Goal: Information Seeking & Learning: Understand process/instructions

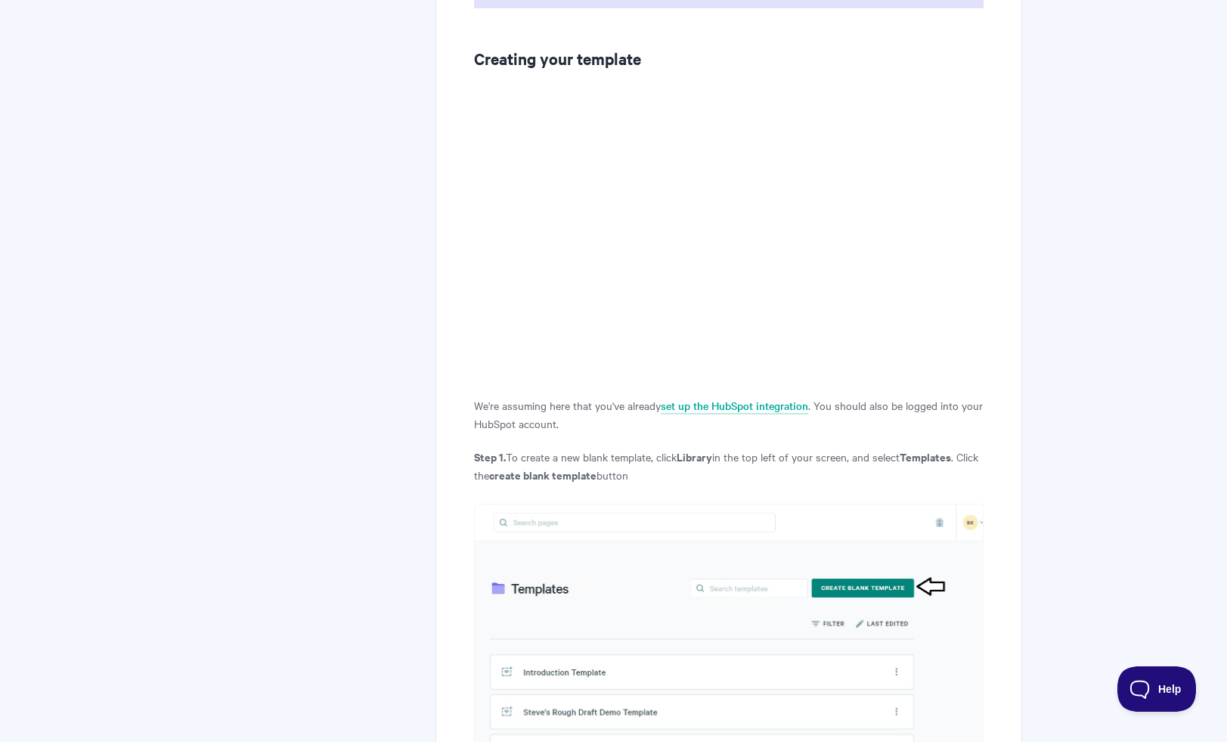
scroll to position [919, 0]
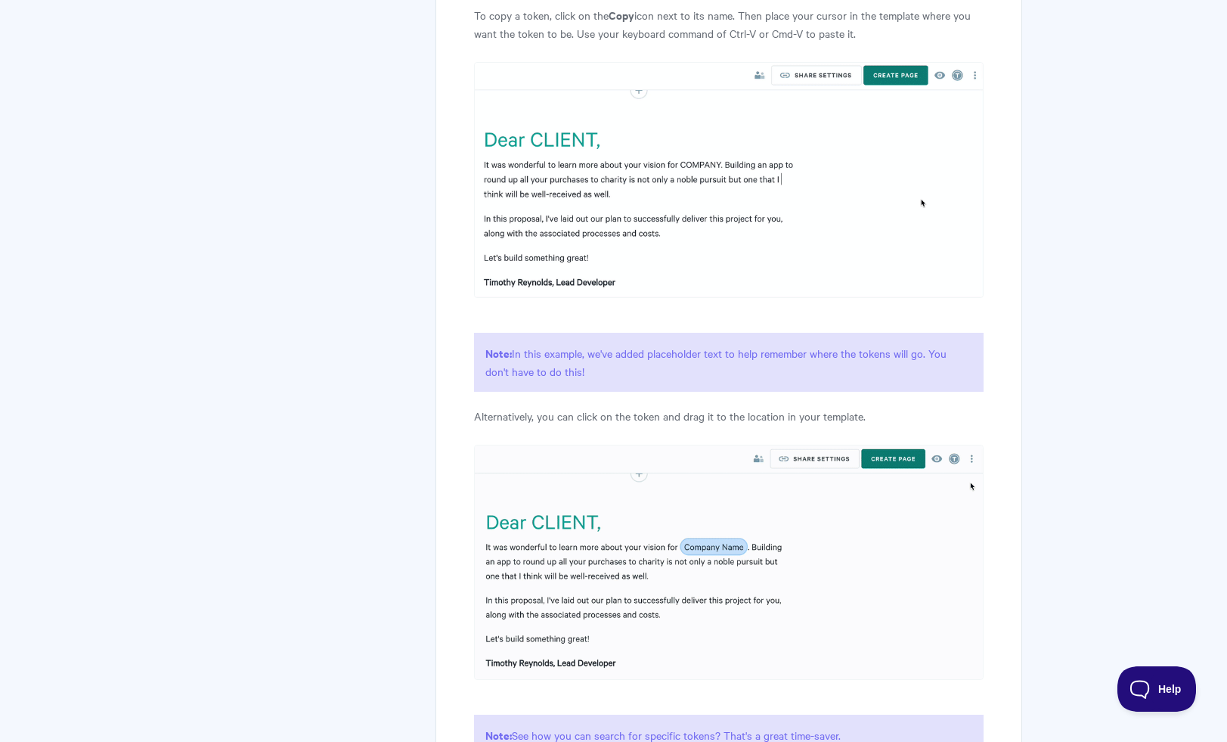
scroll to position [6146, 0]
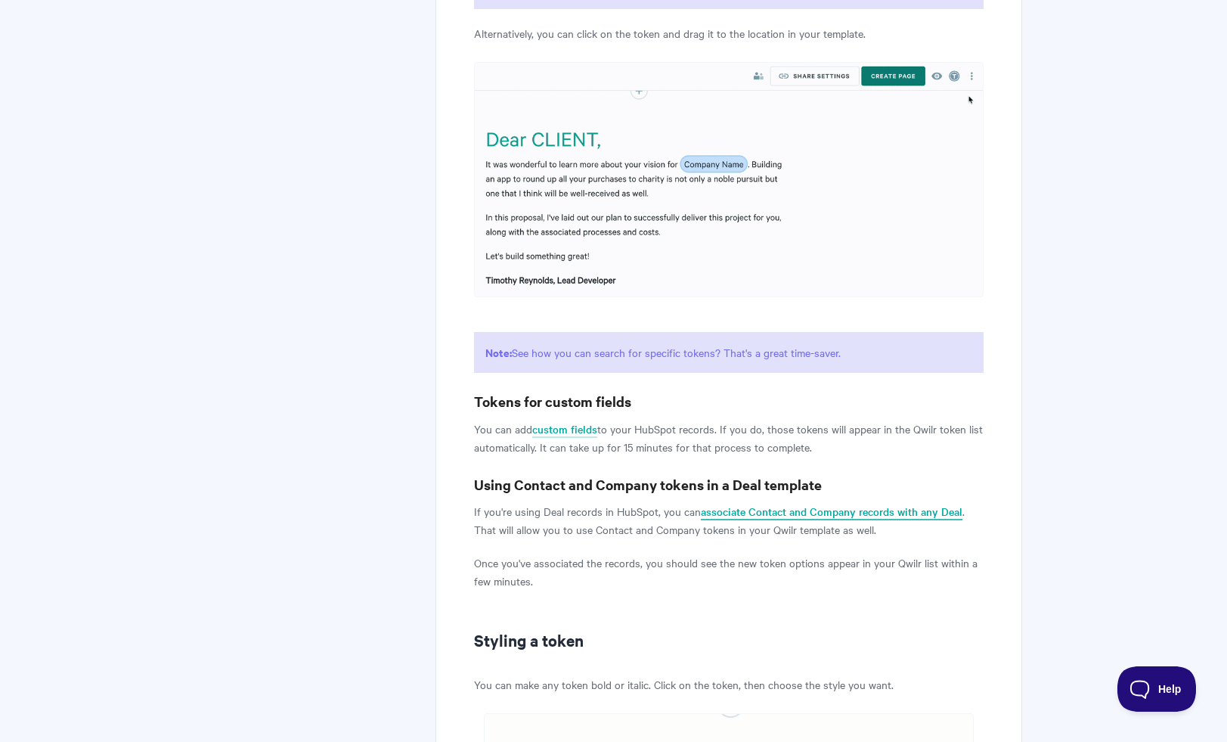
click at [752, 520] on link "associate Contact and Company records with any Deal" at bounding box center [832, 512] width 262 height 17
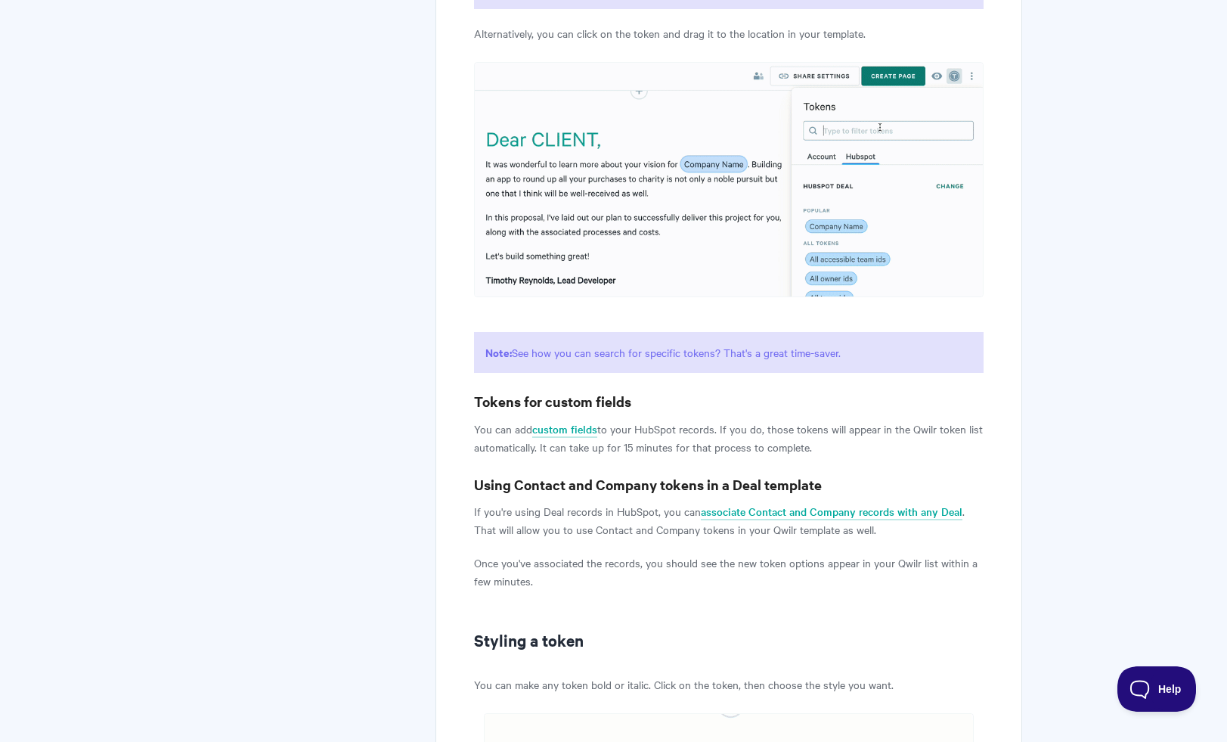
click at [615, 537] on p "If you're using Deal records in HubSpot, you can associate Contact and Company …" at bounding box center [728, 520] width 509 height 36
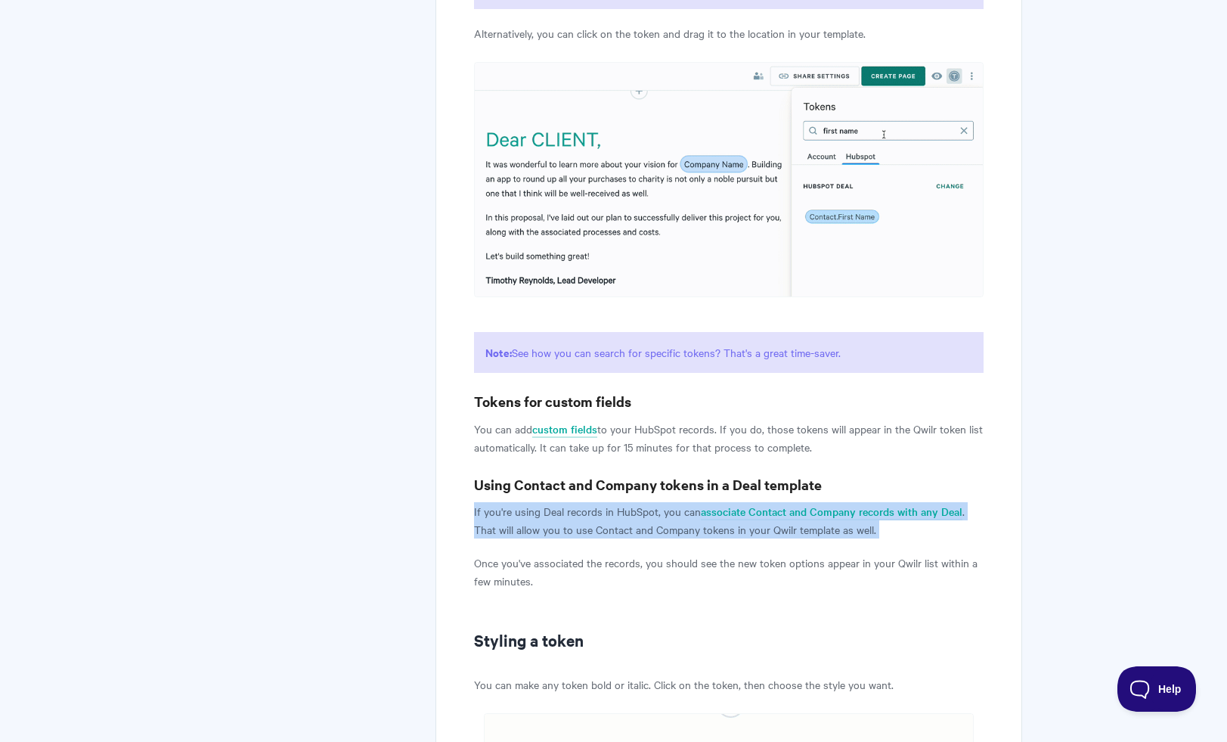
click at [615, 537] on p "If you're using Deal records in HubSpot, you can associate Contact and Company …" at bounding box center [728, 520] width 509 height 36
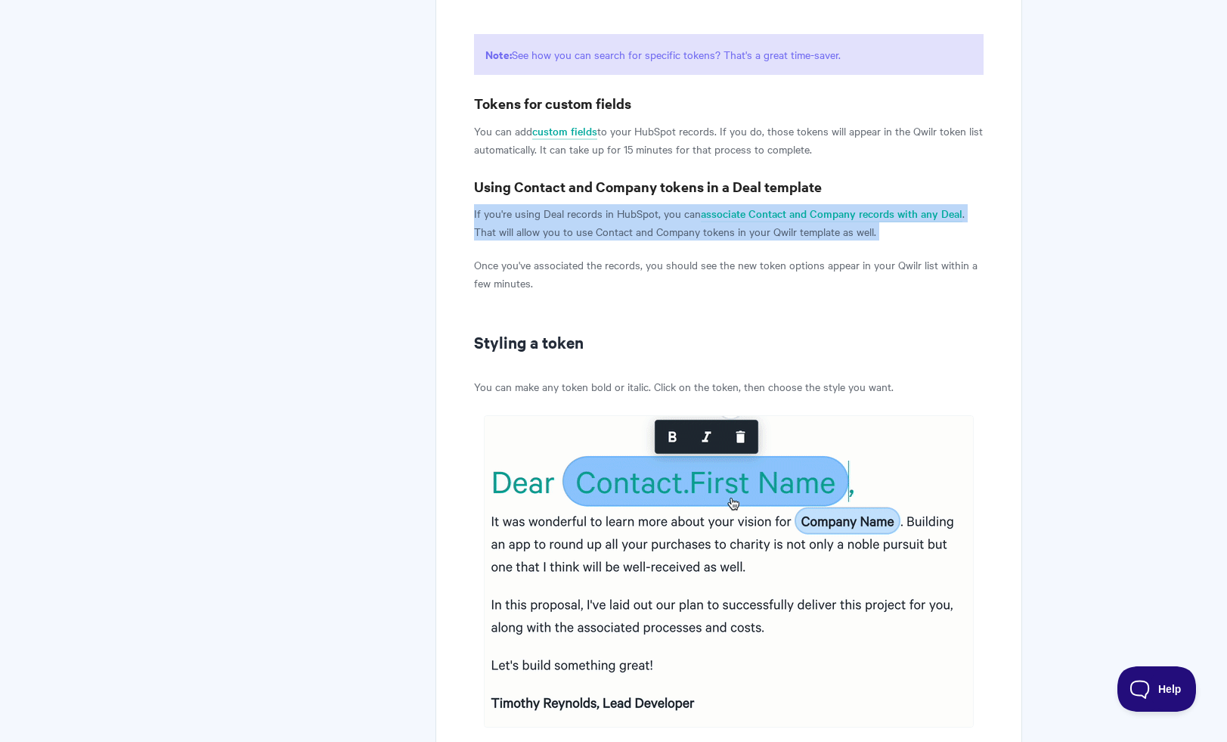
scroll to position [6445, 0]
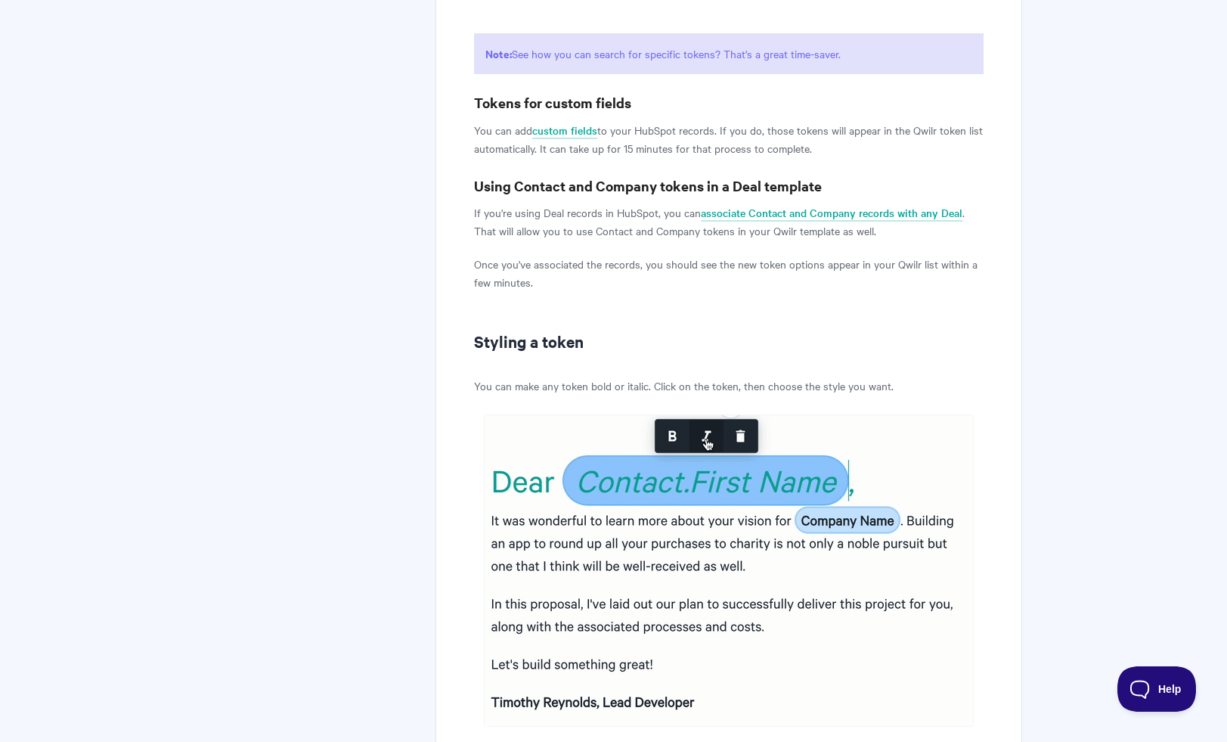
click at [635, 291] on p "Once you've associated the records, you should see the new token options appear…" at bounding box center [728, 273] width 509 height 36
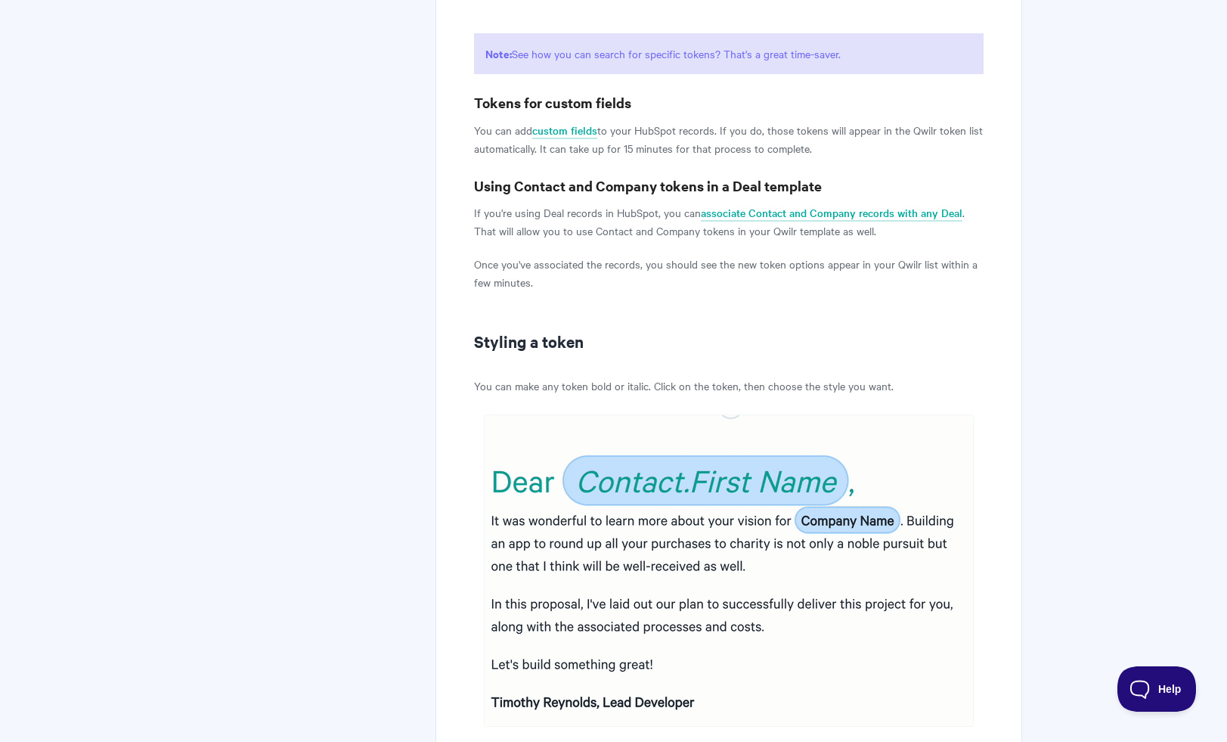
click at [635, 291] on p "Once you've associated the records, you should see the new token options appear…" at bounding box center [728, 273] width 509 height 36
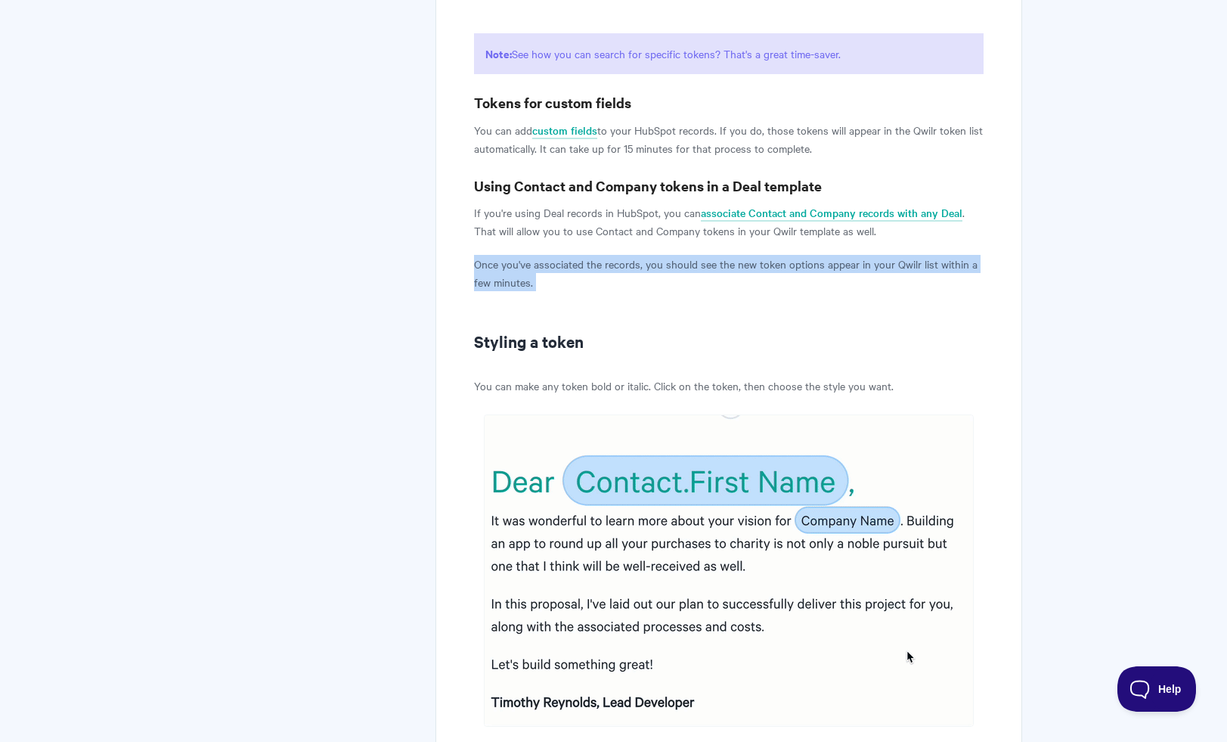
click at [635, 291] on p "Once you've associated the records, you should see the new token options appear…" at bounding box center [728, 273] width 509 height 36
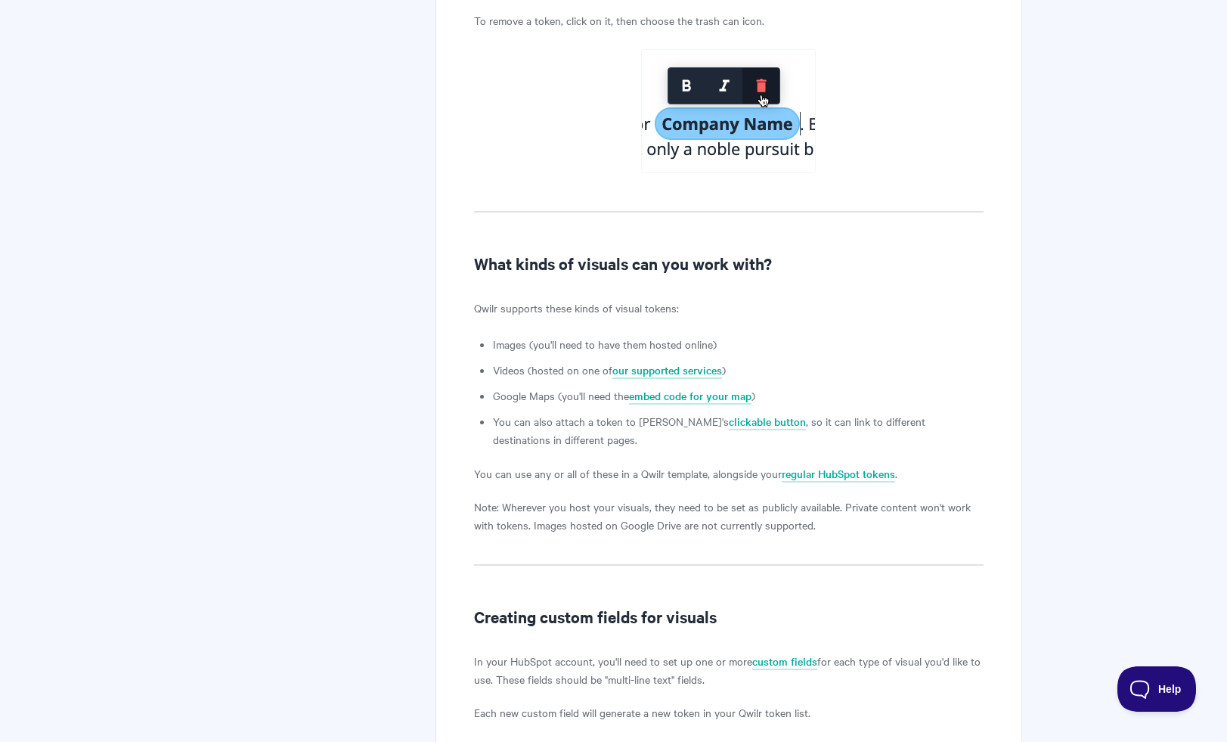
scroll to position [7249, 0]
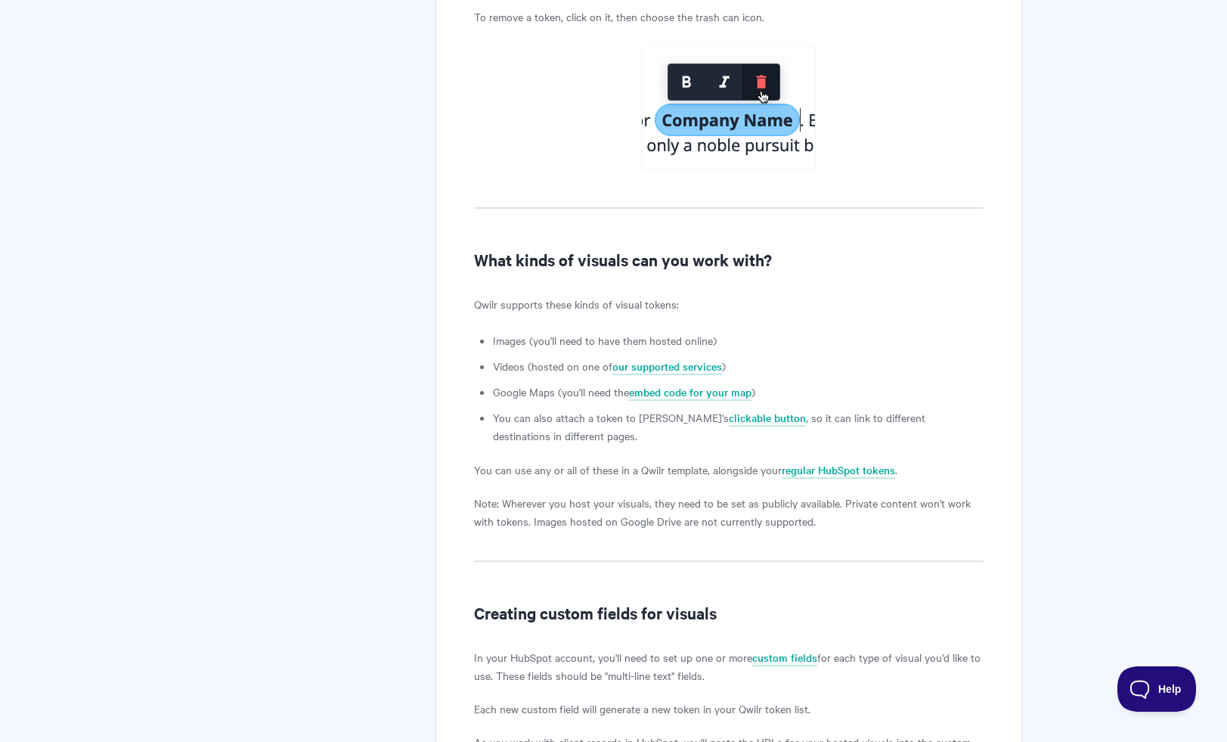
click at [637, 271] on h2 "What kinds of visuals can you work with?" at bounding box center [728, 259] width 509 height 24
click at [634, 313] on p "Qwilr supports these kinds of visual tokens:" at bounding box center [728, 304] width 509 height 18
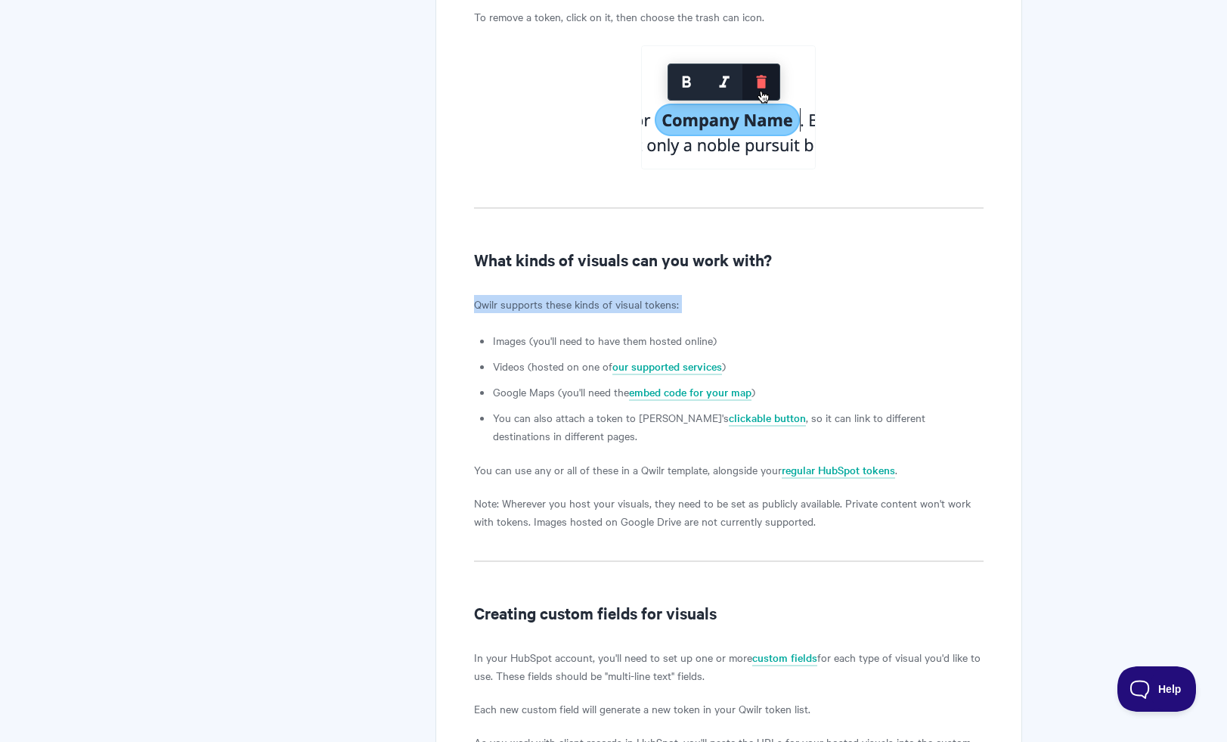
click at [634, 313] on p "Qwilr supports these kinds of visual tokens:" at bounding box center [728, 304] width 509 height 18
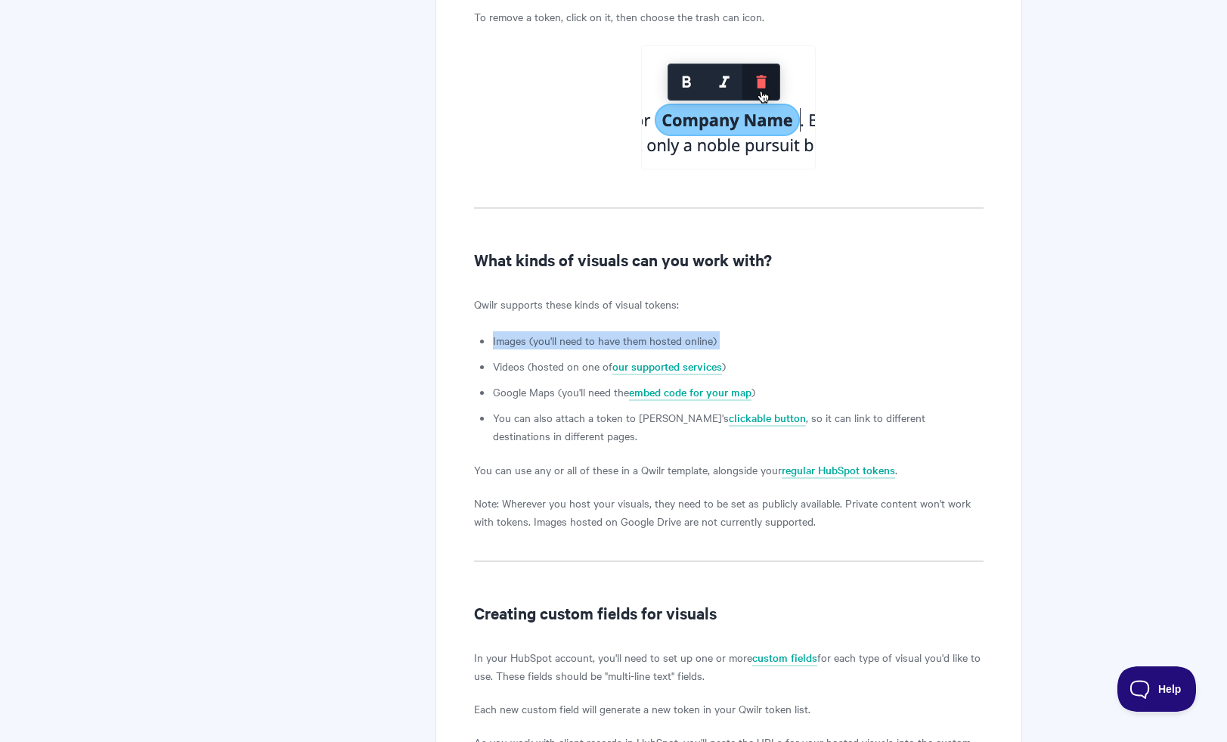
click at [566, 375] on li "Videos (hosted on one of our supported services )" at bounding box center [738, 366] width 490 height 18
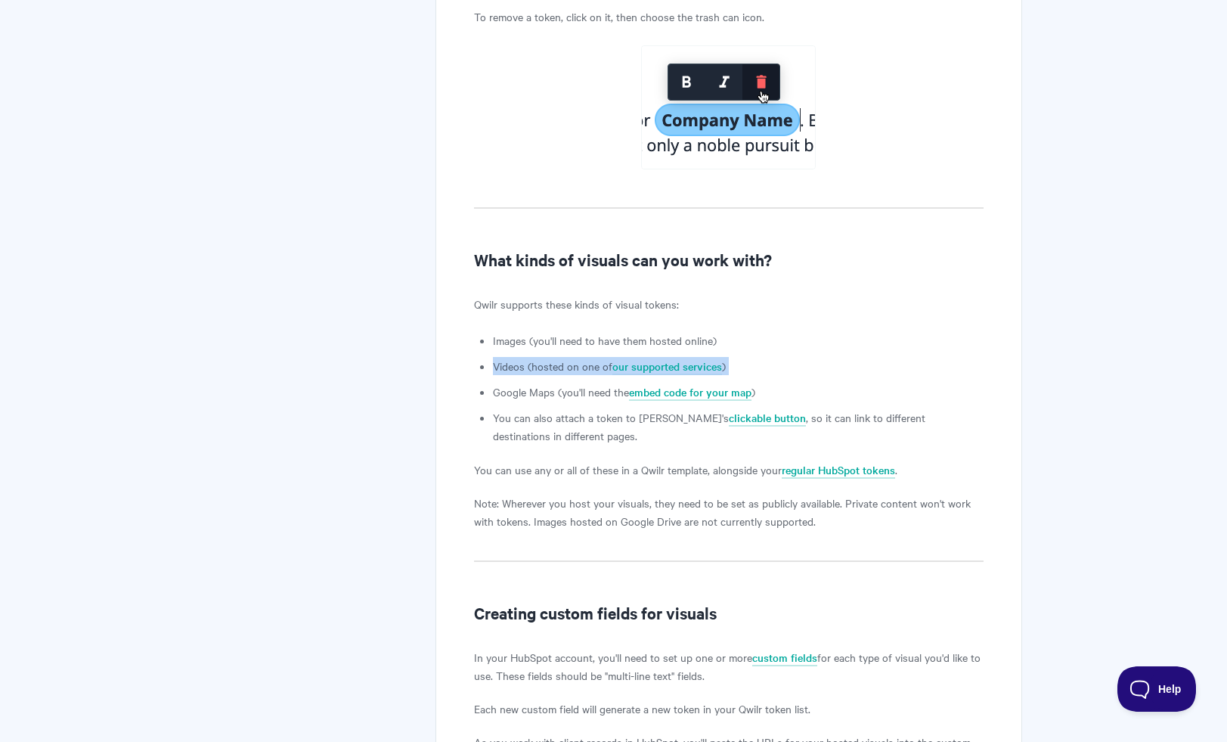
click at [566, 375] on li "Videos (hosted on one of our supported services )" at bounding box center [738, 366] width 490 height 18
click at [561, 432] on li "You can also attach a token to Qwilr's clickable button , so it can link to dif…" at bounding box center [738, 426] width 490 height 36
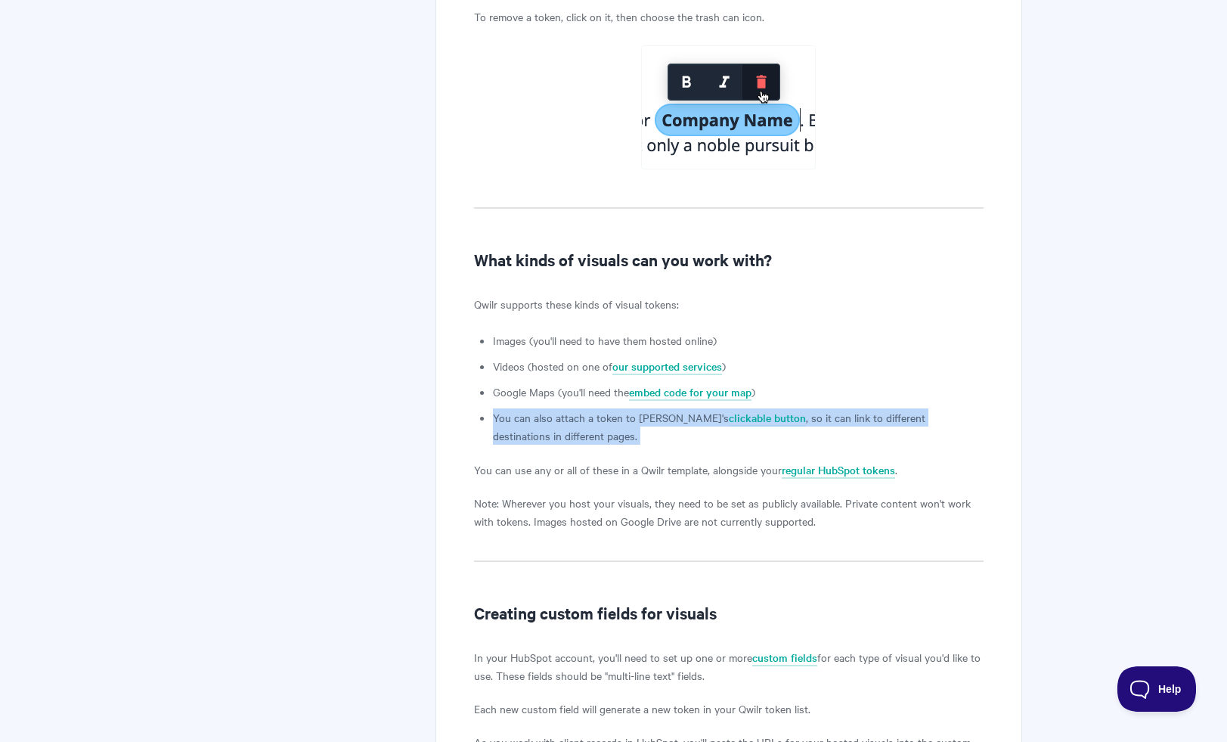
click at [561, 432] on li "You can also attach a token to Qwilr's clickable button , so it can link to dif…" at bounding box center [738, 426] width 490 height 36
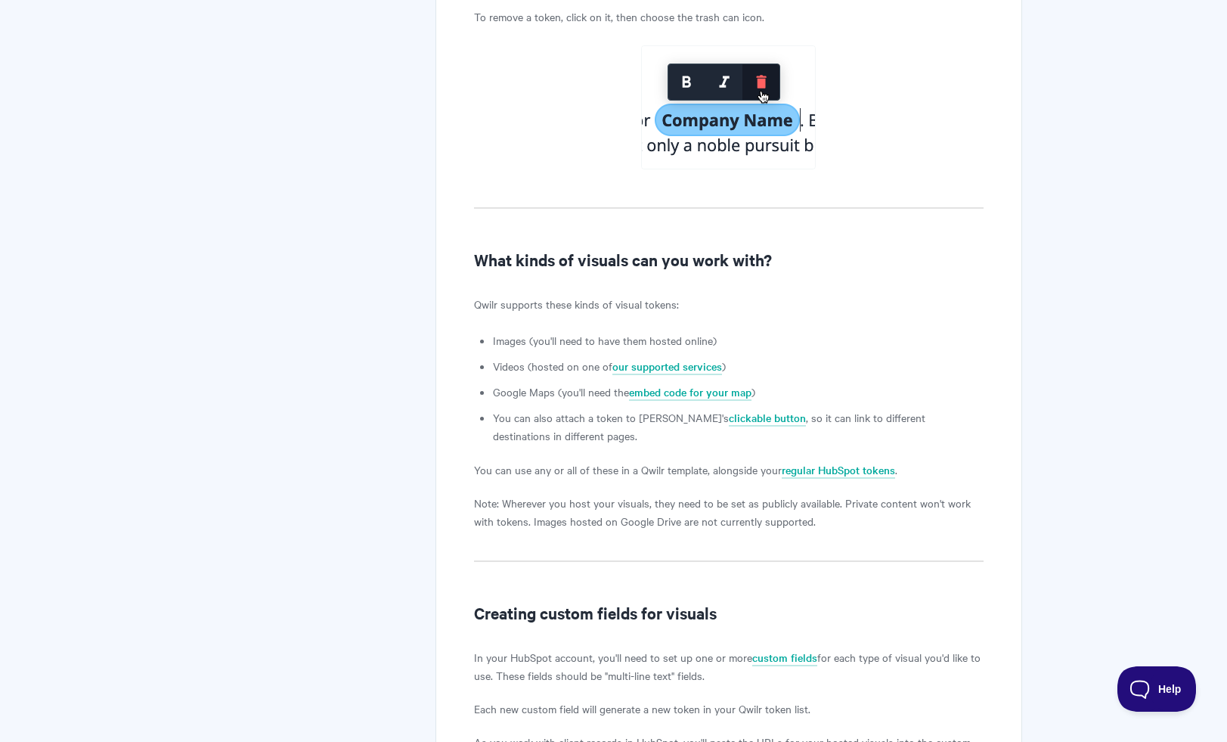
click at [556, 441] on li "You can also attach a token to Qwilr's clickable button , so it can link to dif…" at bounding box center [738, 426] width 490 height 36
click at [567, 401] on li "Google Maps (you'll need the embed code for your map )" at bounding box center [738, 392] width 490 height 18
click at [571, 393] on ul "Images (you'll need to have them hosted online) Videos (hosted on one of our su…" at bounding box center [738, 387] width 490 height 113
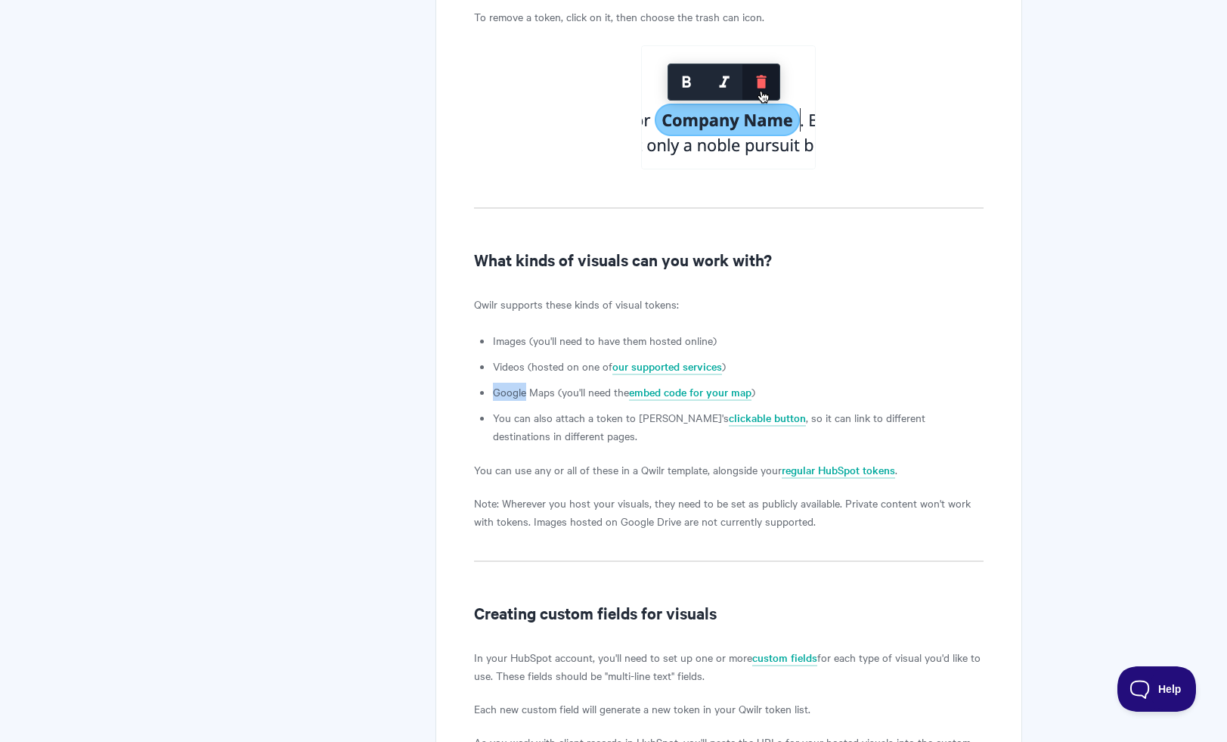
click at [571, 393] on ul "Images (you'll need to have them hosted online) Videos (hosted on one of our su…" at bounding box center [738, 387] width 490 height 113
click at [571, 375] on li "Videos (hosted on one of our supported services )" at bounding box center [738, 366] width 490 height 18
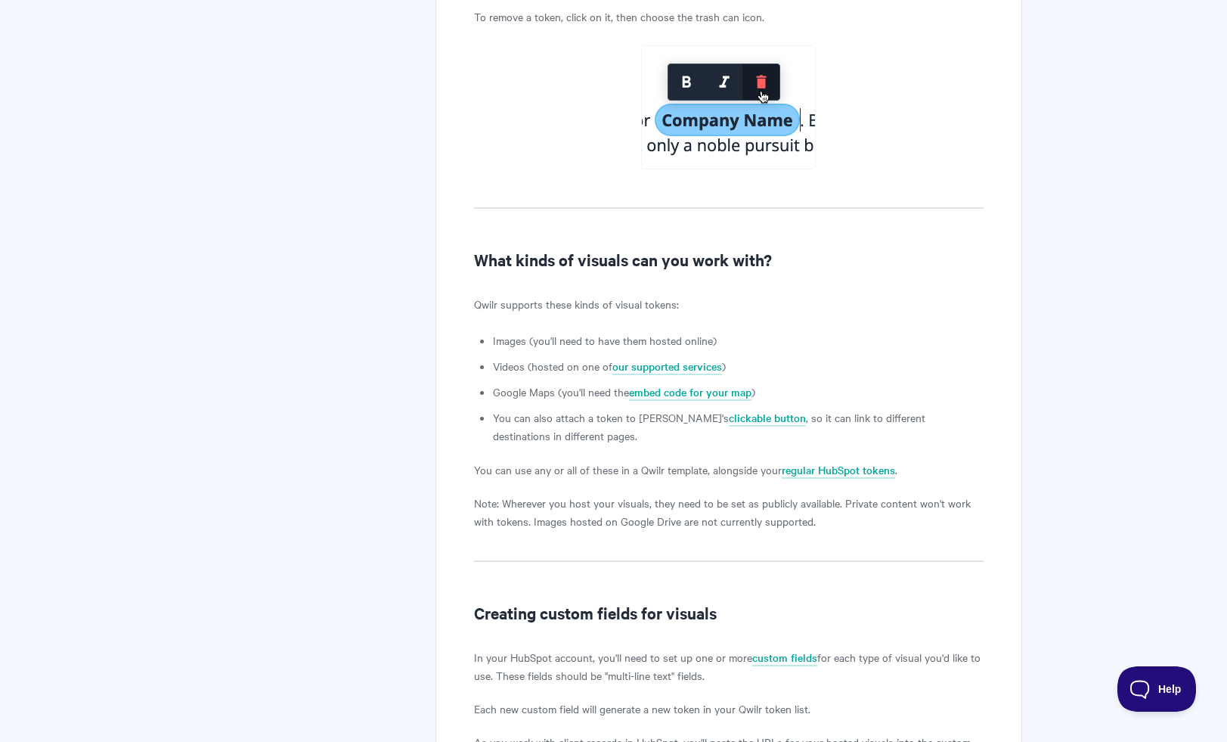
click at [570, 367] on ul "Images (you'll need to have them hosted online) Videos (hosted on one of our su…" at bounding box center [738, 387] width 490 height 113
click at [570, 349] on li "Images (you'll need to have them hosted online)" at bounding box center [738, 340] width 490 height 18
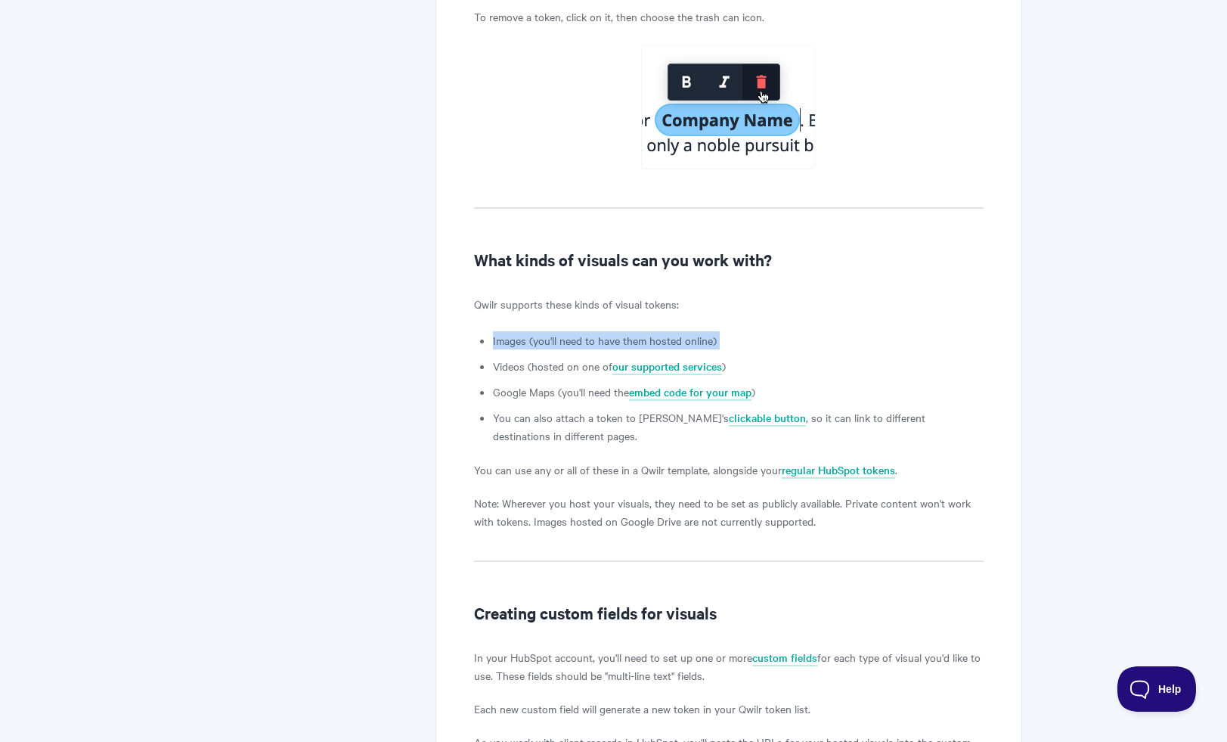
click at [570, 349] on li "Images (you'll need to have them hosted online)" at bounding box center [738, 340] width 490 height 18
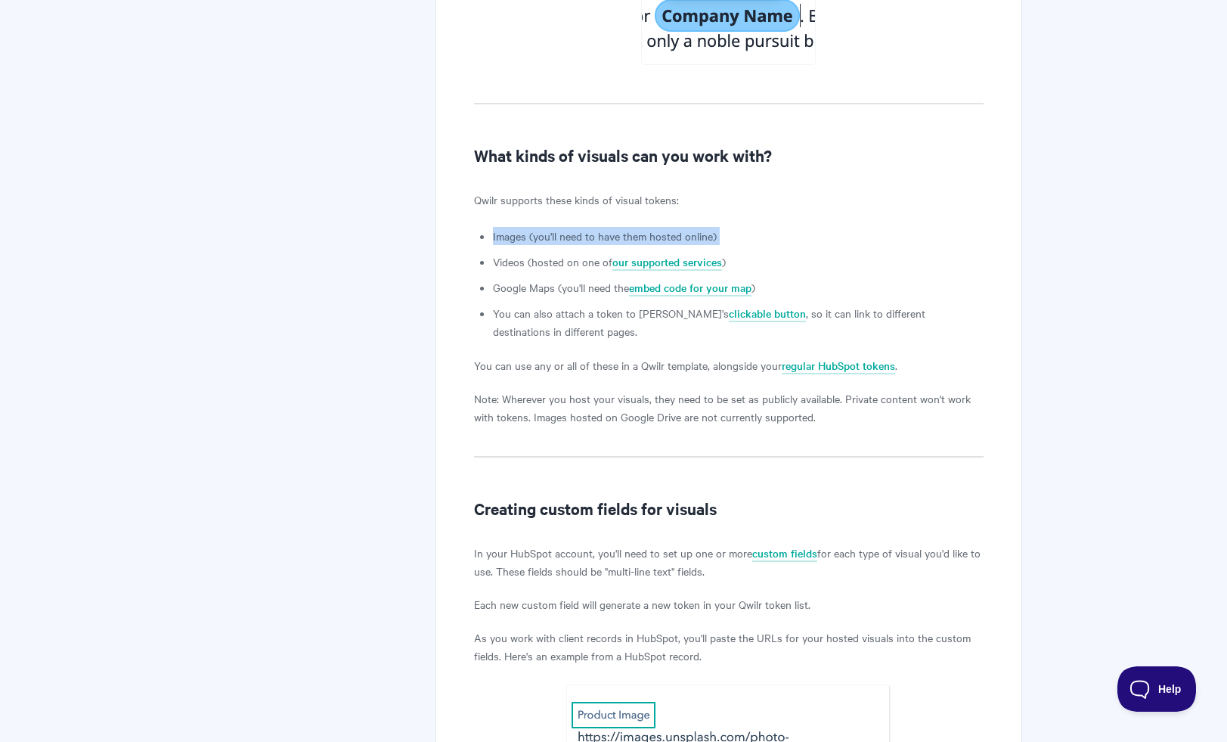
scroll to position [7405, 0]
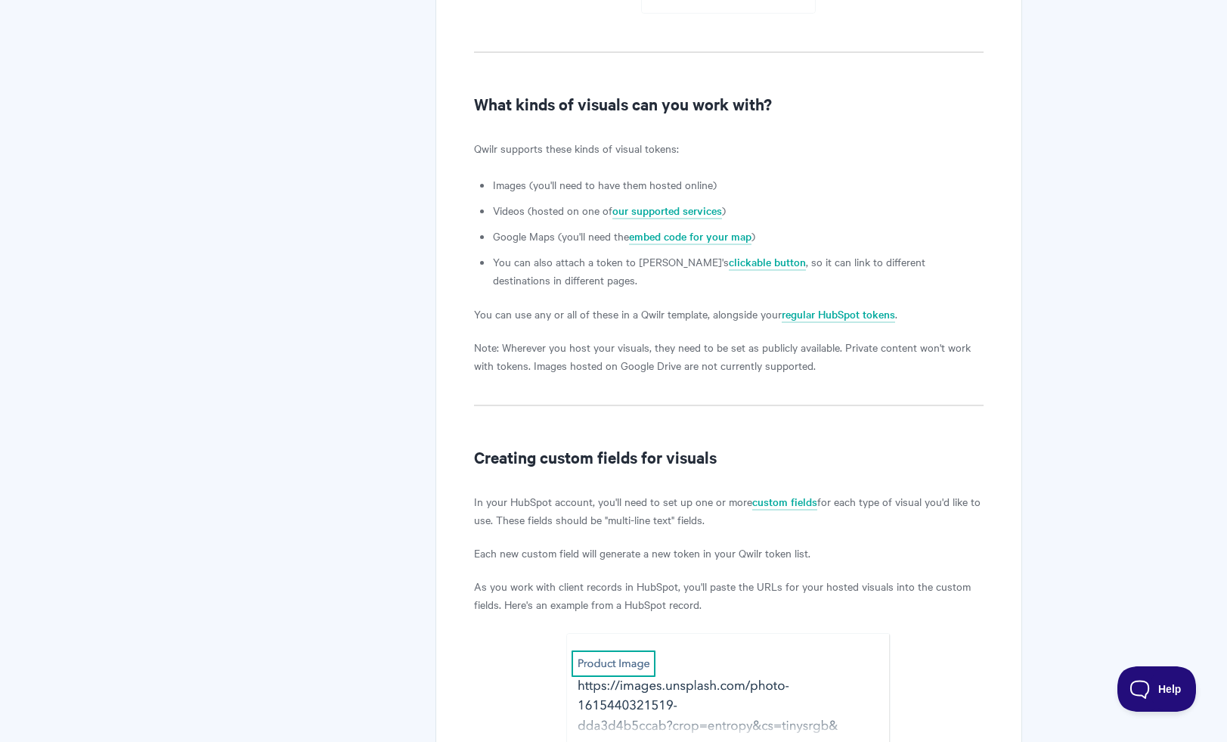
click at [579, 323] on p "You can use any or all of these in a Qwilr template, alongside your regular Hub…" at bounding box center [728, 314] width 509 height 18
click at [764, 374] on p "Note: Wherever you host your visuals, they need to be set as publicly available…" at bounding box center [728, 356] width 509 height 36
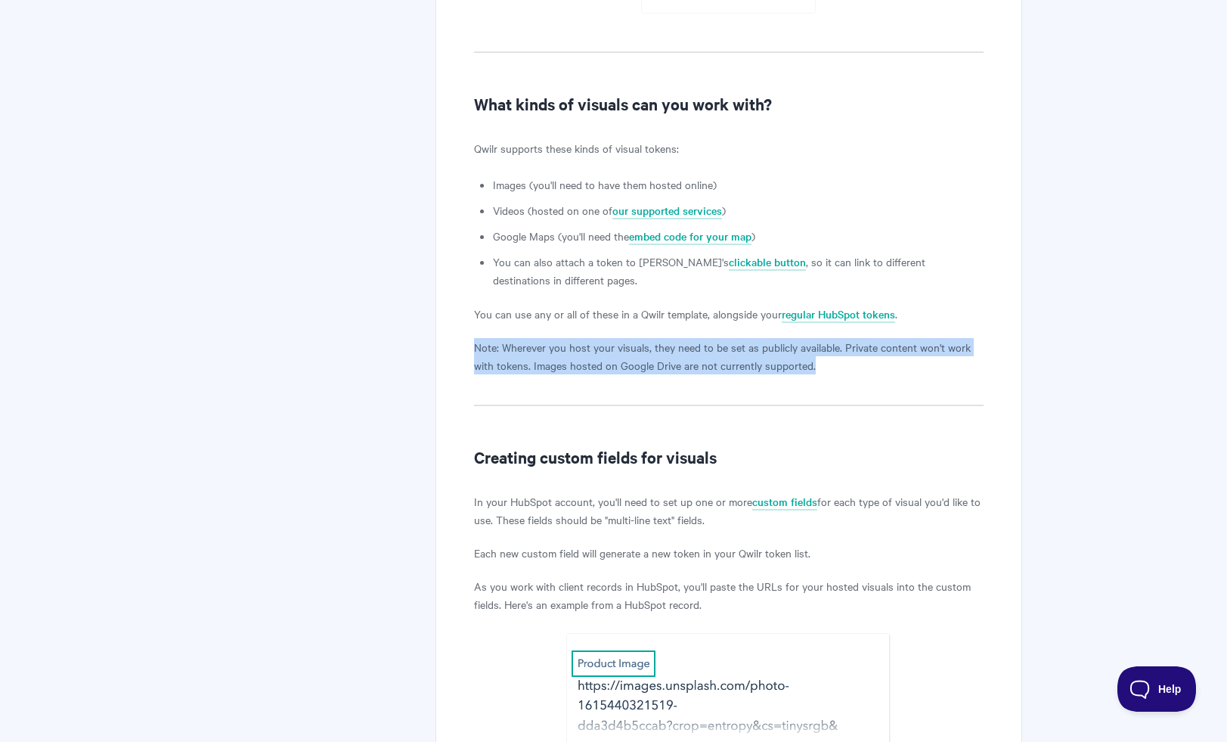
click at [764, 374] on p "Note: Wherever you host your visuals, they need to be set as publicly available…" at bounding box center [728, 356] width 509 height 36
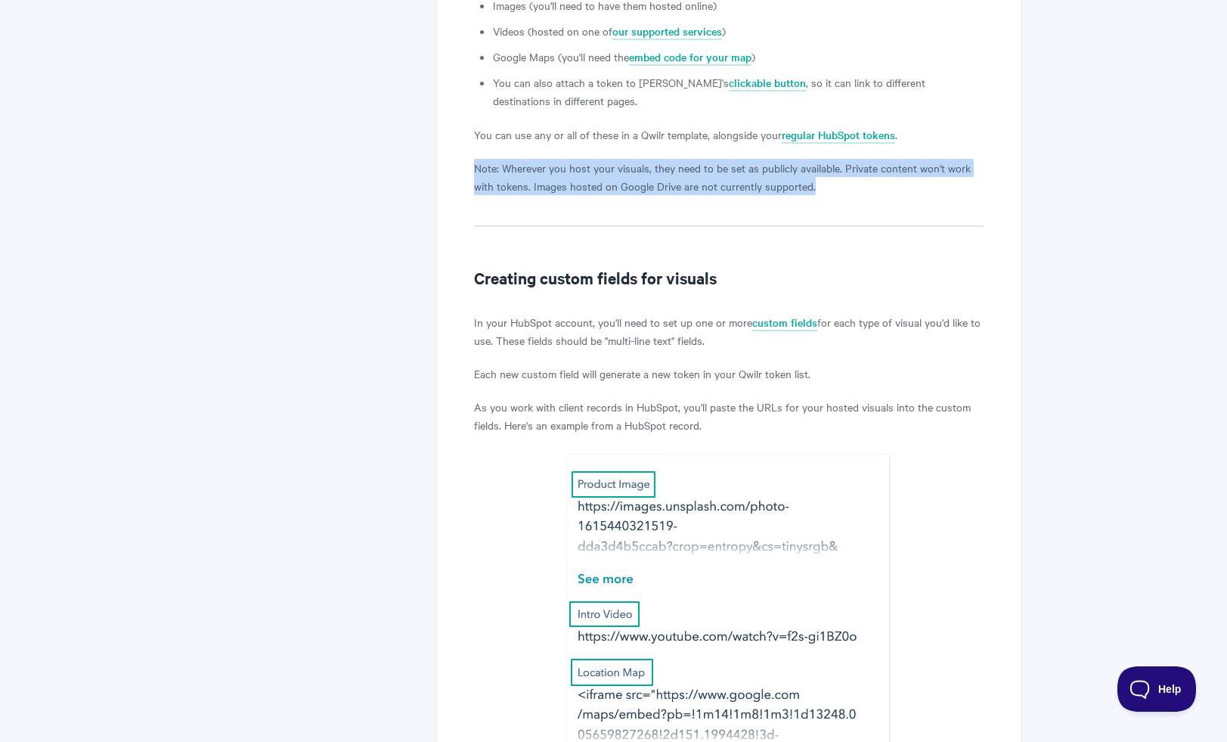
scroll to position [7544, 0]
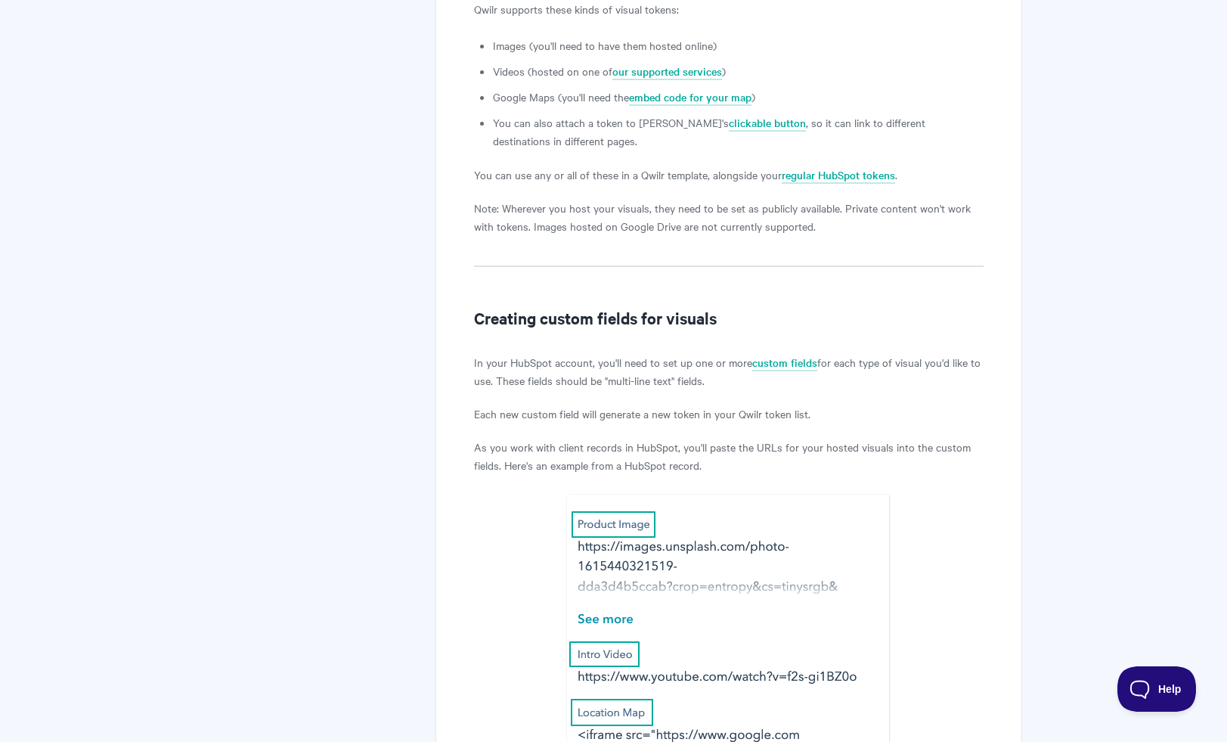
click at [740, 423] on p "Each new custom field will generate a new token in your Qwilr token list." at bounding box center [728, 413] width 509 height 18
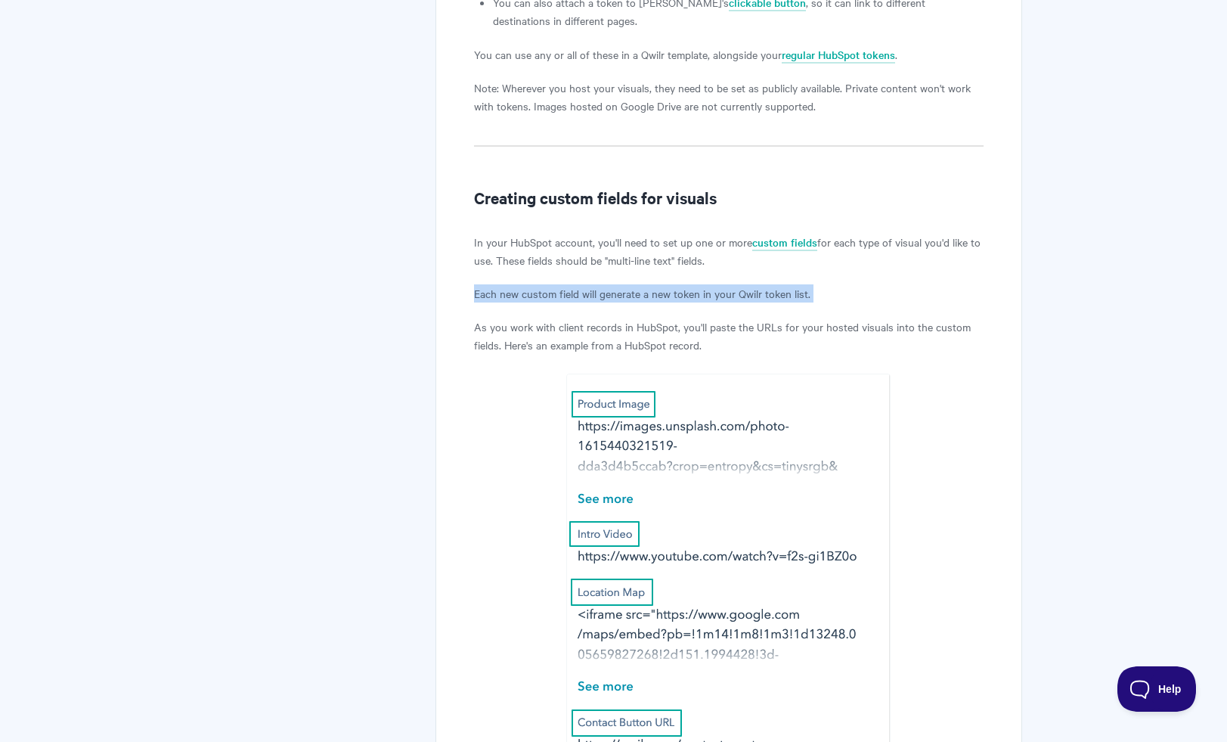
scroll to position [7667, 0]
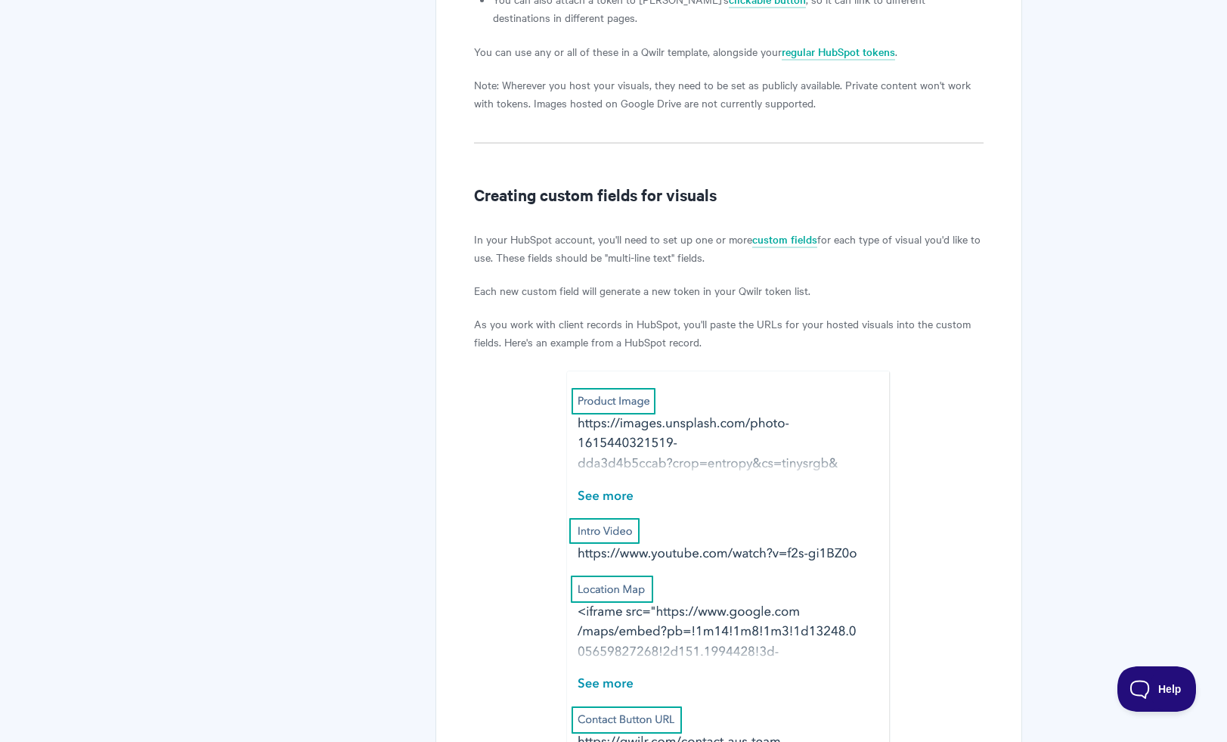
click at [659, 266] on p "In your HubSpot account, you'll need to set up one or more custom fields for ea…" at bounding box center [728, 248] width 509 height 36
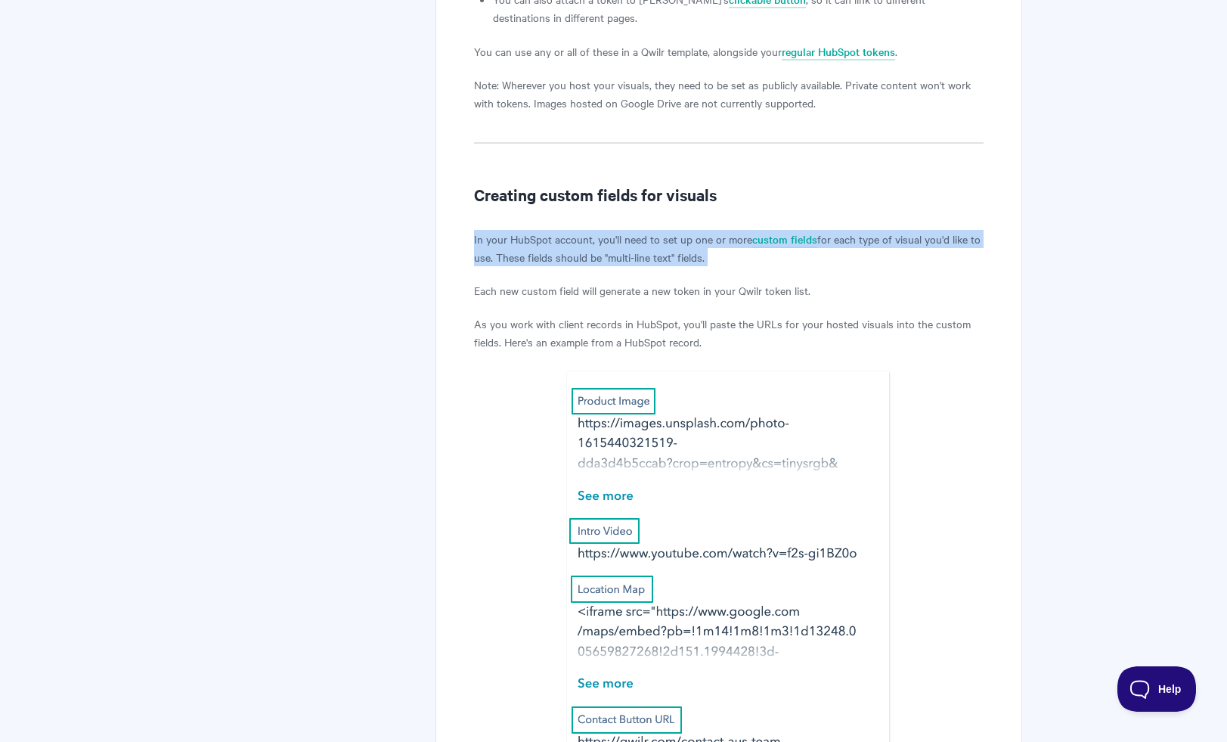
click at [659, 266] on p "In your HubSpot account, you'll need to set up one or more custom fields for ea…" at bounding box center [728, 248] width 509 height 36
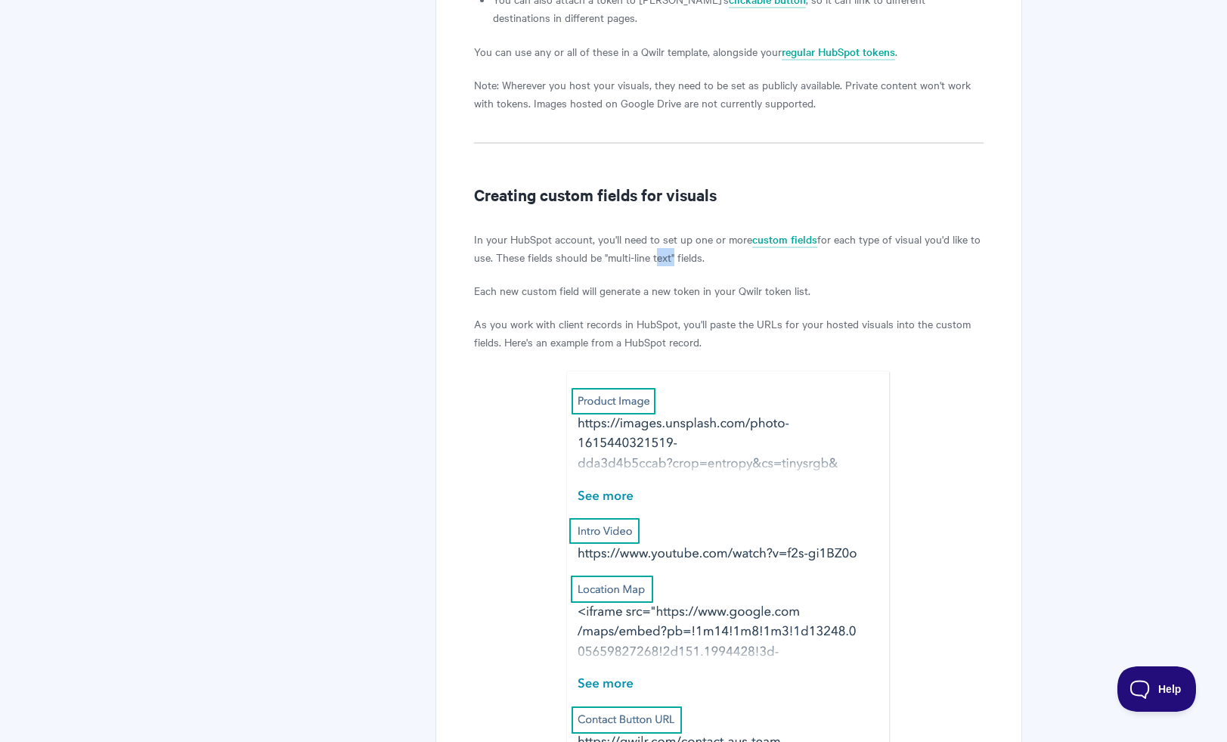
click at [659, 266] on p "In your HubSpot account, you'll need to set up one or more custom fields for ea…" at bounding box center [728, 248] width 509 height 36
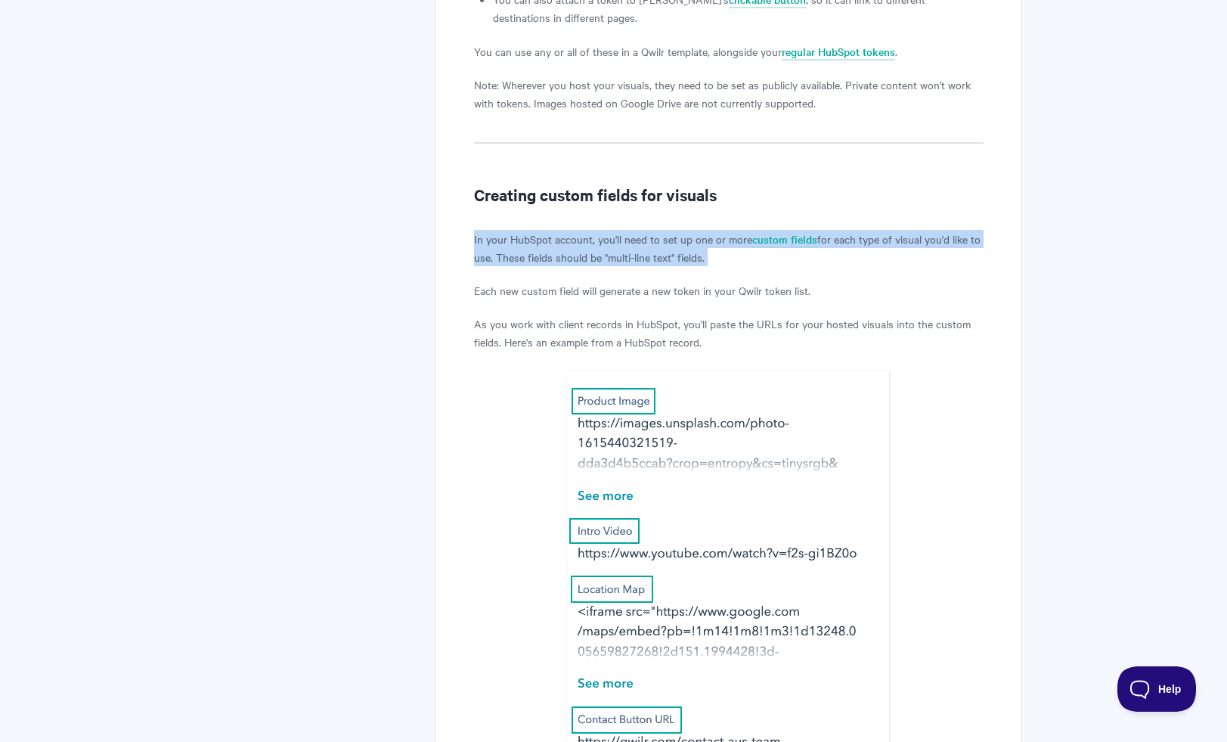
click at [659, 266] on p "In your HubSpot account, you'll need to set up one or more custom fields for ea…" at bounding box center [728, 248] width 509 height 36
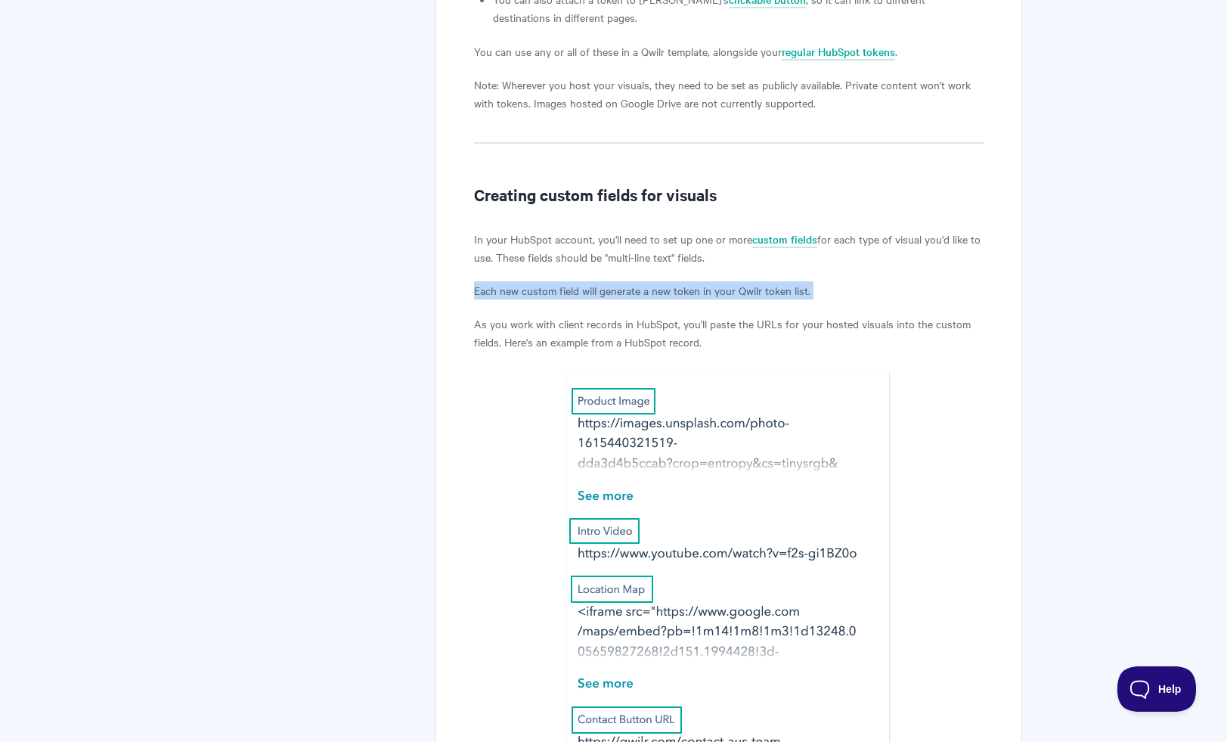
click at [661, 266] on p "In your HubSpot account, you'll need to set up one or more custom fields for ea…" at bounding box center [728, 248] width 509 height 36
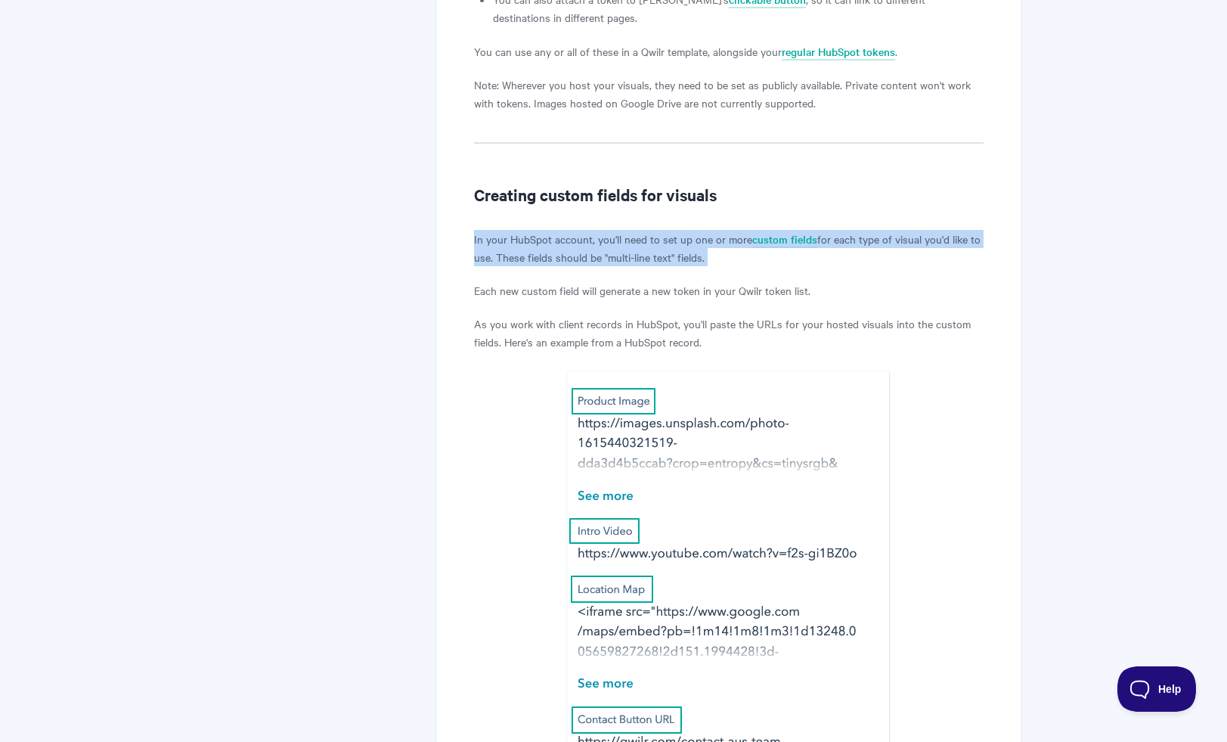
click at [661, 266] on p "In your HubSpot account, you'll need to set up one or more custom fields for ea…" at bounding box center [728, 248] width 509 height 36
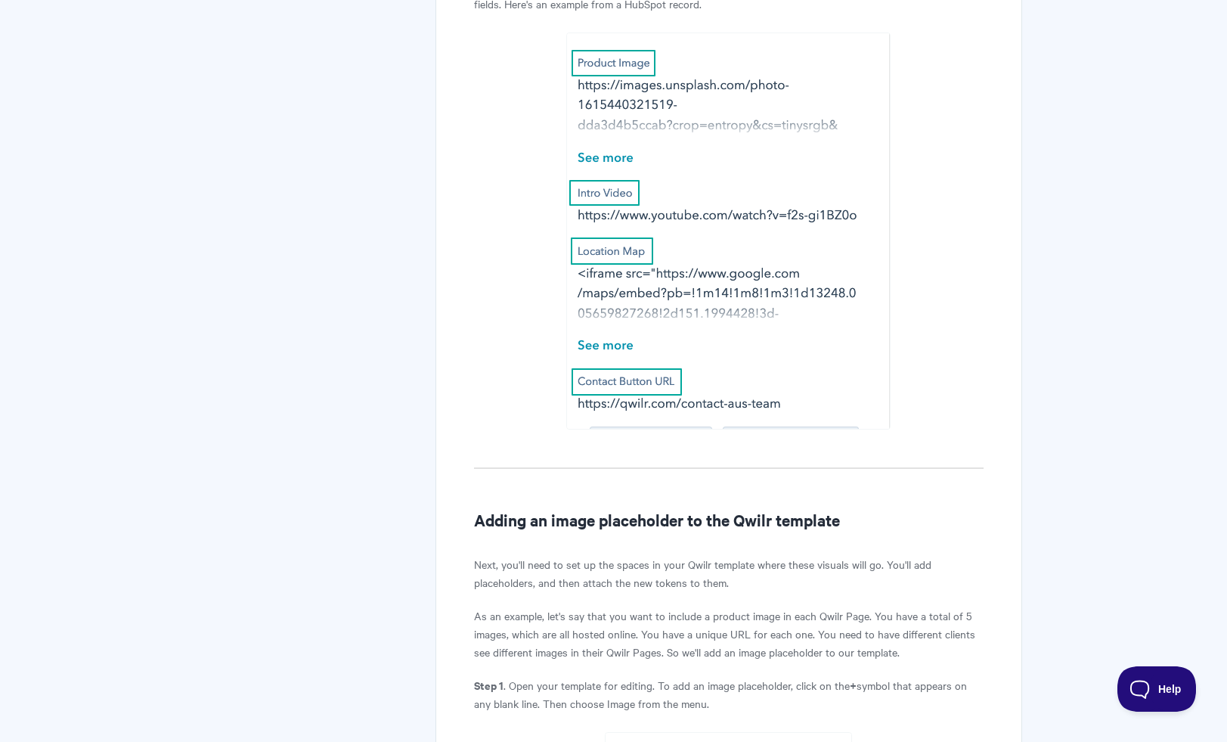
scroll to position [8067, 0]
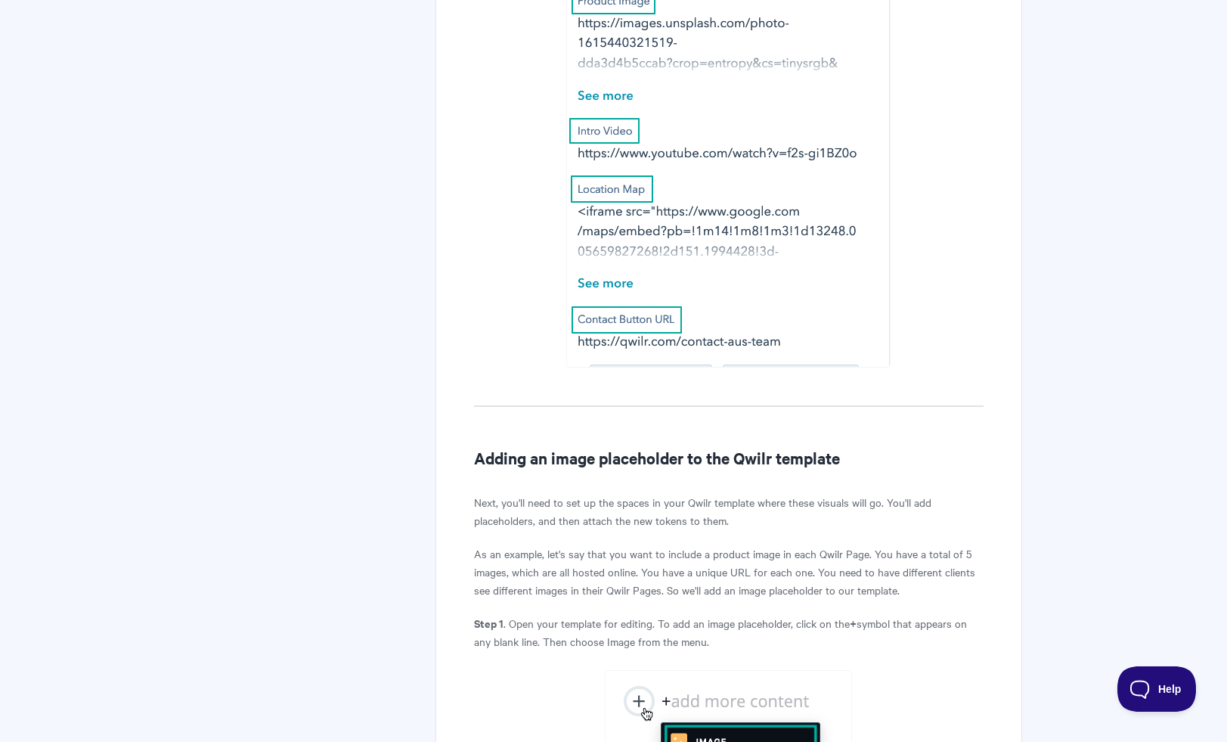
click at [647, 470] on h2 "Adding an image placeholder to the Qwilr template" at bounding box center [728, 457] width 509 height 24
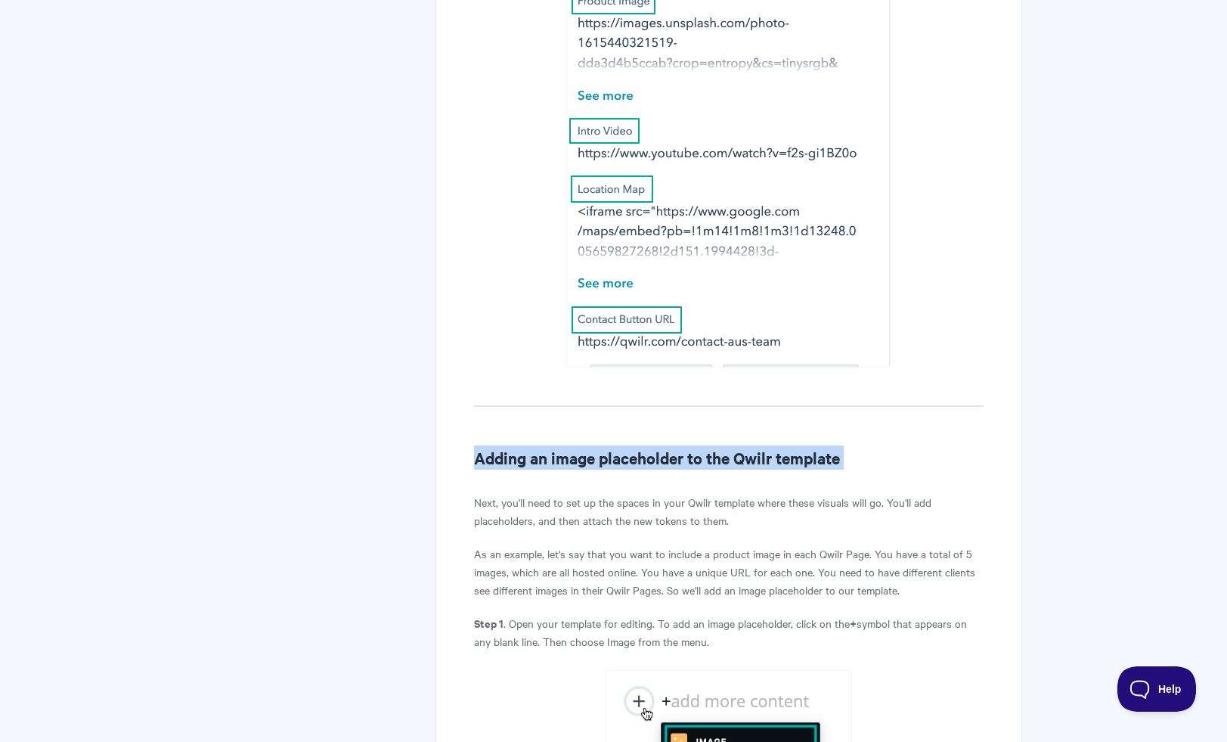
click at [647, 470] on h2 "Adding an image placeholder to the Qwilr template" at bounding box center [728, 457] width 509 height 24
click at [644, 470] on h2 "Adding an image placeholder to the Qwilr template" at bounding box center [728, 457] width 509 height 24
click at [643, 470] on h2 "Adding an image placeholder to the Qwilr template" at bounding box center [728, 457] width 509 height 24
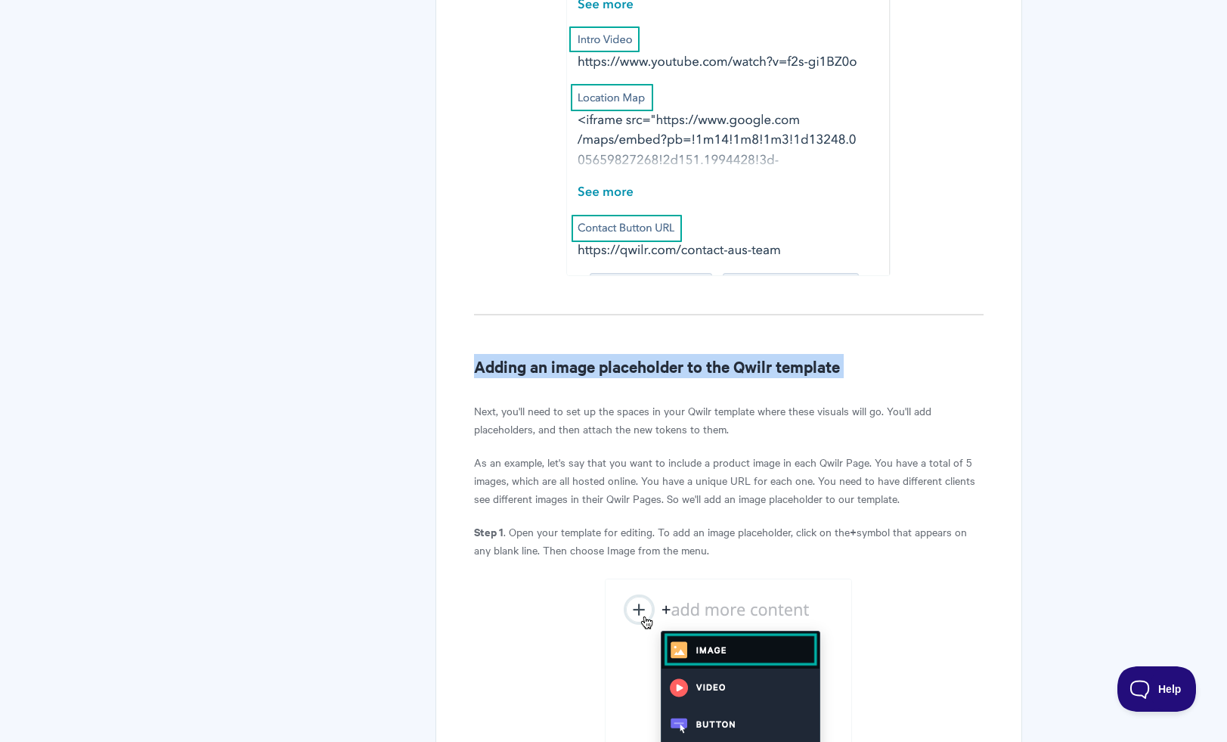
scroll to position [8218, 0]
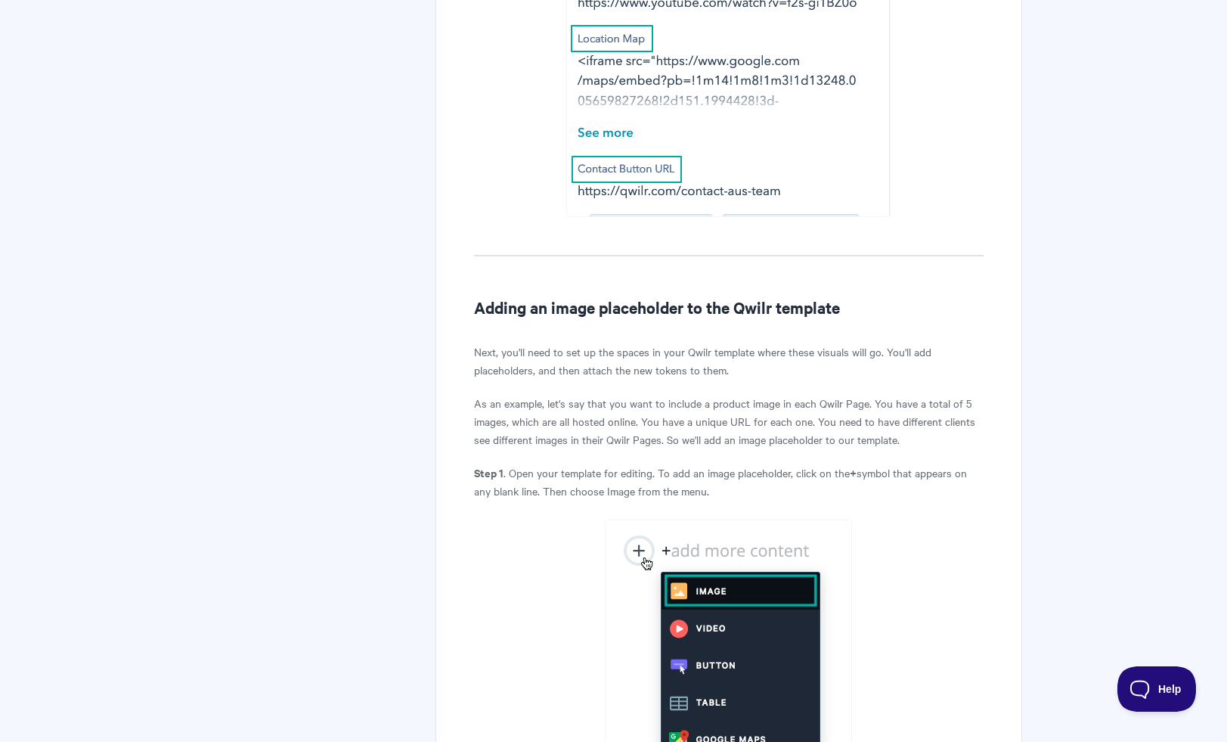
click at [663, 379] on p "Next, you'll need to set up the spaces in your Qwilr template where these visua…" at bounding box center [728, 360] width 509 height 36
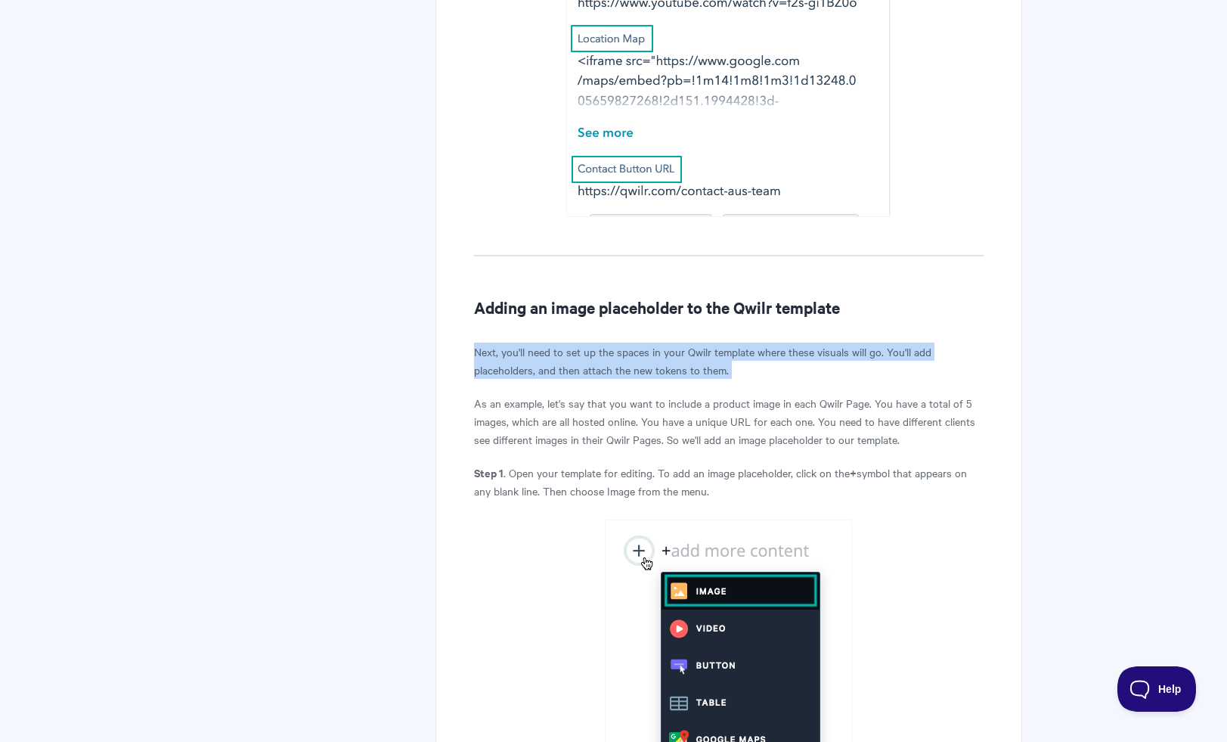
click at [663, 379] on p "Next, you'll need to set up the spaces in your Qwilr template where these visua…" at bounding box center [728, 360] width 509 height 36
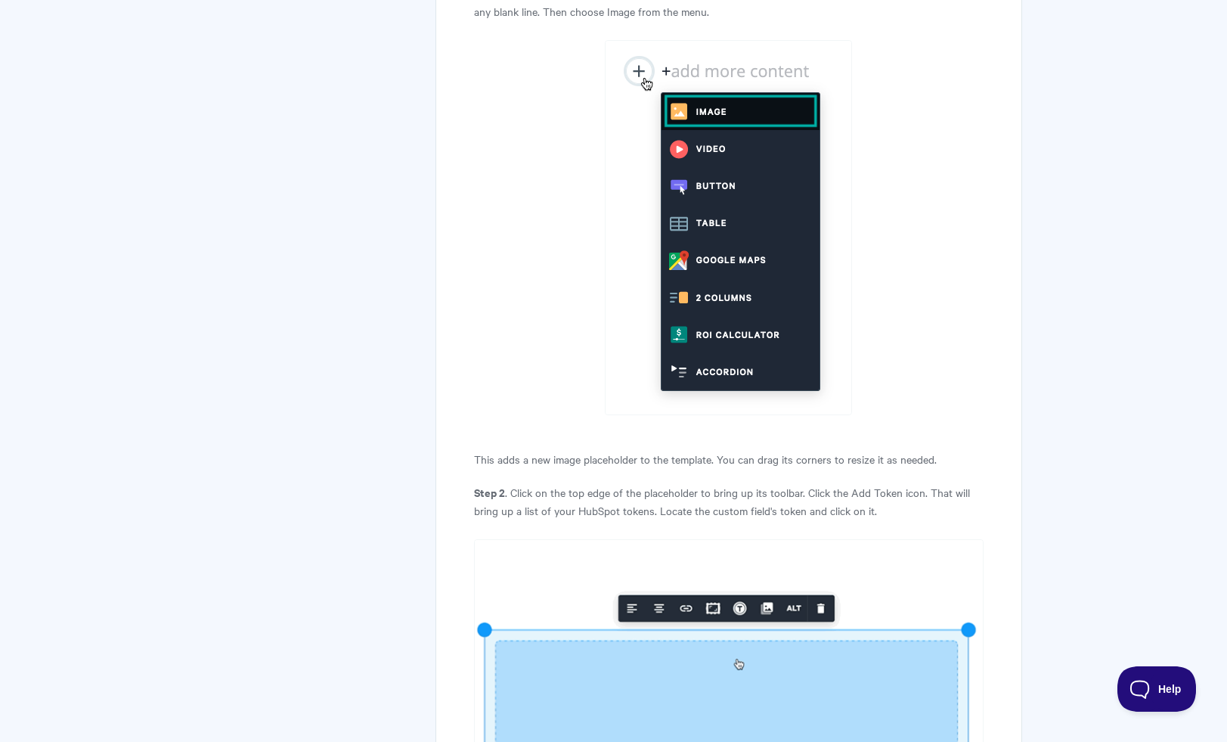
scroll to position [8780, 0]
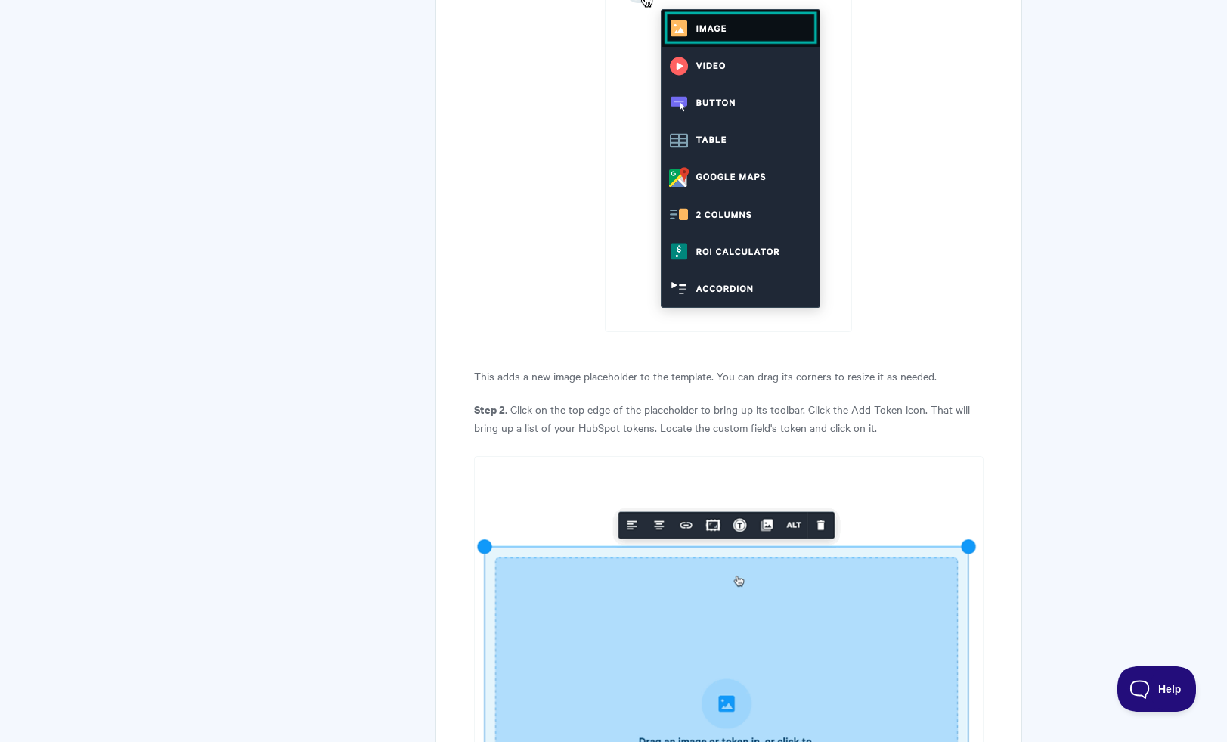
click at [656, 430] on p "Step 2 . Click on the top edge of the placeholder to bring up its toolbar. Clic…" at bounding box center [728, 418] width 509 height 36
click at [656, 431] on p "Step 2 . Click on the top edge of the placeholder to bring up its toolbar. Clic…" at bounding box center [728, 418] width 509 height 36
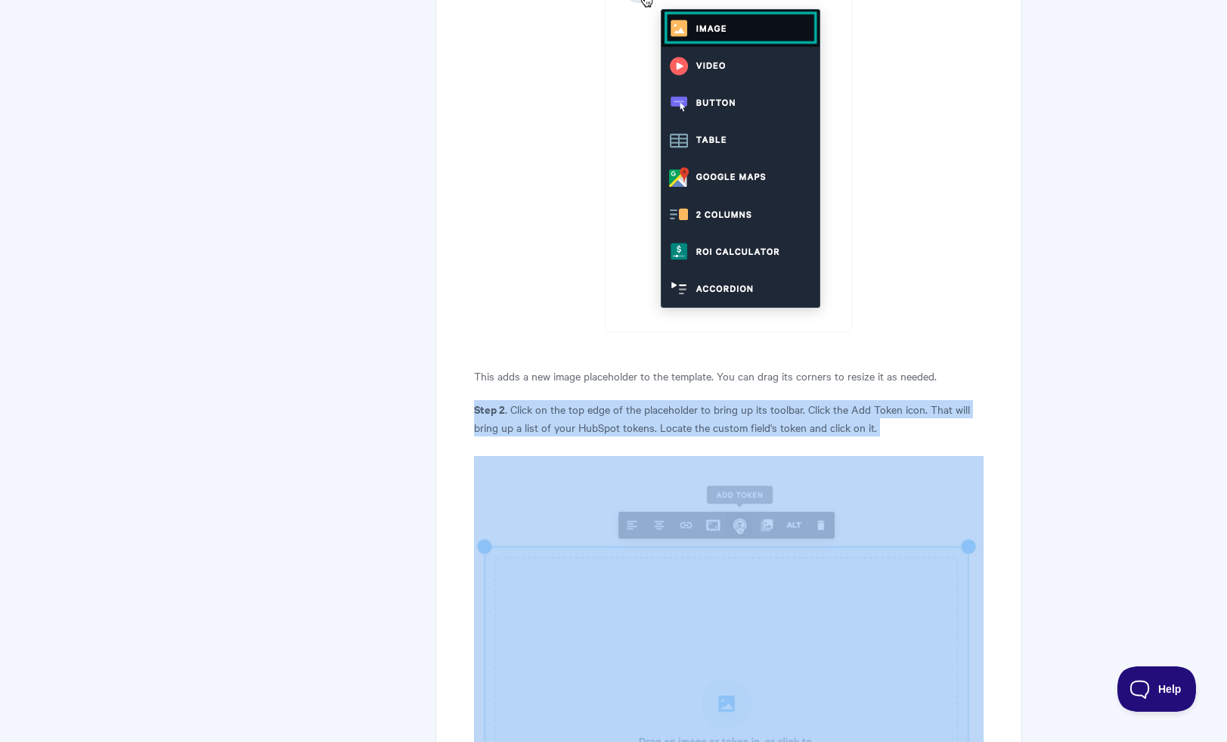
click at [656, 431] on p "Step 2 . Click on the top edge of the placeholder to bring up its toolbar. Clic…" at bounding box center [728, 418] width 509 height 36
click at [656, 430] on p "Step 2 . Click on the top edge of the placeholder to bring up its toolbar. Clic…" at bounding box center [728, 418] width 509 height 36
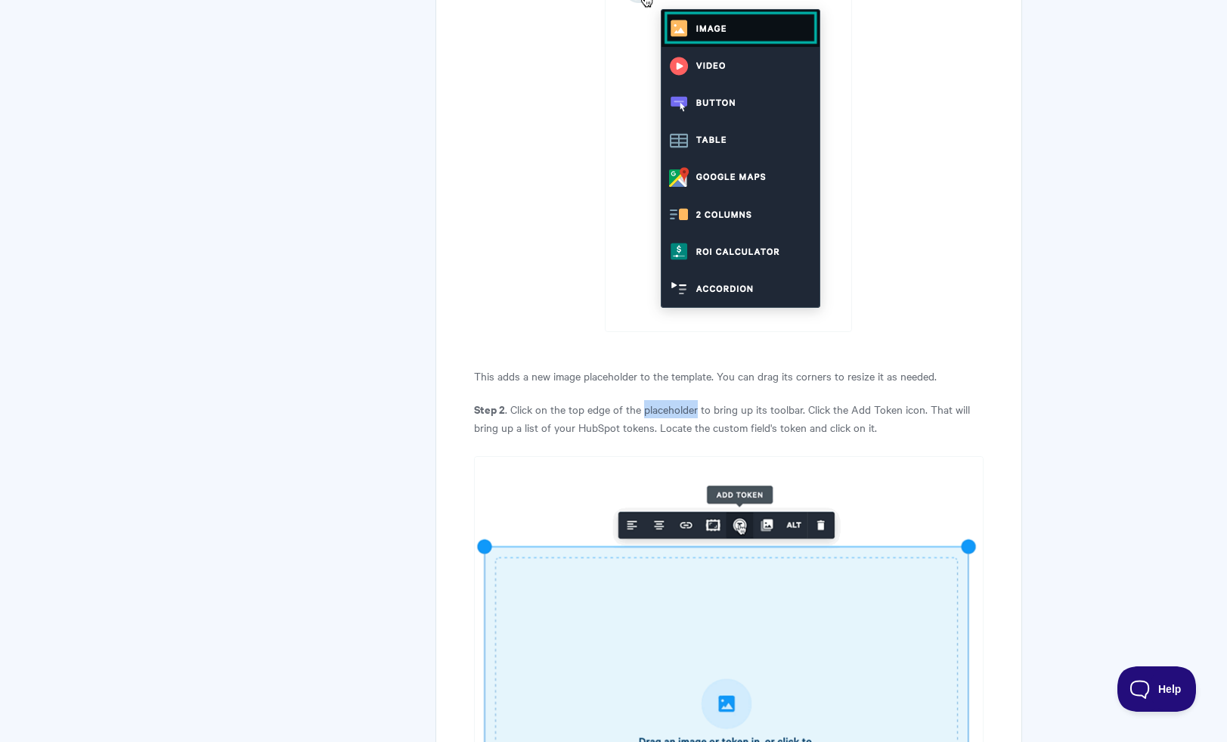
click at [656, 430] on p "Step 2 . Click on the top edge of the placeholder to bring up its toolbar. Clic…" at bounding box center [728, 418] width 509 height 36
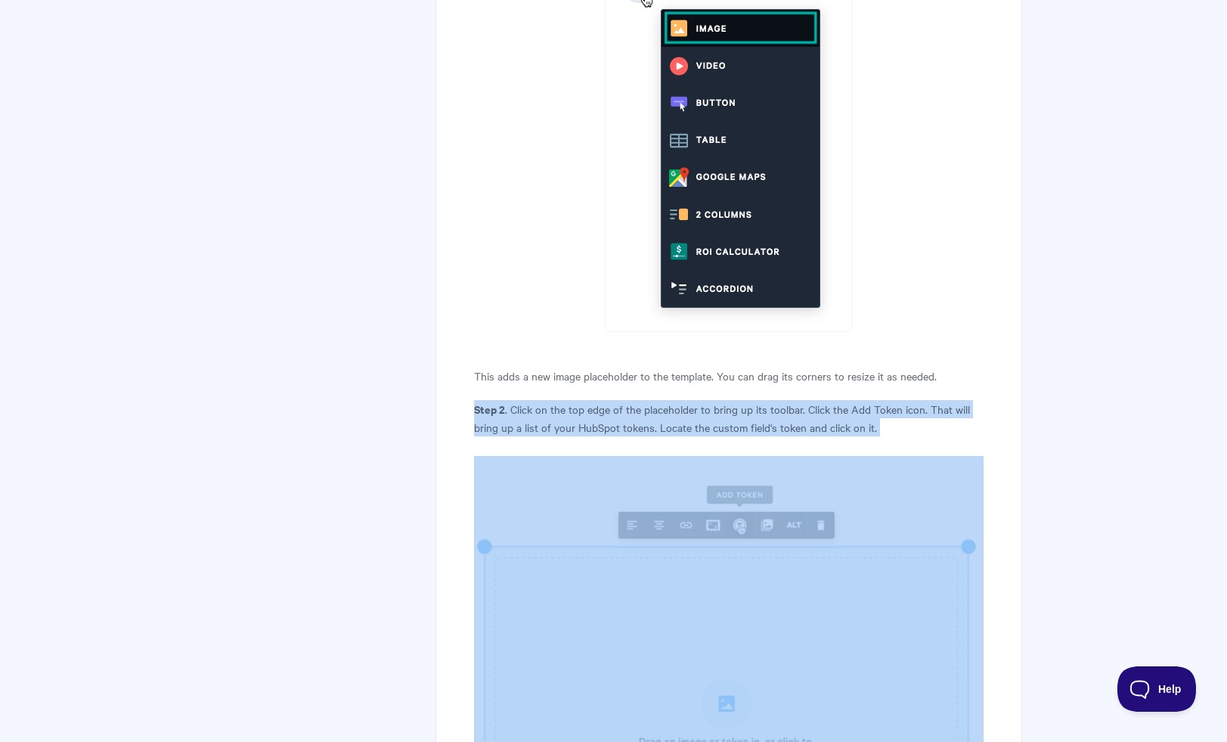
click at [656, 430] on p "Step 2 . Click on the top edge of the placeholder to bring up its toolbar. Clic…" at bounding box center [728, 418] width 509 height 36
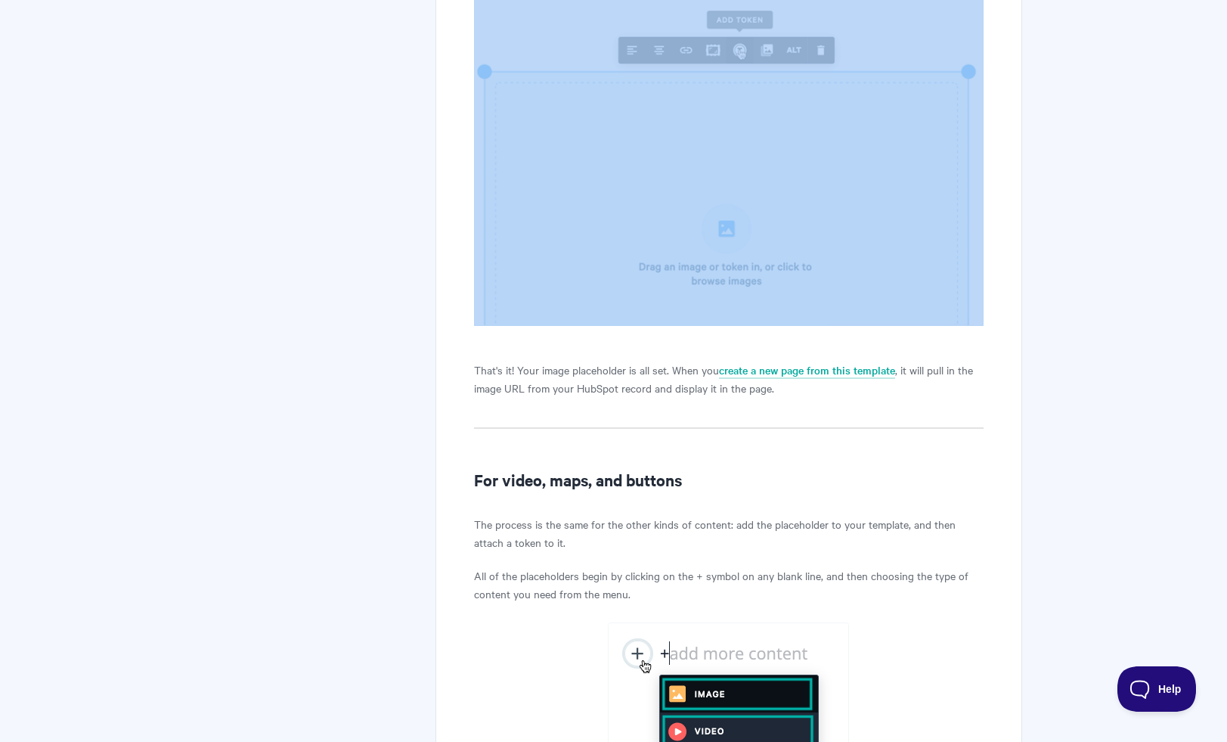
scroll to position [9256, 0]
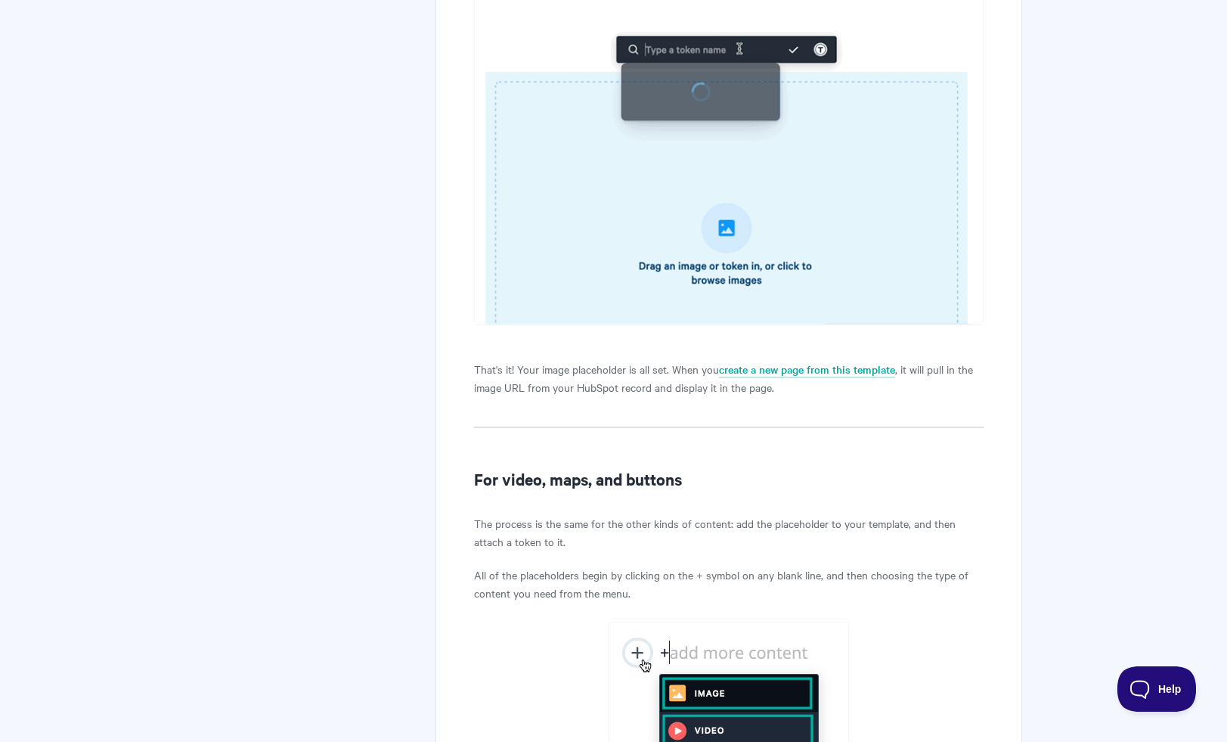
click at [644, 491] on h2 "For video, maps, and buttons" at bounding box center [728, 478] width 509 height 24
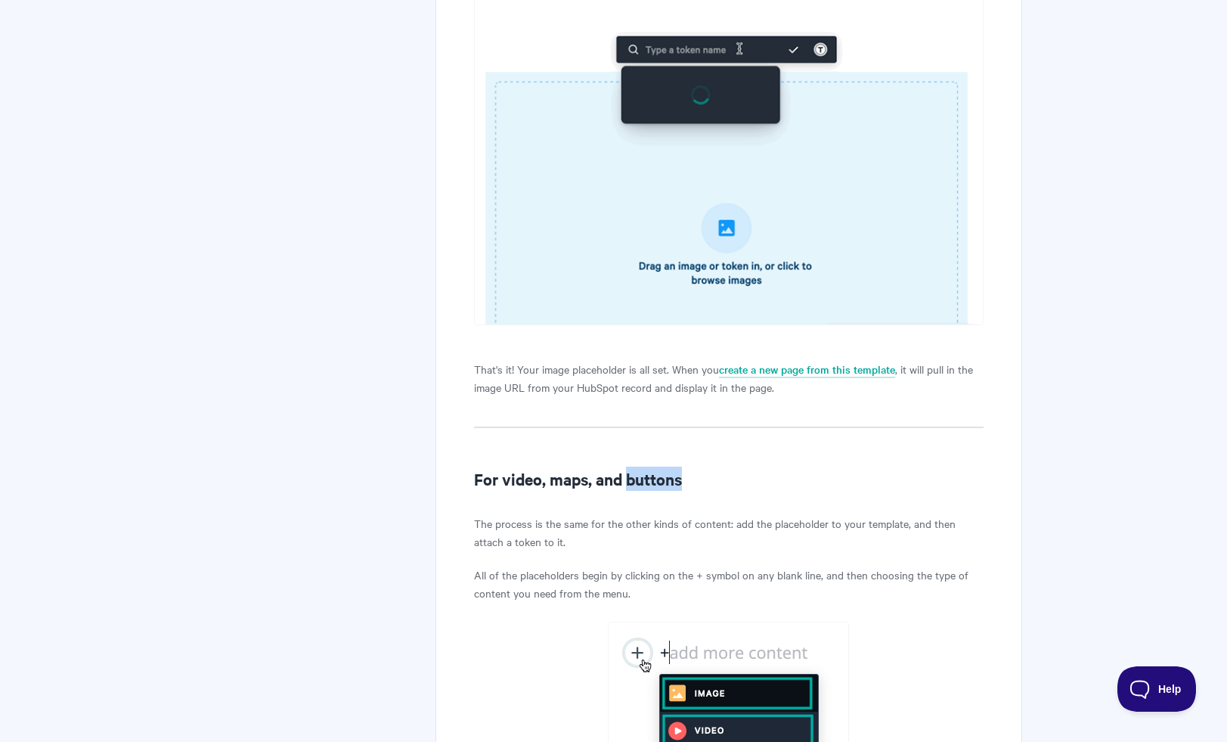
click at [644, 491] on h2 "For video, maps, and buttons" at bounding box center [728, 478] width 509 height 24
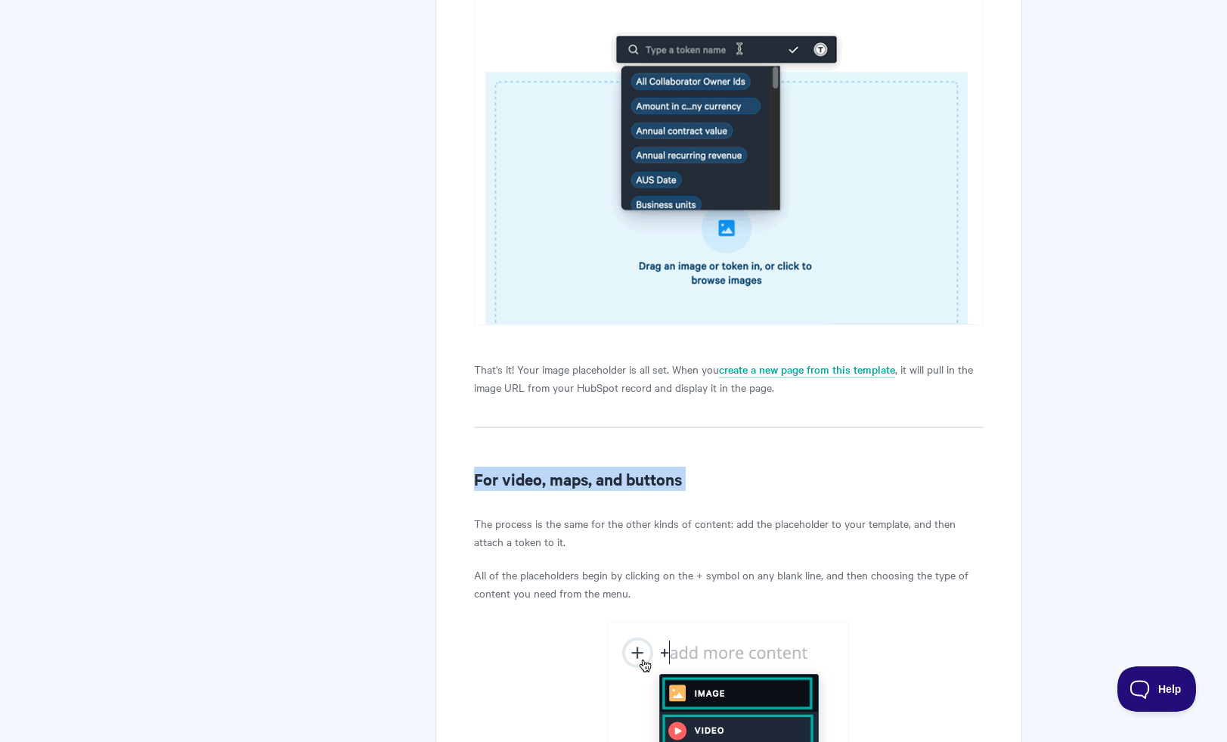
click at [644, 491] on h2 "For video, maps, and buttons" at bounding box center [728, 478] width 509 height 24
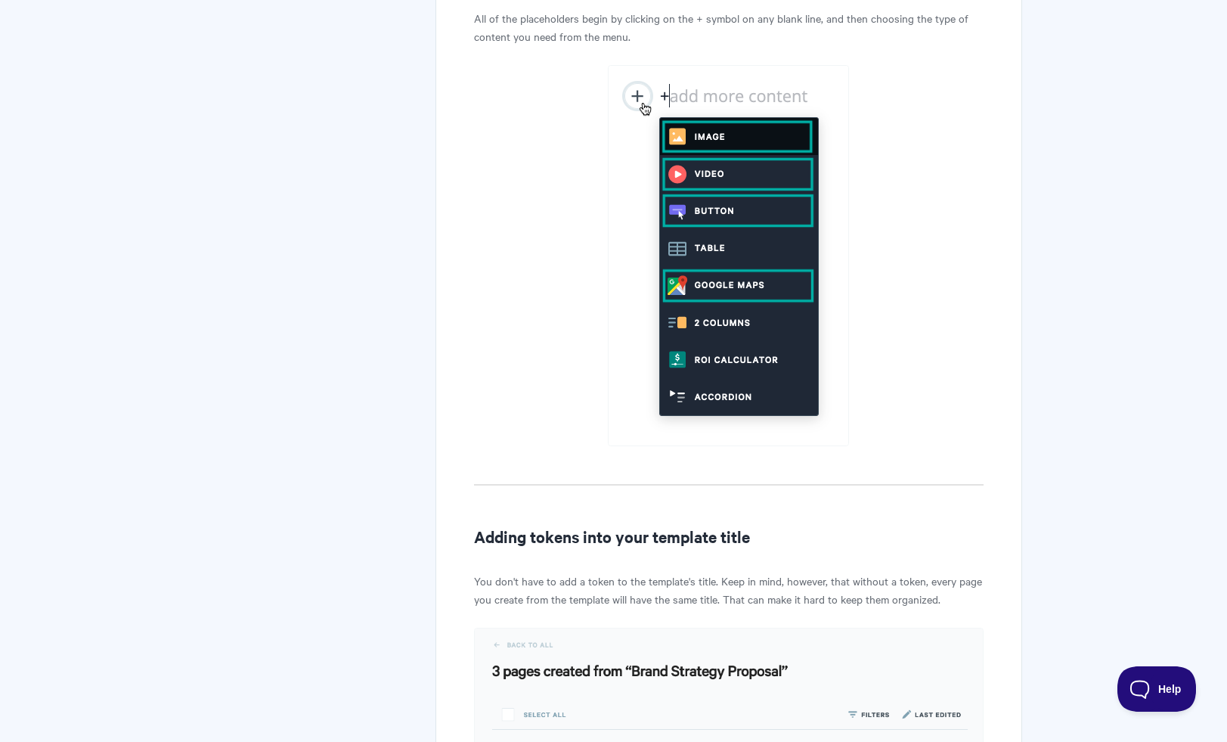
scroll to position [9936, 0]
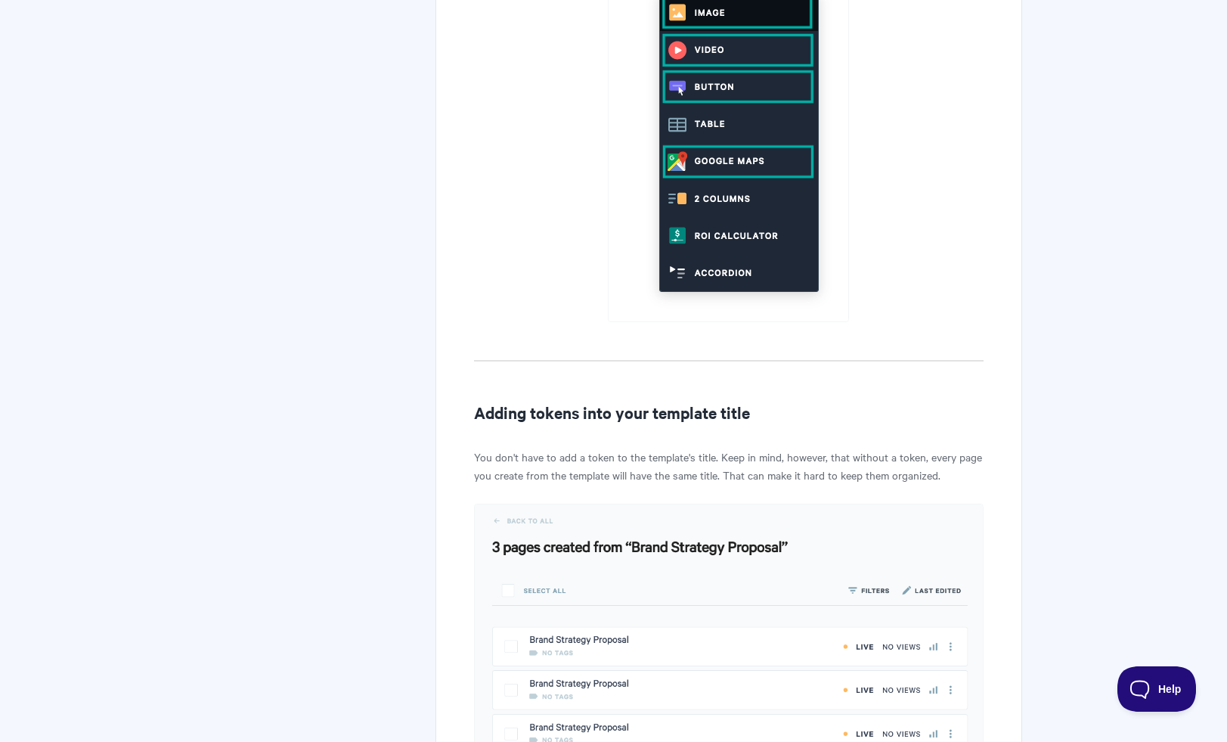
click at [634, 424] on h2 "Adding tokens into your template title" at bounding box center [728, 412] width 509 height 24
click at [634, 477] on p "You don't have to add a token to the template's title. Keep in mind, however, t…" at bounding box center [728, 466] width 509 height 36
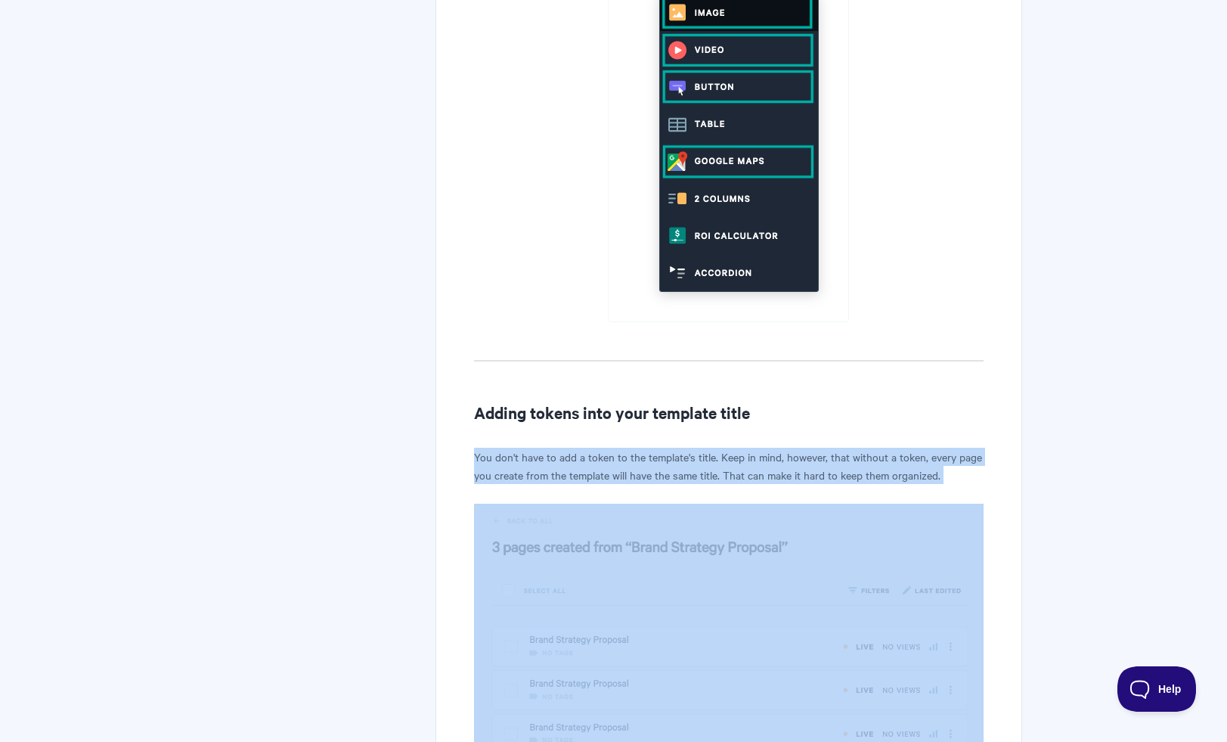
click at [634, 477] on p "You don't have to add a token to the template's title. Keep in mind, however, t…" at bounding box center [728, 466] width 509 height 36
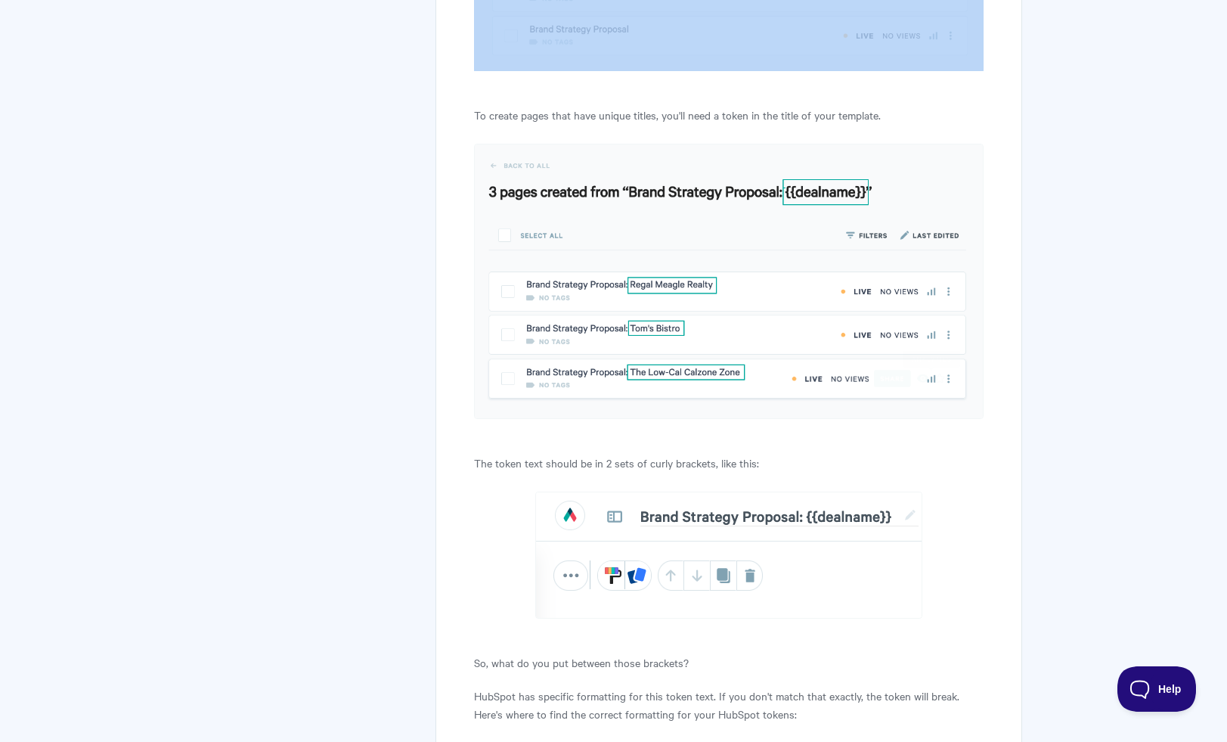
scroll to position [10646, 0]
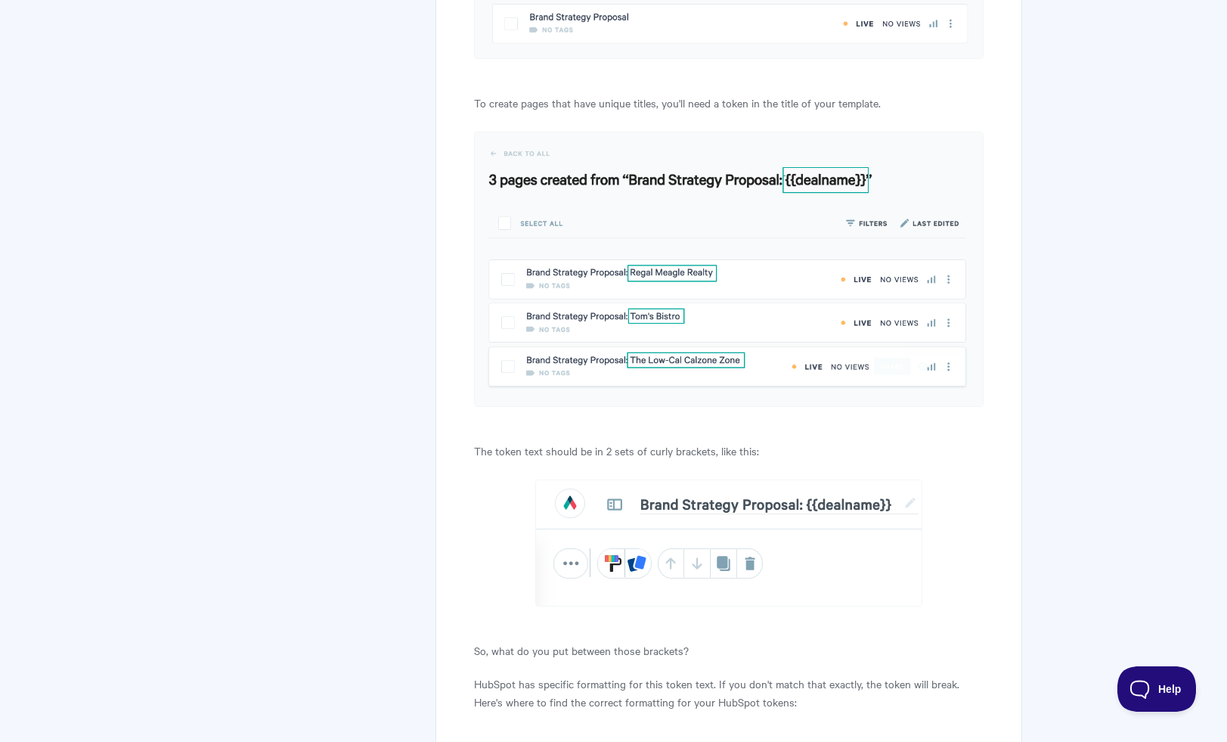
click at [761, 460] on p "The token text should be in 2 sets of curly brackets, like this:" at bounding box center [728, 451] width 509 height 18
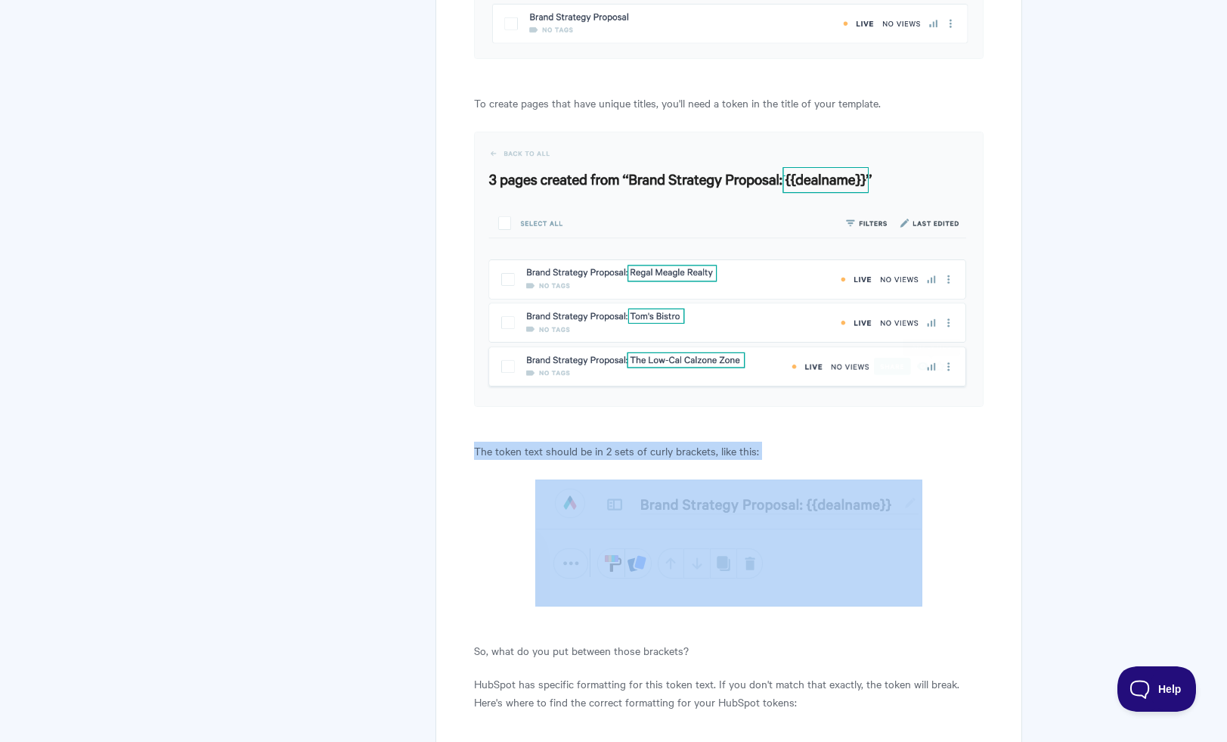
click at [761, 460] on p "The token text should be in 2 sets of curly brackets, like this:" at bounding box center [728, 451] width 509 height 18
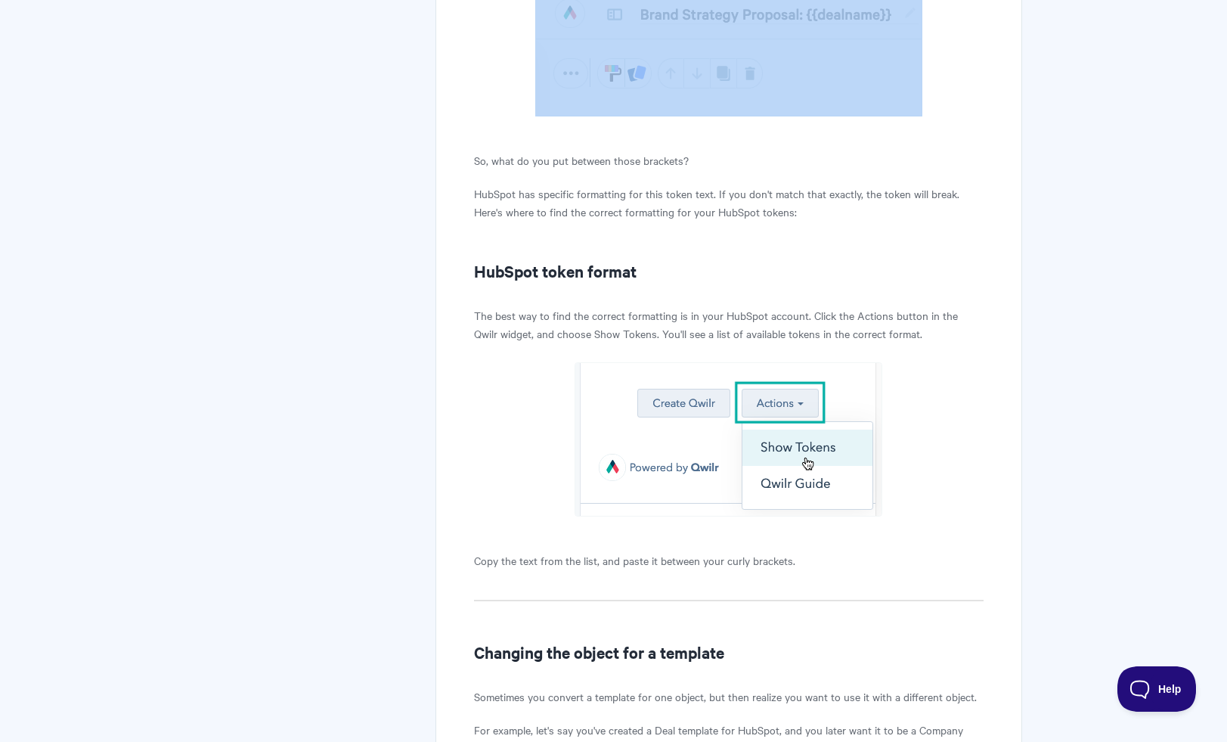
scroll to position [11176, 0]
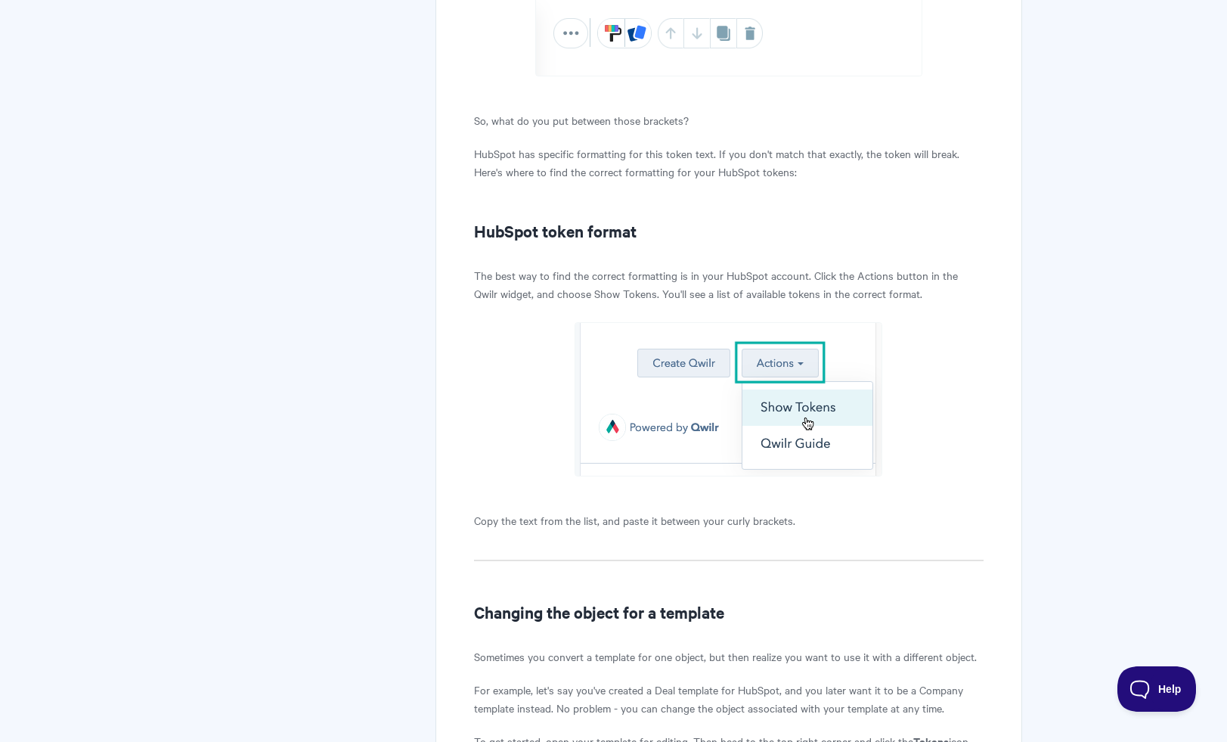
click at [804, 300] on p "The best way to find the correct formatting is in your HubSpot account. Click t…" at bounding box center [728, 284] width 509 height 36
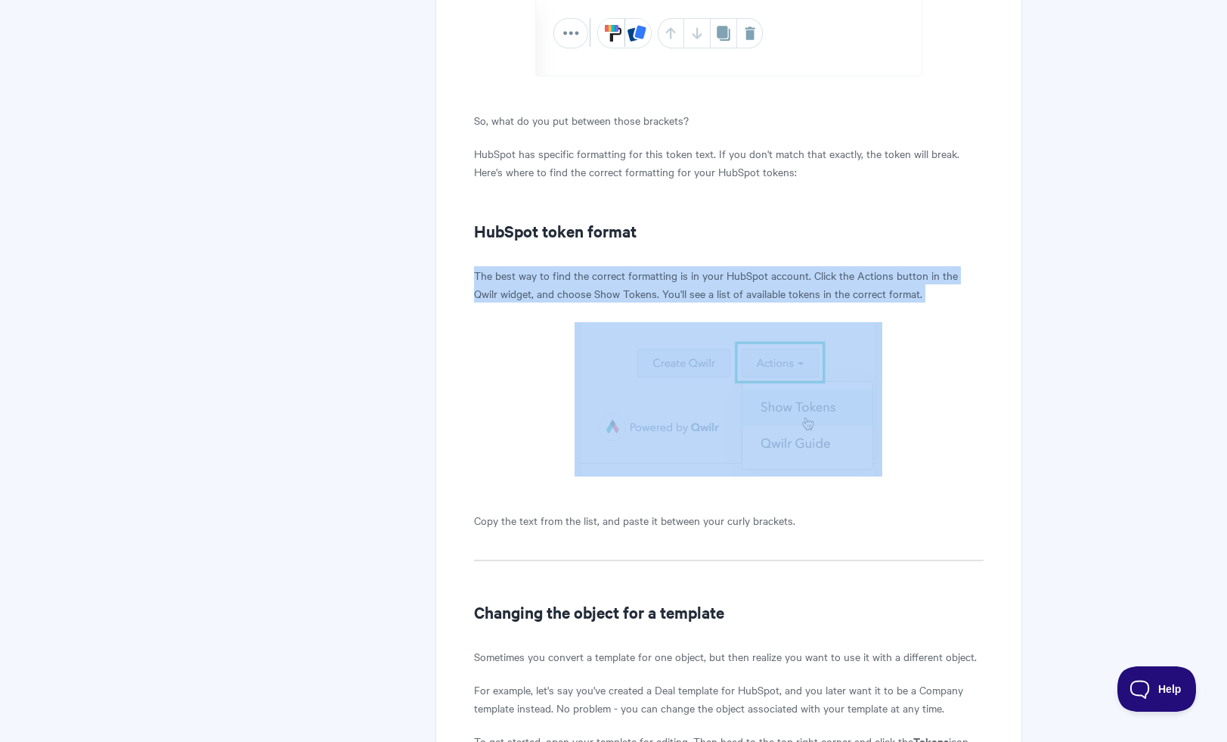
click at [804, 300] on p "The best way to find the correct formatting is in your HubSpot account. Click t…" at bounding box center [728, 284] width 509 height 36
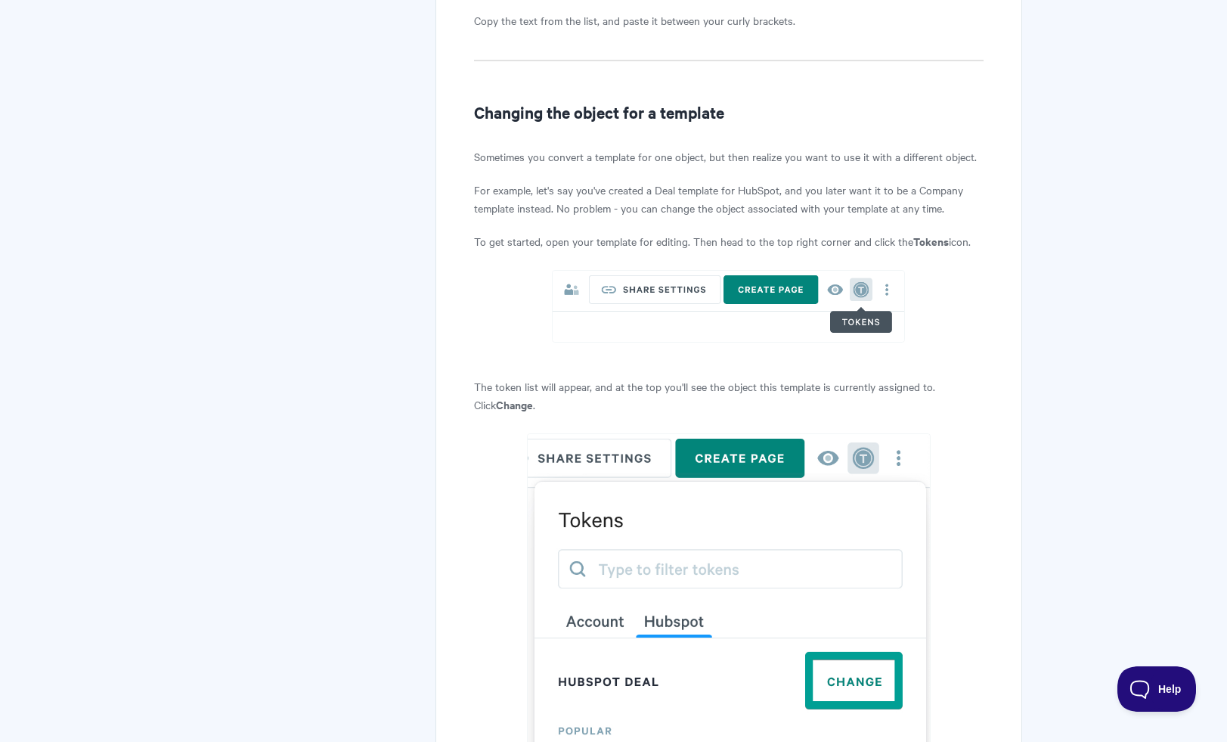
scroll to position [11676, 0]
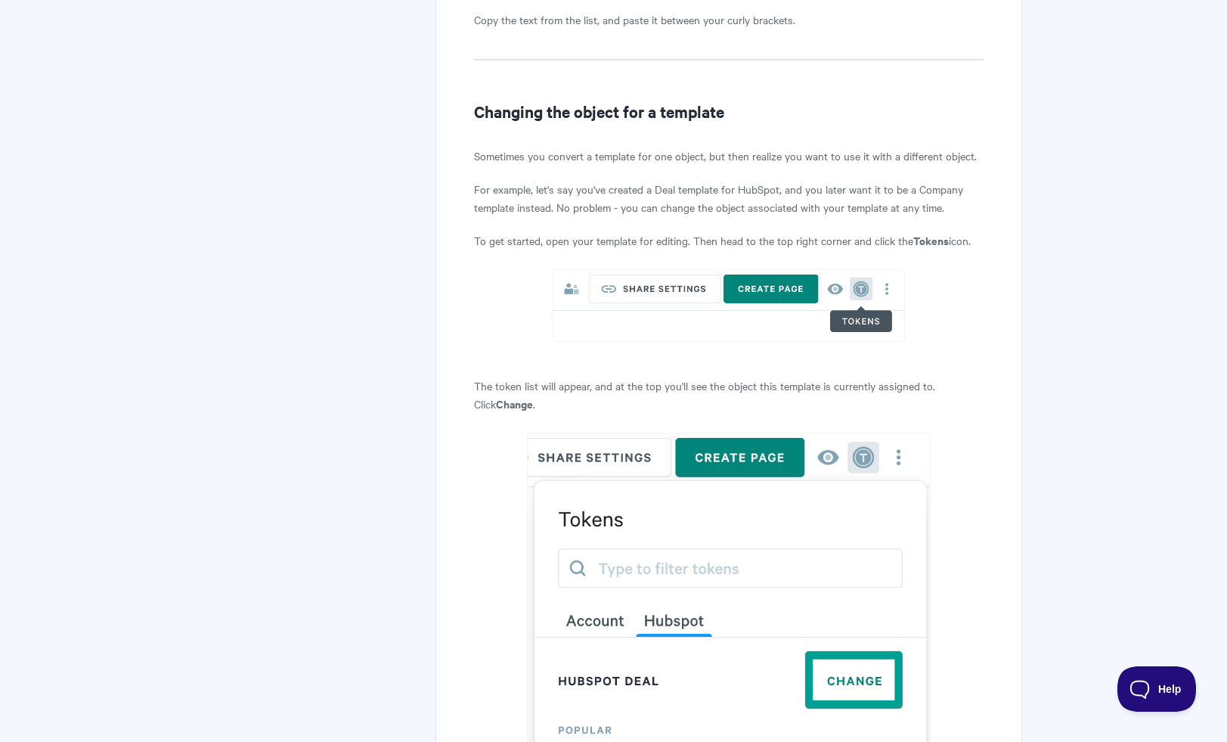
click at [814, 165] on p "Sometimes you convert a template for one object, but then realize you want to u…" at bounding box center [728, 156] width 509 height 18
click at [817, 207] on p "For example, let's say you've created a Deal template for HubSpot, and you late…" at bounding box center [728, 198] width 509 height 36
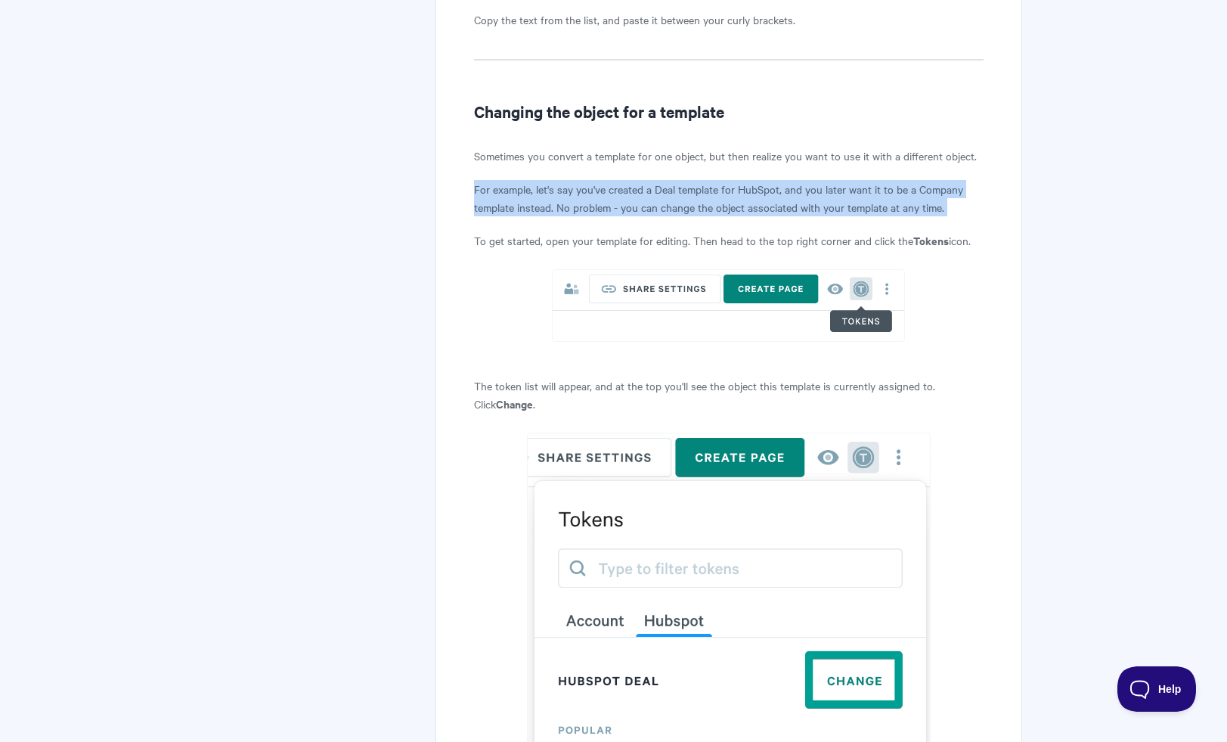
click at [817, 207] on p "For example, let's say you've created a Deal template for HubSpot, and you late…" at bounding box center [728, 198] width 509 height 36
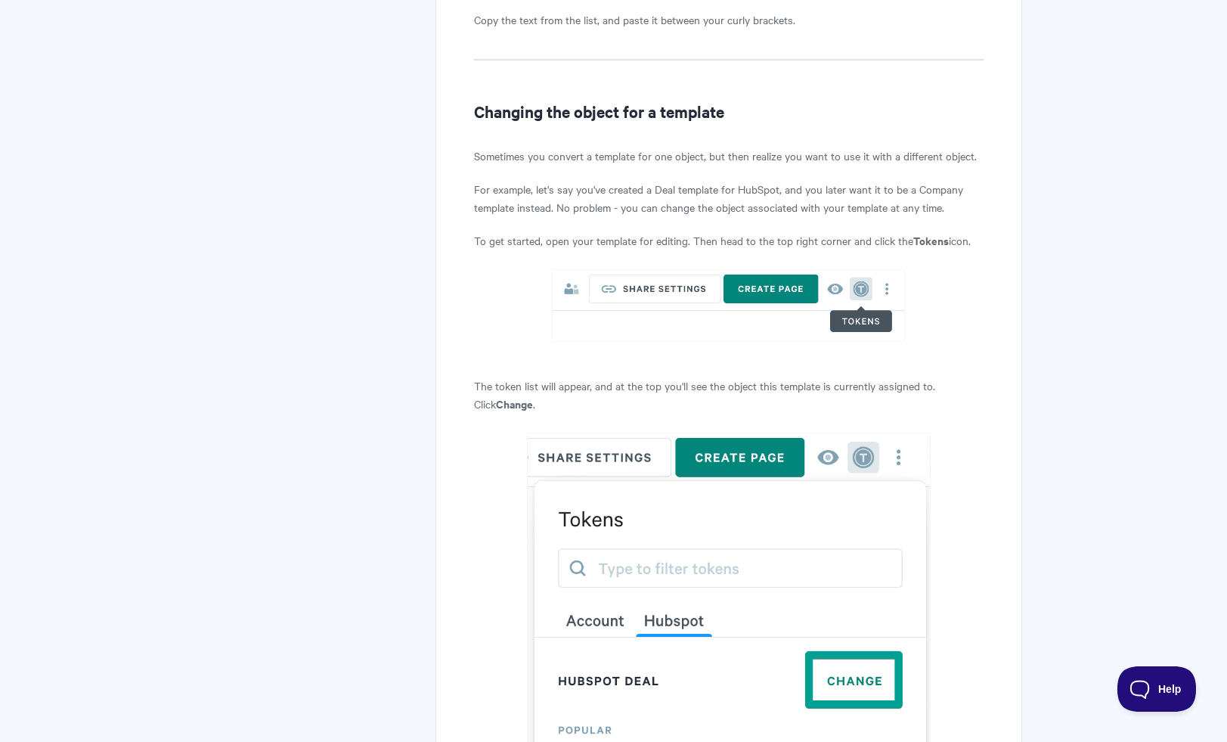
click at [817, 207] on p "For example, let's say you've created a Deal template for HubSpot, and you late…" at bounding box center [728, 198] width 509 height 36
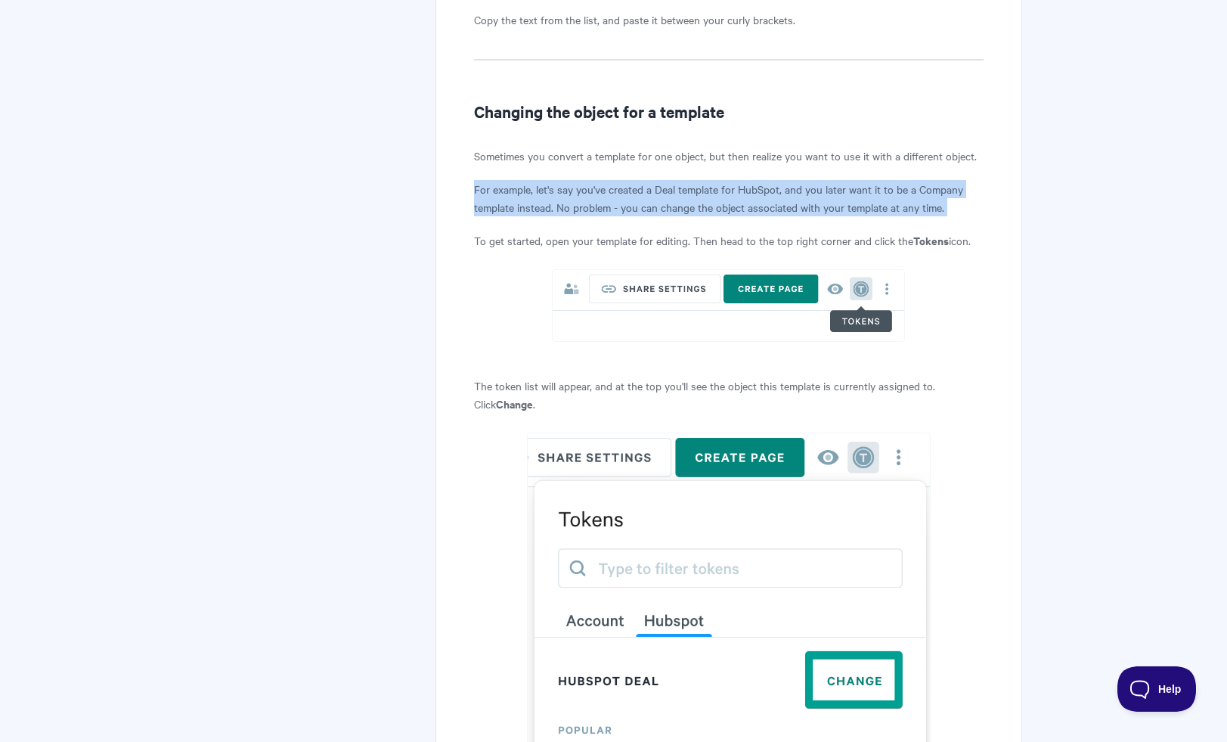
click at [817, 207] on p "For example, let's say you've created a Deal template for HubSpot, and you late…" at bounding box center [728, 198] width 509 height 36
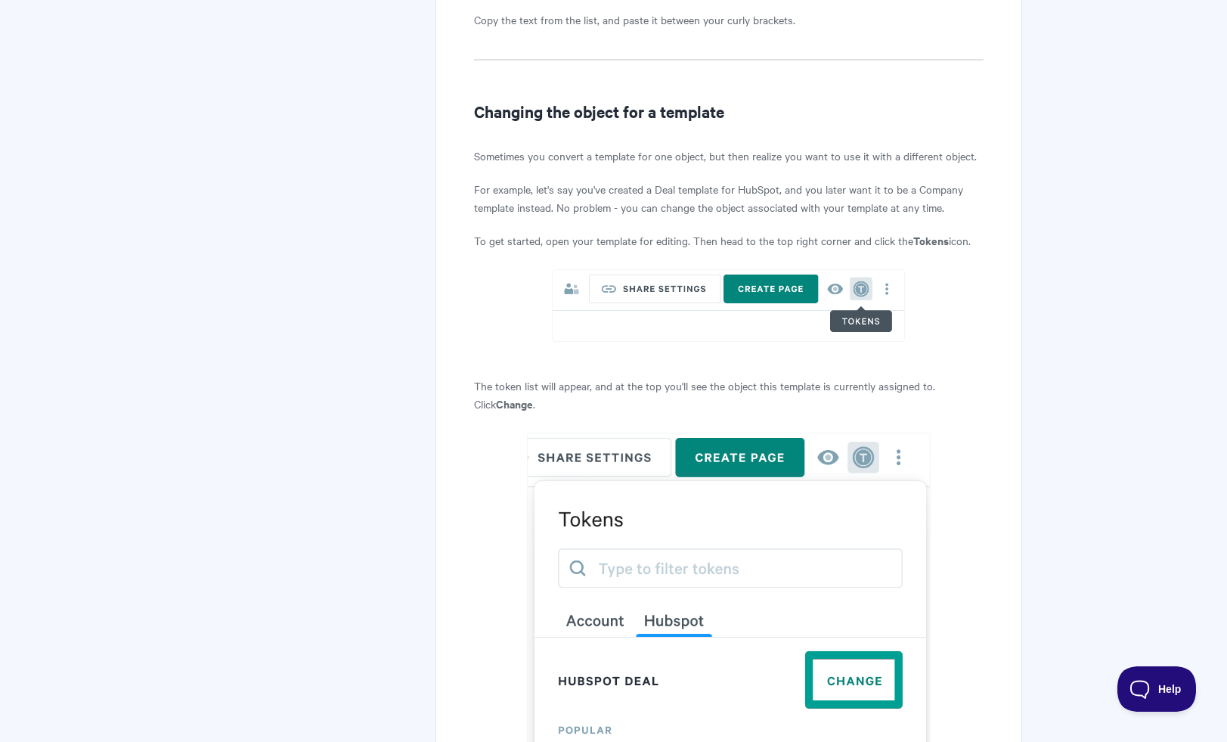
click at [808, 249] on p "To get started, open your template for editing. Then head to the top right corn…" at bounding box center [728, 240] width 509 height 18
click at [805, 249] on p "To get started, open your template for editing. Then head to the top right corn…" at bounding box center [728, 240] width 509 height 18
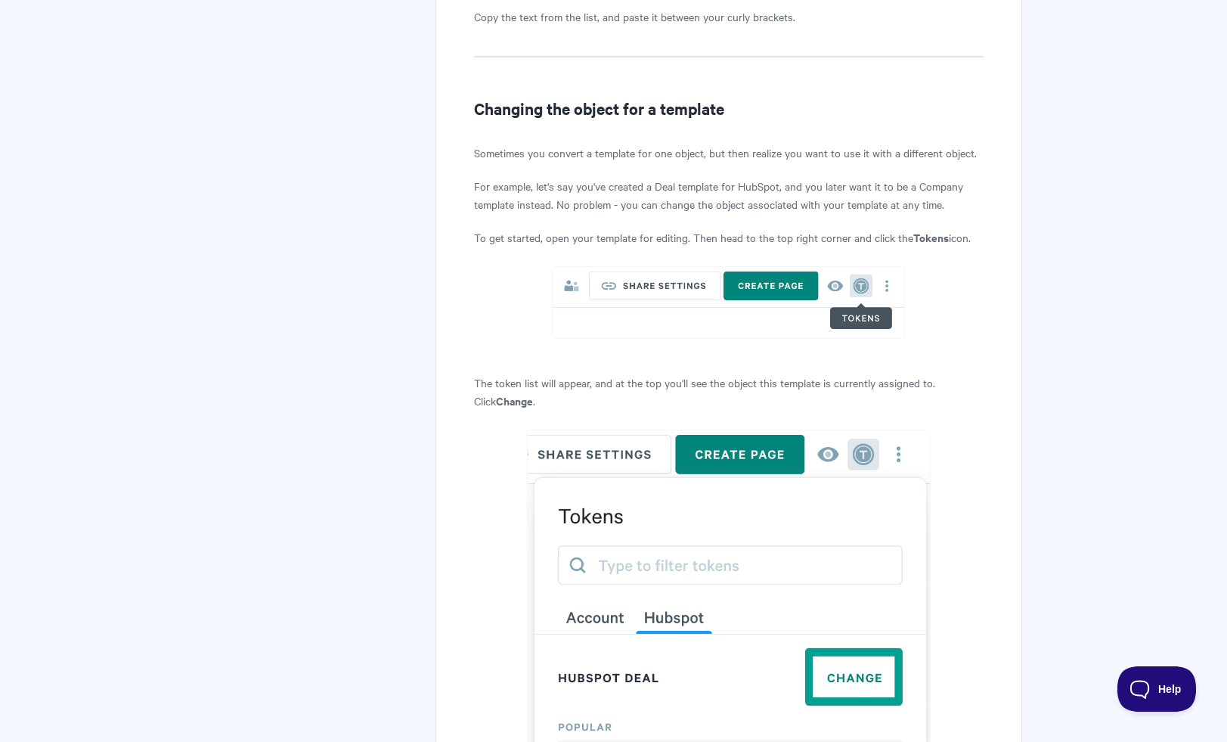
click at [806, 246] on p "To get started, open your template for editing. Then head to the top right corn…" at bounding box center [728, 237] width 509 height 18
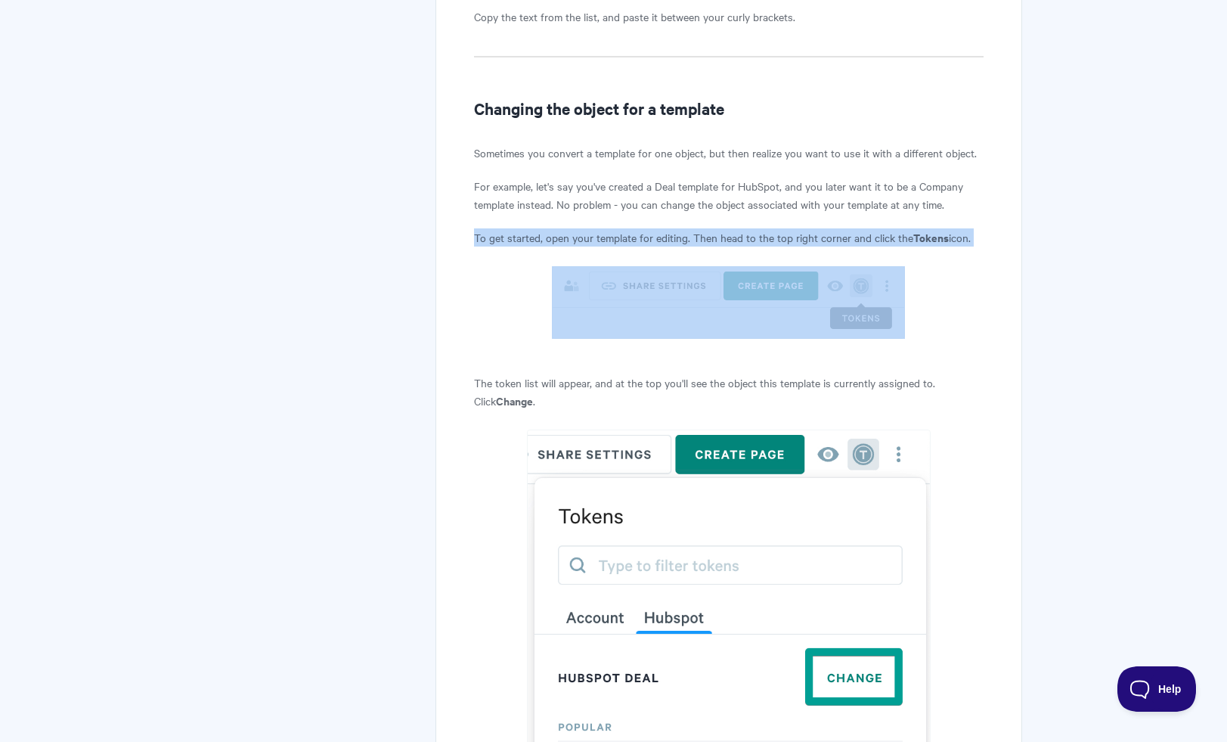
click at [806, 246] on p "To get started, open your template for editing. Then head to the top right corn…" at bounding box center [728, 237] width 509 height 18
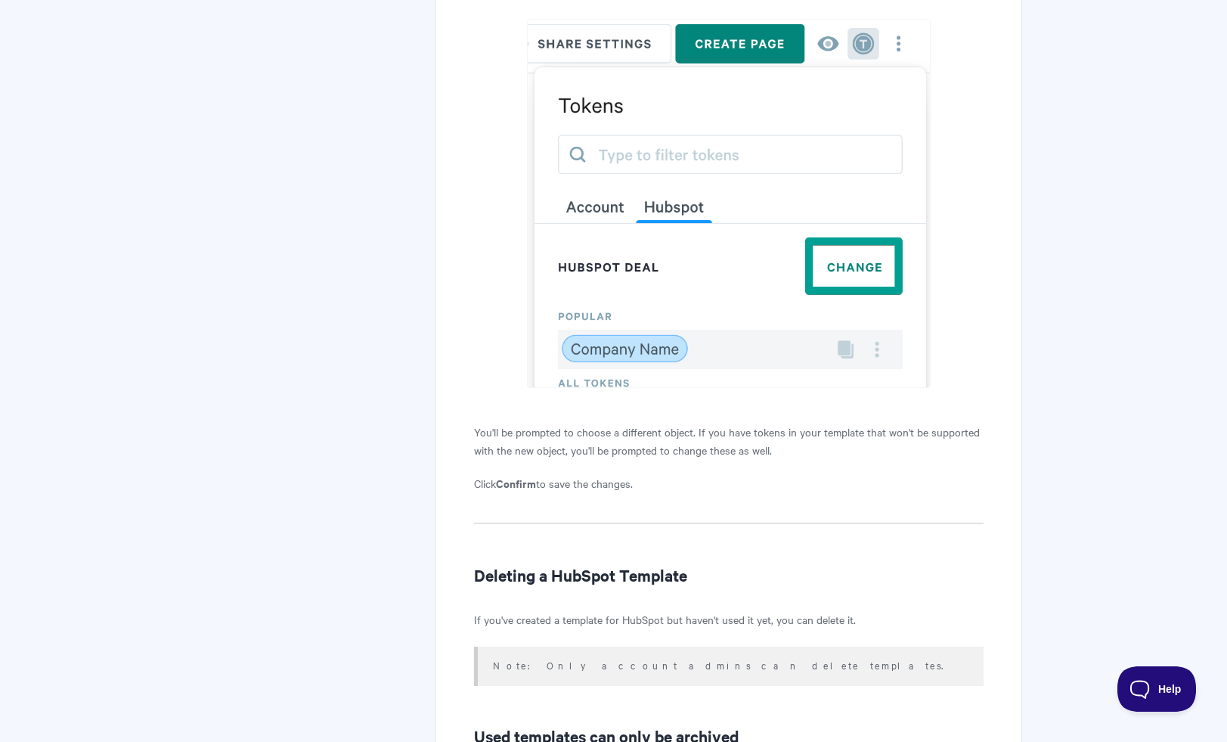
scroll to position [12112, 0]
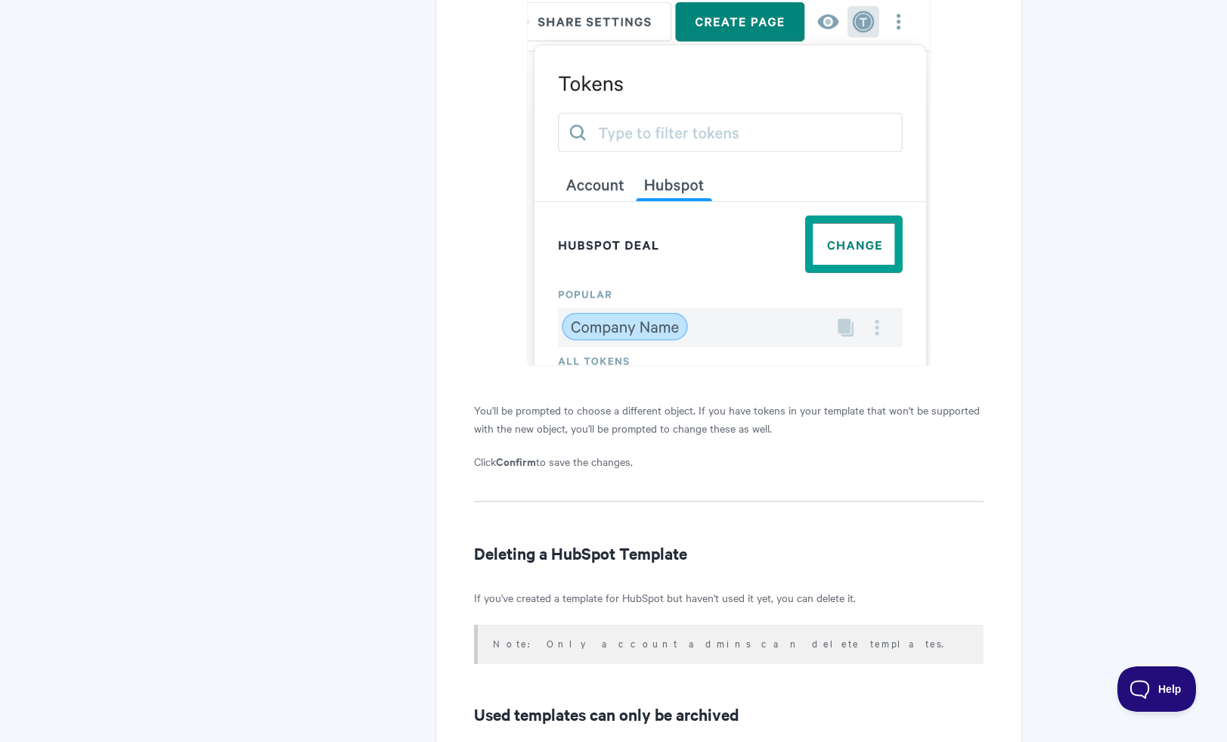
click at [718, 437] on p "You'll be prompted to choose a different object. If you have tokens in your tem…" at bounding box center [728, 419] width 509 height 36
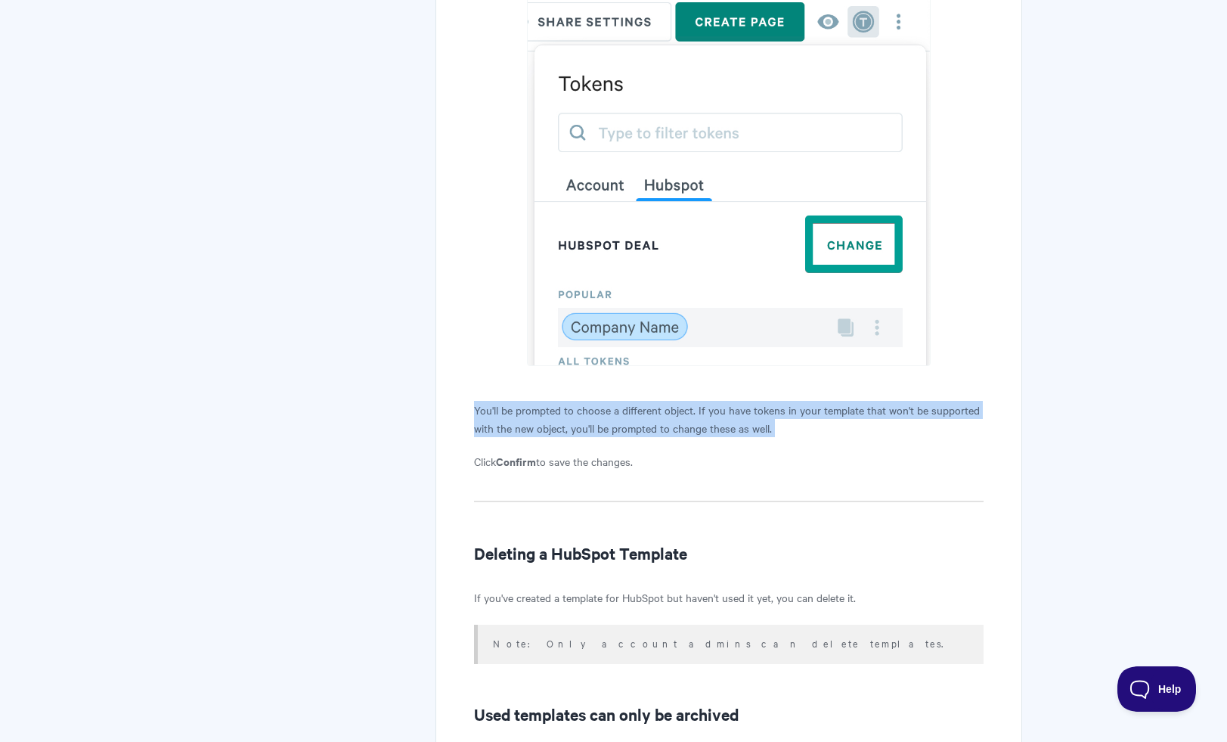
click at [718, 437] on p "You'll be prompted to choose a different object. If you have tokens in your tem…" at bounding box center [728, 419] width 509 height 36
click at [719, 436] on p "You'll be prompted to choose a different object. If you have tokens in your tem…" at bounding box center [728, 419] width 509 height 36
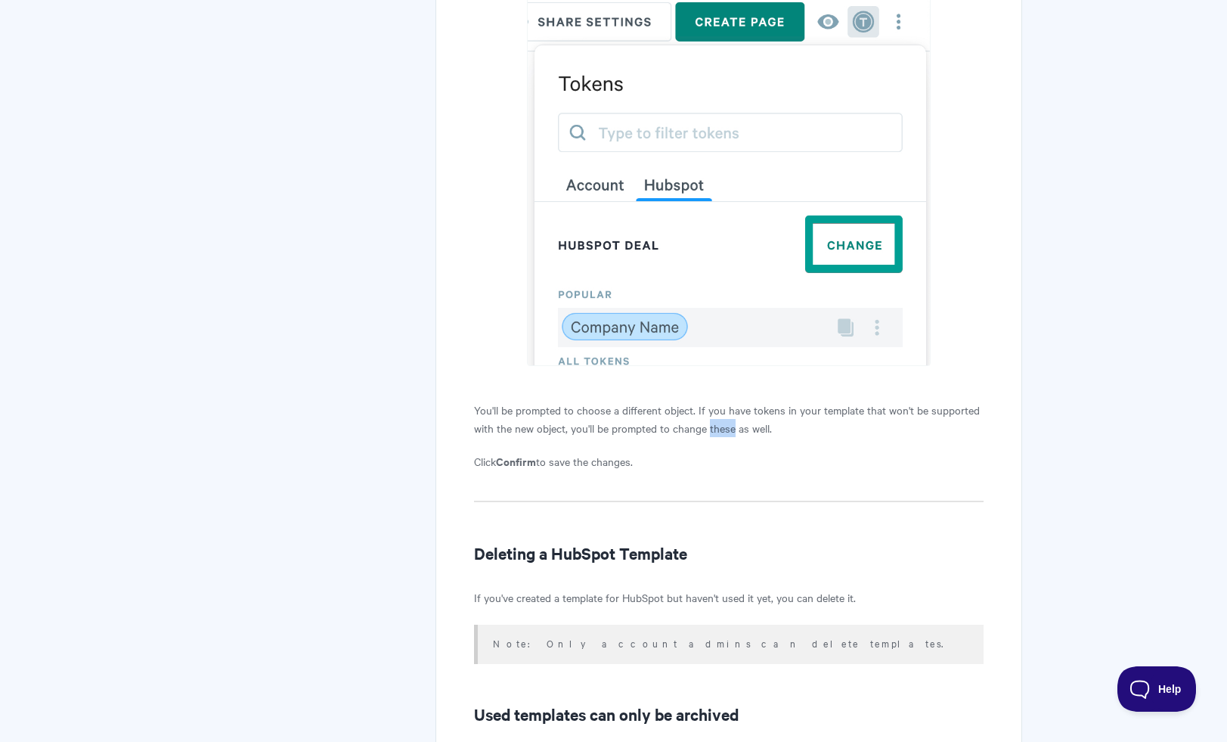
click at [719, 436] on p "You'll be prompted to choose a different object. If you have tokens in your tem…" at bounding box center [728, 419] width 509 height 36
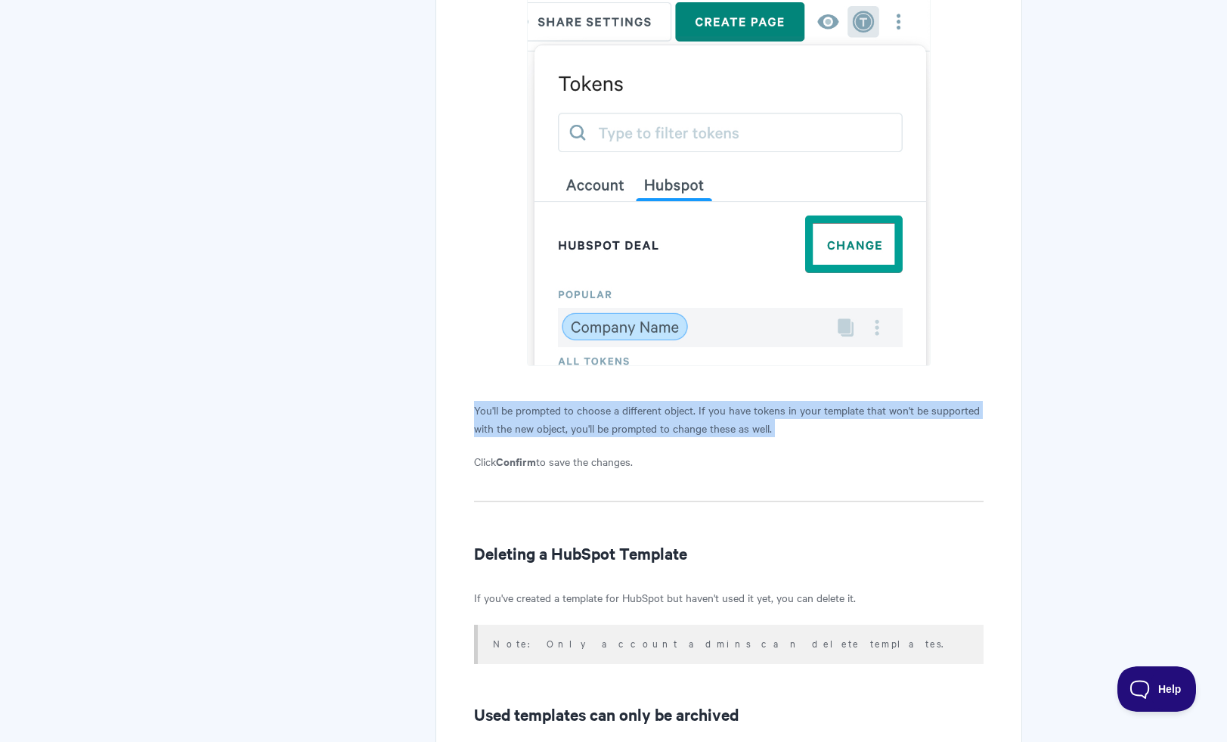
click at [719, 436] on p "You'll be prompted to choose a different object. If you have tokens in your tem…" at bounding box center [728, 419] width 509 height 36
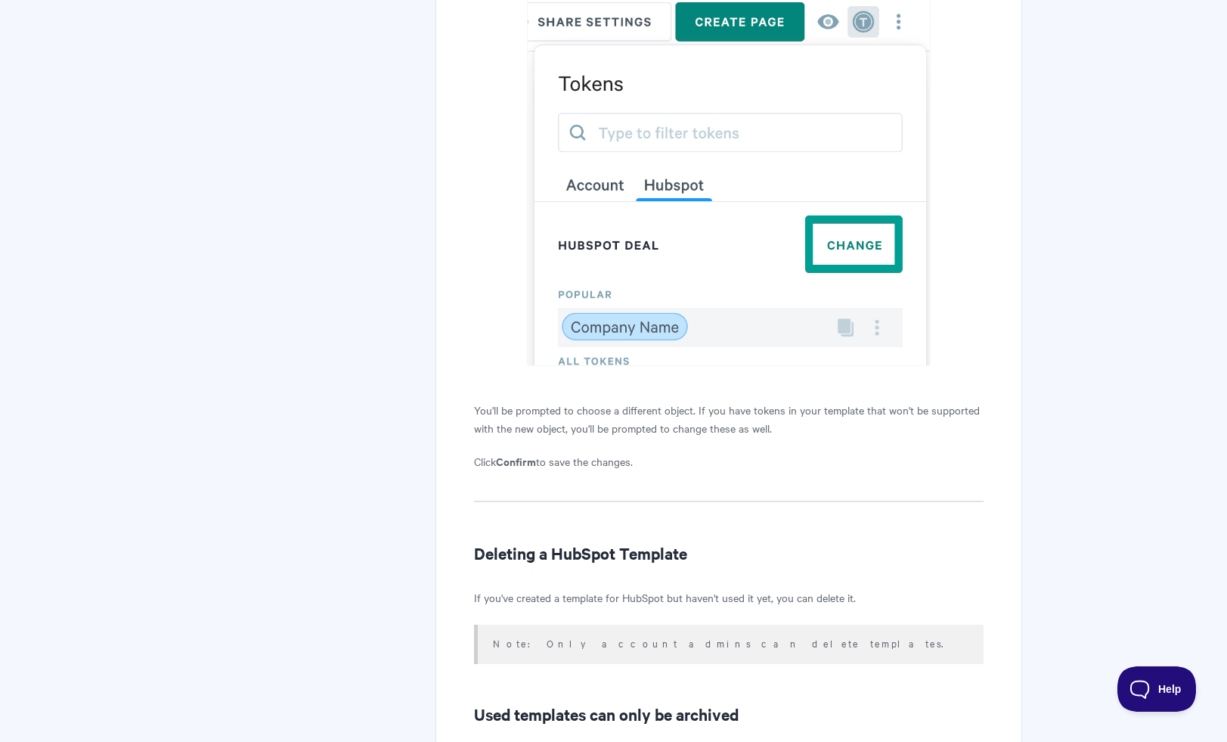
click at [721, 432] on p "You'll be prompted to choose a different object. If you have tokens in your tem…" at bounding box center [728, 419] width 509 height 36
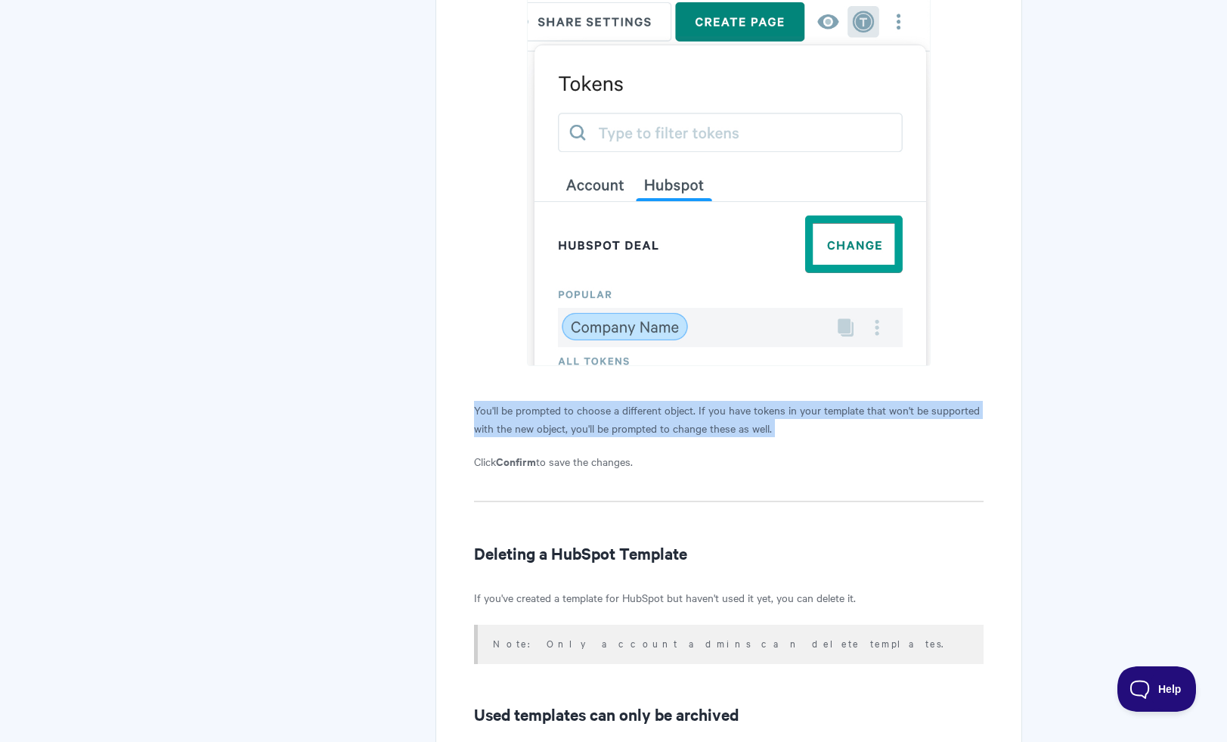
click at [721, 432] on p "You'll be prompted to choose a different object. If you have tokens in your tem…" at bounding box center [728, 419] width 509 height 36
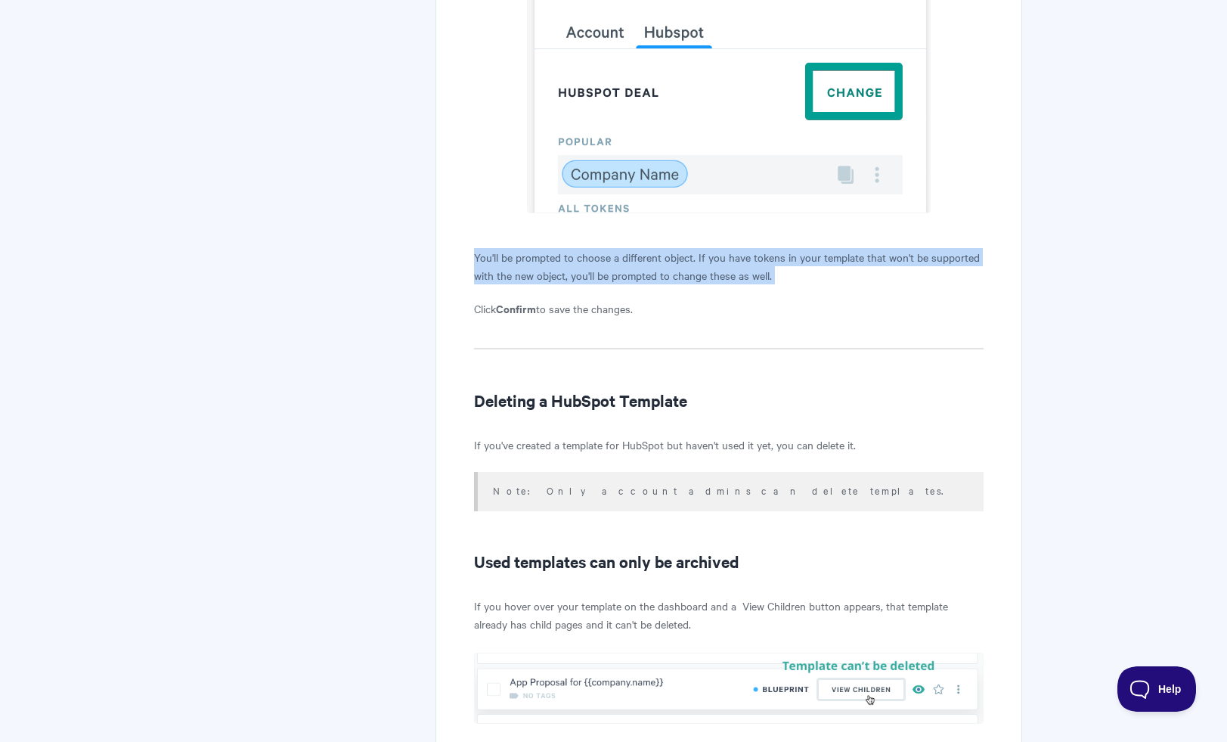
scroll to position [12448, 0]
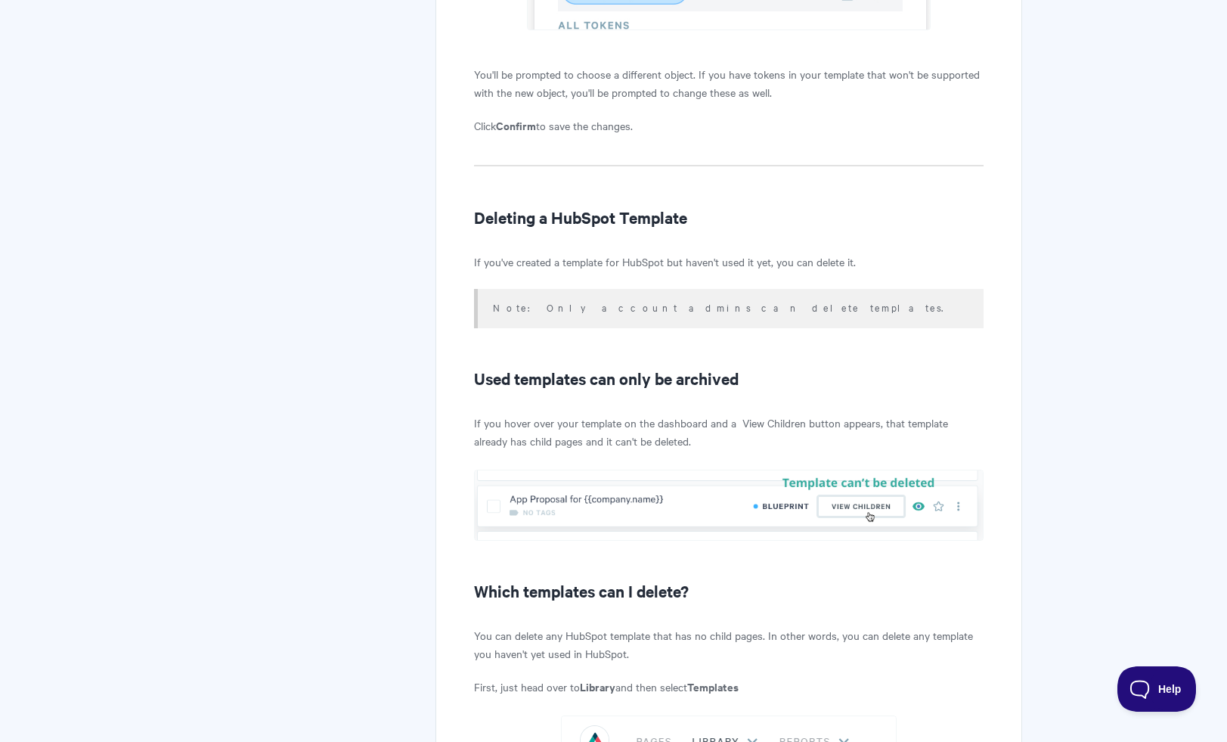
click at [733, 135] on p "Click Confirm to save the changes." at bounding box center [728, 125] width 509 height 18
click at [717, 229] on h2 "Deleting a HubSpot Template" at bounding box center [728, 217] width 509 height 24
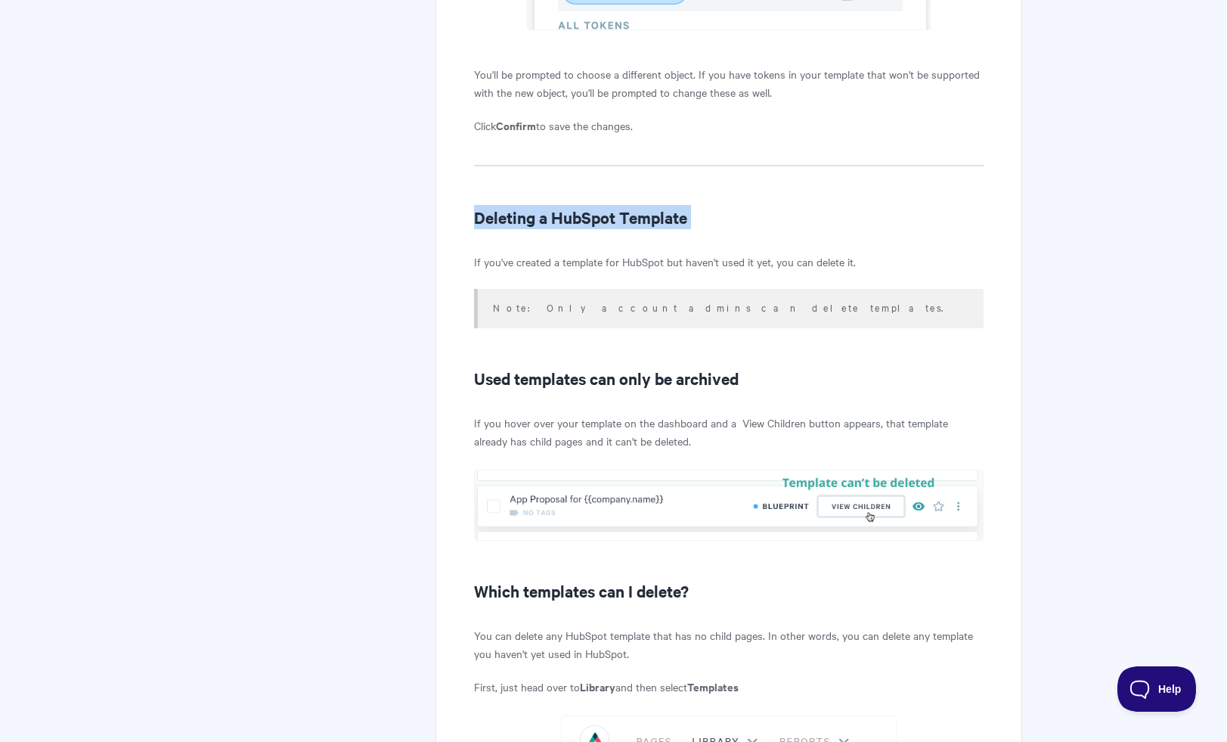
click at [717, 229] on h2 "Deleting a HubSpot Template" at bounding box center [728, 217] width 509 height 24
click at [708, 271] on p "If you've created a template for HubSpot but haven't used it yet, you can delet…" at bounding box center [728, 262] width 509 height 18
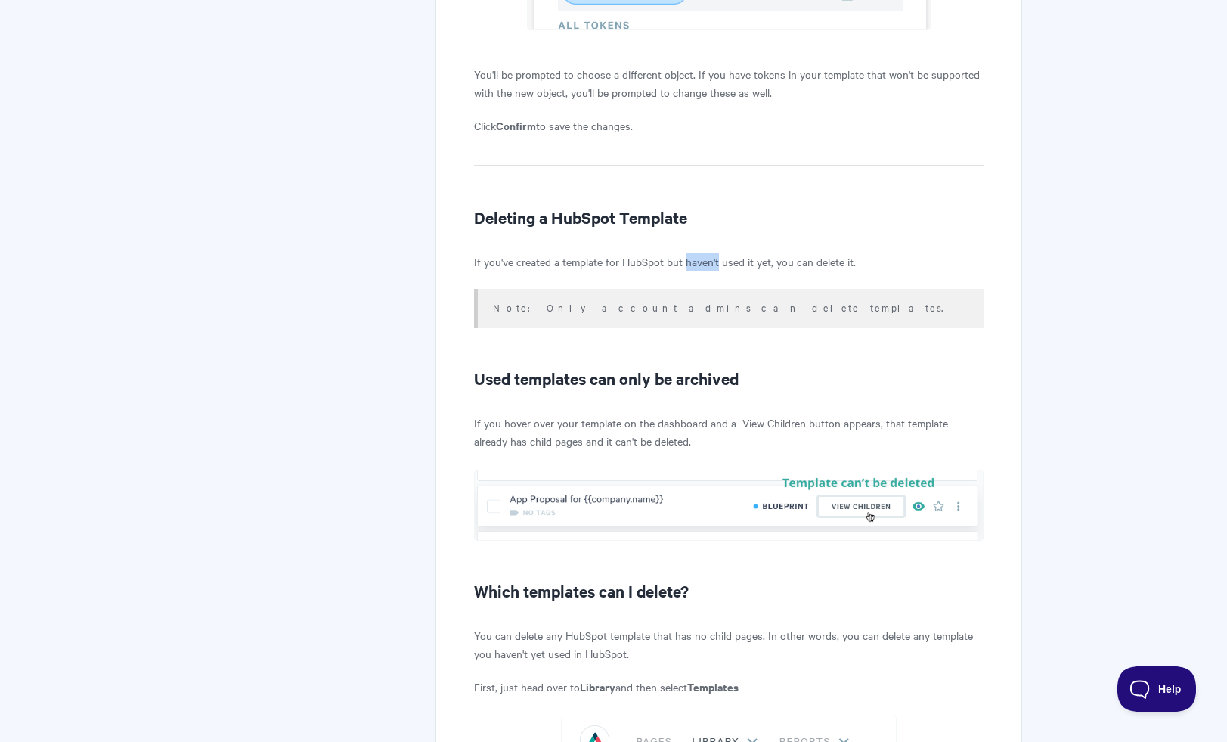
click at [708, 271] on p "If you've created a template for HubSpot but haven't used it yet, you can delet…" at bounding box center [728, 262] width 509 height 18
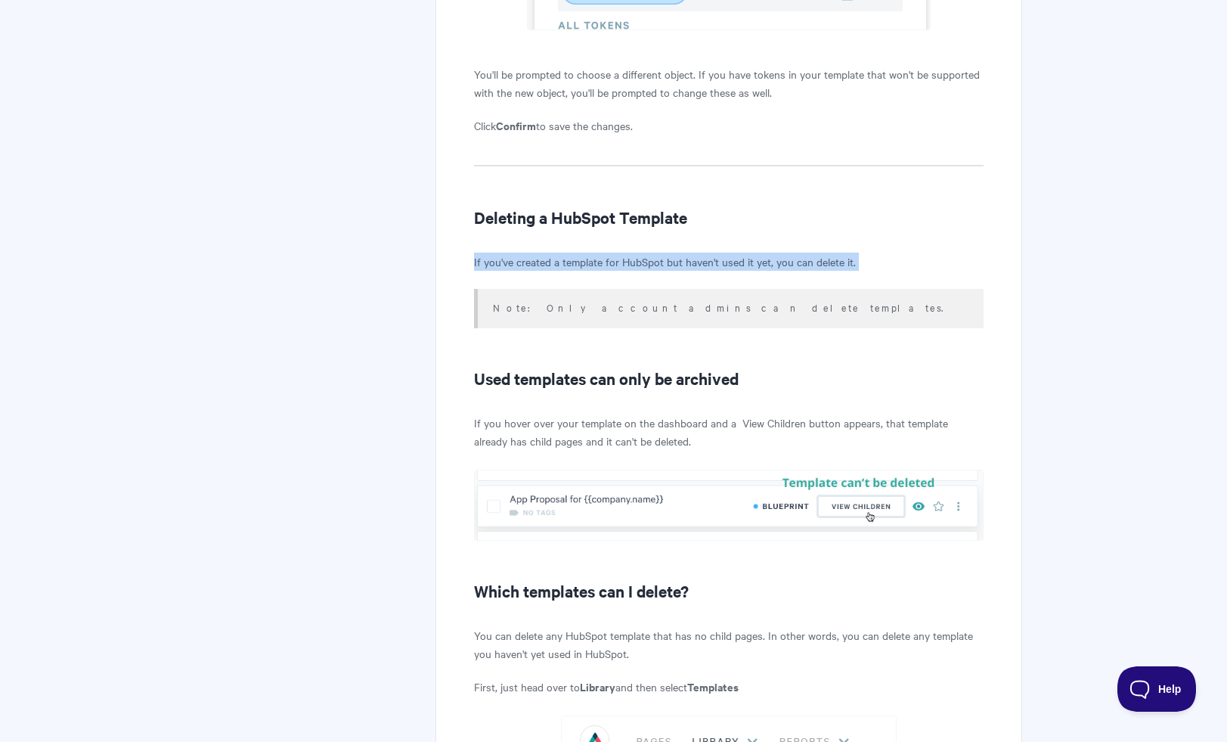
click at [708, 271] on p "If you've created a template for HubSpot but haven't used it yet, you can delet…" at bounding box center [728, 262] width 509 height 18
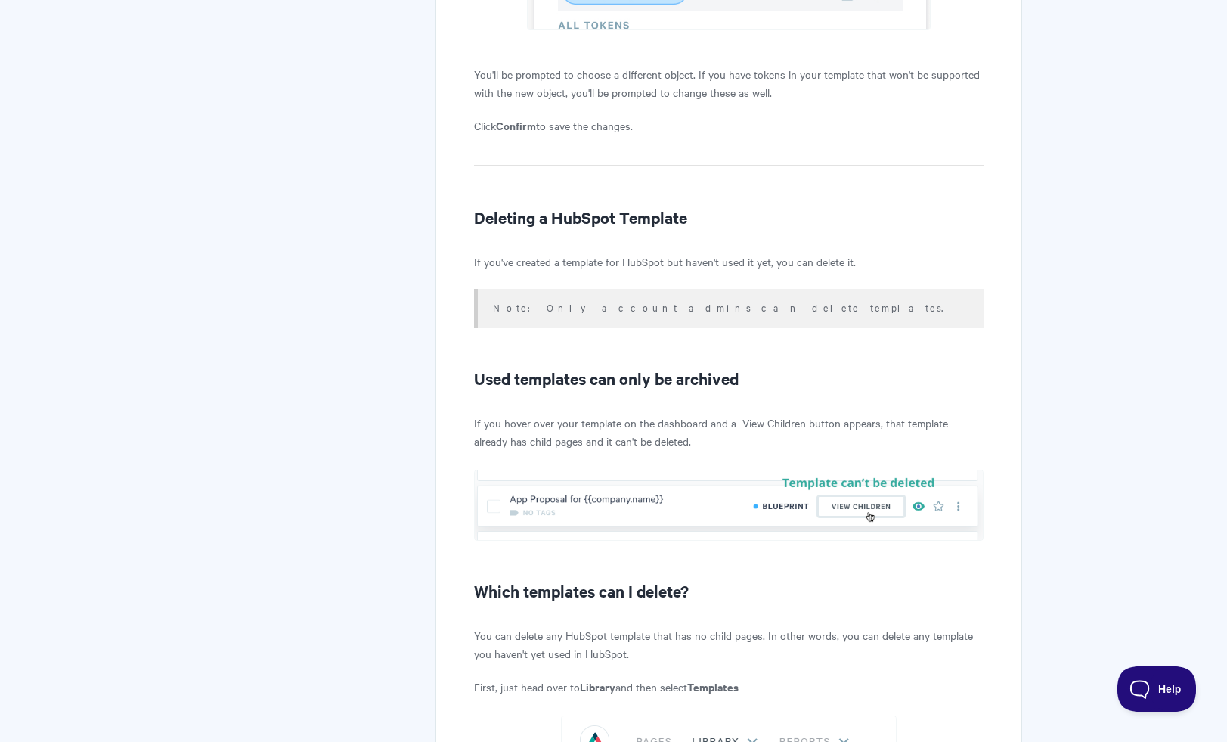
click at [697, 390] on h2 "Used templates can only be archived" at bounding box center [728, 378] width 509 height 24
click at [705, 271] on p "If you've created a template for HubSpot but haven't used it yet, you can delet…" at bounding box center [728, 262] width 509 height 18
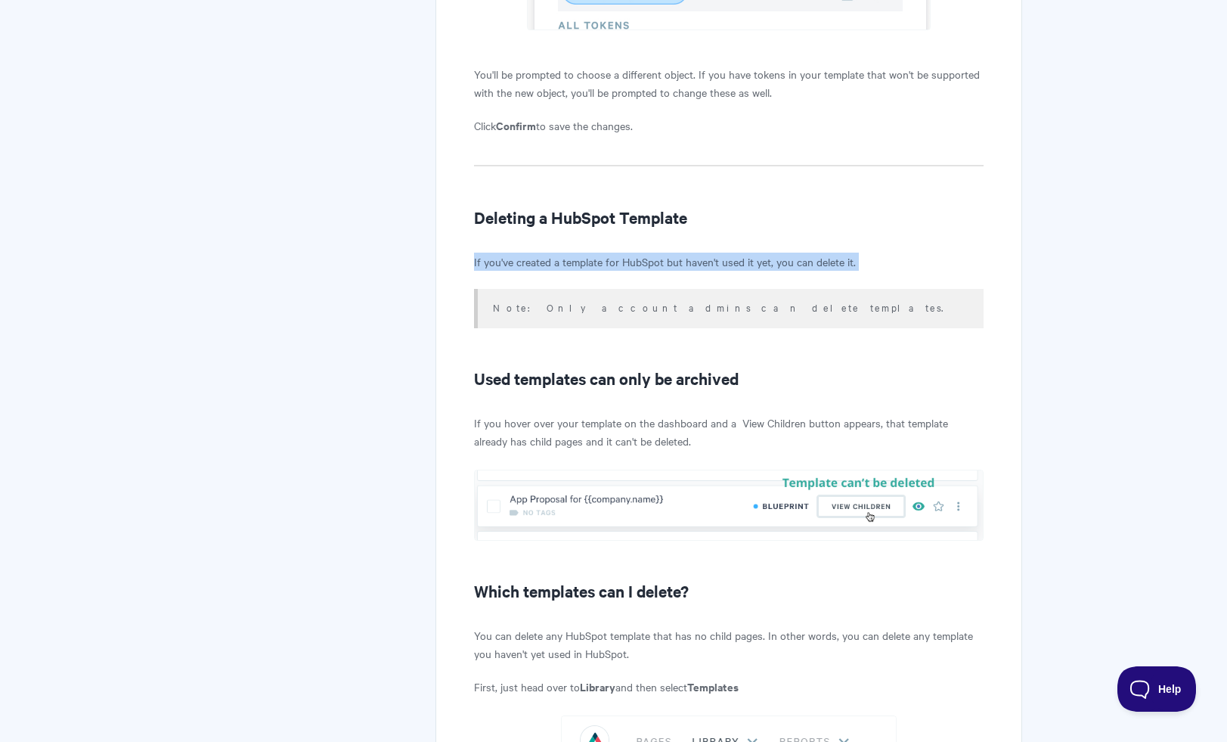
click at [705, 271] on p "If you've created a template for HubSpot but haven't used it yet, you can delet…" at bounding box center [728, 262] width 509 height 18
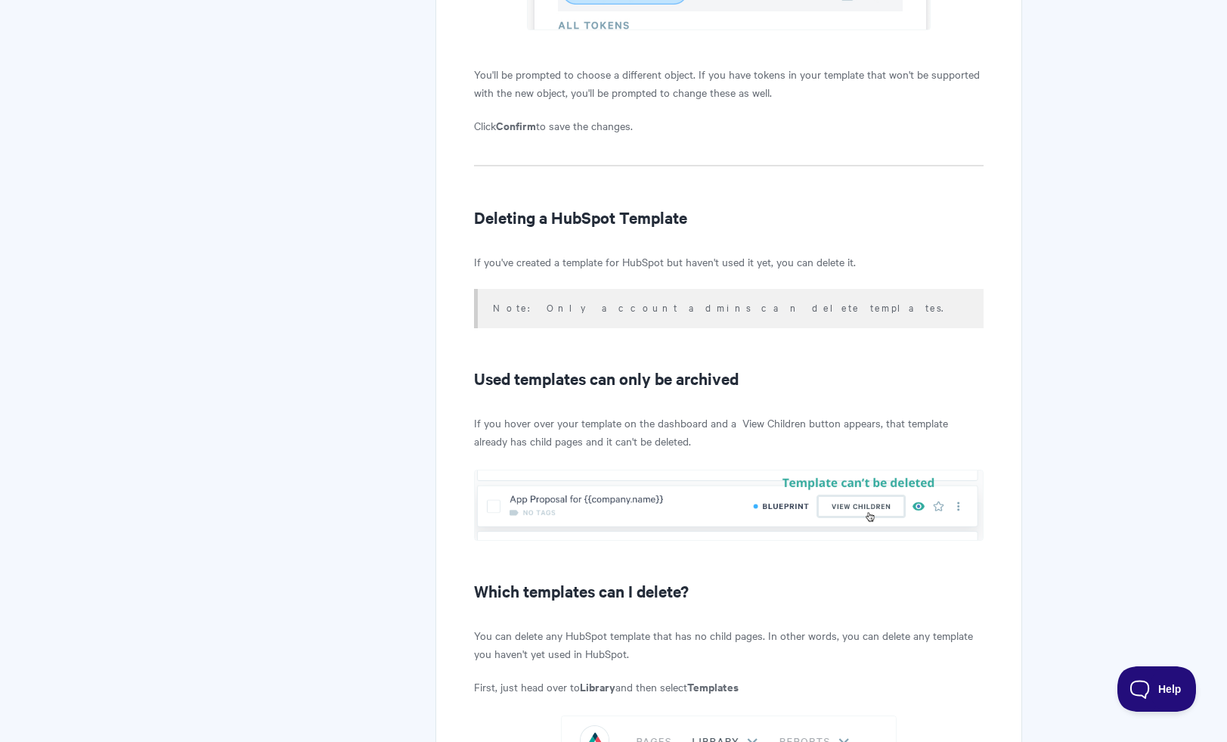
click at [682, 435] on p "If you hover over your template on the dashboard and a View Children button app…" at bounding box center [728, 432] width 509 height 36
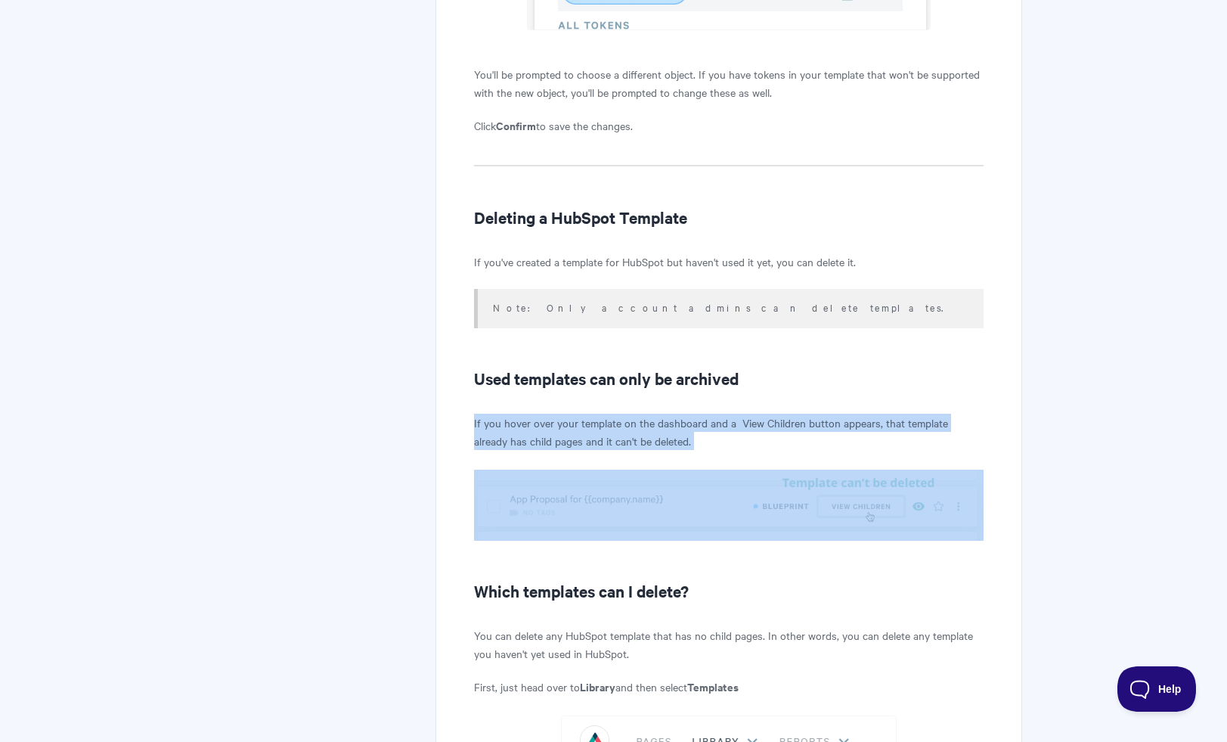
click at [682, 435] on p "If you hover over your template on the dashboard and a View Children button app…" at bounding box center [728, 432] width 509 height 36
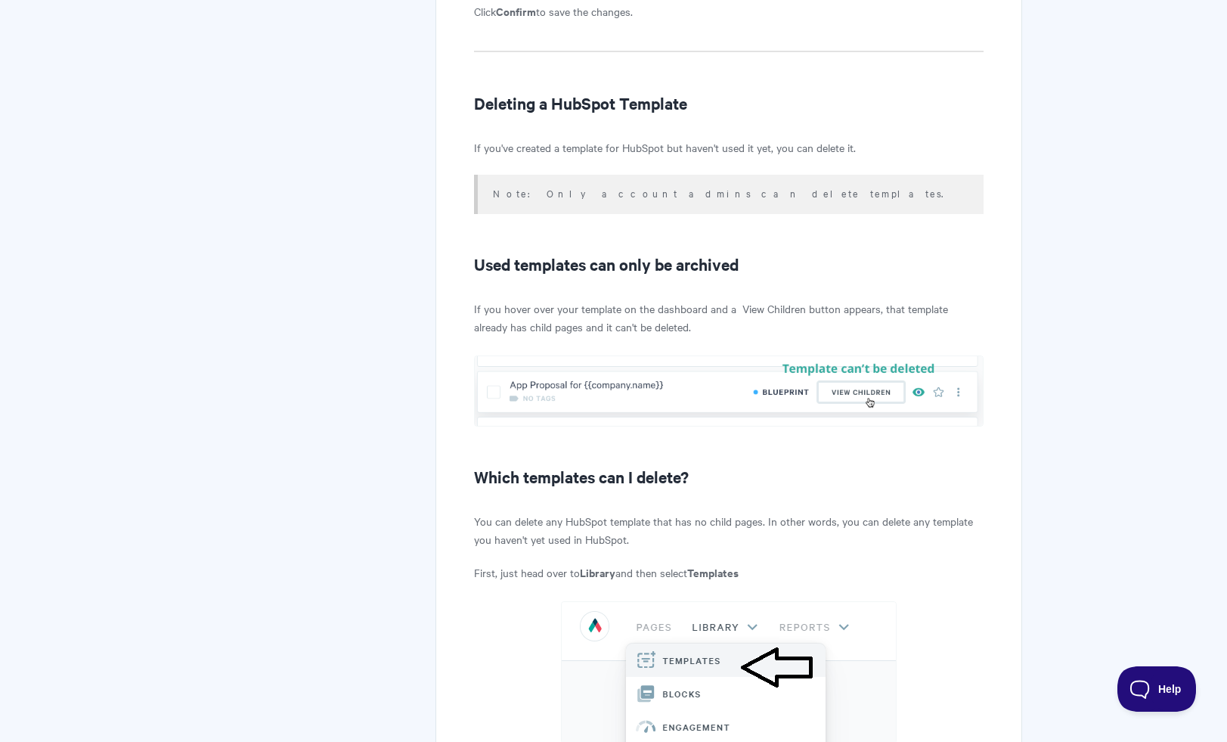
click at [683, 321] on p "If you hover over your template on the dashboard and a View Children button app…" at bounding box center [728, 317] width 509 height 36
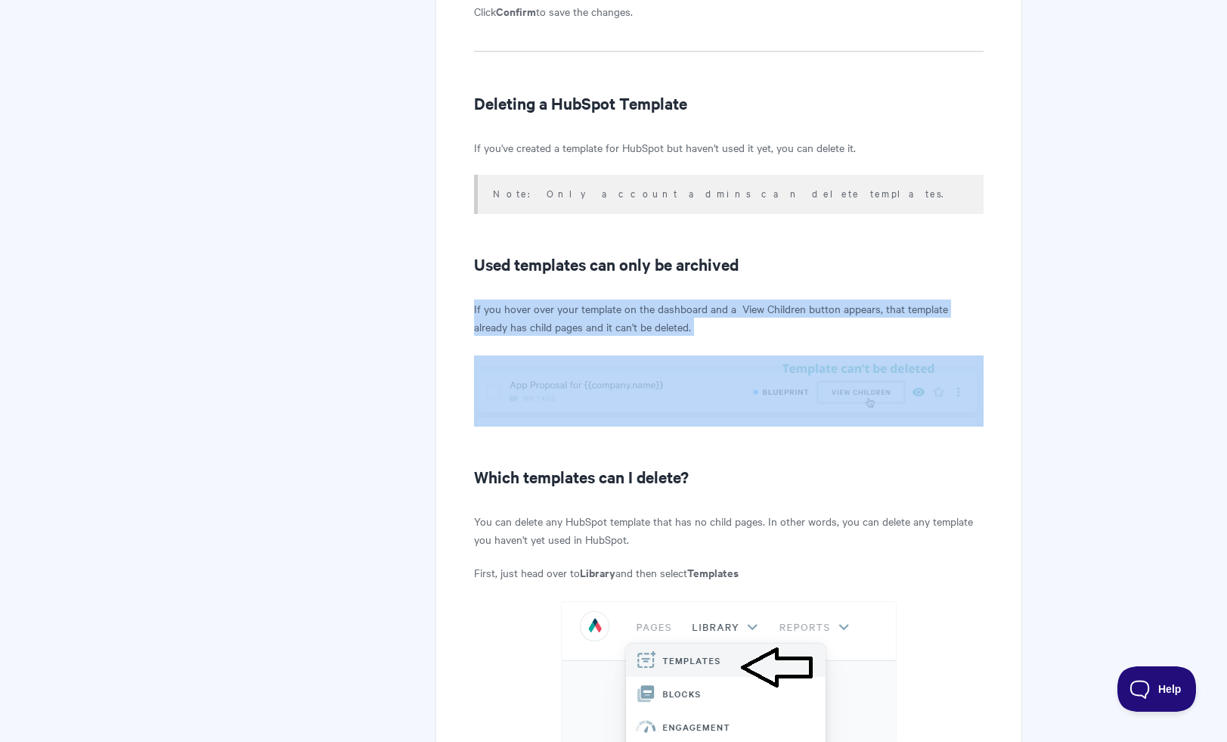
click at [683, 321] on p "If you hover over your template on the dashboard and a View Children button app…" at bounding box center [728, 317] width 509 height 36
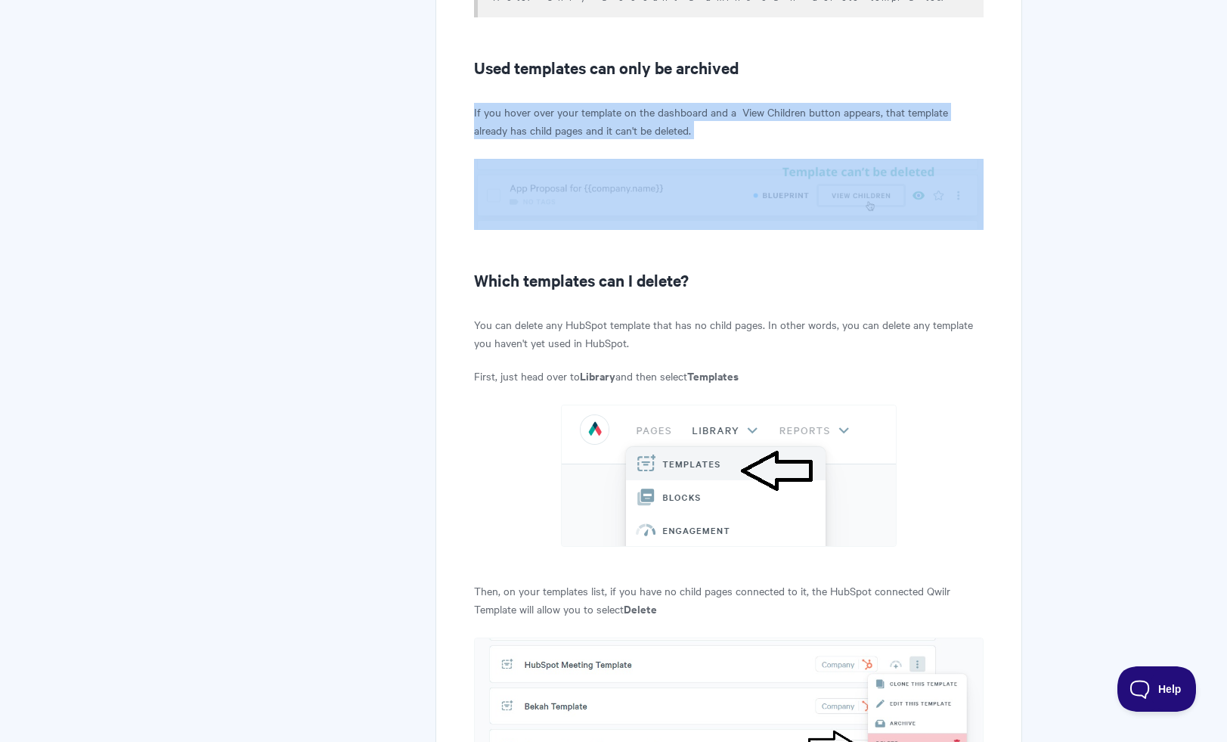
scroll to position [12781, 0]
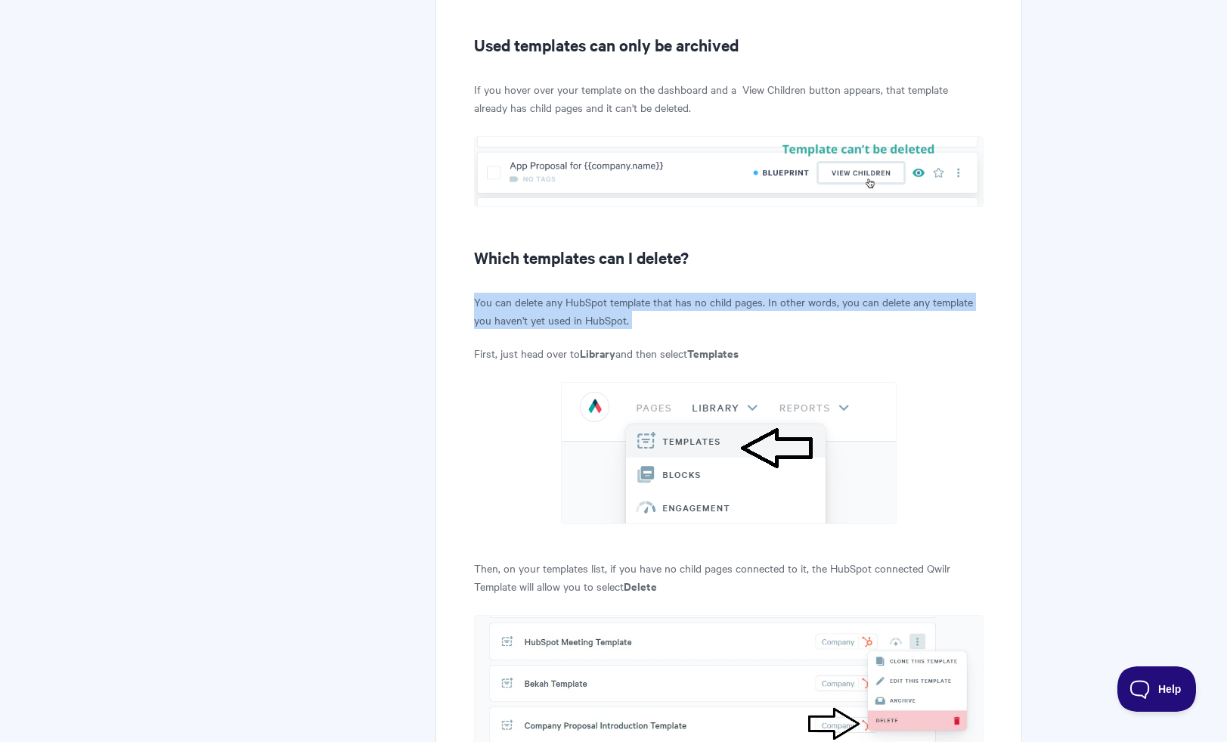
click at [676, 324] on p "You can delete any HubSpot template that has no child pages. In other words, yo…" at bounding box center [728, 311] width 509 height 36
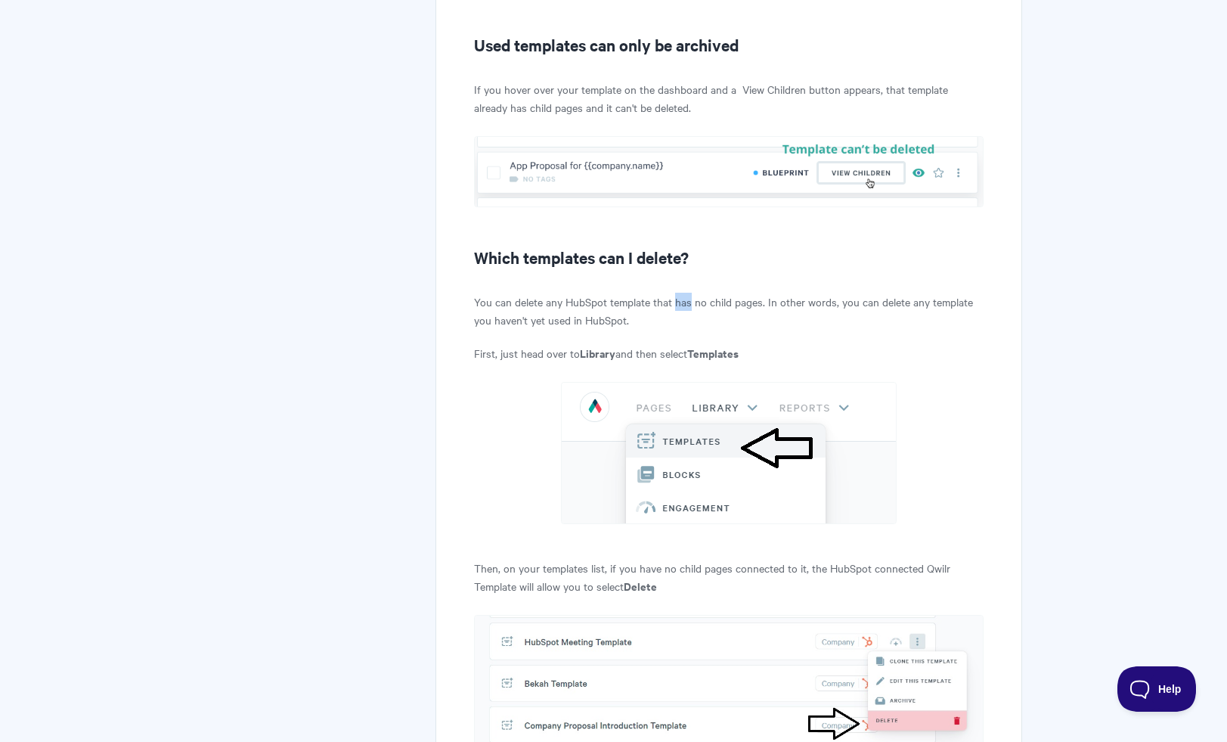
click at [676, 324] on p "You can delete any HubSpot template that has no child pages. In other words, yo…" at bounding box center [728, 311] width 509 height 36
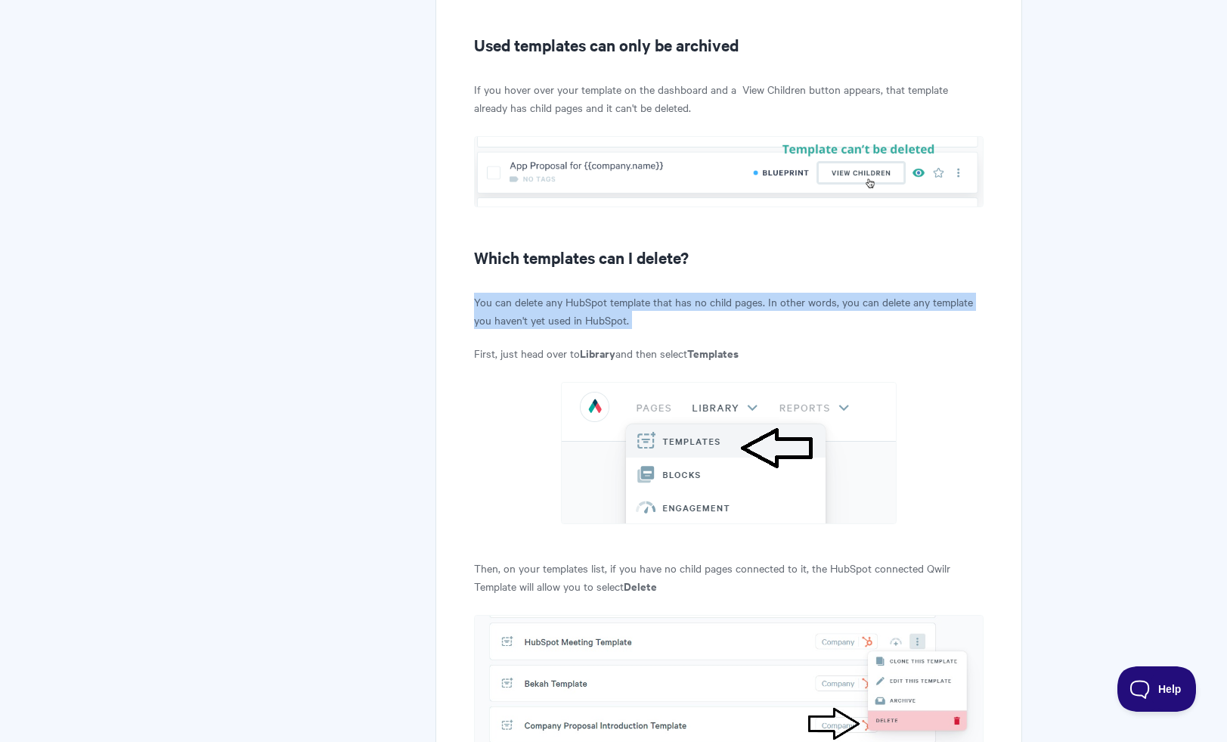
click at [676, 324] on p "You can delete any HubSpot template that has no child pages. In other words, yo…" at bounding box center [728, 311] width 509 height 36
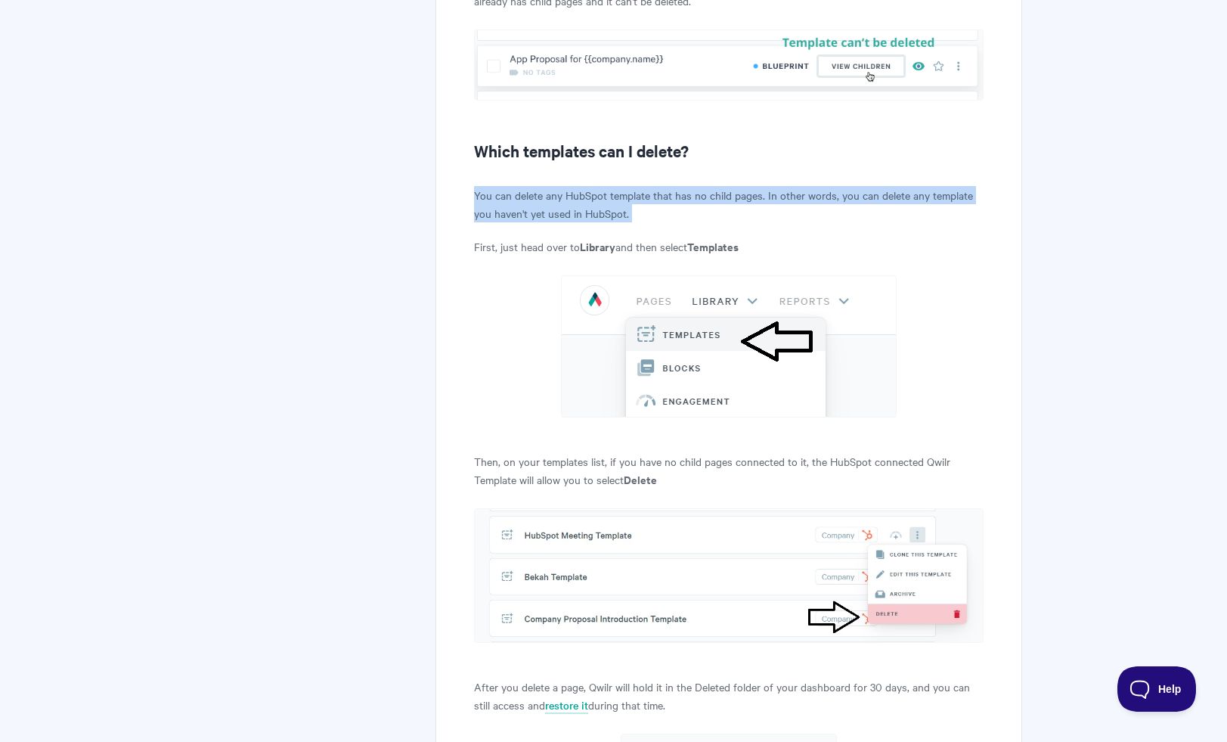
scroll to position [12894, 0]
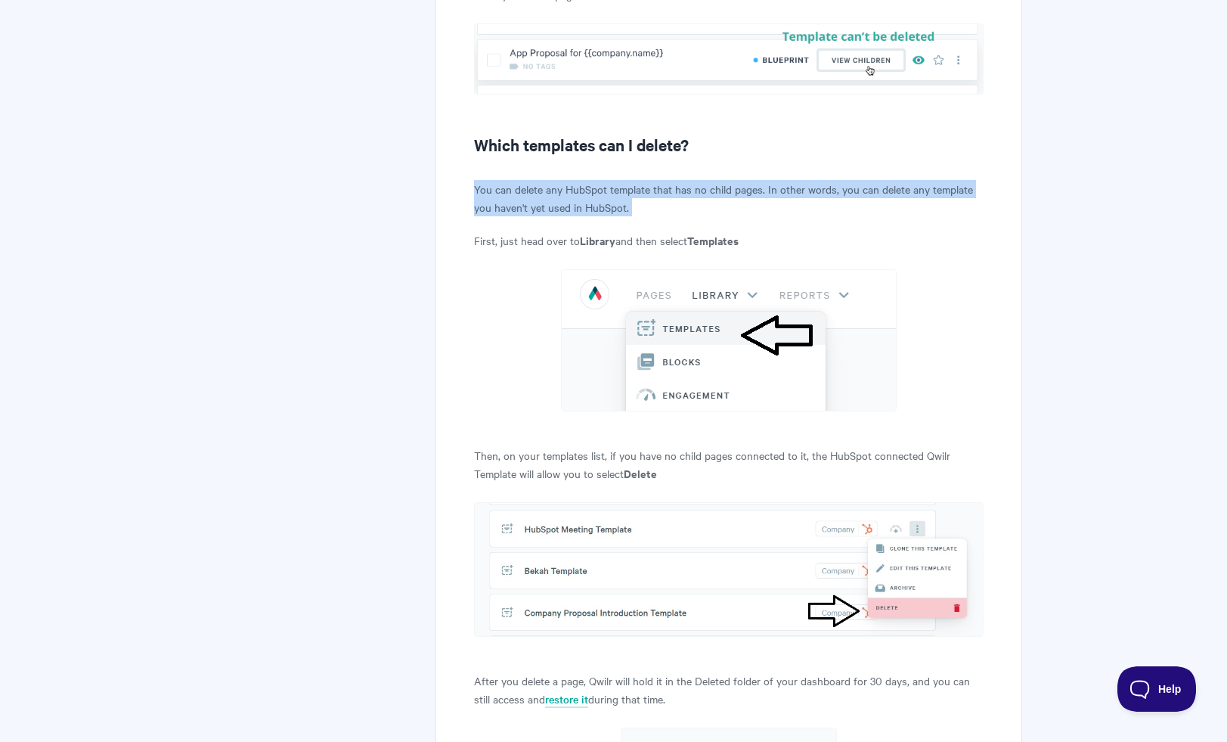
click at [671, 209] on p "You can delete any HubSpot template that has no child pages. In other words, yo…" at bounding box center [728, 198] width 509 height 36
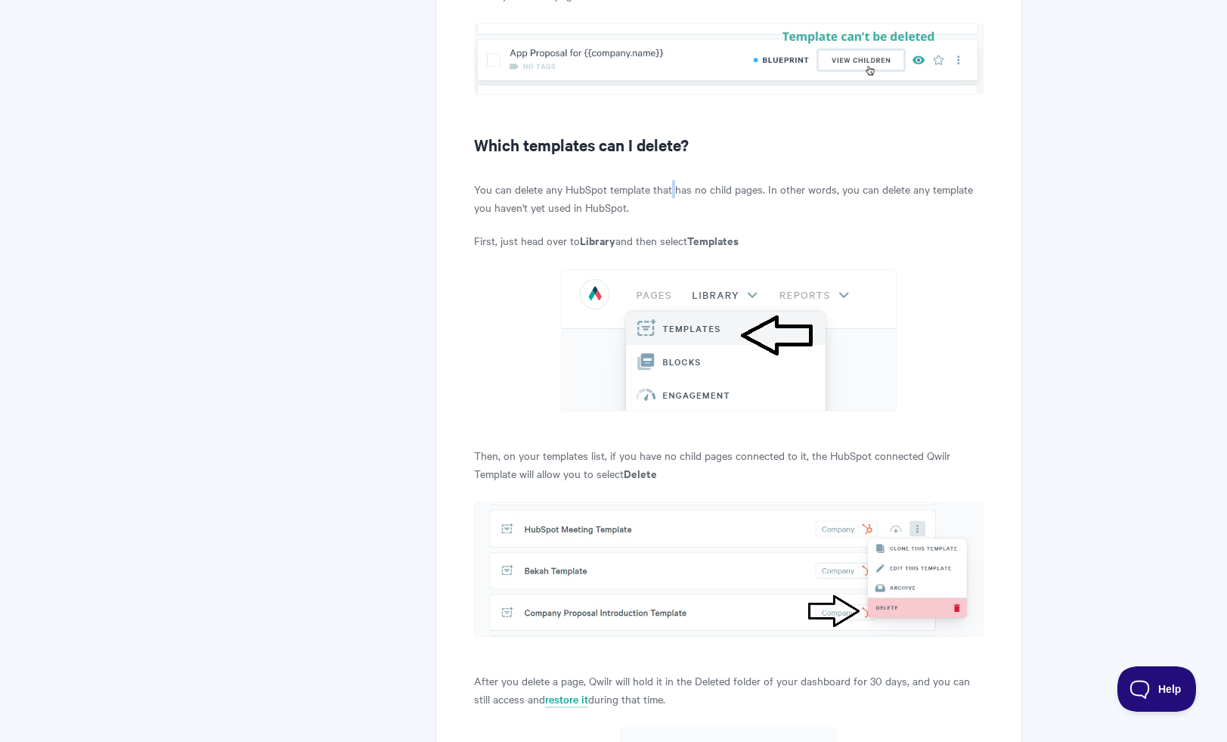
click at [671, 209] on p "You can delete any HubSpot template that has no child pages. In other words, yo…" at bounding box center [728, 198] width 509 height 36
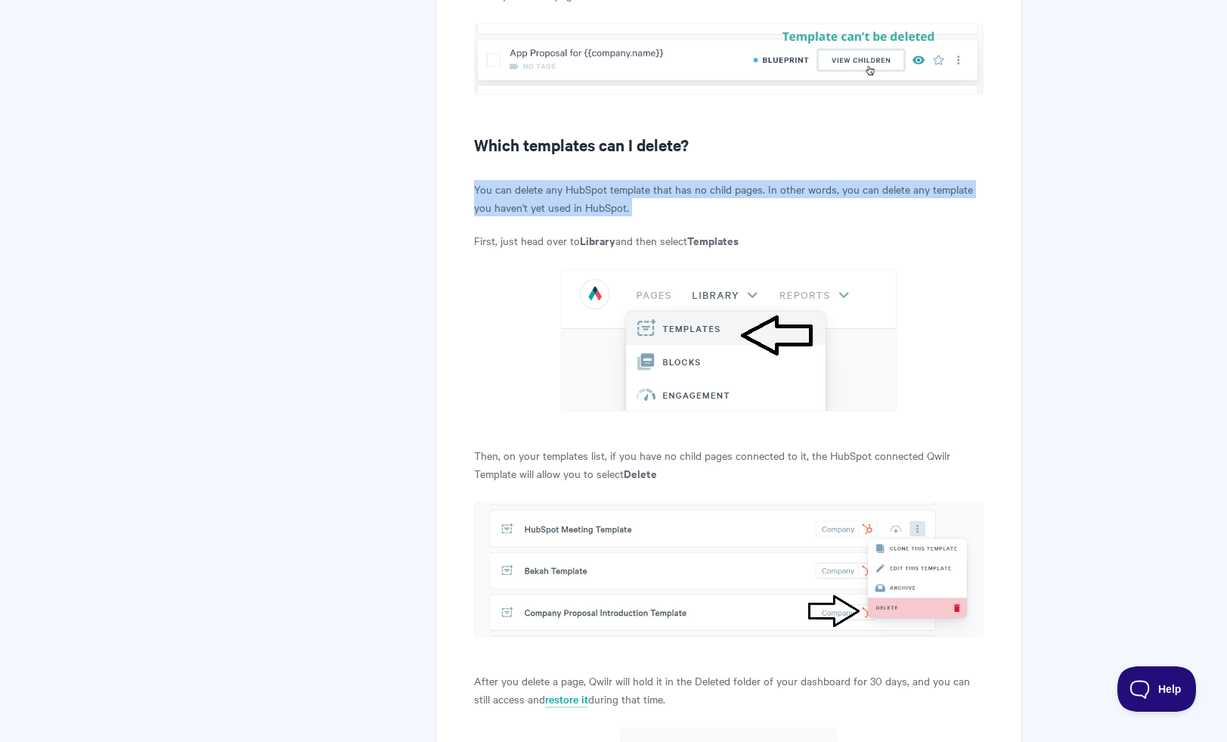
click at [671, 209] on p "You can delete any HubSpot template that has no child pages. In other words, yo…" at bounding box center [728, 198] width 509 height 36
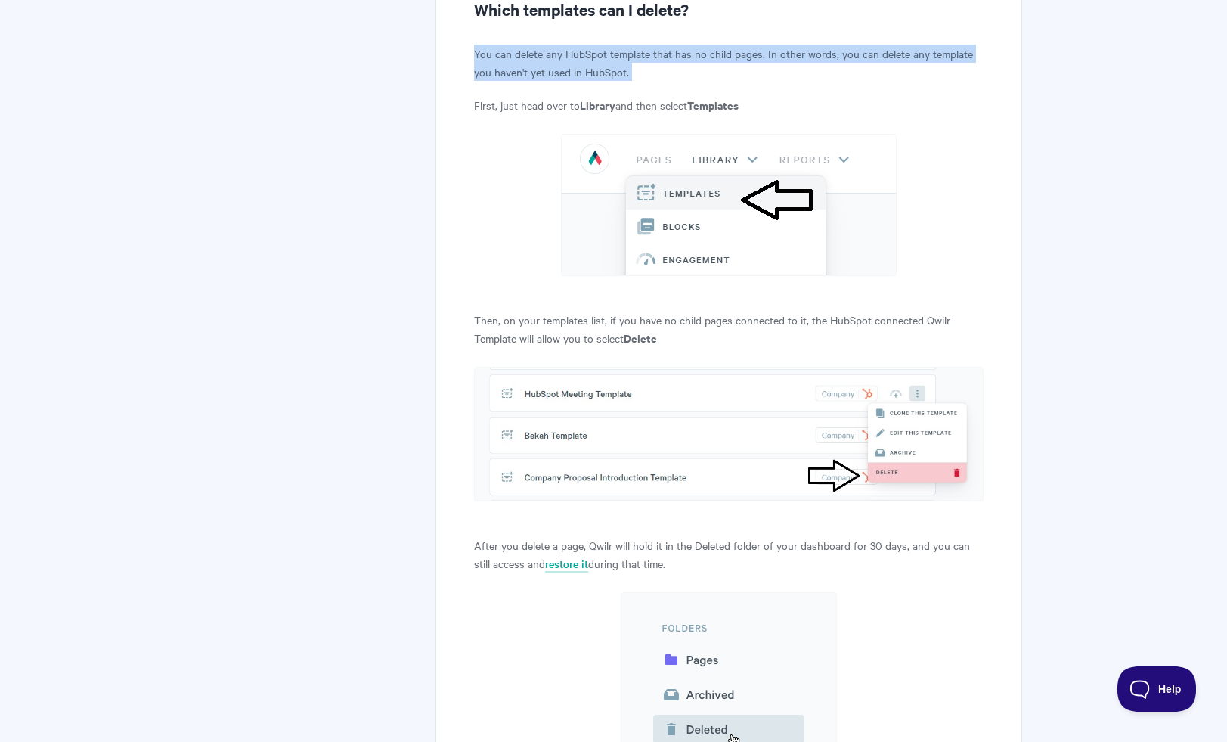
scroll to position [13032, 0]
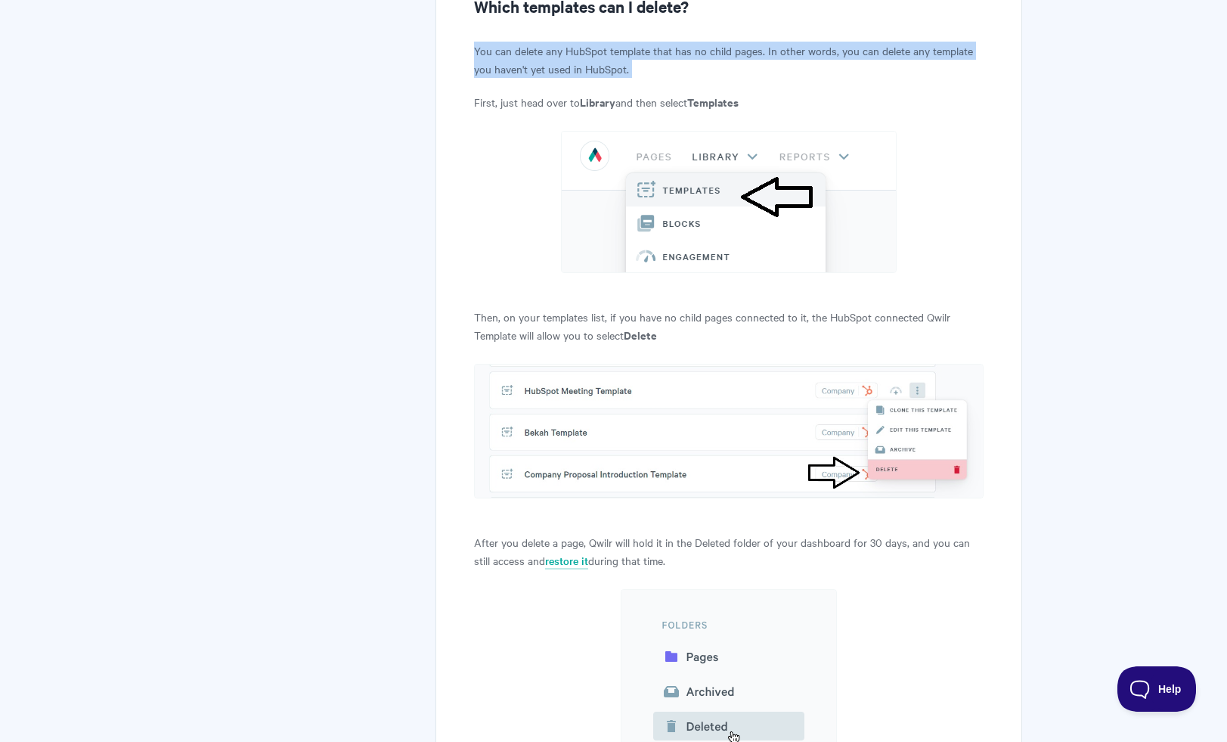
click at [699, 77] on p "You can delete any HubSpot template that has no child pages. In other words, yo…" at bounding box center [728, 60] width 509 height 36
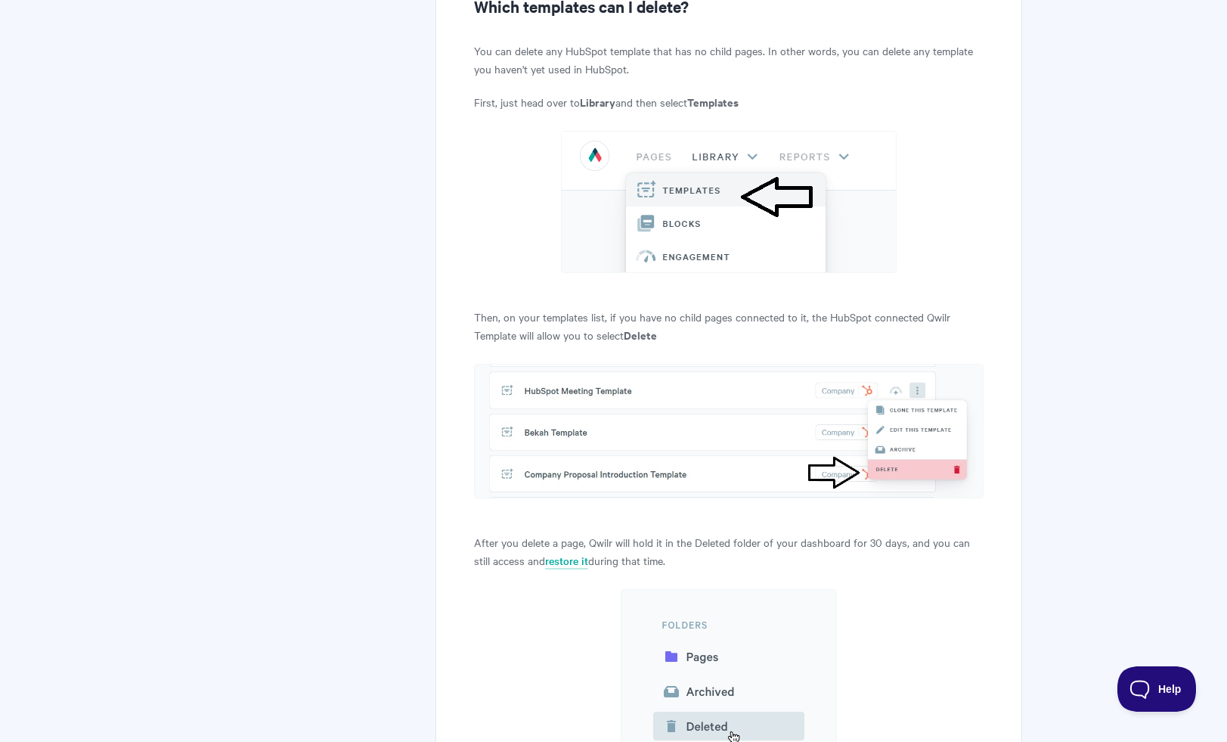
click at [699, 77] on p "You can delete any HubSpot template that has no child pages. In other words, yo…" at bounding box center [728, 60] width 509 height 36
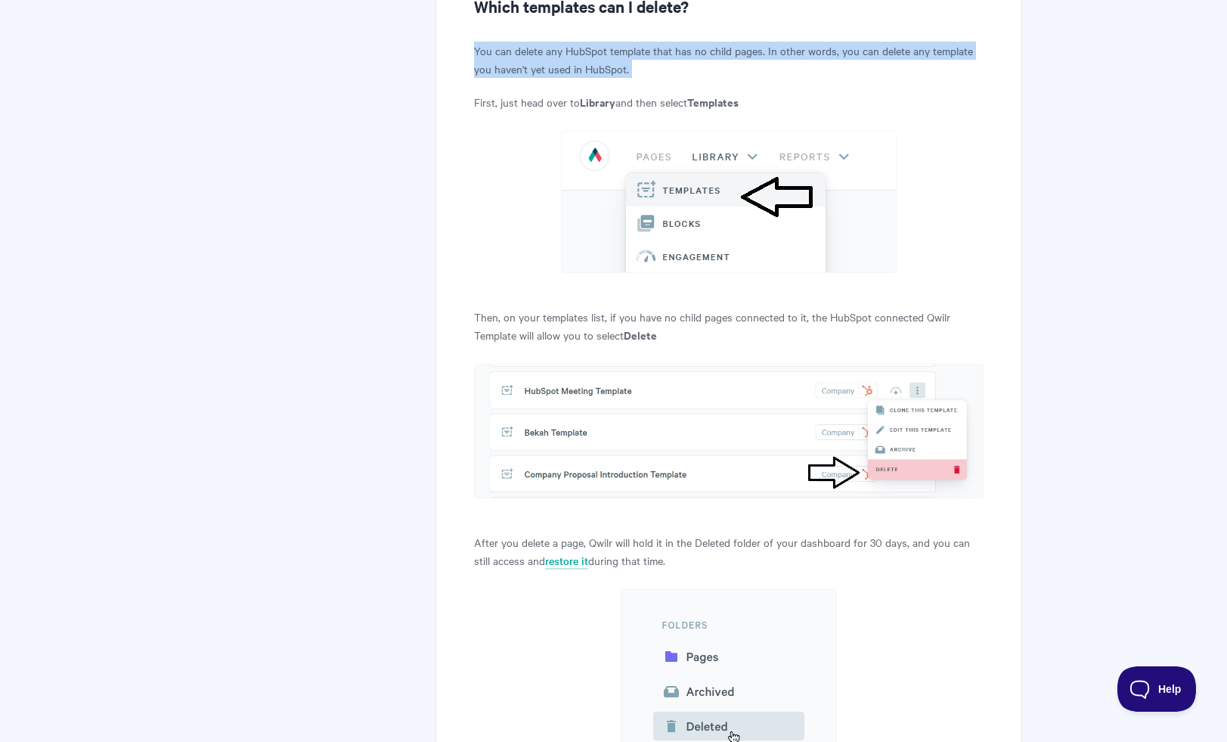
click at [699, 77] on p "You can delete any HubSpot template that has no child pages. In other words, yo…" at bounding box center [728, 60] width 509 height 36
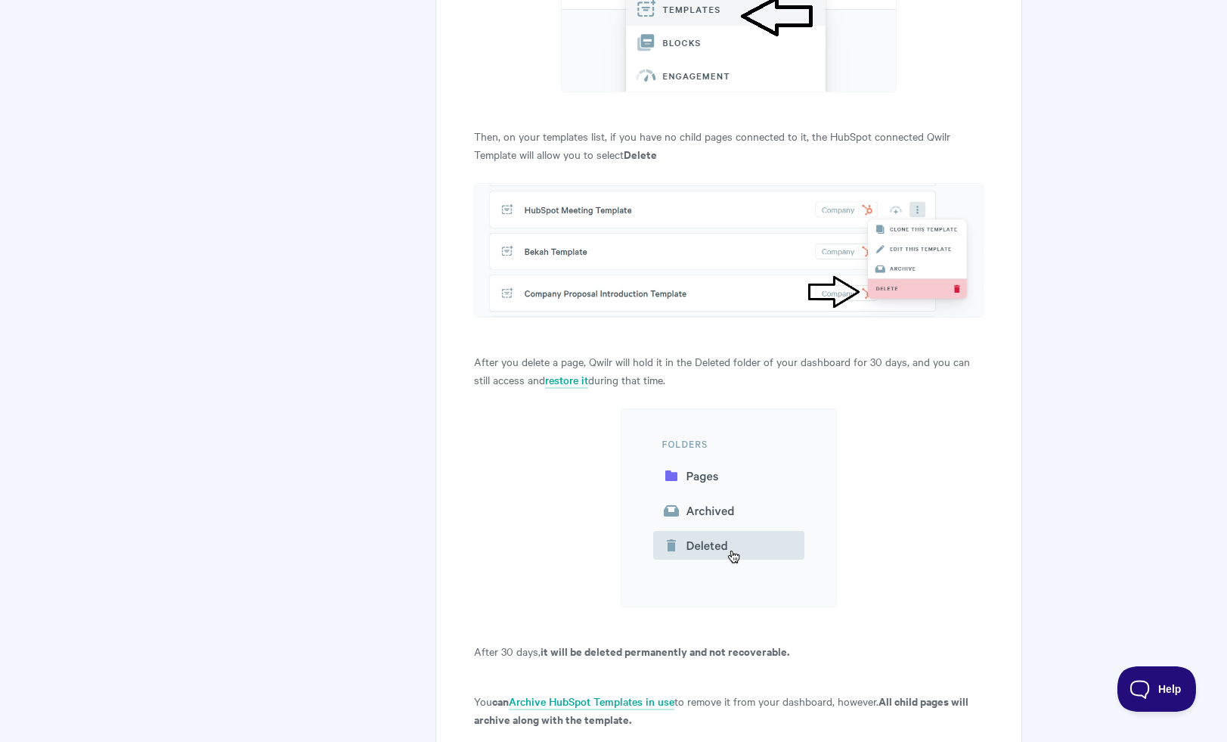
scroll to position [13100, 0]
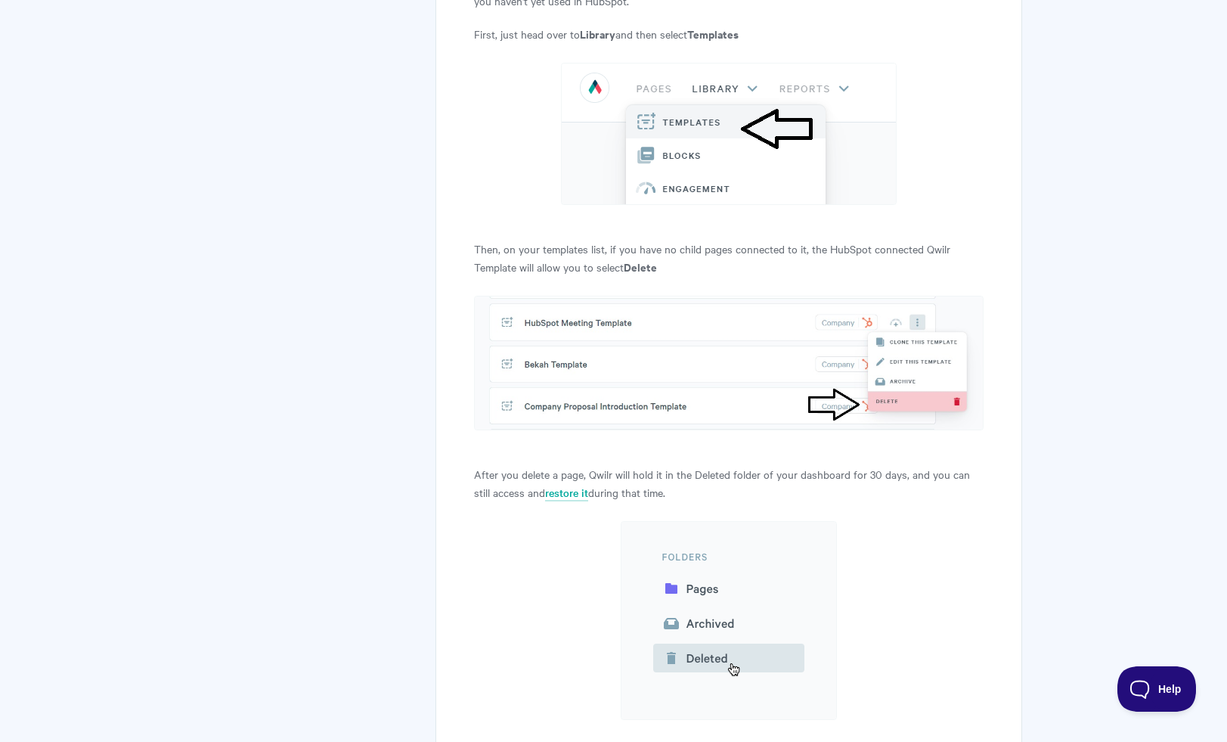
click at [668, 276] on p "Then, on your templates list, if you have no child pages connected to it, the H…" at bounding box center [728, 258] width 509 height 36
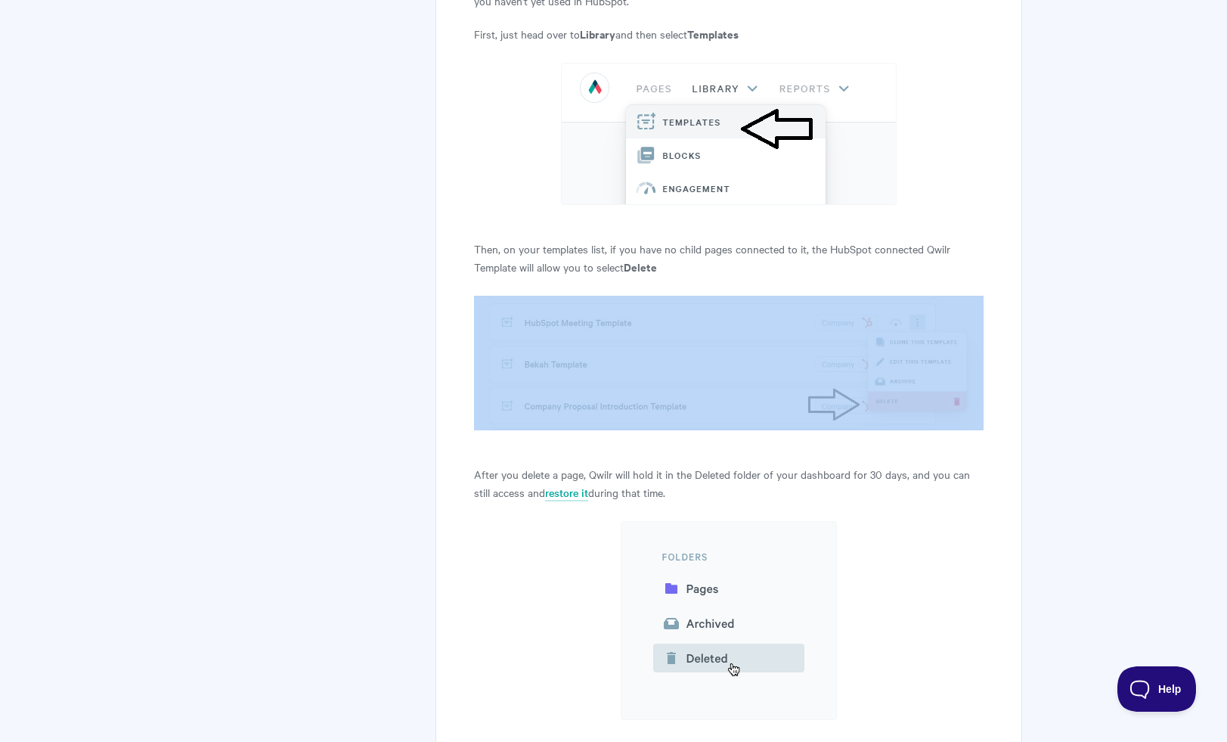
click at [668, 276] on p "Then, on your templates list, if you have no child pages connected to it, the H…" at bounding box center [728, 258] width 509 height 36
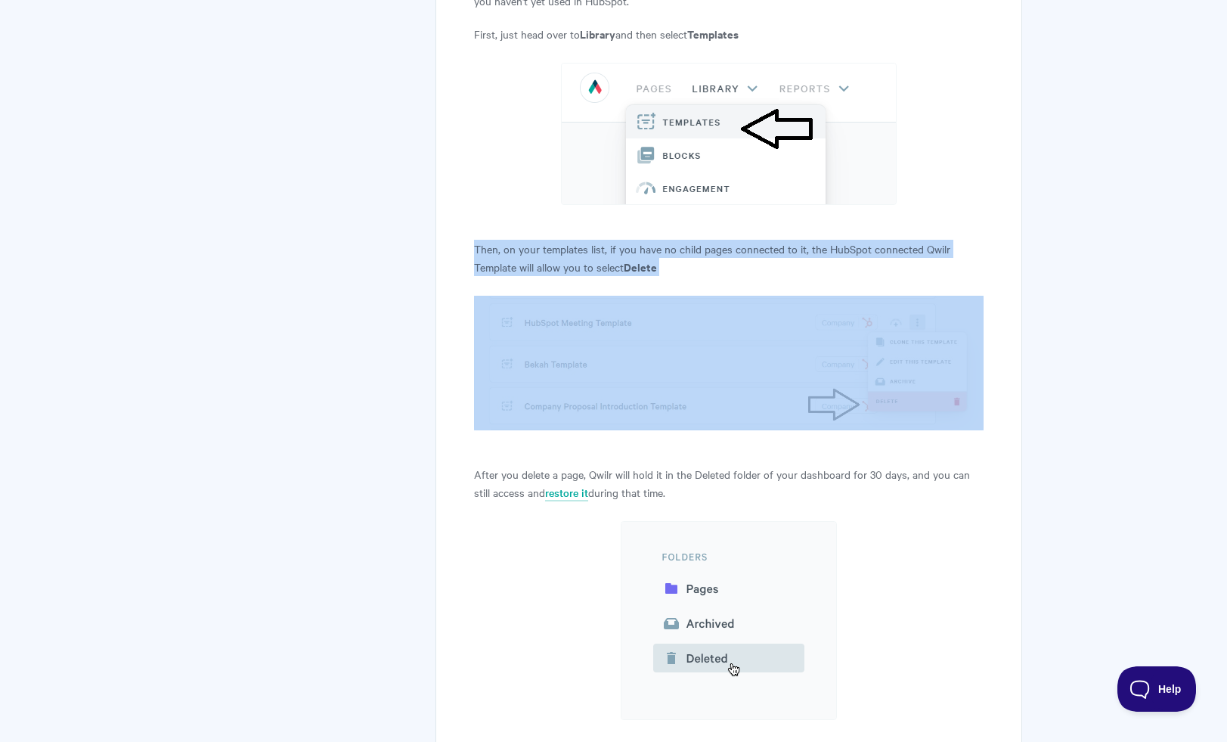
click at [668, 276] on p "Then, on your templates list, if you have no child pages connected to it, the H…" at bounding box center [728, 258] width 509 height 36
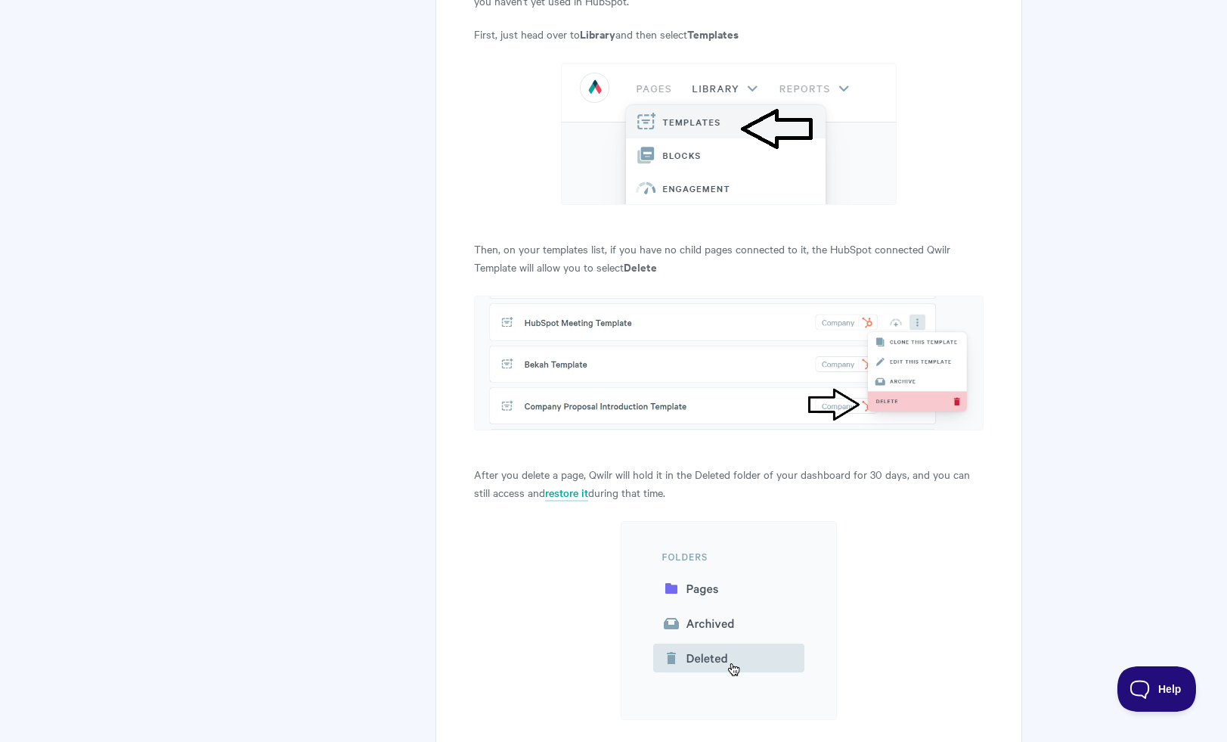
click at [671, 485] on p "After you delete a page, Qwilr will hold it in the Deleted folder of your dashb…" at bounding box center [728, 483] width 509 height 36
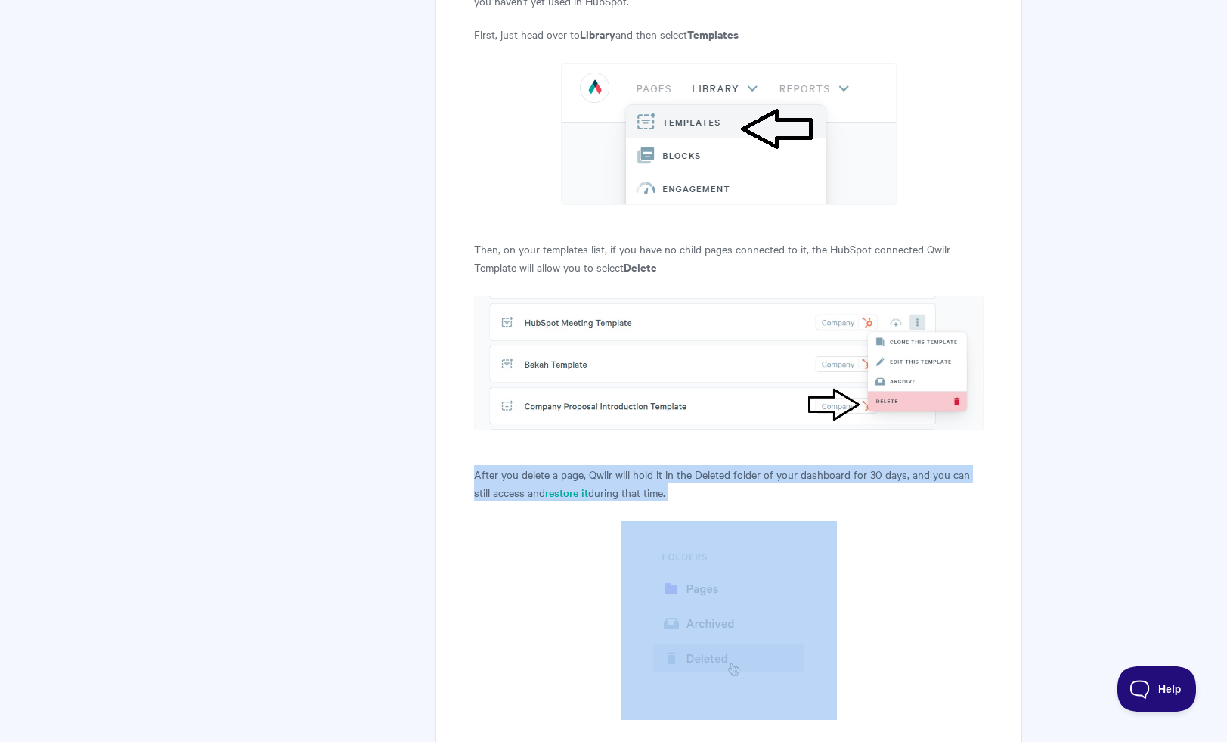
click at [671, 485] on p "After you delete a page, Qwilr will hold it in the Deleted folder of your dashb…" at bounding box center [728, 483] width 509 height 36
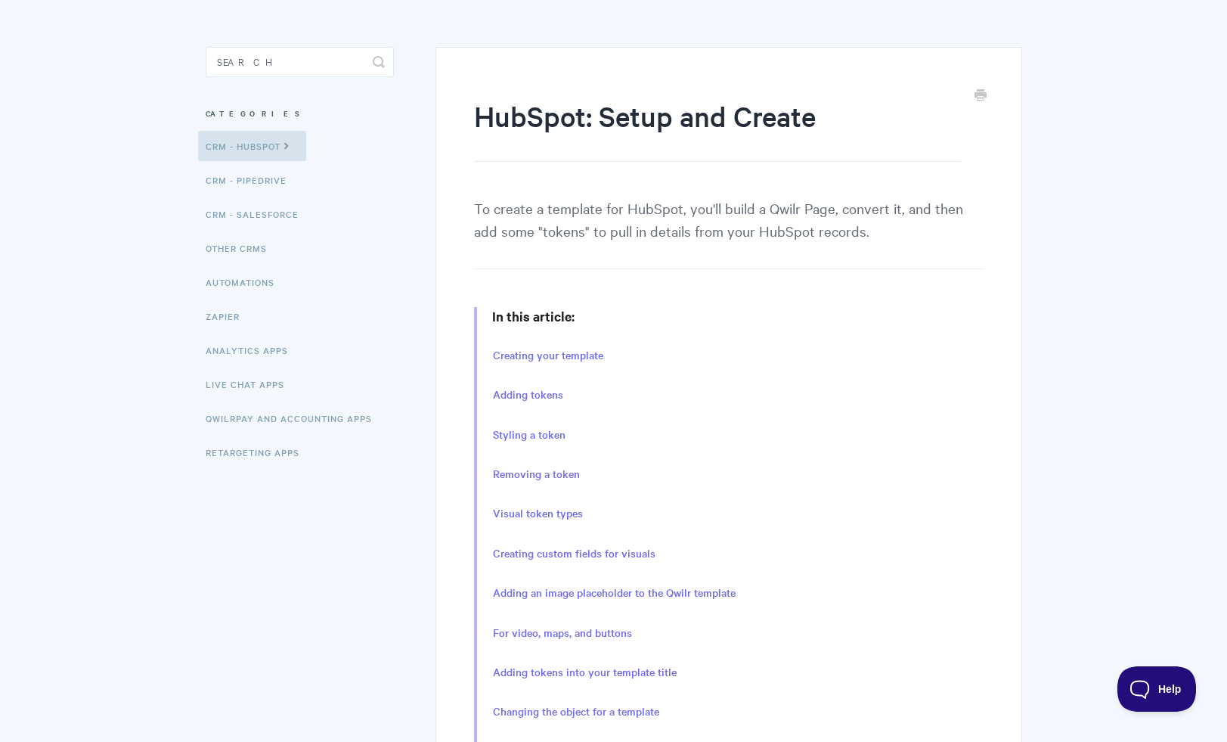
scroll to position [0, 0]
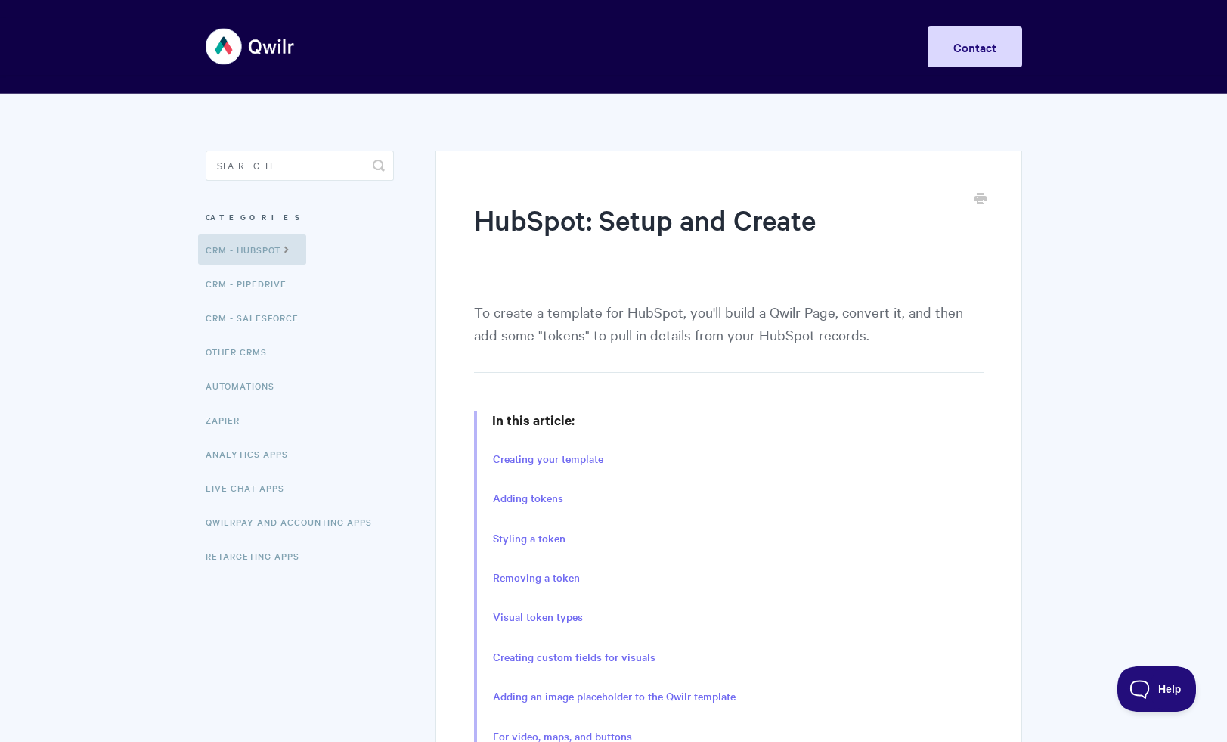
click at [645, 327] on p "To create a template for HubSpot, you'll build a Qwilr Page, convert it, and th…" at bounding box center [728, 336] width 509 height 73
click at [645, 326] on p "To create a template for HubSpot, you'll build a Qwilr Page, convert it, and th…" at bounding box center [728, 336] width 509 height 73
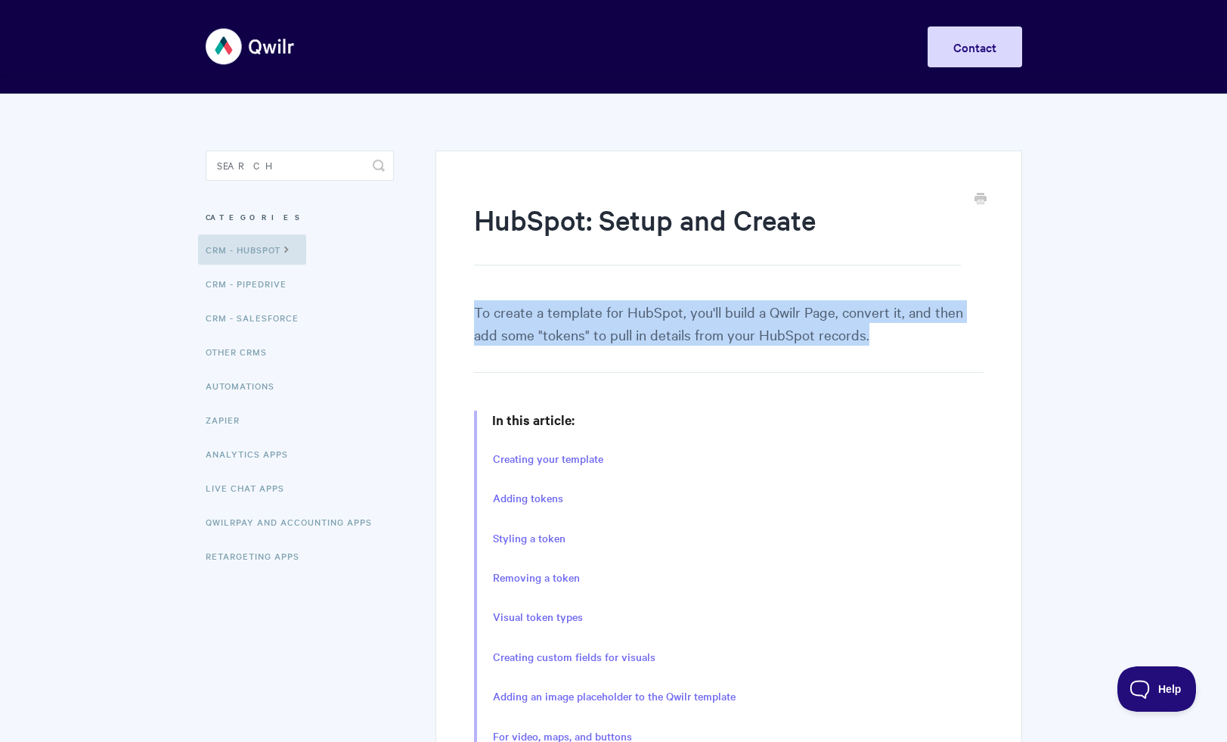
click at [645, 326] on p "To create a template for HubSpot, you'll build a Qwilr Page, convert it, and th…" at bounding box center [728, 336] width 509 height 73
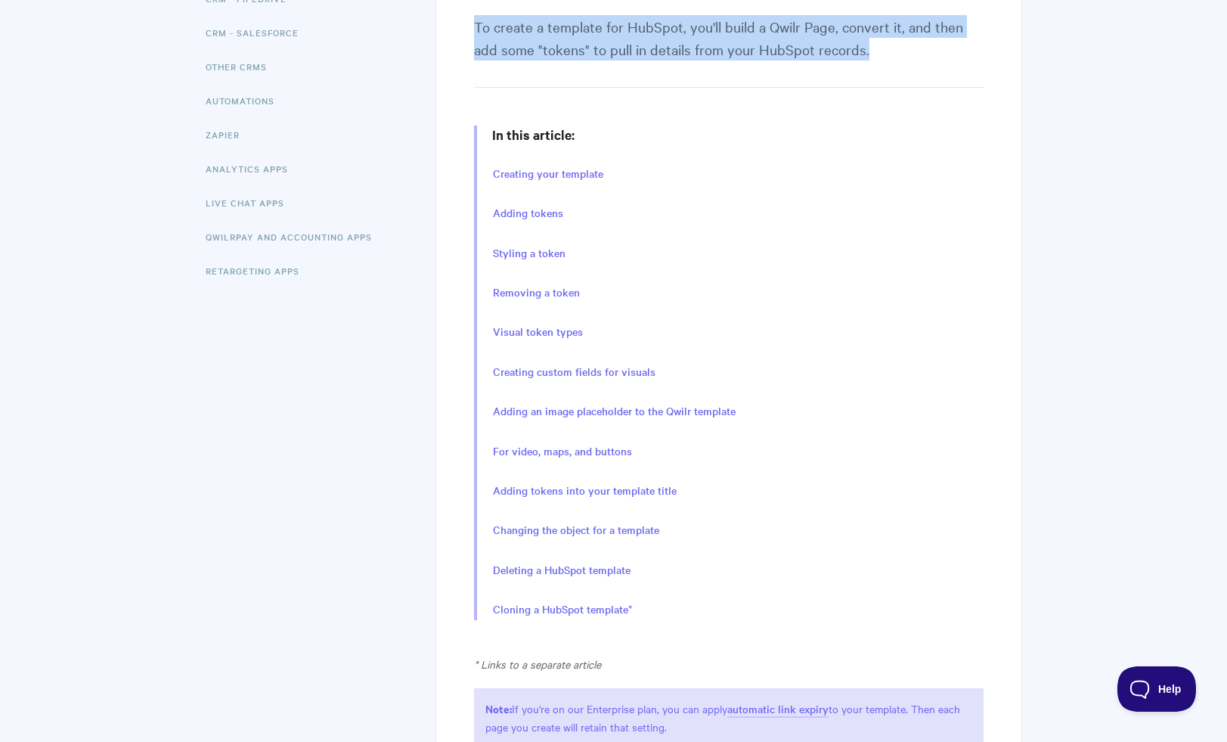
scroll to position [563, 0]
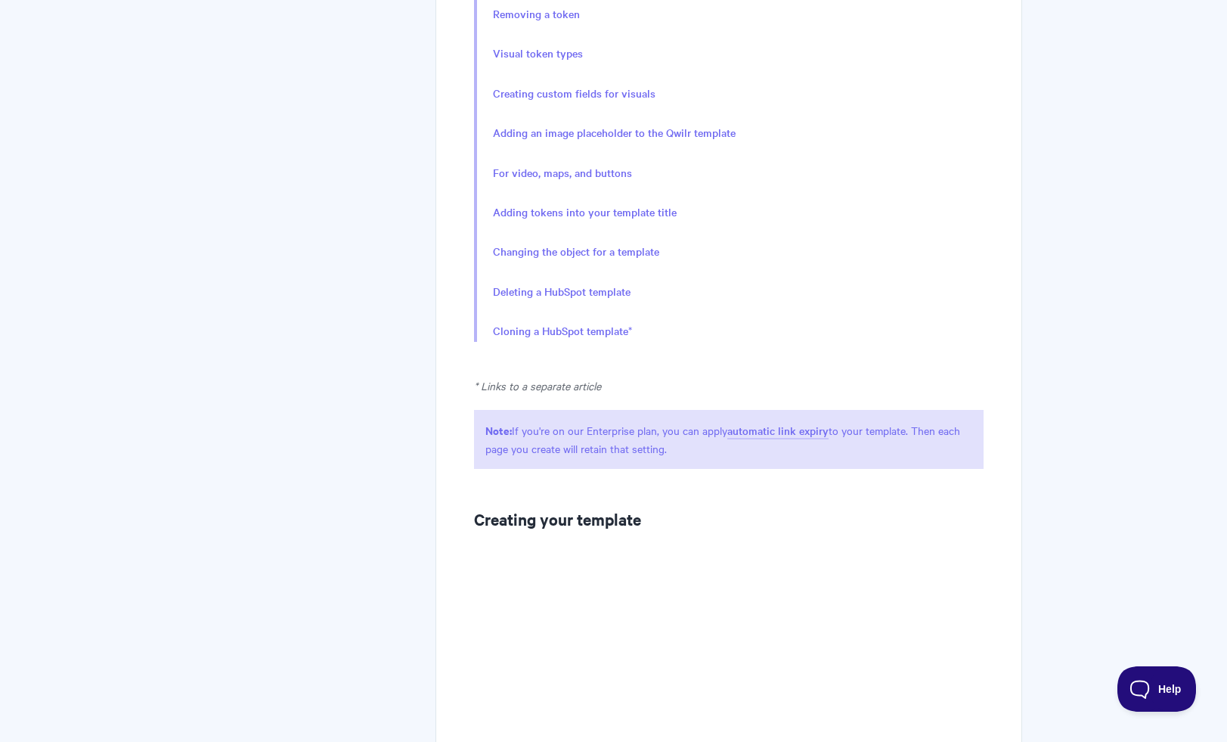
click at [585, 520] on h2 "Creating your template" at bounding box center [728, 519] width 509 height 24
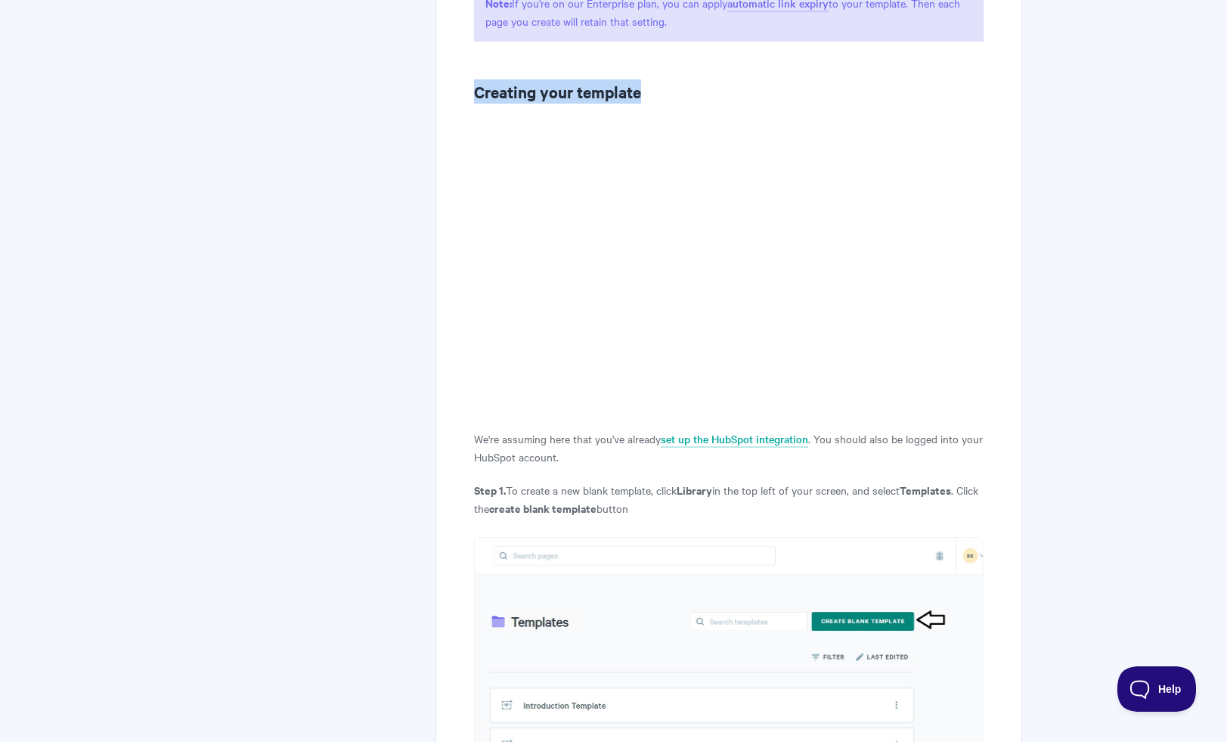
scroll to position [991, 0]
click at [593, 457] on p "We're assuming here that you've already set up the HubSpot integration . You sh…" at bounding box center [728, 447] width 509 height 36
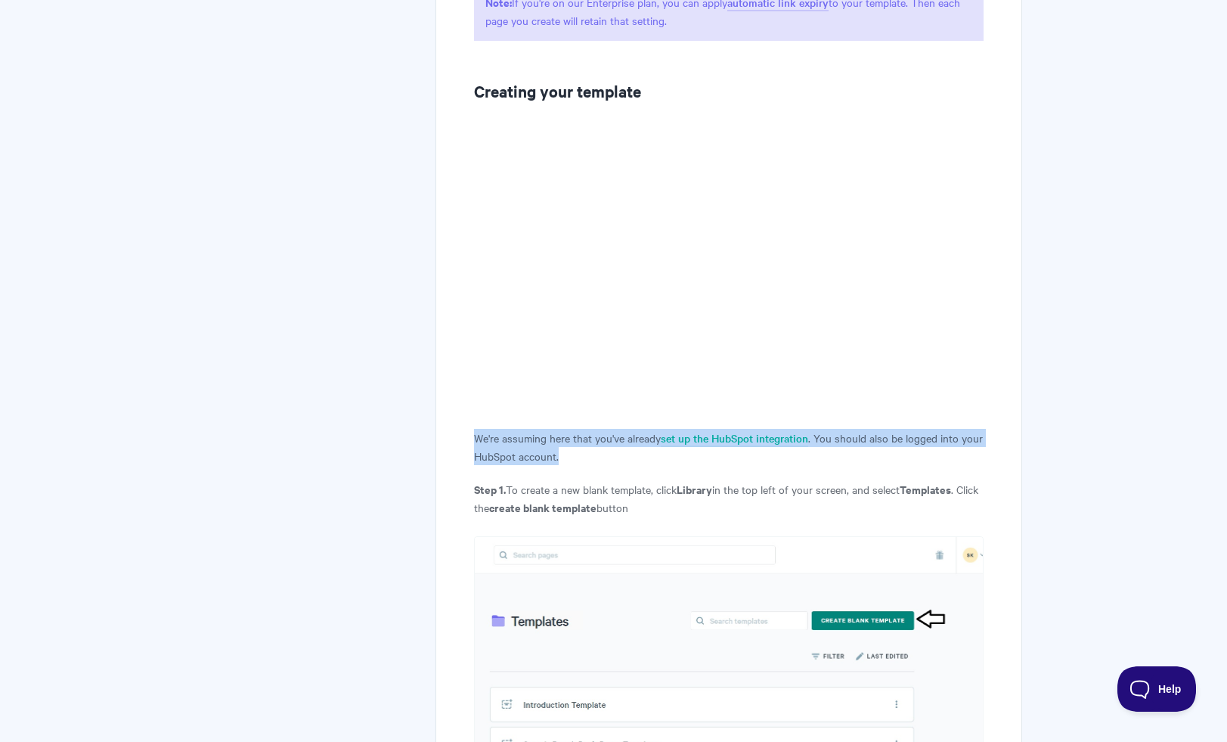
click at [593, 456] on p "We're assuming here that you've already set up the HubSpot integration . You sh…" at bounding box center [728, 447] width 509 height 36
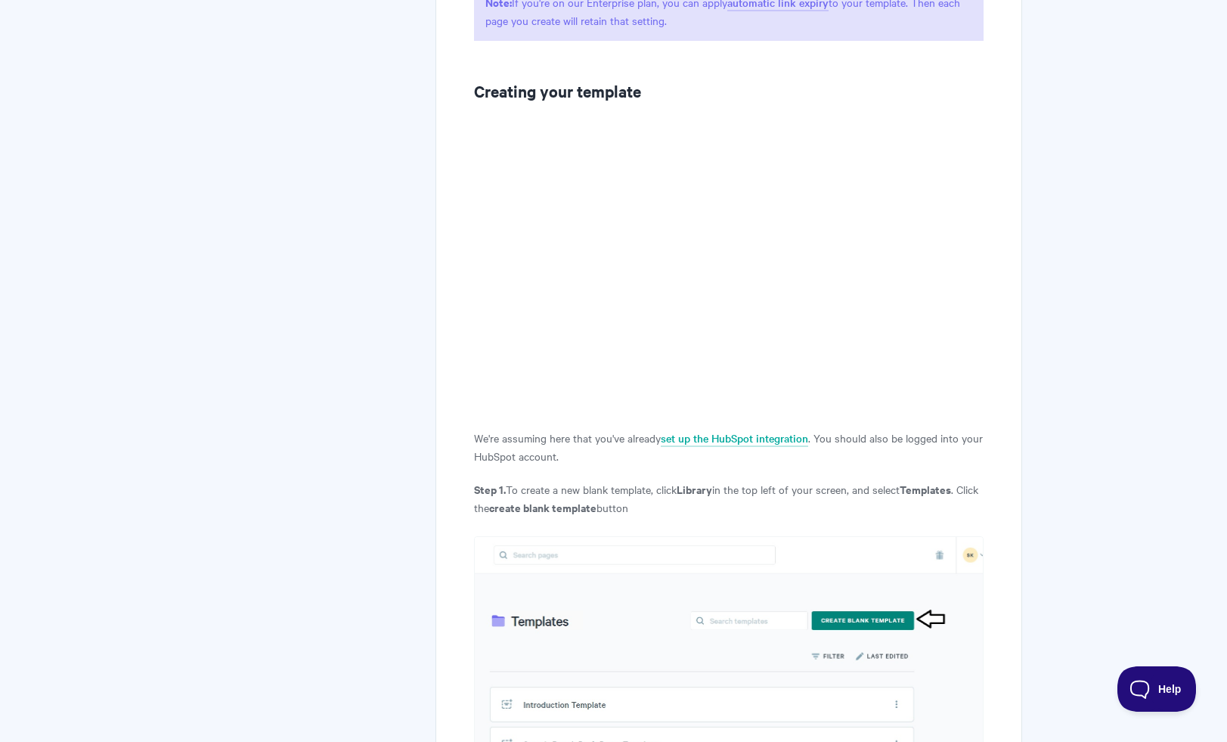
click at [598, 490] on p "Step 1. To create a new blank template, click Library in the top left of your s…" at bounding box center [728, 498] width 509 height 36
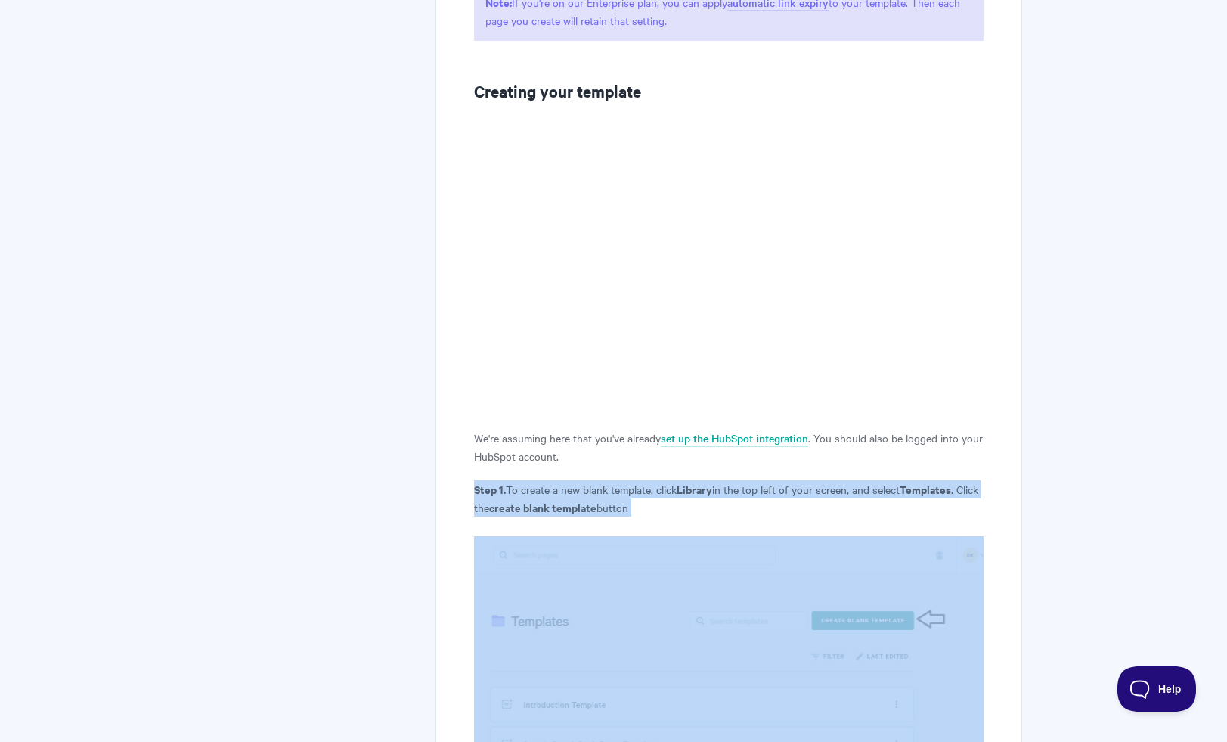
click at [598, 490] on p "Step 1. To create a new blank template, click Library in the top left of your s…" at bounding box center [728, 498] width 509 height 36
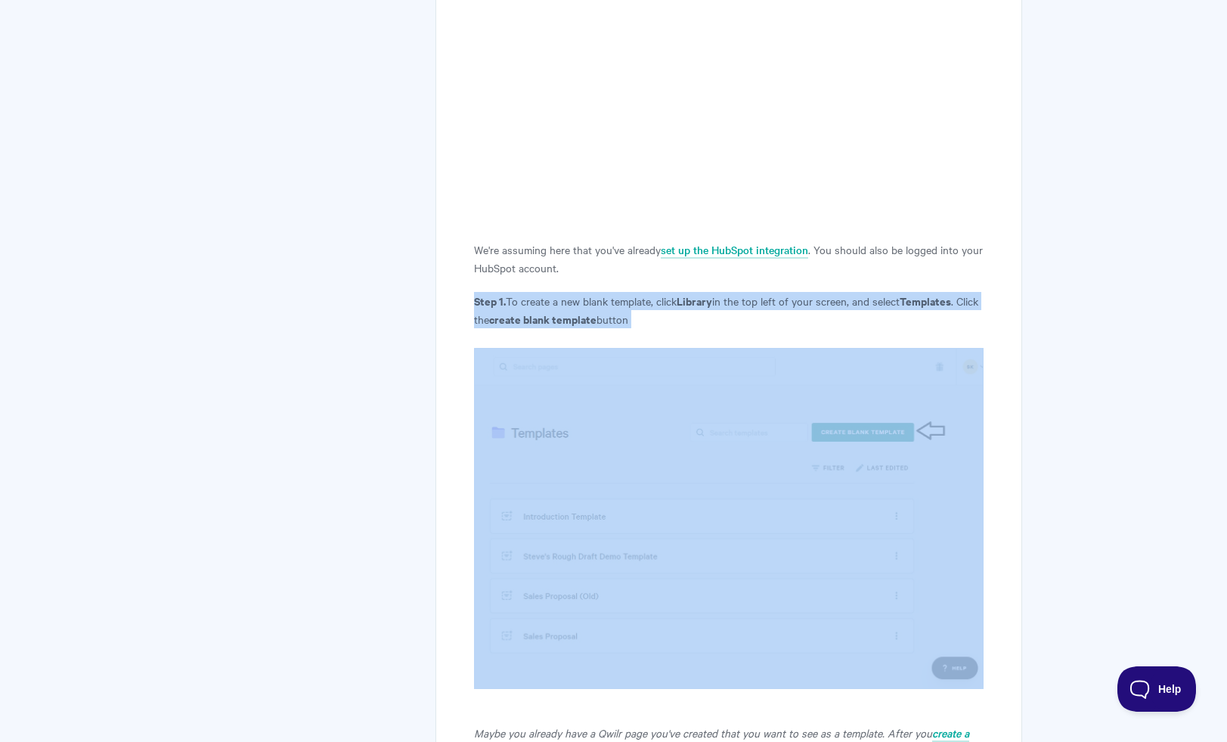
scroll to position [1472, 0]
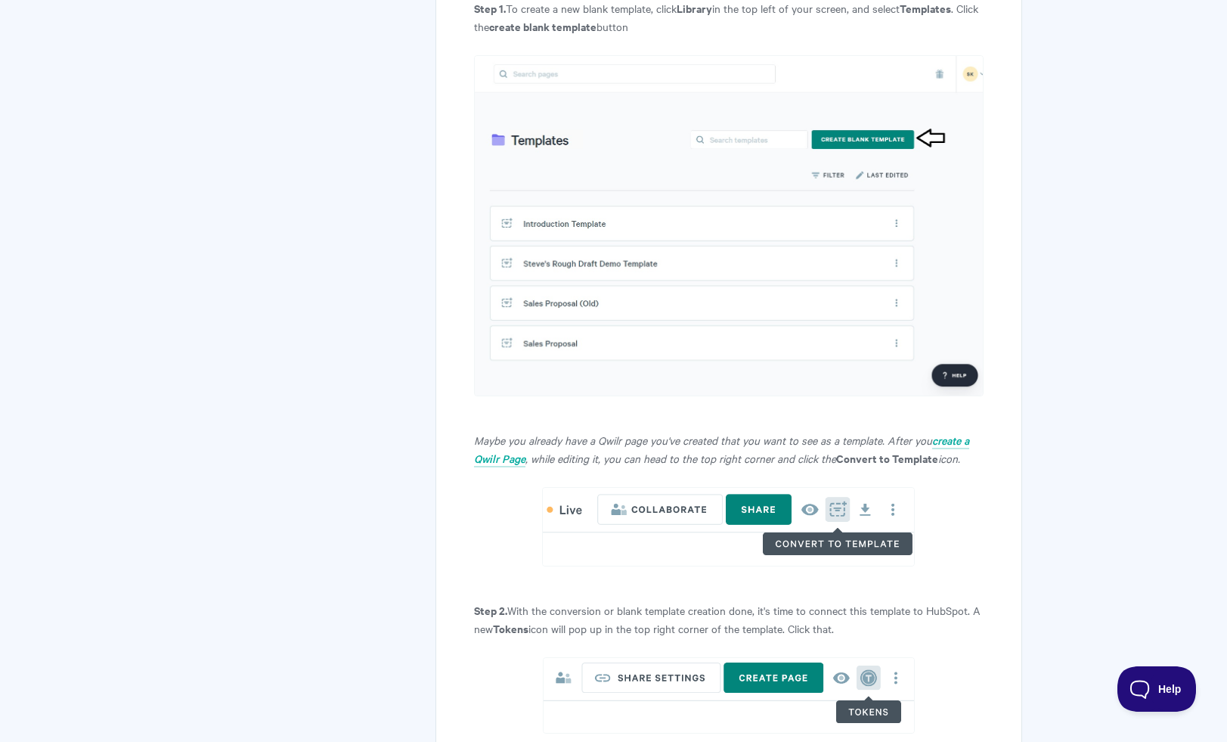
click at [603, 445] on em "Maybe you already have a Qwilr page you've created that you want to see as a te…" at bounding box center [703, 439] width 458 height 15
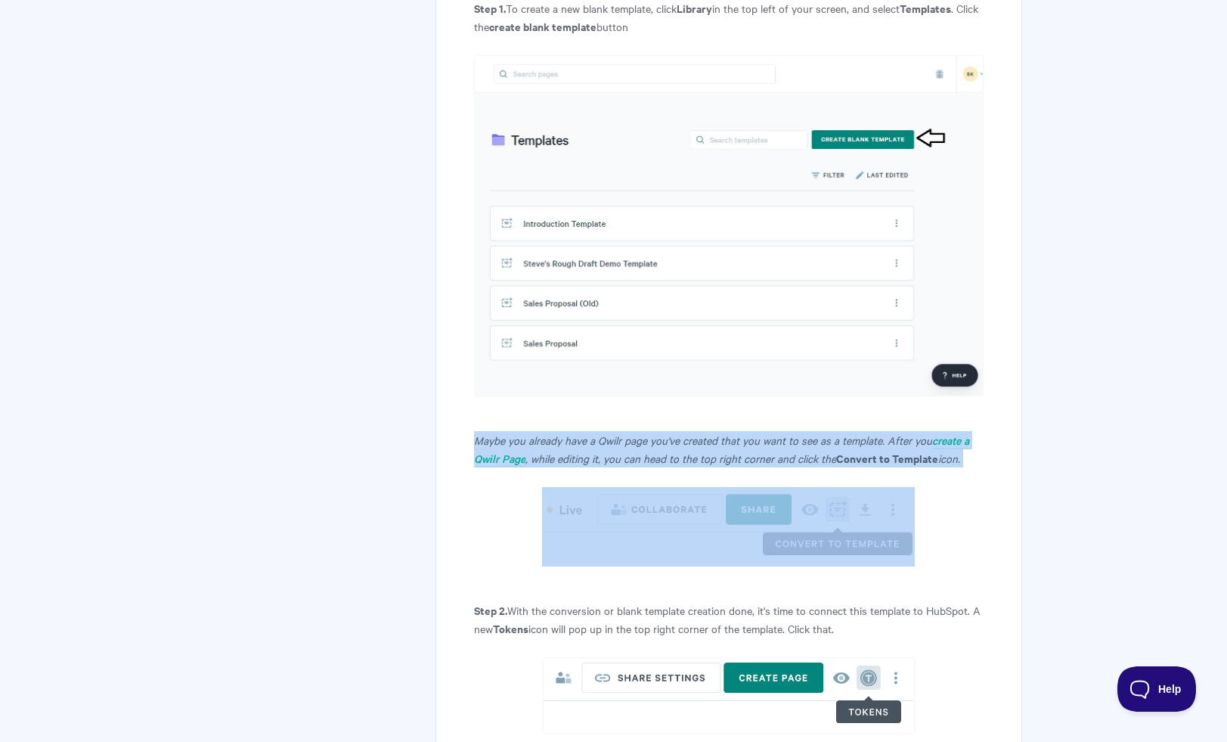
click at [603, 445] on em "Maybe you already have a Qwilr page you've created that you want to see as a te…" at bounding box center [703, 439] width 458 height 15
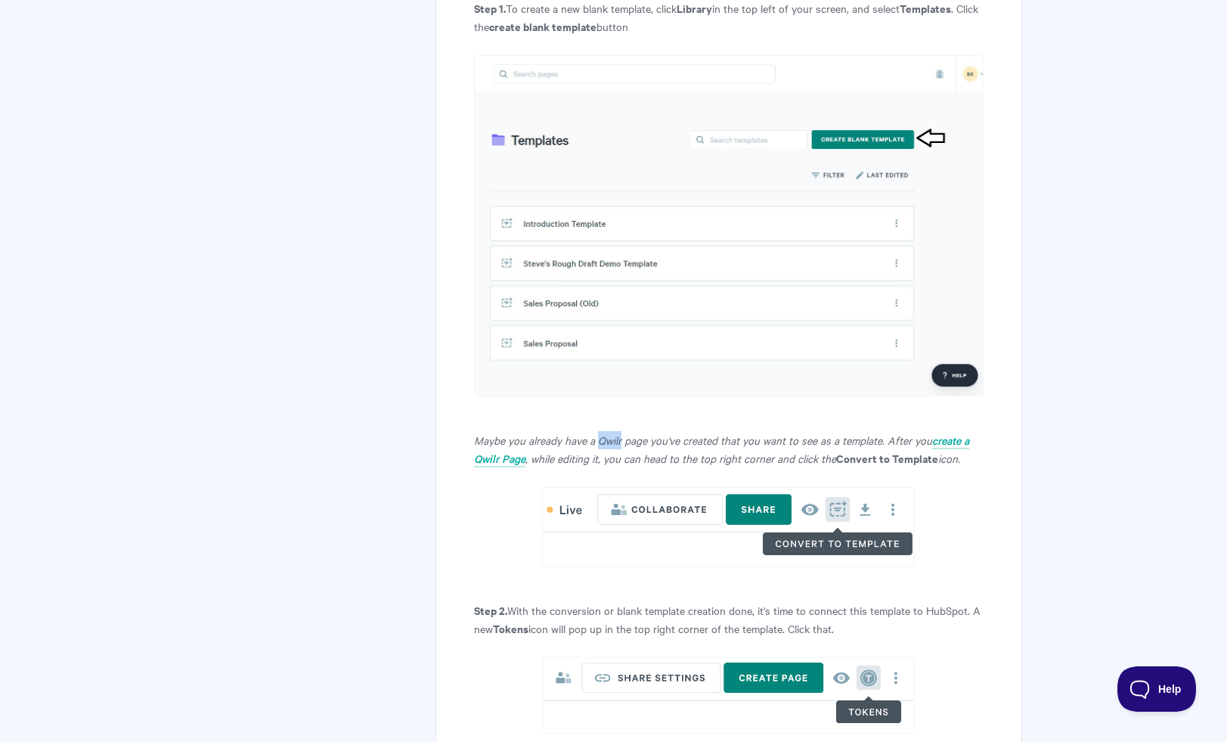
click at [603, 445] on em "Maybe you already have a Qwilr page you've created that you want to see as a te…" at bounding box center [703, 439] width 458 height 15
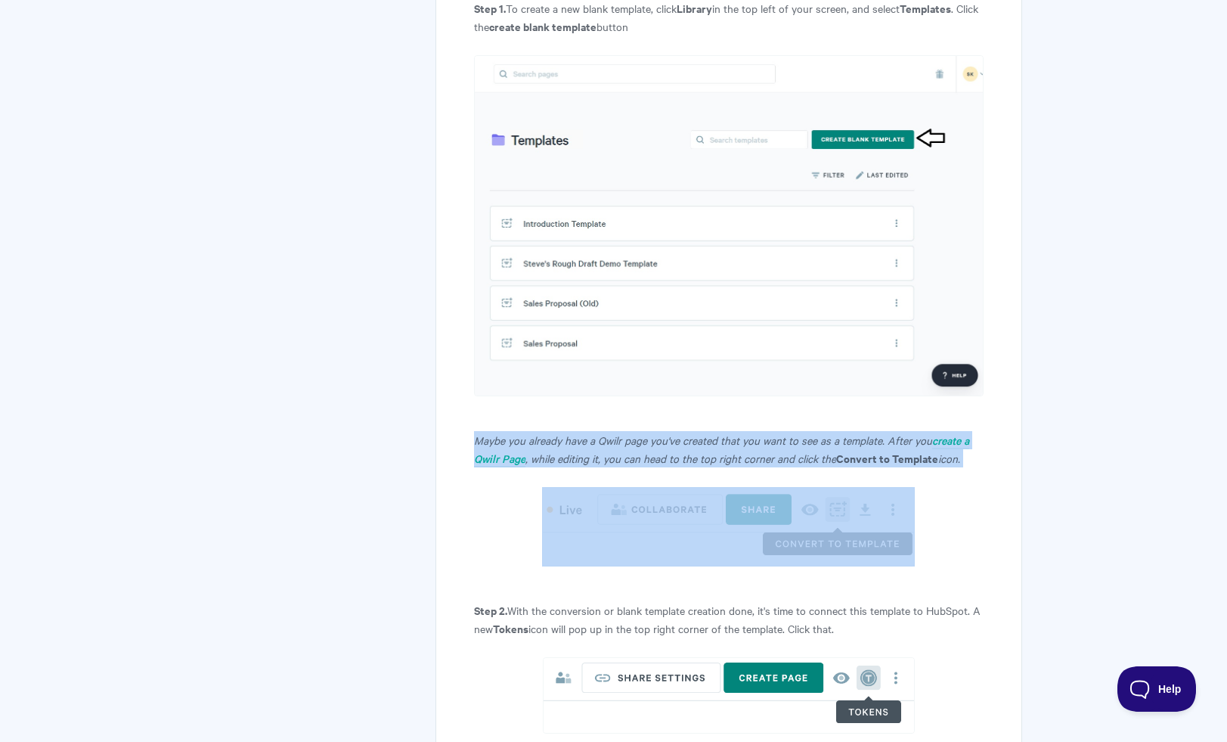
click at [603, 445] on em "Maybe you already have a Qwilr page you've created that you want to see as a te…" at bounding box center [703, 439] width 458 height 15
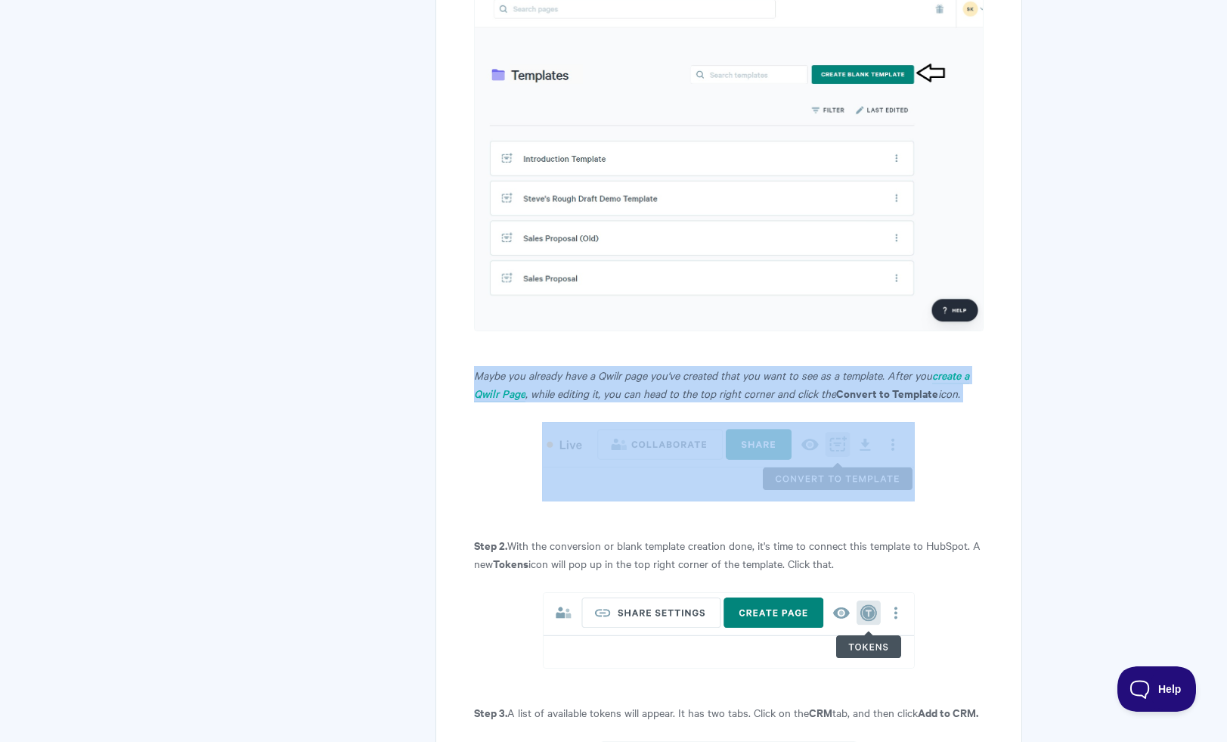
scroll to position [1723, 0]
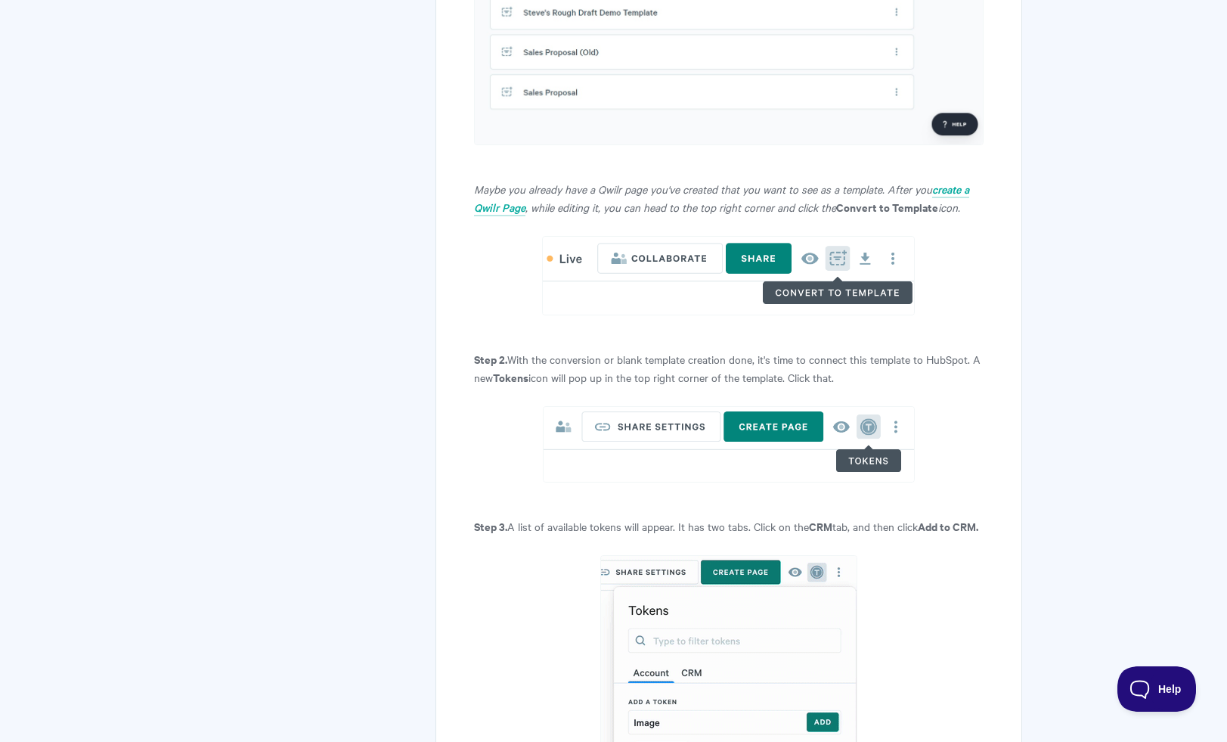
click at [609, 372] on p "Step 2. With the conversion or blank template creation done, it's time to conne…" at bounding box center [728, 368] width 509 height 36
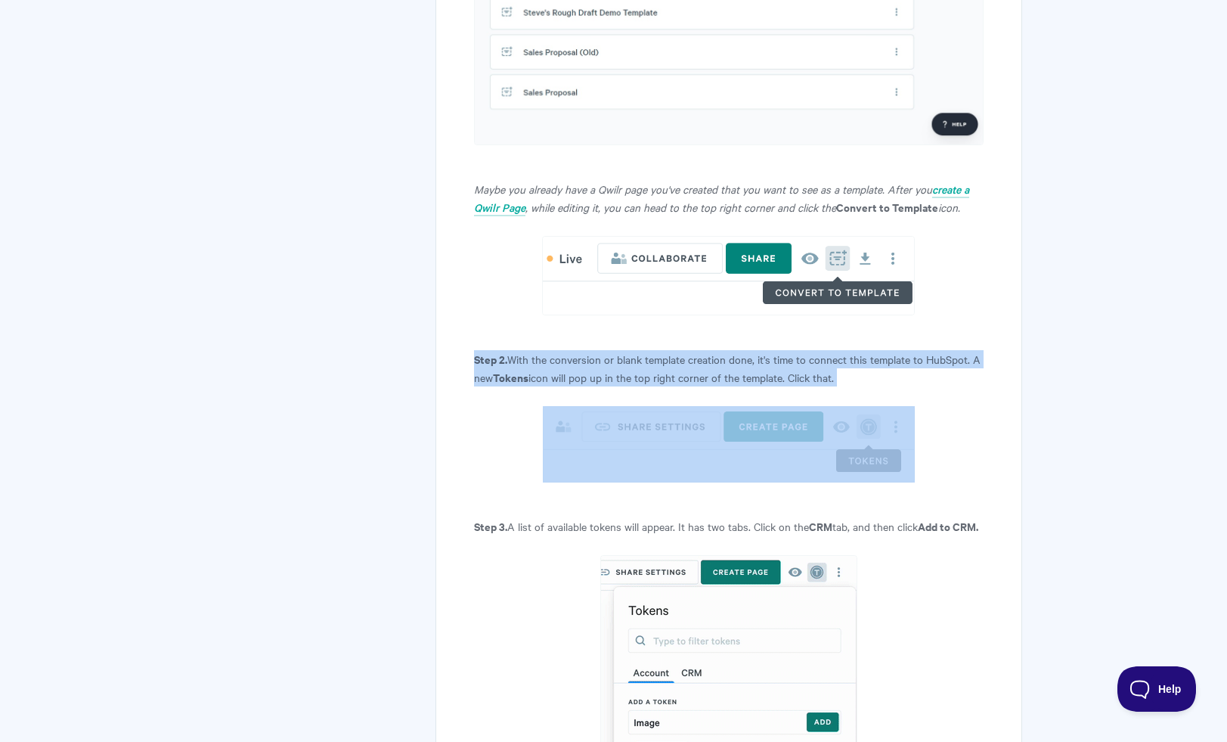
click at [609, 372] on p "Step 2. With the conversion or blank template creation done, it's time to conne…" at bounding box center [728, 368] width 509 height 36
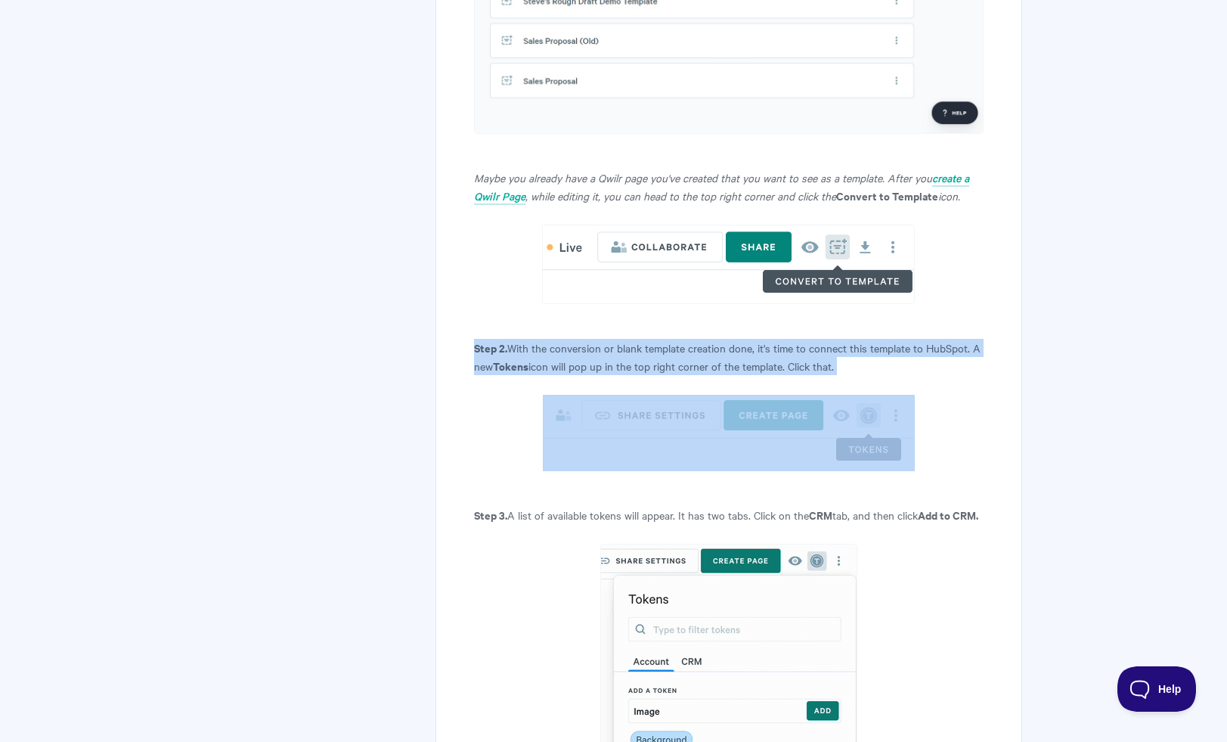
scroll to position [1750, 0]
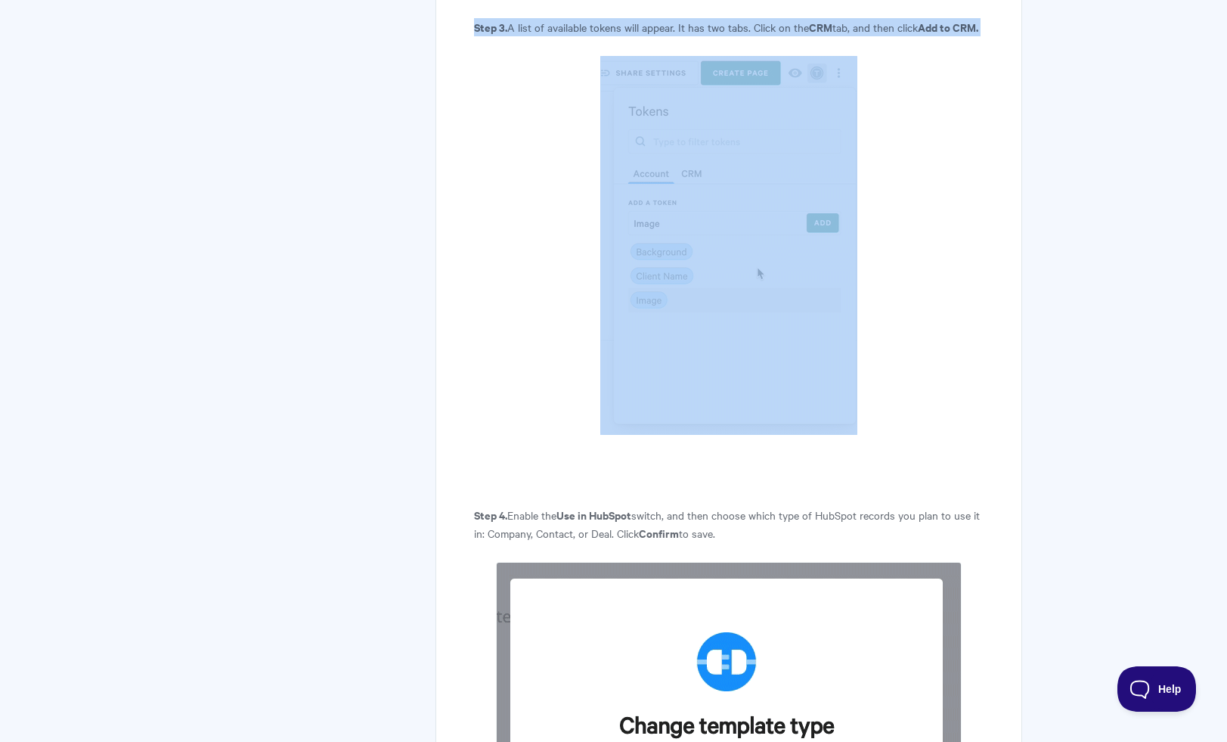
scroll to position [2298, 0]
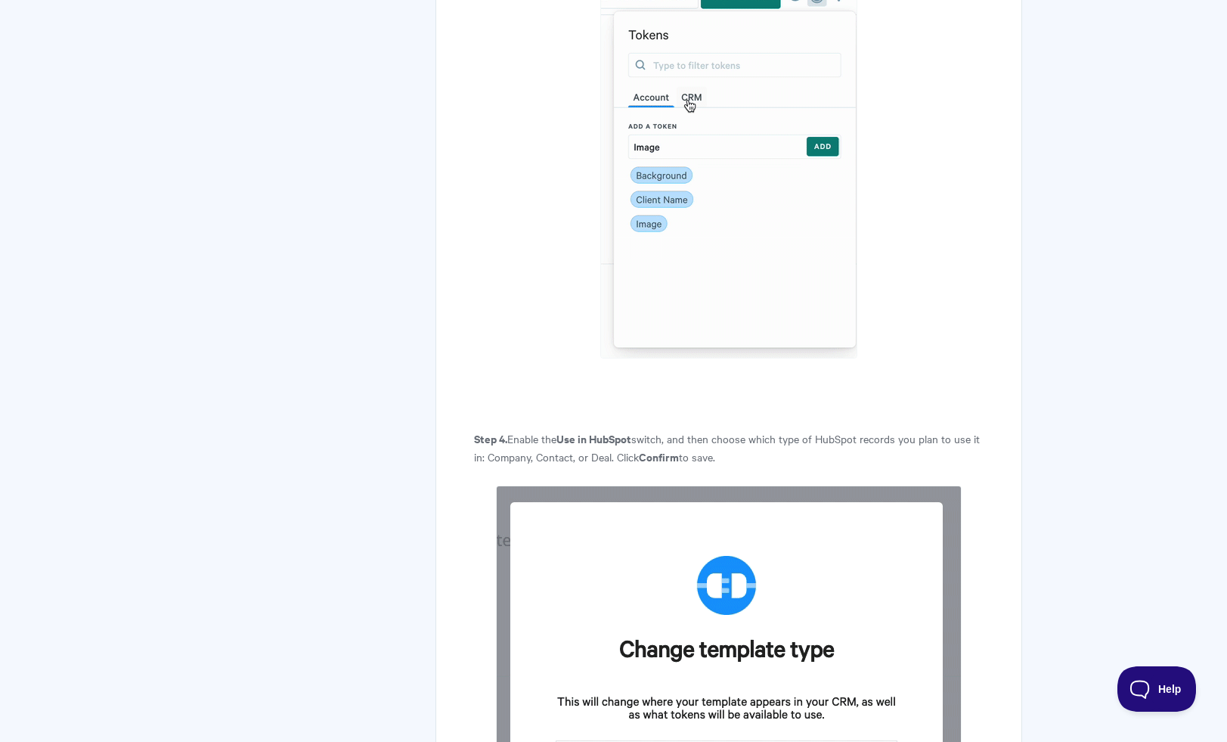
click at [588, 466] on p "Step 4. Enable the Use in HubSpot switch, and then choose which type of HubSpot…" at bounding box center [728, 447] width 509 height 36
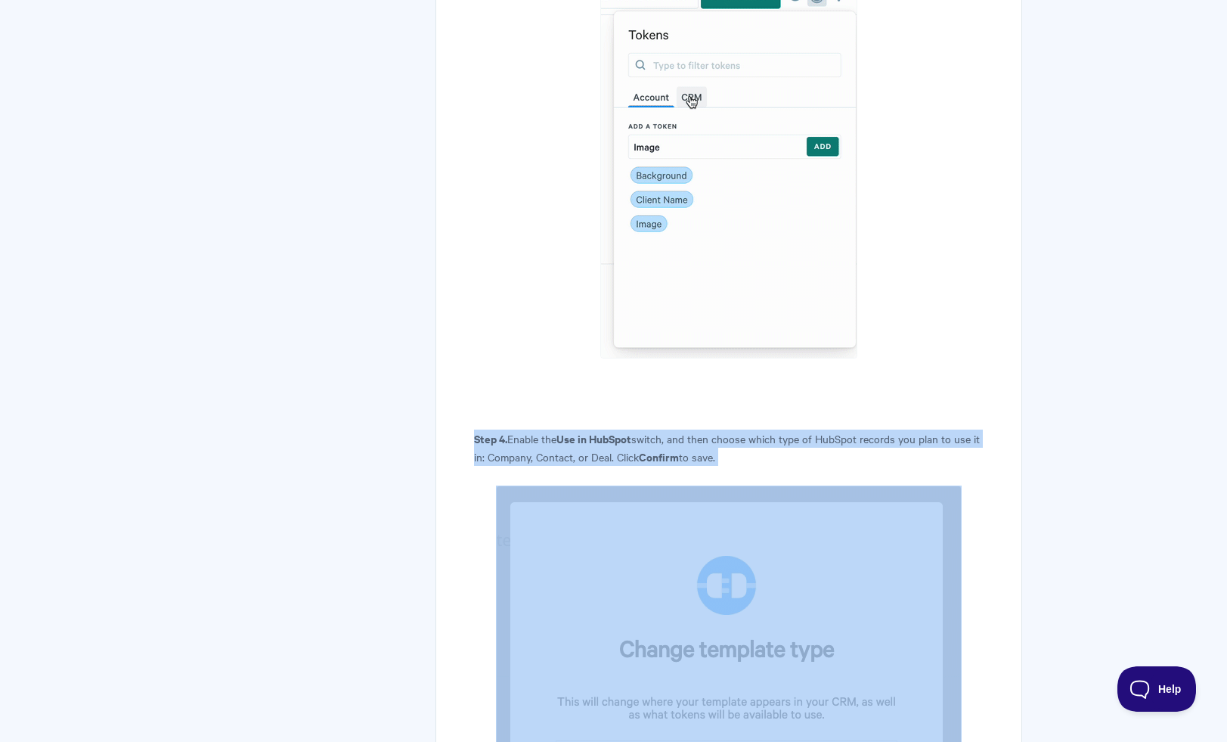
click at [588, 466] on p "Step 4. Enable the Use in HubSpot switch, and then choose which type of HubSpot…" at bounding box center [728, 447] width 509 height 36
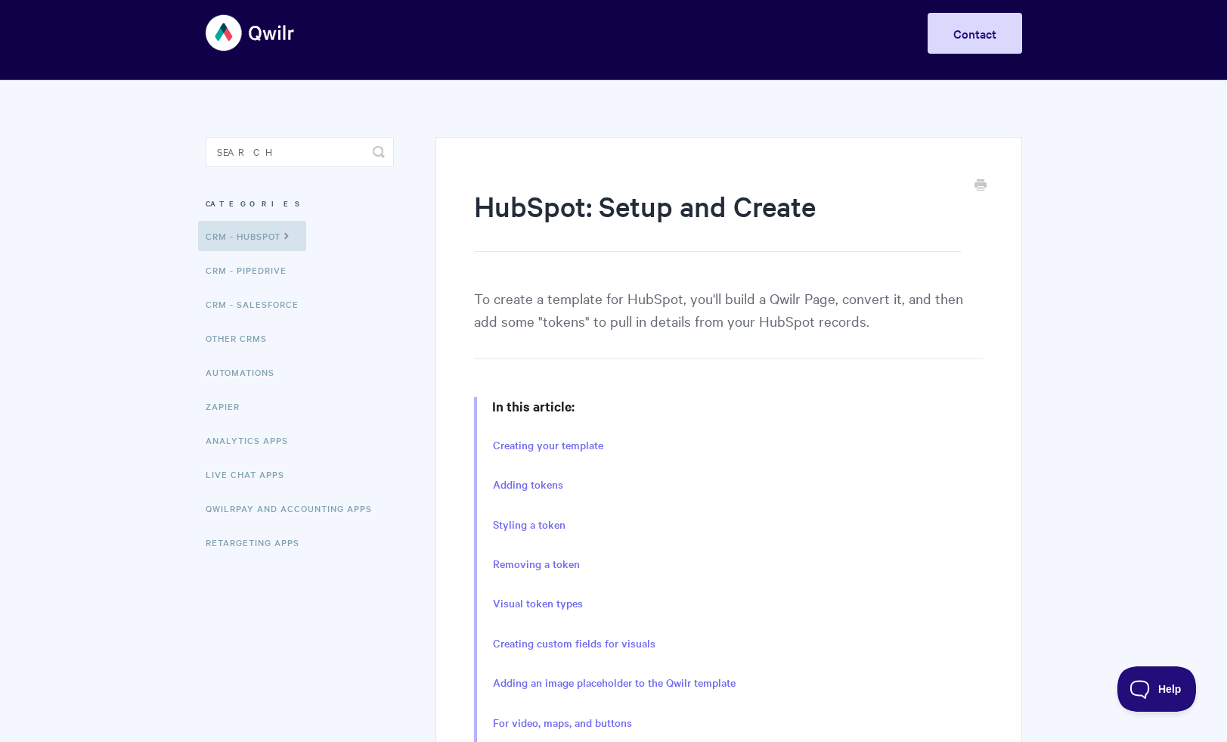
scroll to position [0, 0]
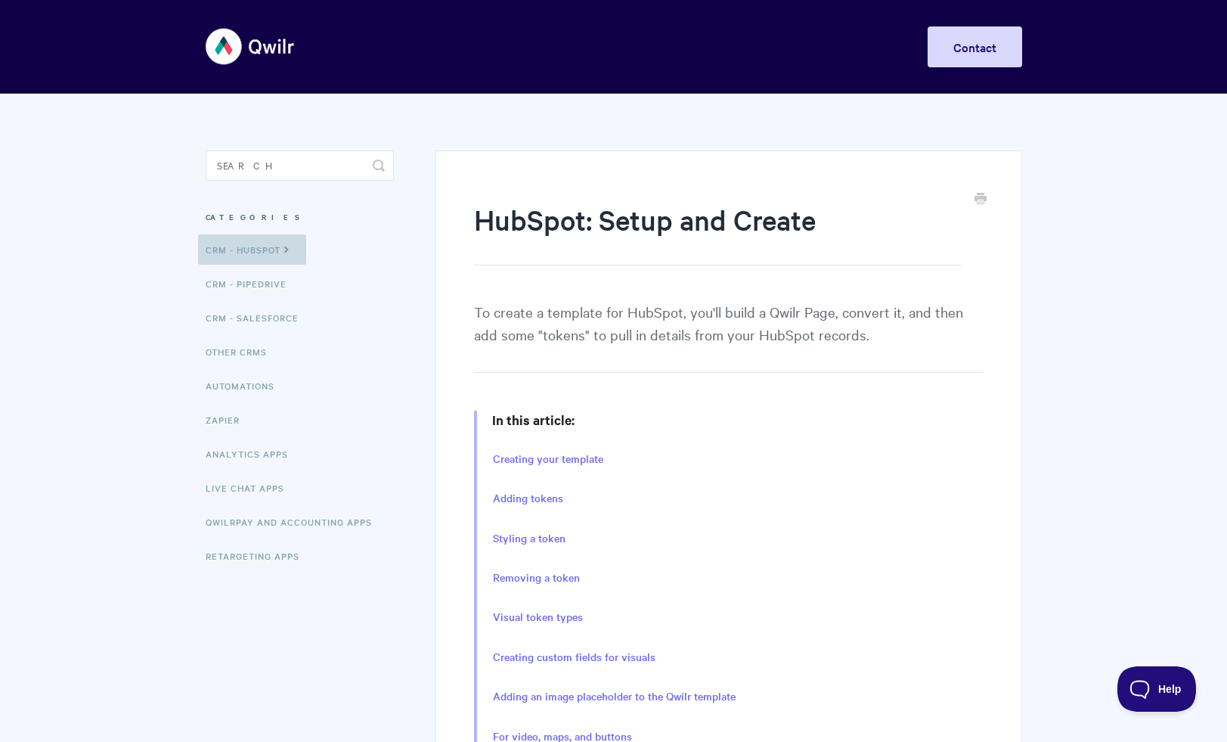
click at [277, 247] on link "CRM - HubSpot" at bounding box center [252, 249] width 108 height 30
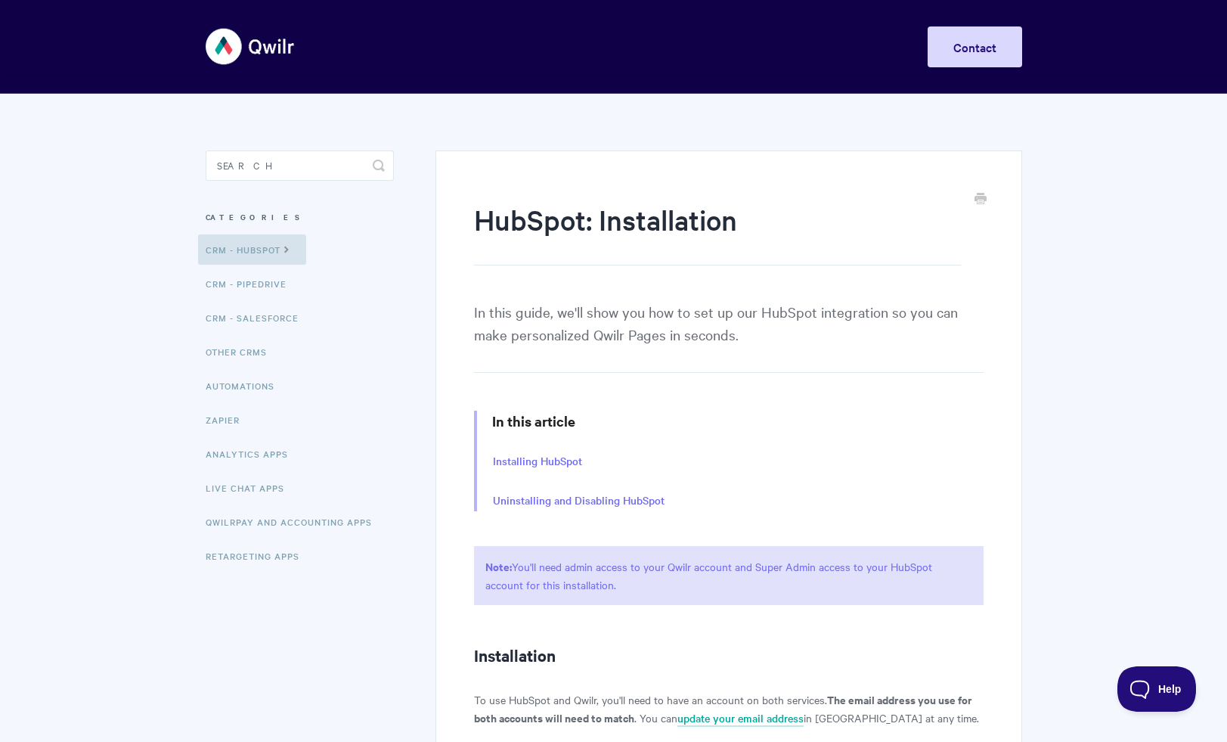
click at [546, 224] on h1 "HubSpot: Installation" at bounding box center [717, 232] width 486 height 65
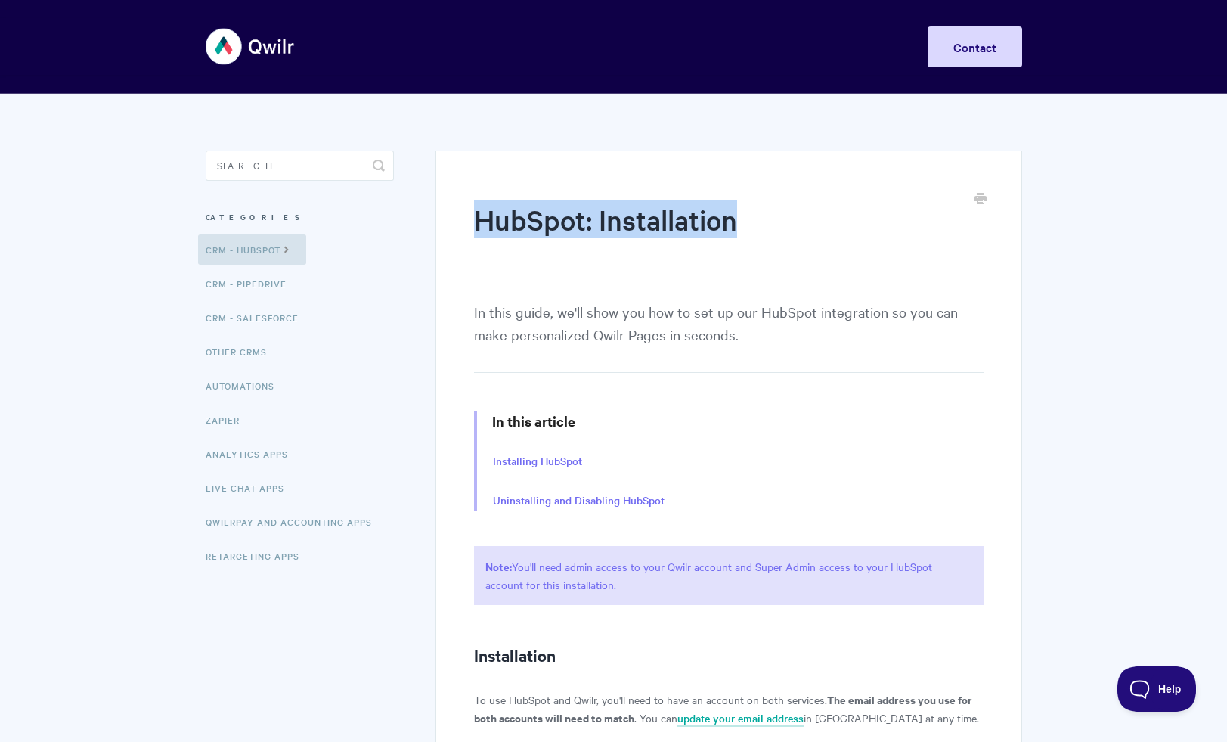
click at [546, 224] on h1 "HubSpot: Installation" at bounding box center [717, 232] width 486 height 65
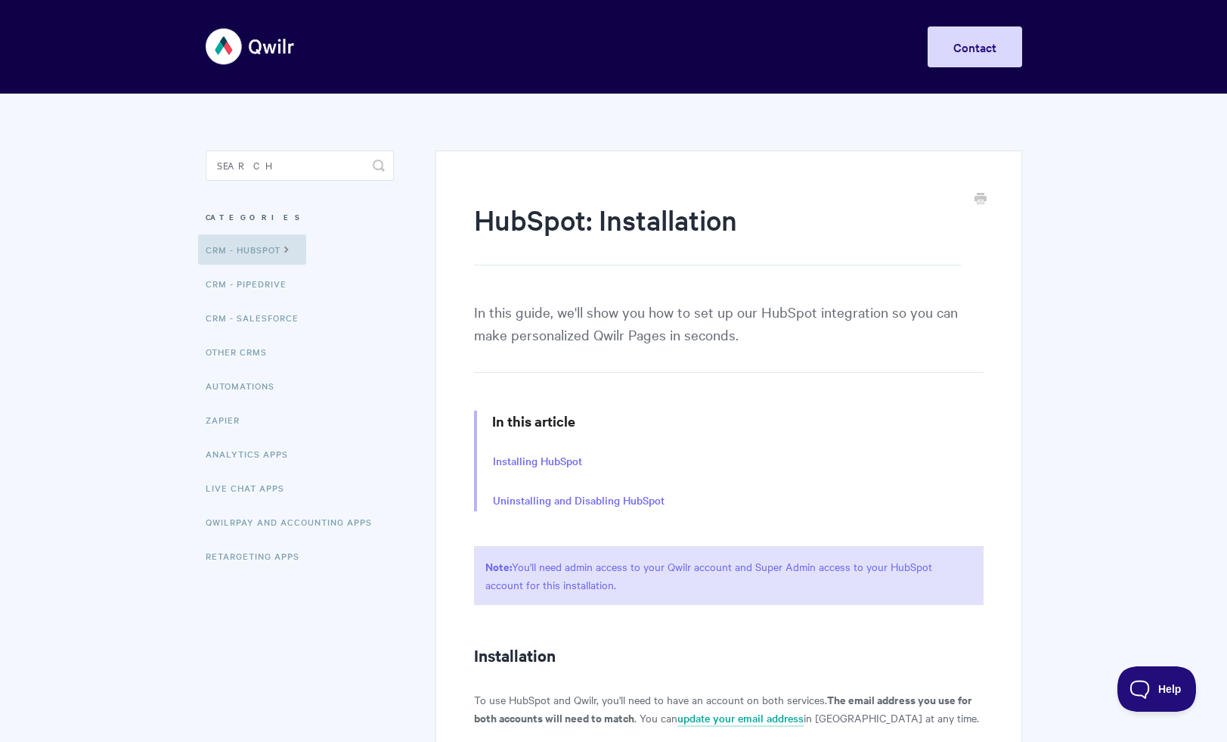
click at [577, 315] on p "In this guide, we'll show you how to set up our HubSpot integration so you can …" at bounding box center [728, 336] width 509 height 73
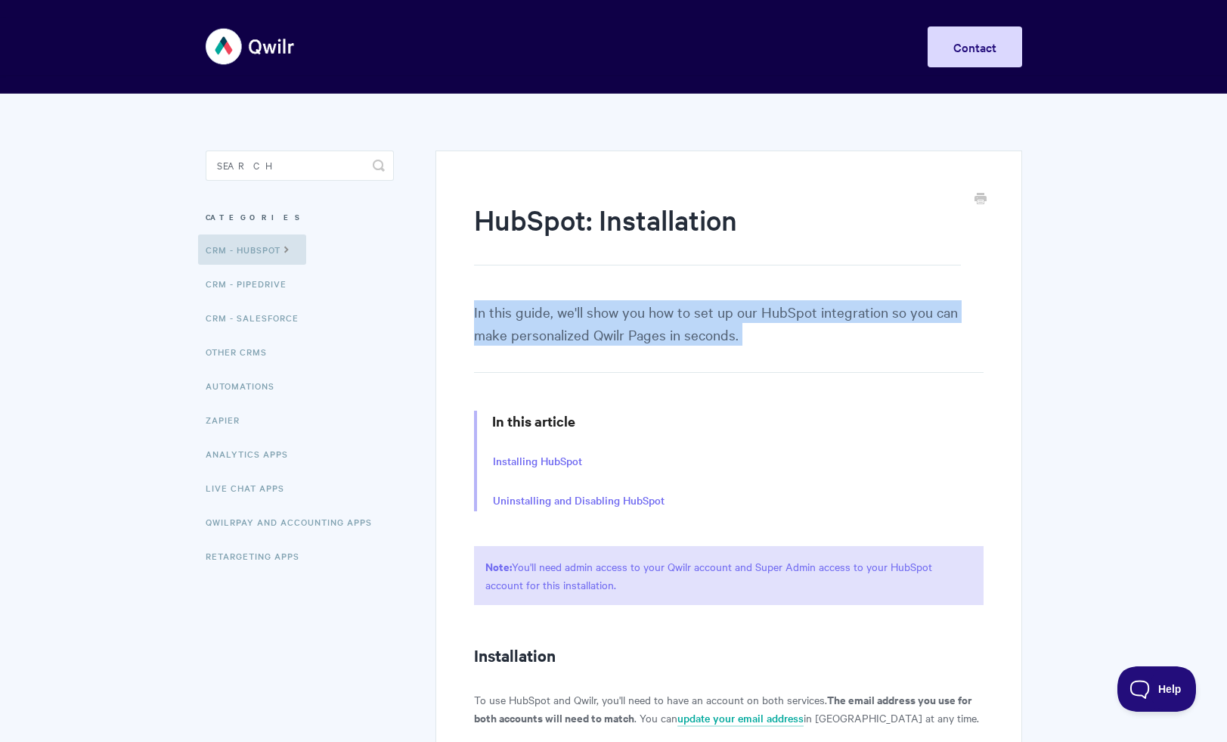
click at [577, 315] on p "In this guide, we'll show you how to set up our HubSpot integration so you can …" at bounding box center [728, 336] width 509 height 73
click at [580, 318] on p "In this guide, we'll show you how to set up our HubSpot integration so you can …" at bounding box center [728, 336] width 509 height 73
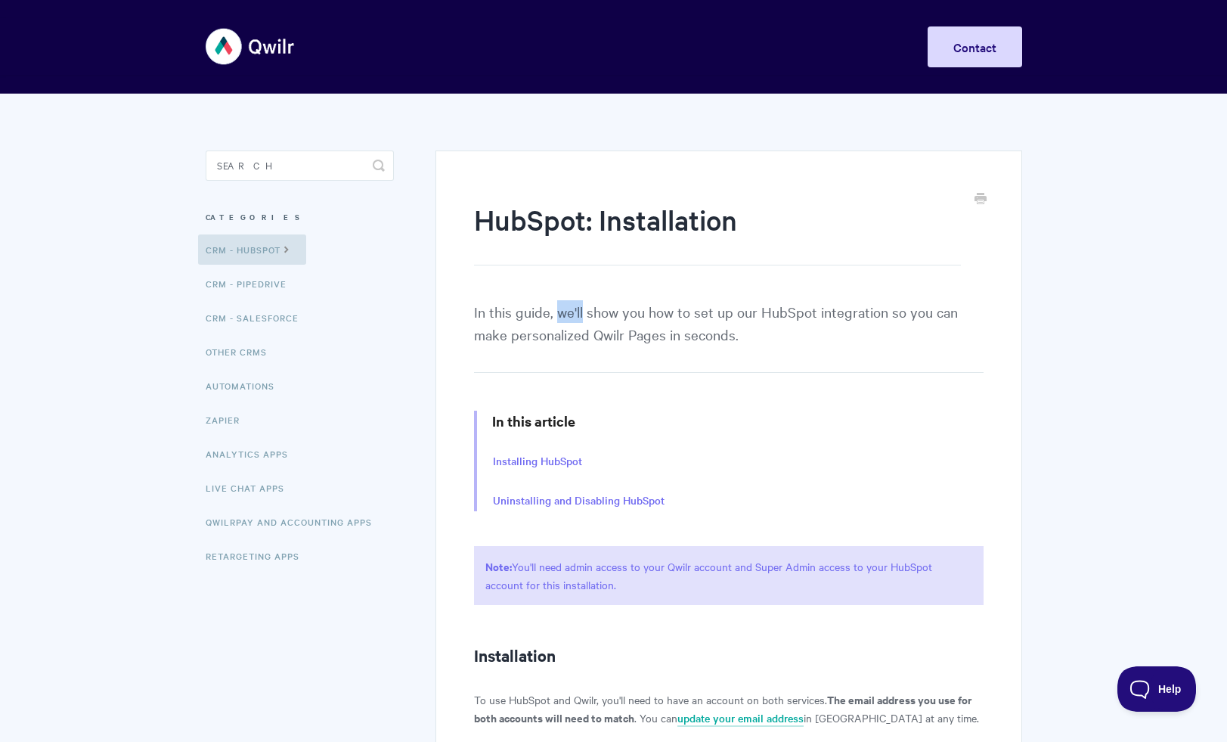
click at [580, 318] on p "In this guide, we'll show you how to set up our HubSpot integration so you can …" at bounding box center [728, 336] width 509 height 73
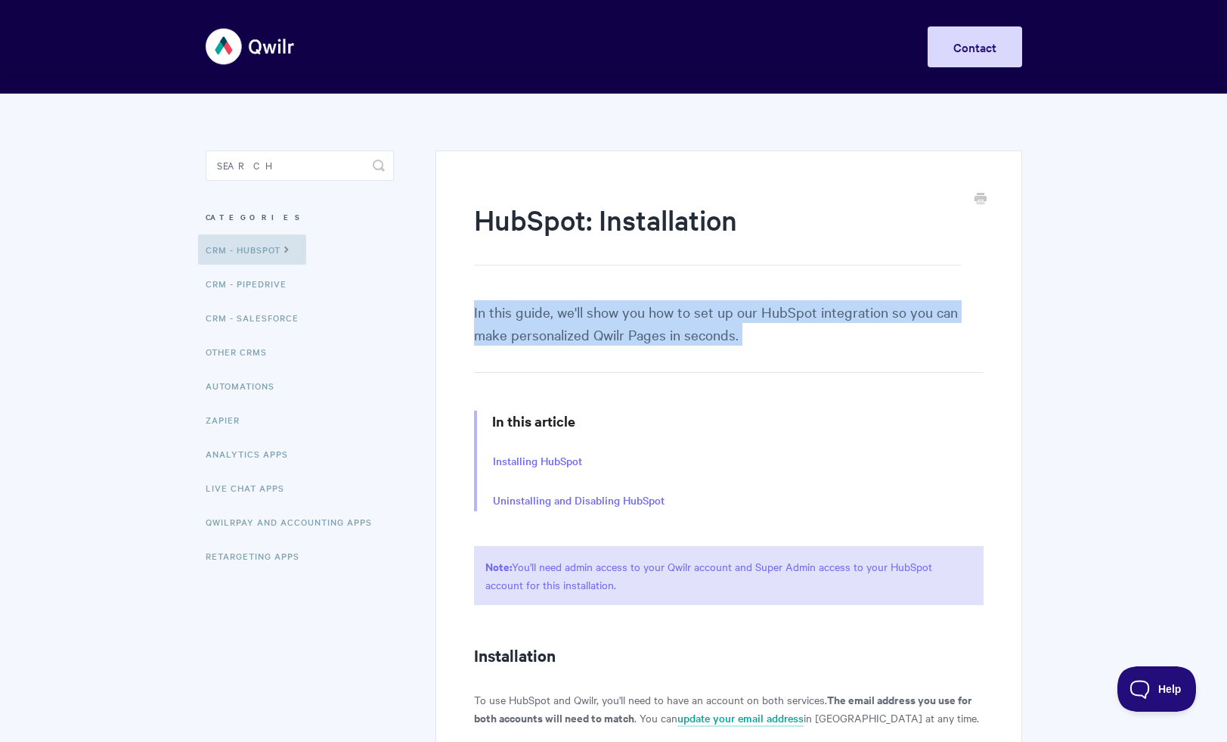
click at [580, 318] on p "In this guide, we'll show you how to set up our HubSpot integration so you can …" at bounding box center [728, 336] width 509 height 73
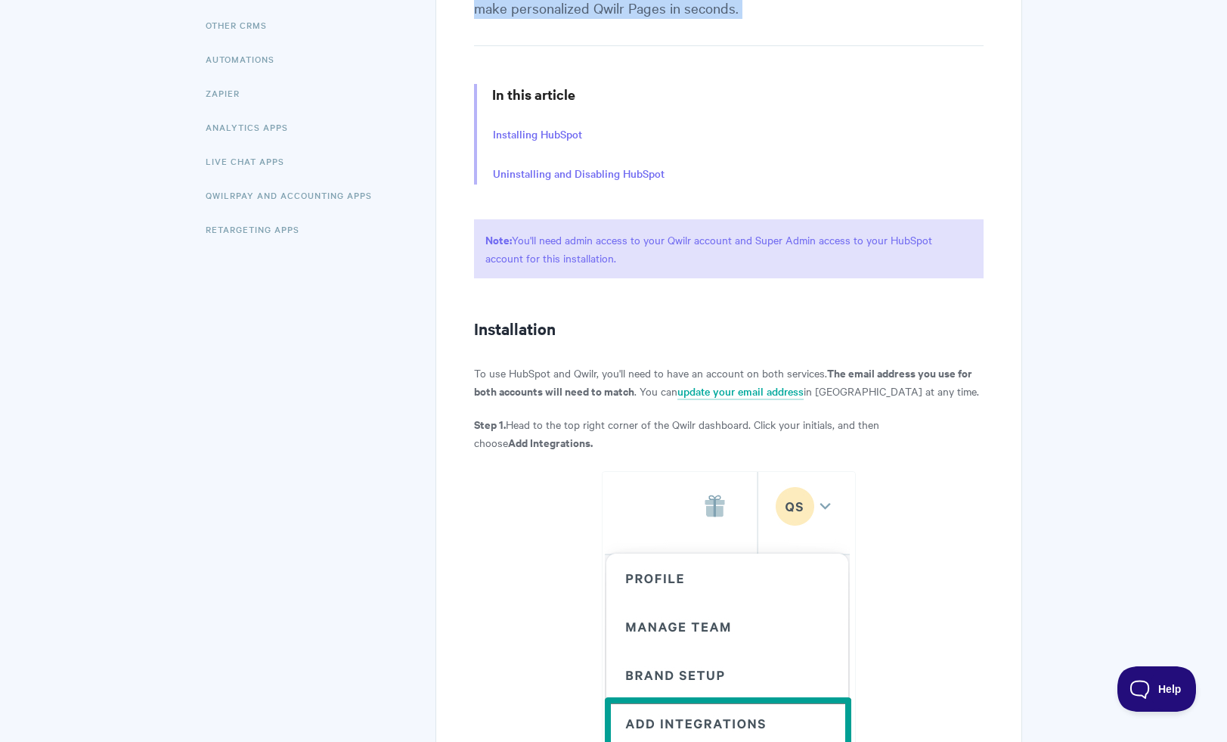
scroll to position [346, 0]
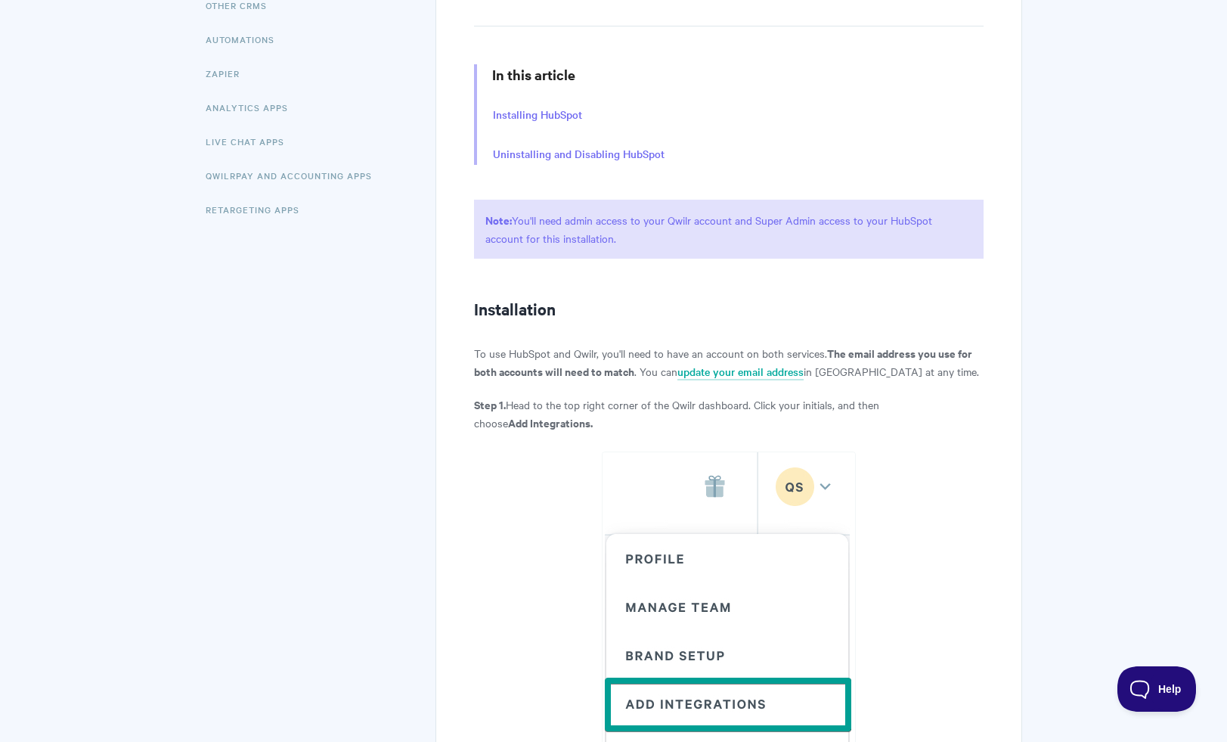
click at [570, 368] on strong "The email address you use for both accounts will need to match" at bounding box center [723, 362] width 498 height 34
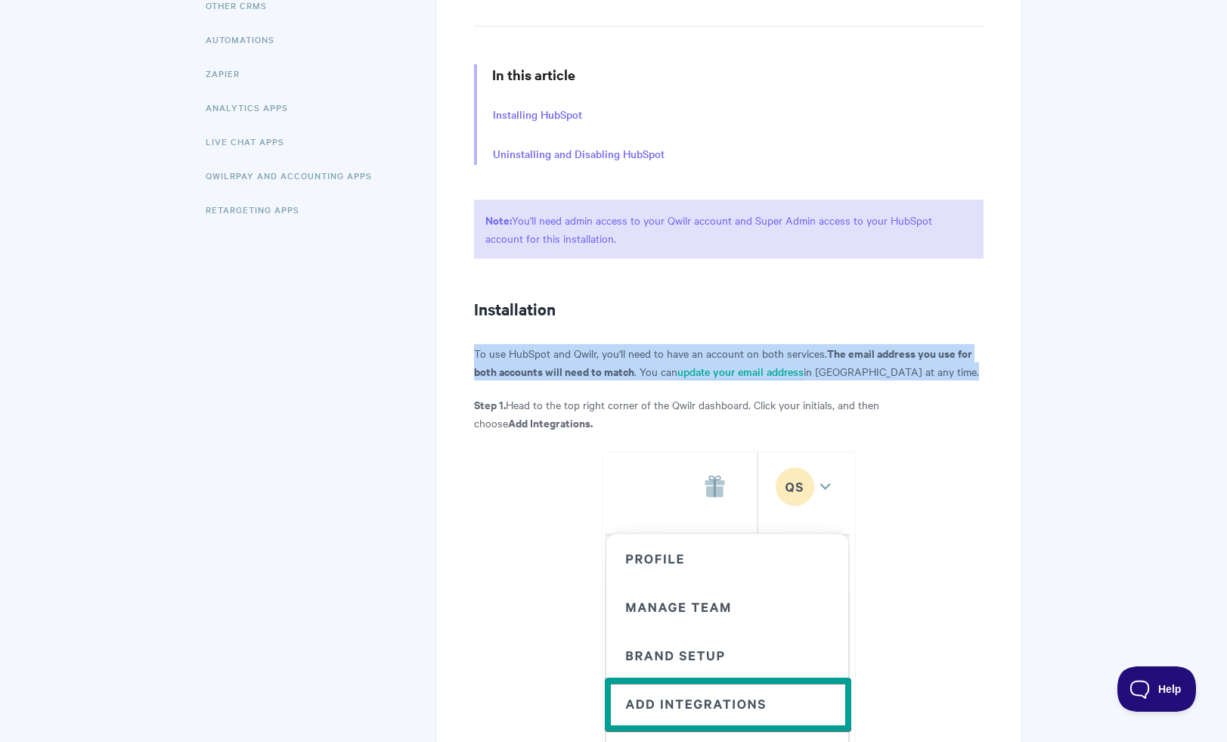
click at [570, 368] on strong "The email address you use for both accounts will need to match" at bounding box center [723, 362] width 498 height 34
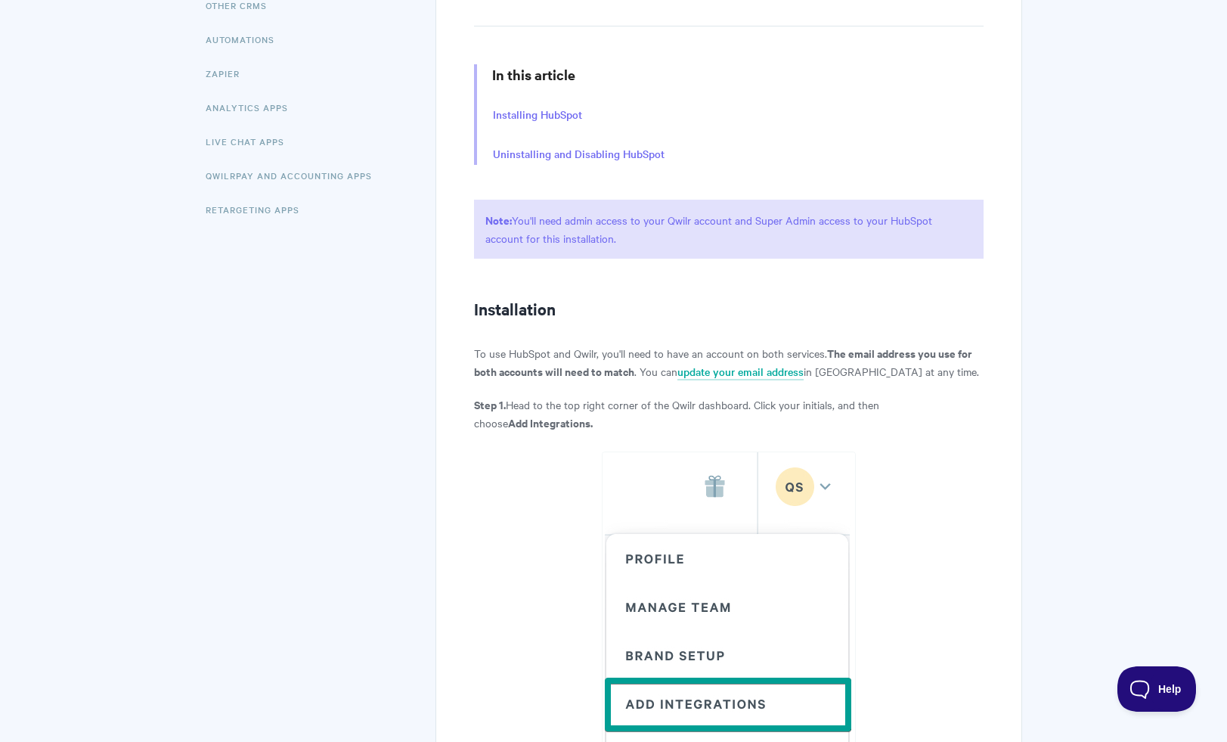
click at [556, 398] on p "Step 1. Head to the top right corner of the Qwilr dashboard. Click your initial…" at bounding box center [728, 413] width 509 height 36
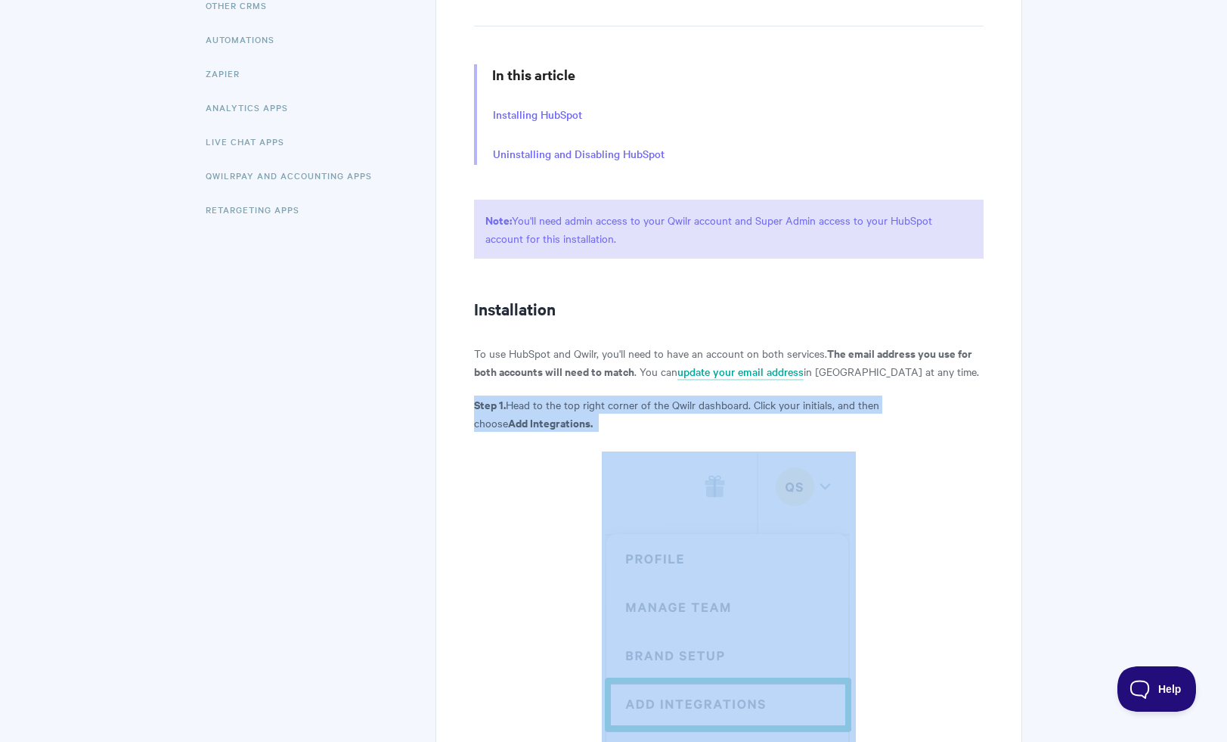
click at [556, 398] on p "Step 1. Head to the top right corner of the Qwilr dashboard. Click your initial…" at bounding box center [728, 413] width 509 height 36
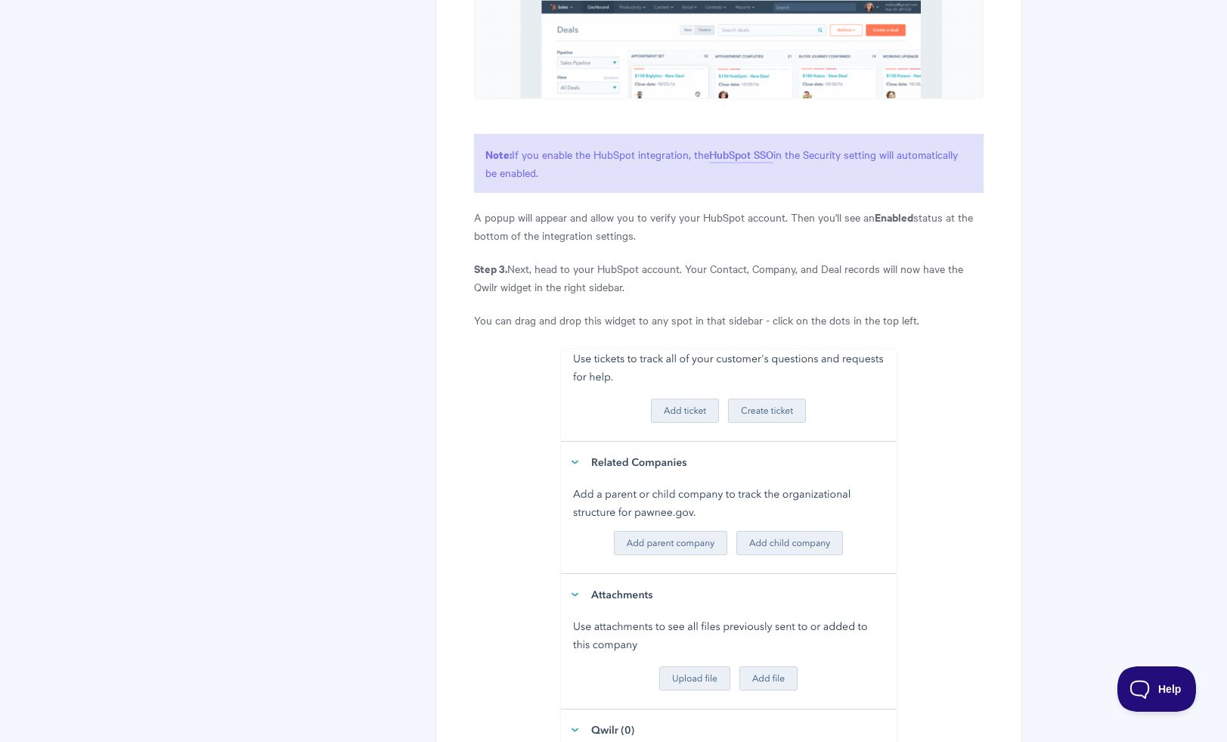
scroll to position [1505, 0]
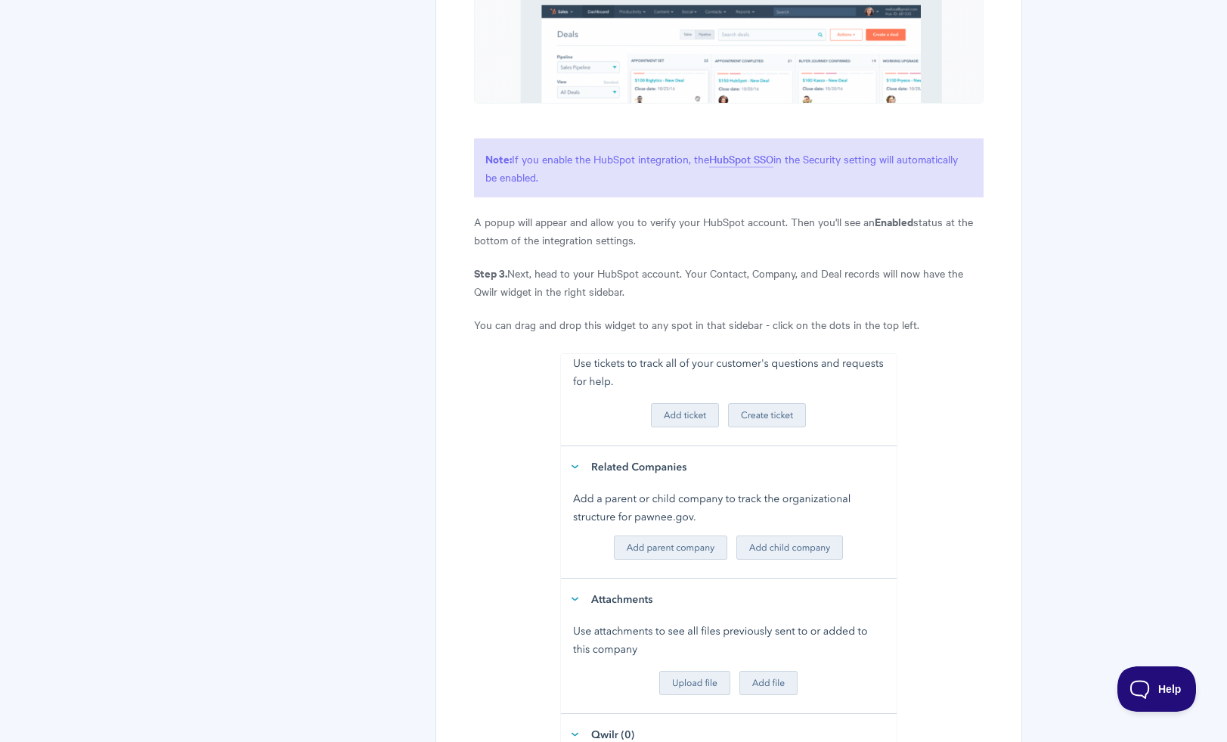
click at [587, 234] on p "A popup will appear and allow you to verify your HubSpot account. Then you'll s…" at bounding box center [728, 230] width 509 height 36
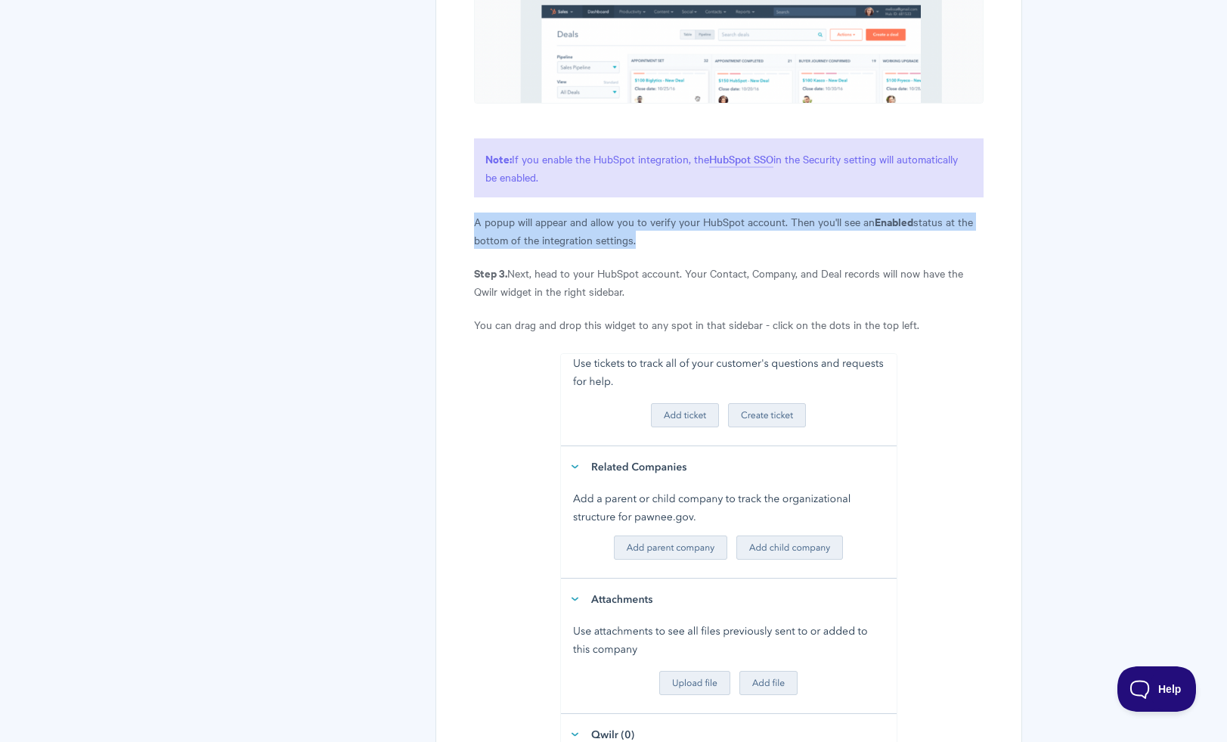
click at [587, 234] on p "A popup will appear and allow you to verify your HubSpot account. Then you'll s…" at bounding box center [728, 230] width 509 height 36
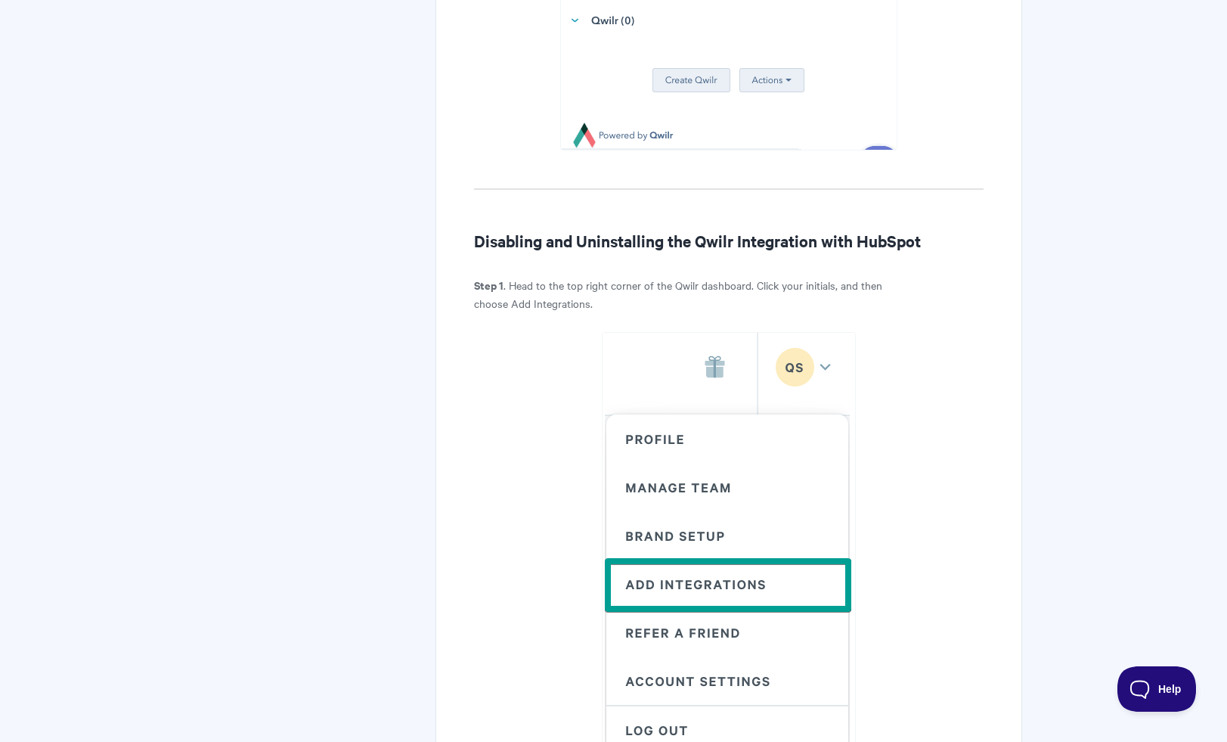
click at [587, 238] on h2 "Disabling and Uninstalling the Qwilr Integration with HubSpot" at bounding box center [728, 240] width 509 height 24
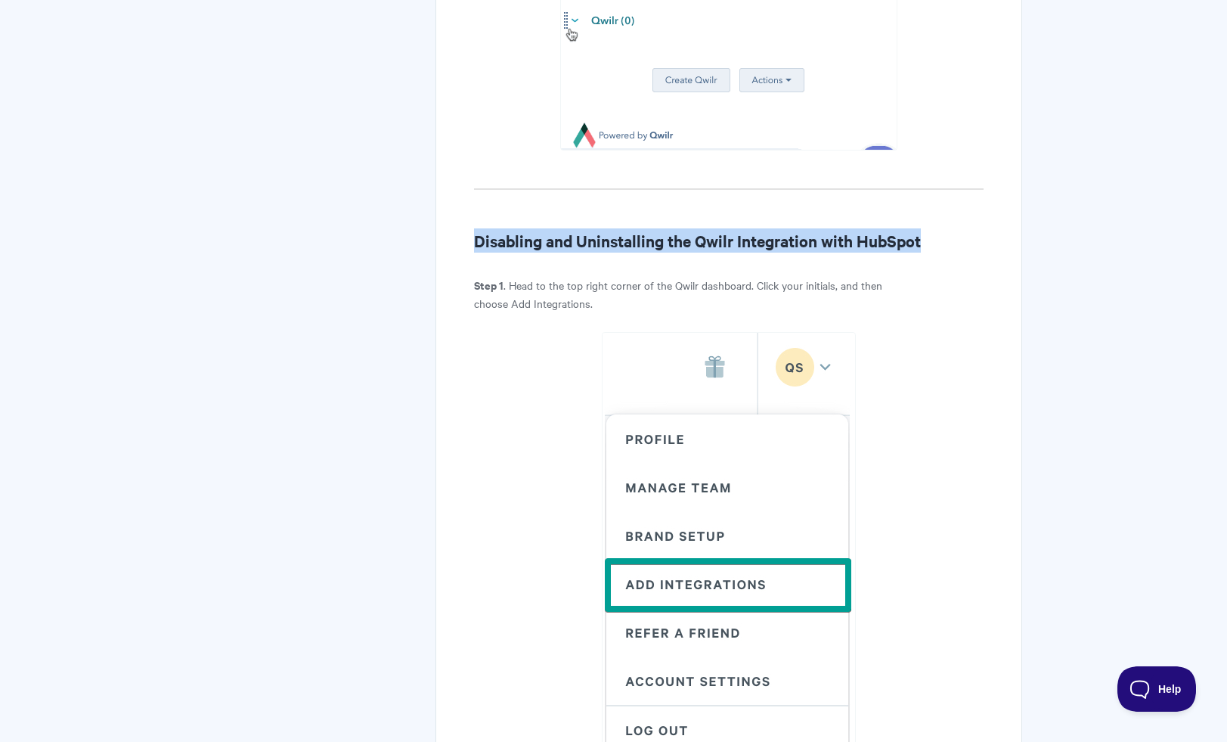
click at [587, 238] on h2 "Disabling and Uninstalling the Qwilr Integration with HubSpot" at bounding box center [728, 240] width 509 height 24
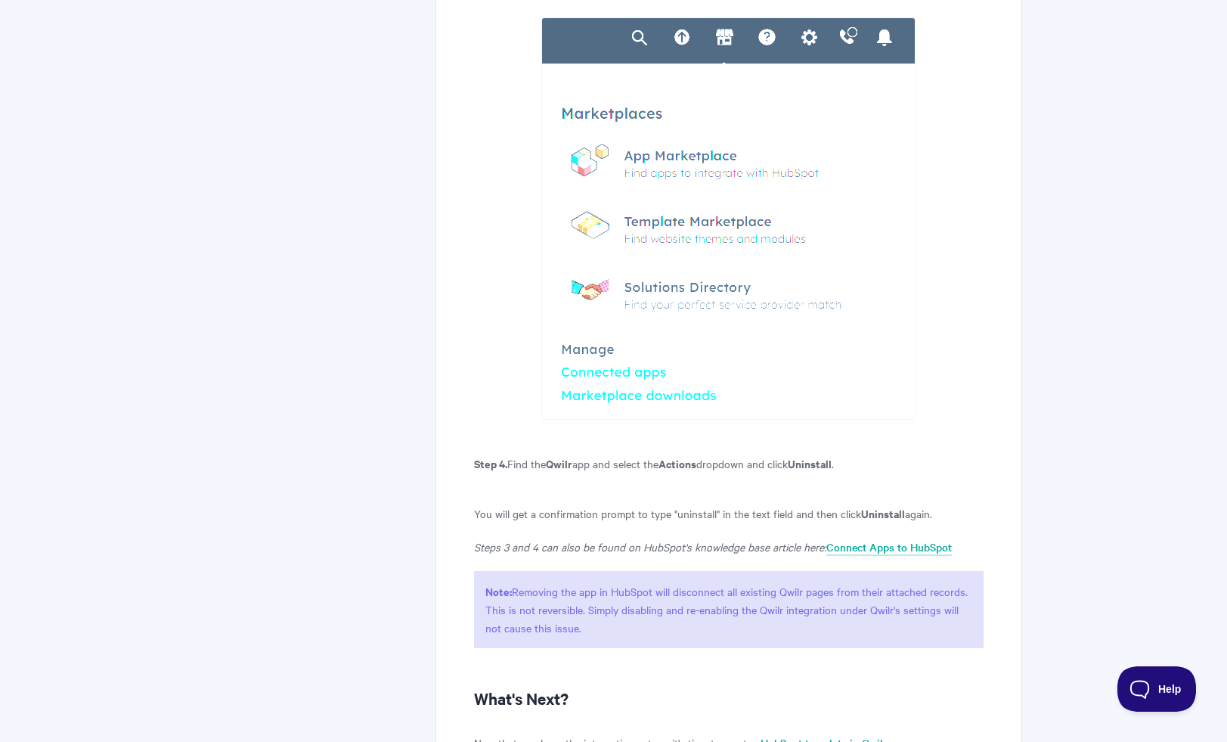
scroll to position [3584, 0]
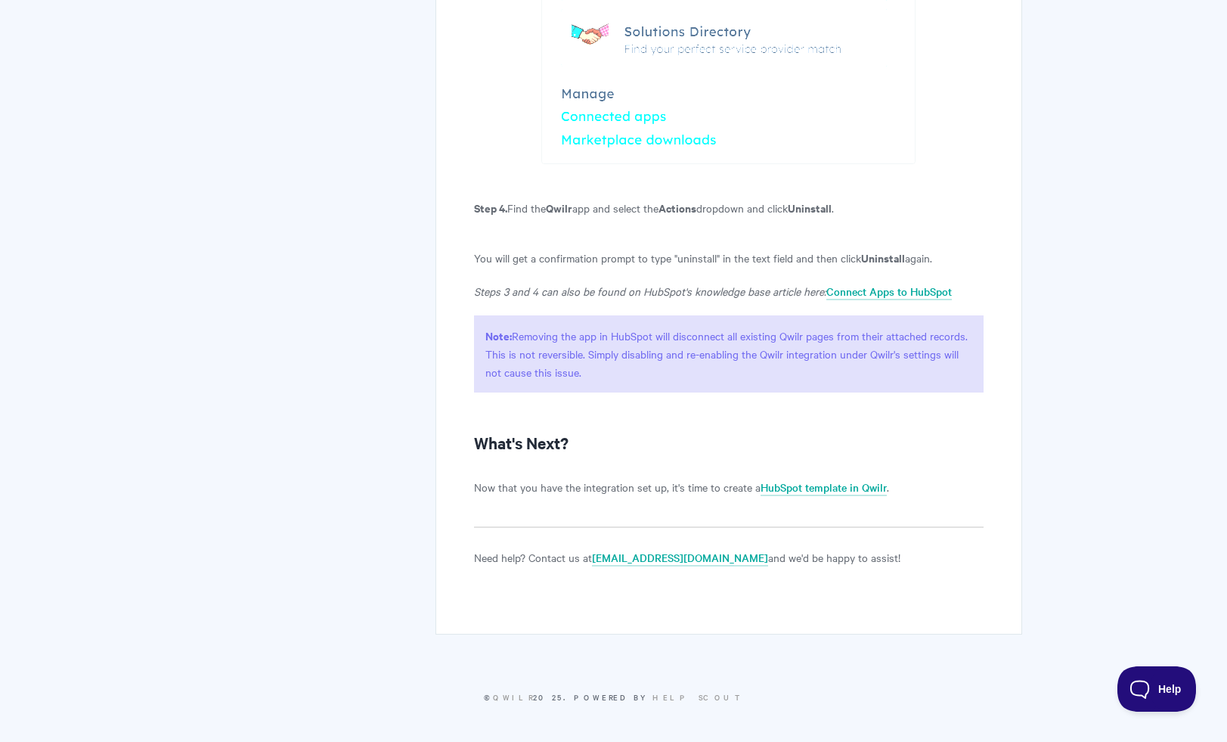
click at [603, 368] on p "Note: Removing the app in HubSpot will disconnect all existing Qwilr pages from…" at bounding box center [728, 353] width 509 height 77
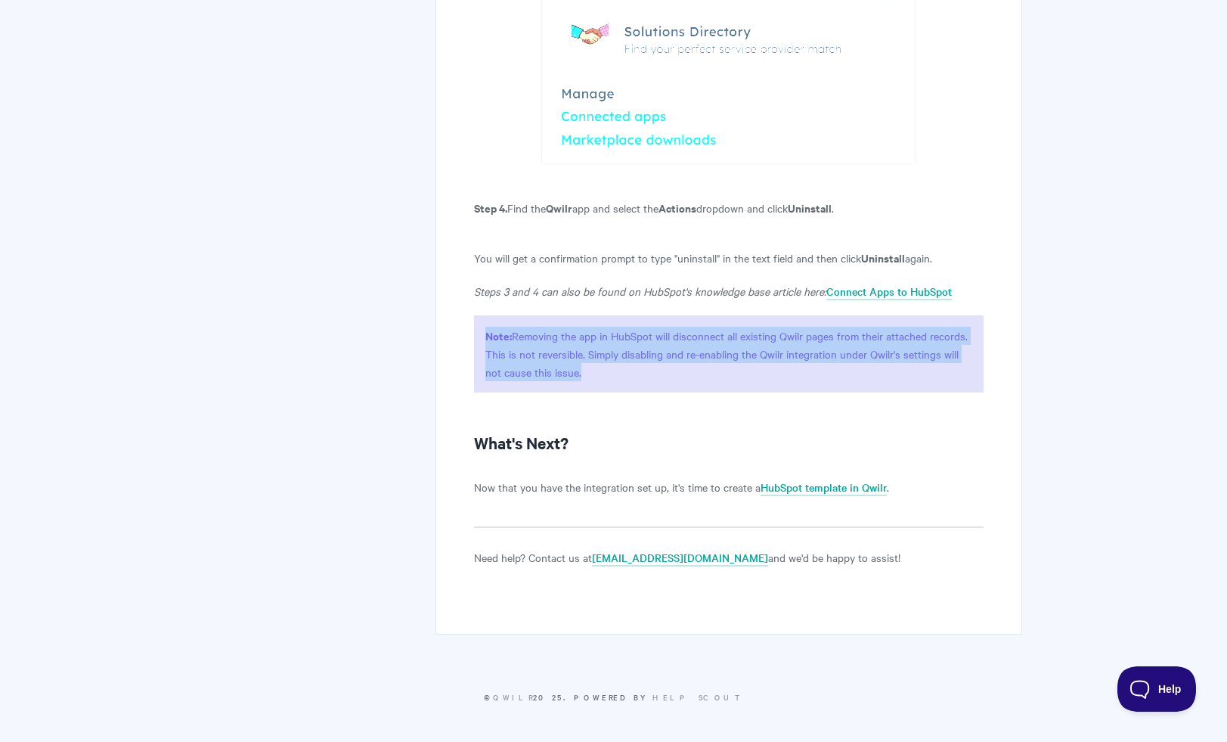
click at [603, 368] on p "Note: Removing the app in HubSpot will disconnect all existing Qwilr pages from…" at bounding box center [728, 353] width 509 height 77
click at [603, 355] on p "Note: Removing the app in HubSpot will disconnect all existing Qwilr pages from…" at bounding box center [728, 353] width 509 height 77
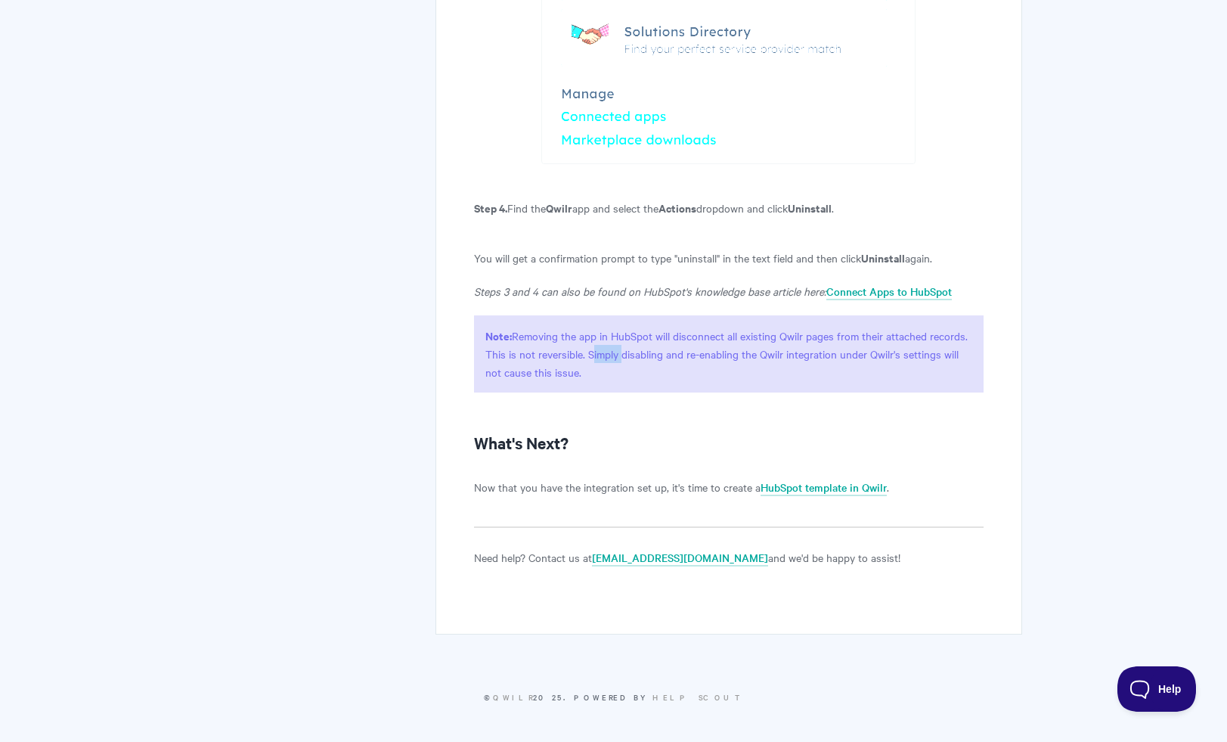
click at [603, 355] on p "Note: Removing the app in HubSpot will disconnect all existing Qwilr pages from…" at bounding box center [728, 353] width 509 height 77
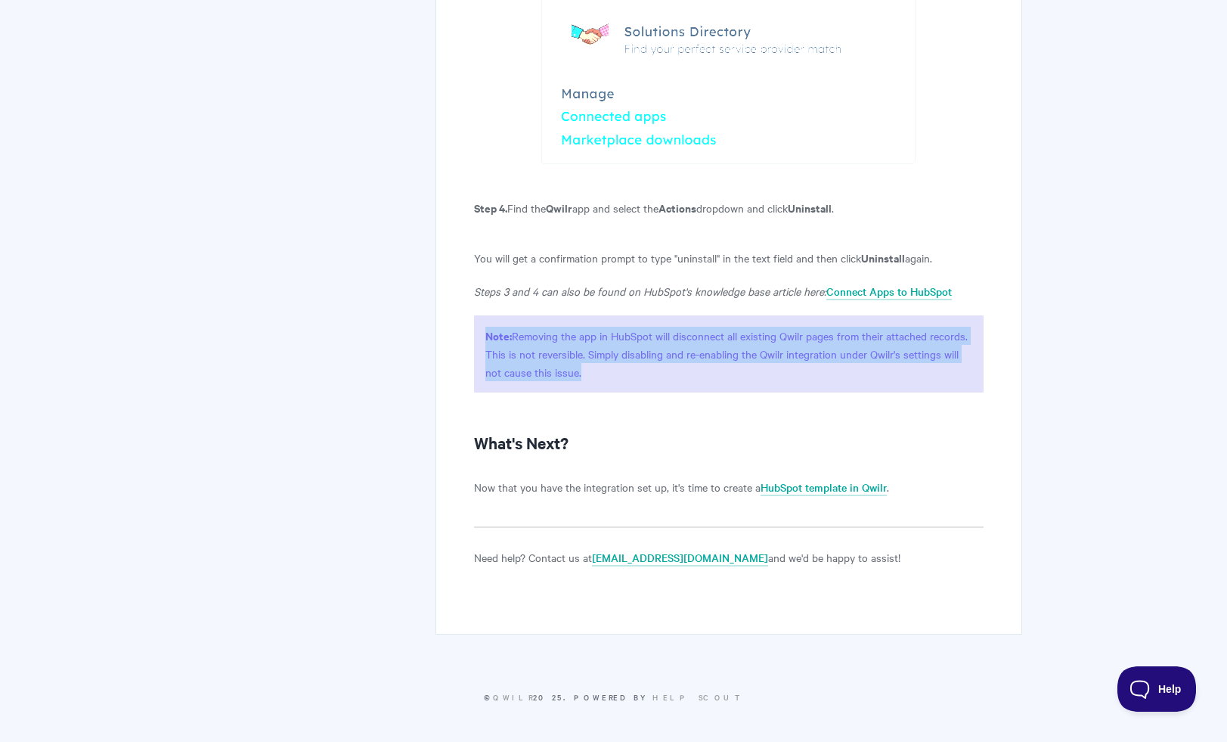
click at [603, 355] on p "Note: Removing the app in HubSpot will disconnect all existing Qwilr pages from…" at bounding box center [728, 353] width 509 height 77
click at [600, 356] on p "Note: Removing the app in HubSpot will disconnect all existing Qwilr pages from…" at bounding box center [728, 353] width 509 height 77
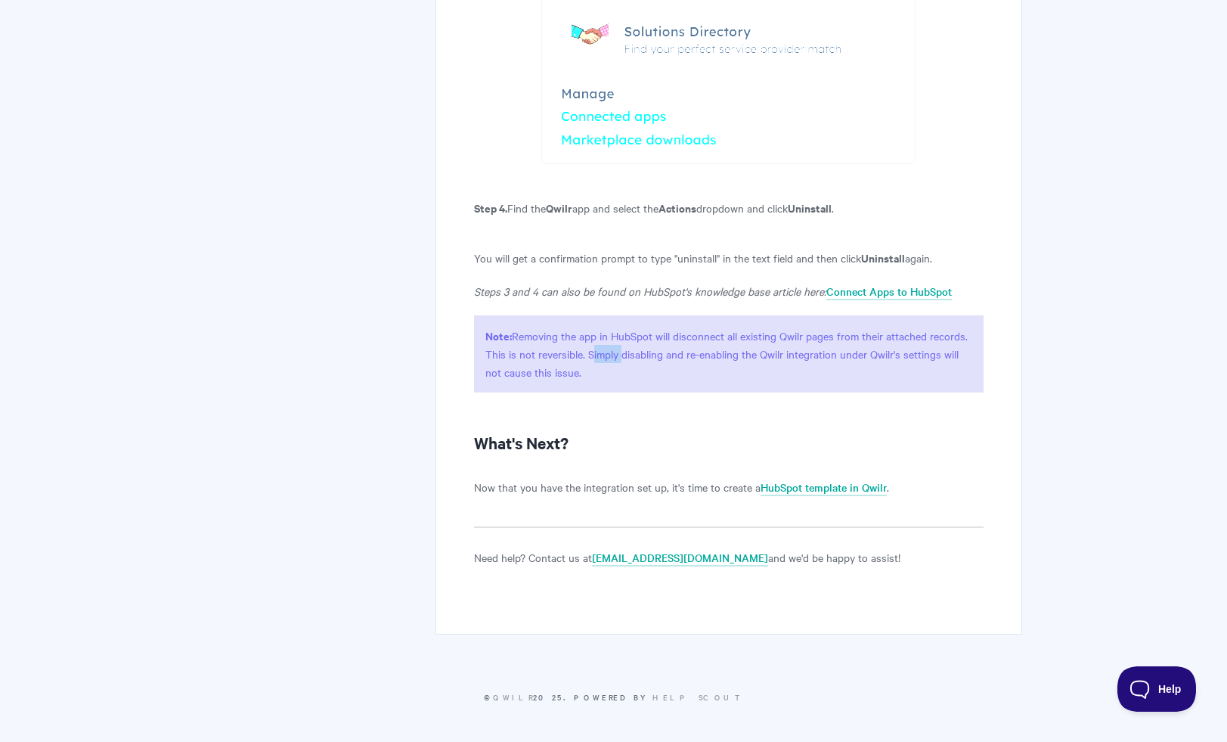
click at [600, 356] on p "Note: Removing the app in HubSpot will disconnect all existing Qwilr pages from…" at bounding box center [728, 353] width 509 height 77
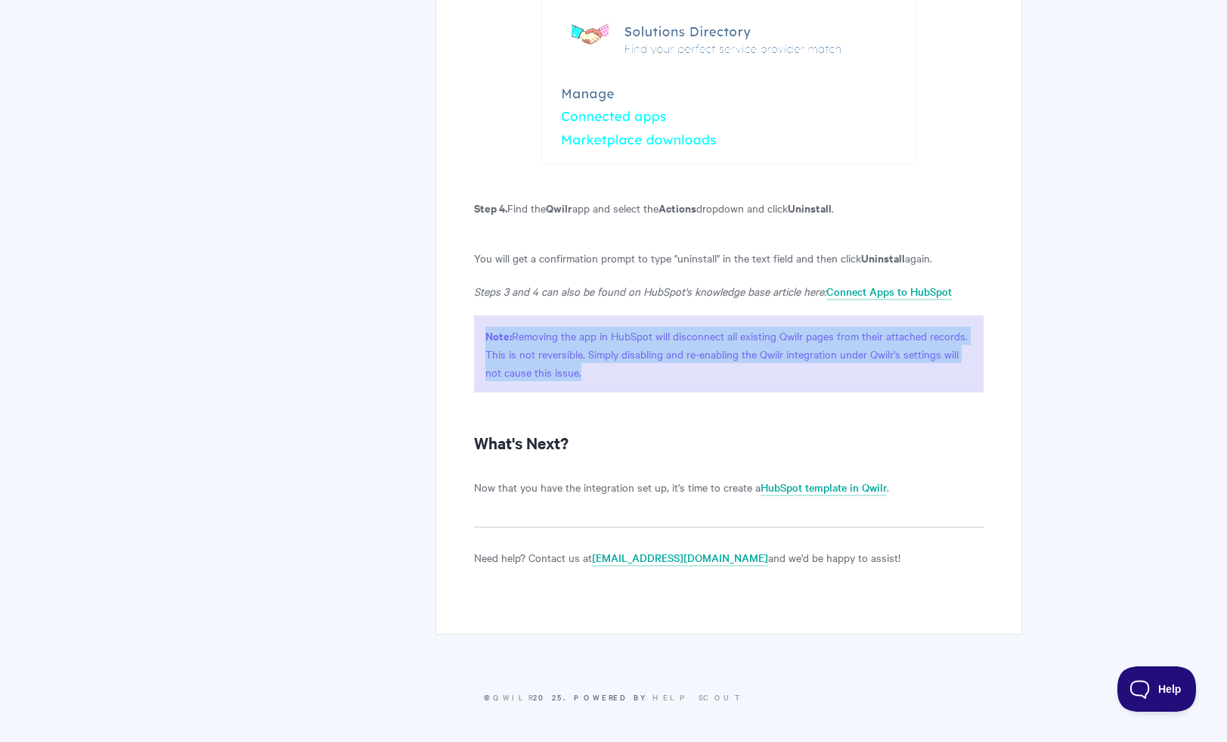
click at [600, 356] on p "Note: Removing the app in HubSpot will disconnect all existing Qwilr pages from…" at bounding box center [728, 353] width 509 height 77
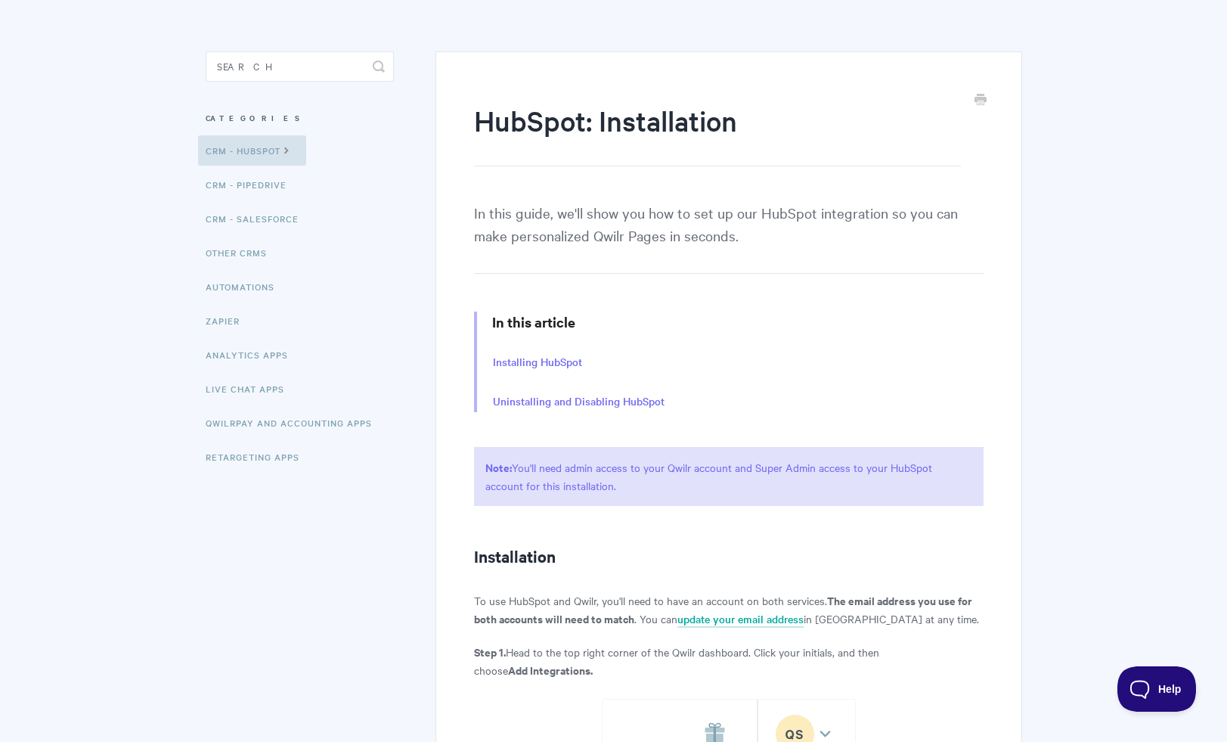
scroll to position [0, 0]
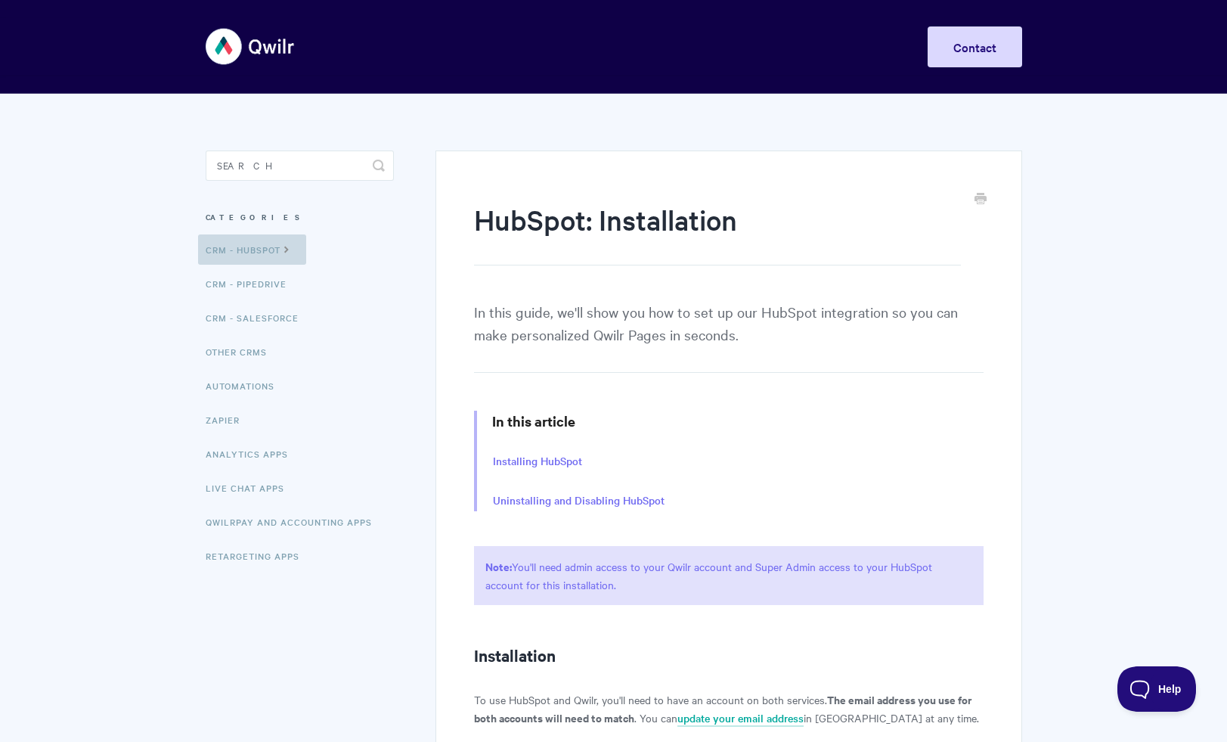
click at [266, 249] on link "CRM - HubSpot" at bounding box center [252, 249] width 108 height 30
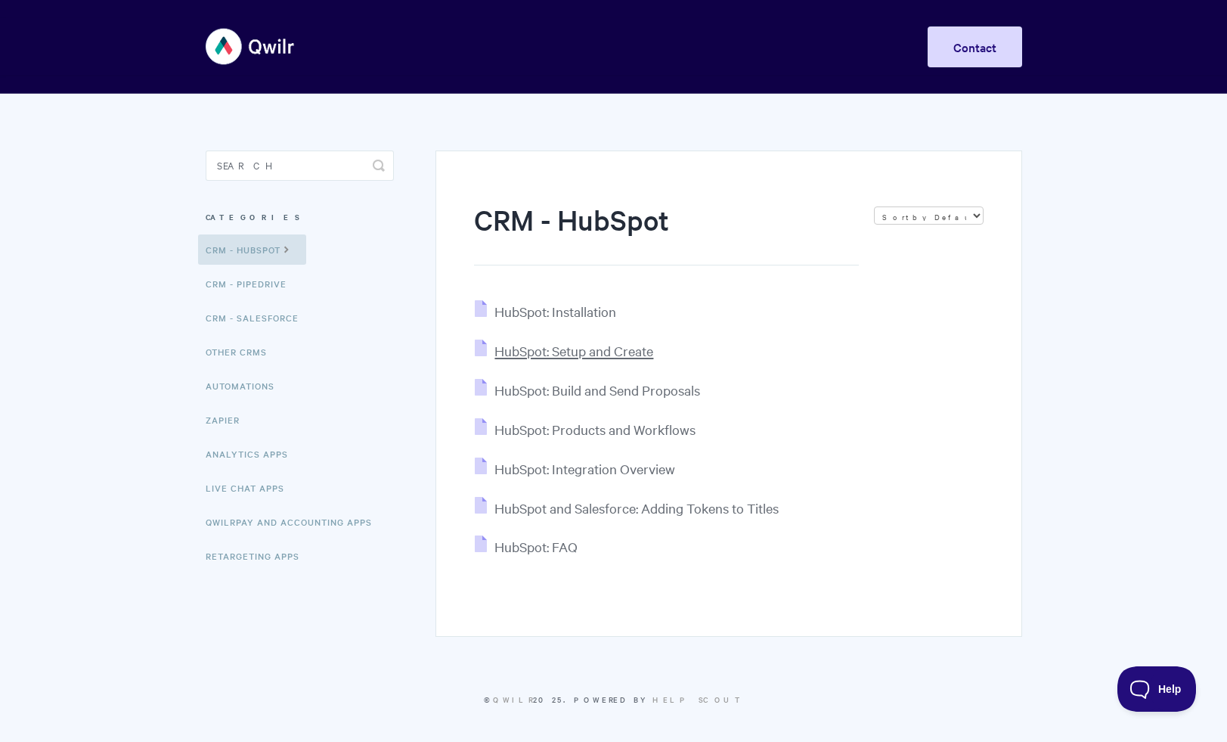
click at [591, 358] on span "HubSpot: Setup and Create" at bounding box center [573, 350] width 159 height 17
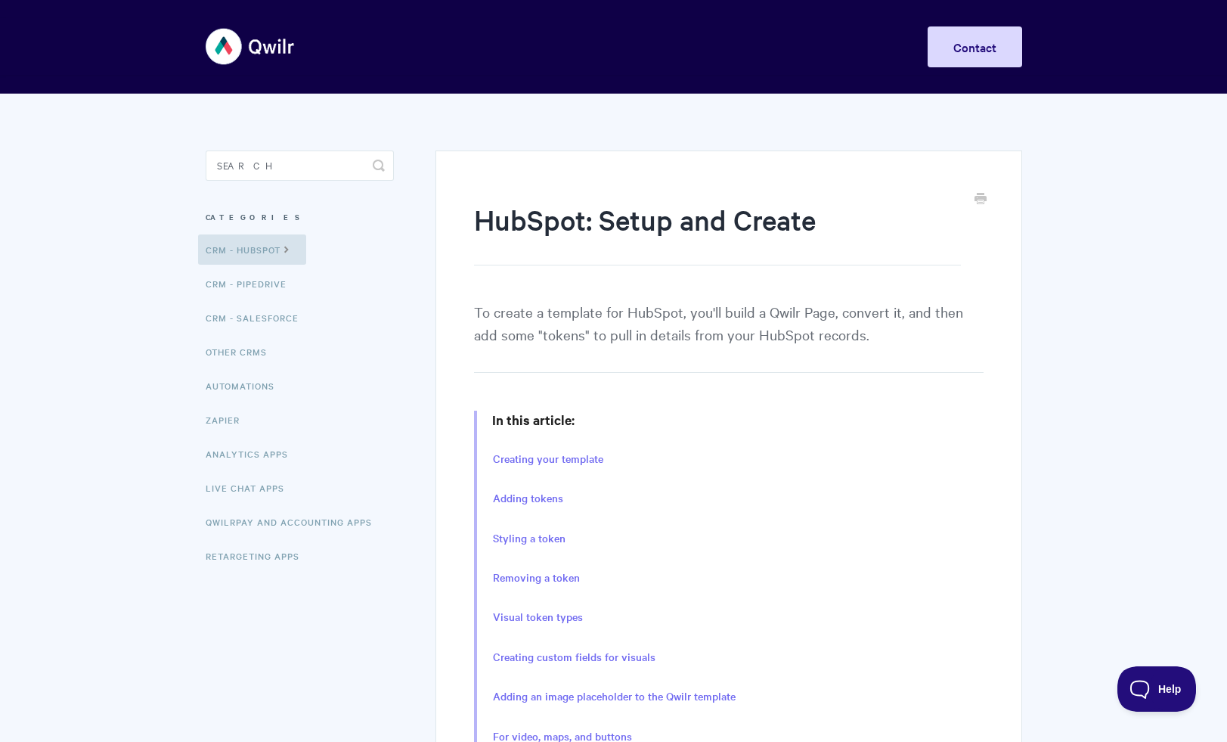
click at [598, 334] on p "To create a template for HubSpot, you'll build a Qwilr Page, convert it, and th…" at bounding box center [728, 336] width 509 height 73
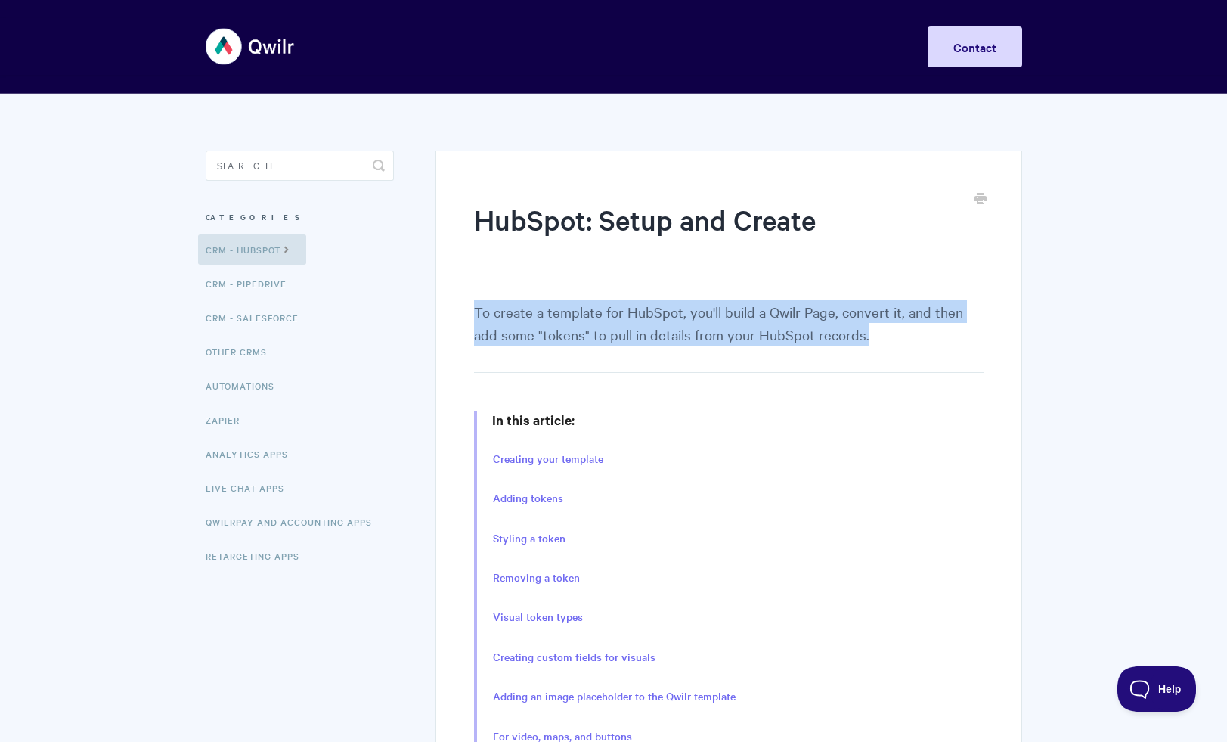
click at [598, 334] on p "To create a template for HubSpot, you'll build a Qwilr Page, convert it, and th…" at bounding box center [728, 336] width 509 height 73
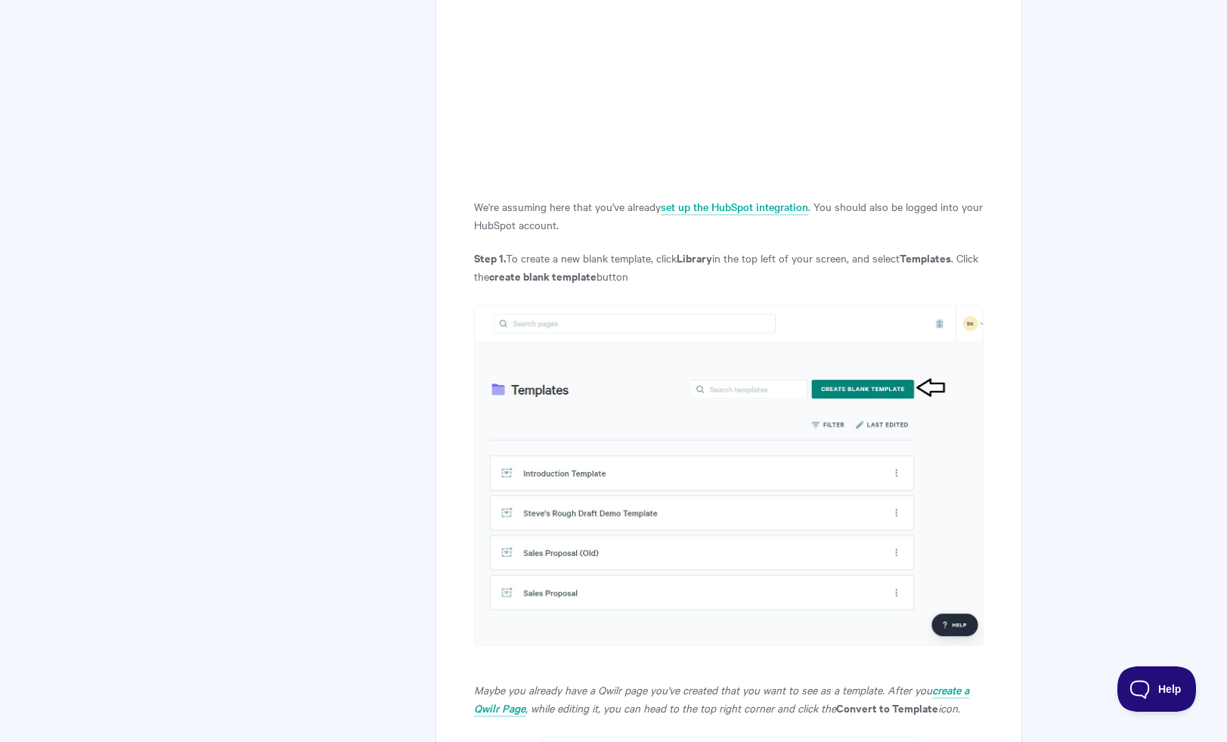
scroll to position [1223, 0]
click at [584, 283] on p "Step 1. To create a new blank template, click Library in the top left of your s…" at bounding box center [728, 267] width 509 height 36
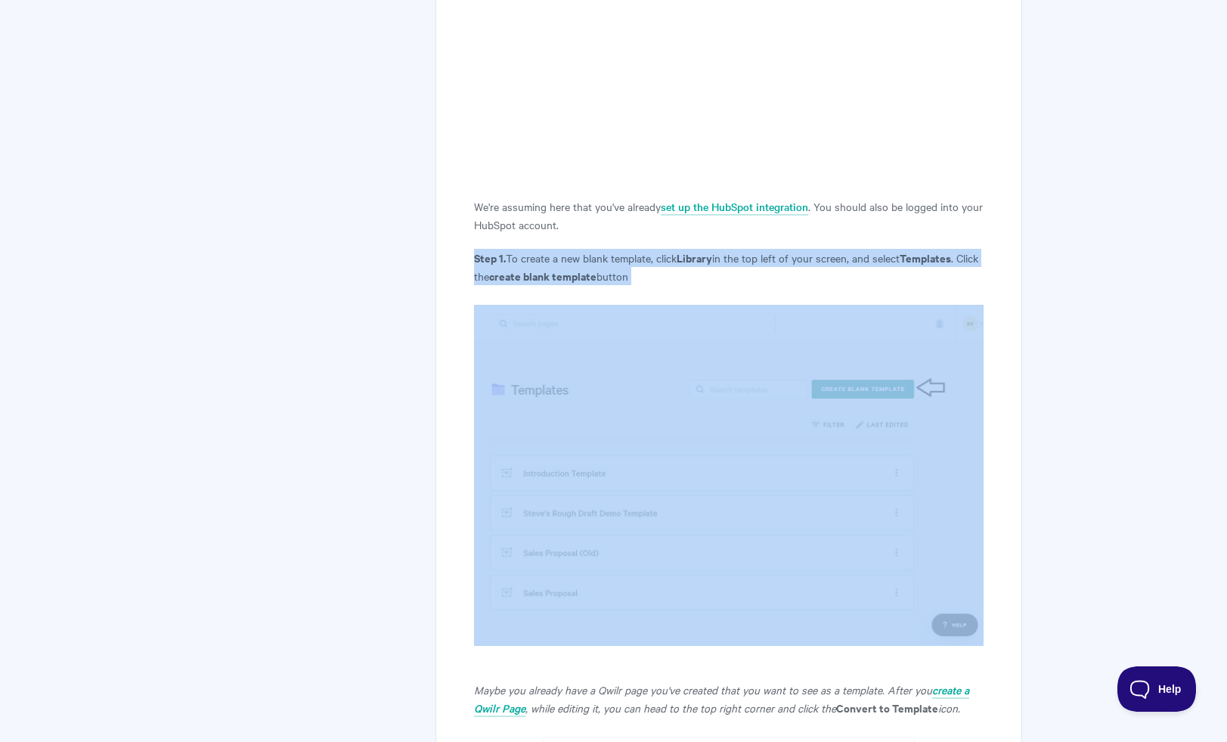
click at [584, 283] on p "Step 1. To create a new blank template, click Library in the top left of your s…" at bounding box center [728, 267] width 509 height 36
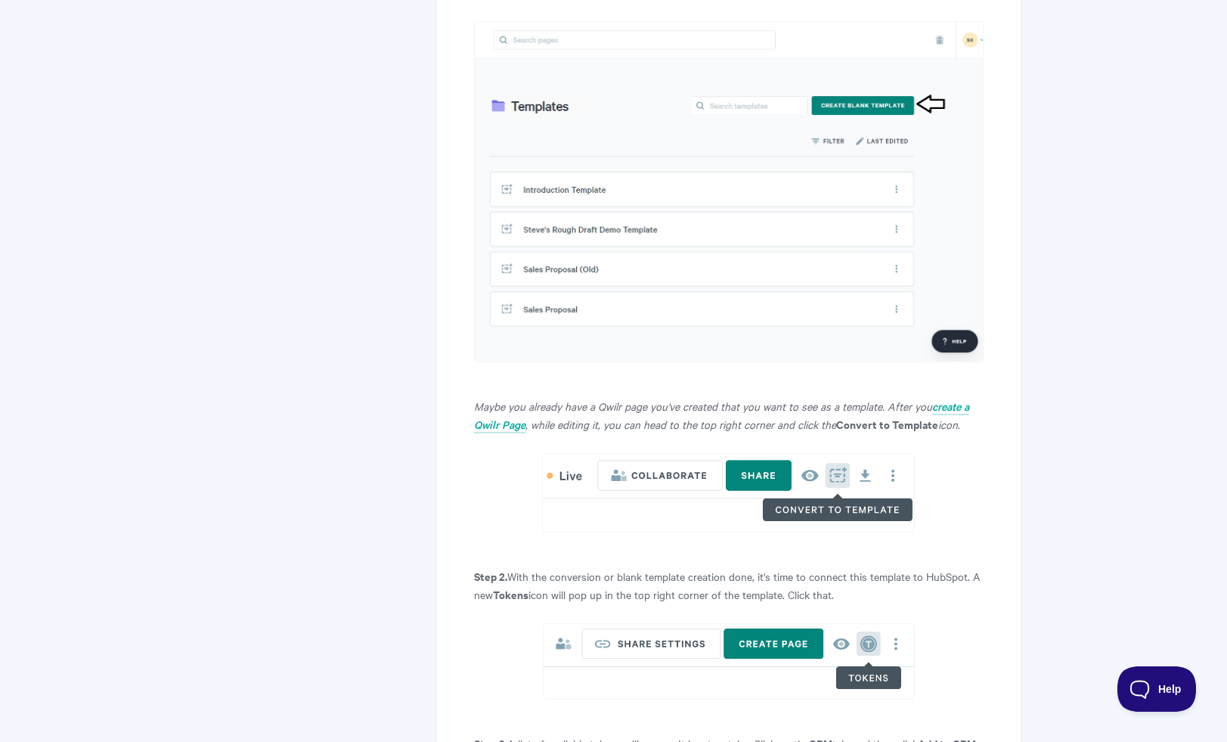
click at [572, 408] on em "Maybe you already have a Qwilr page you've created that you want to see as a te…" at bounding box center [703, 405] width 458 height 15
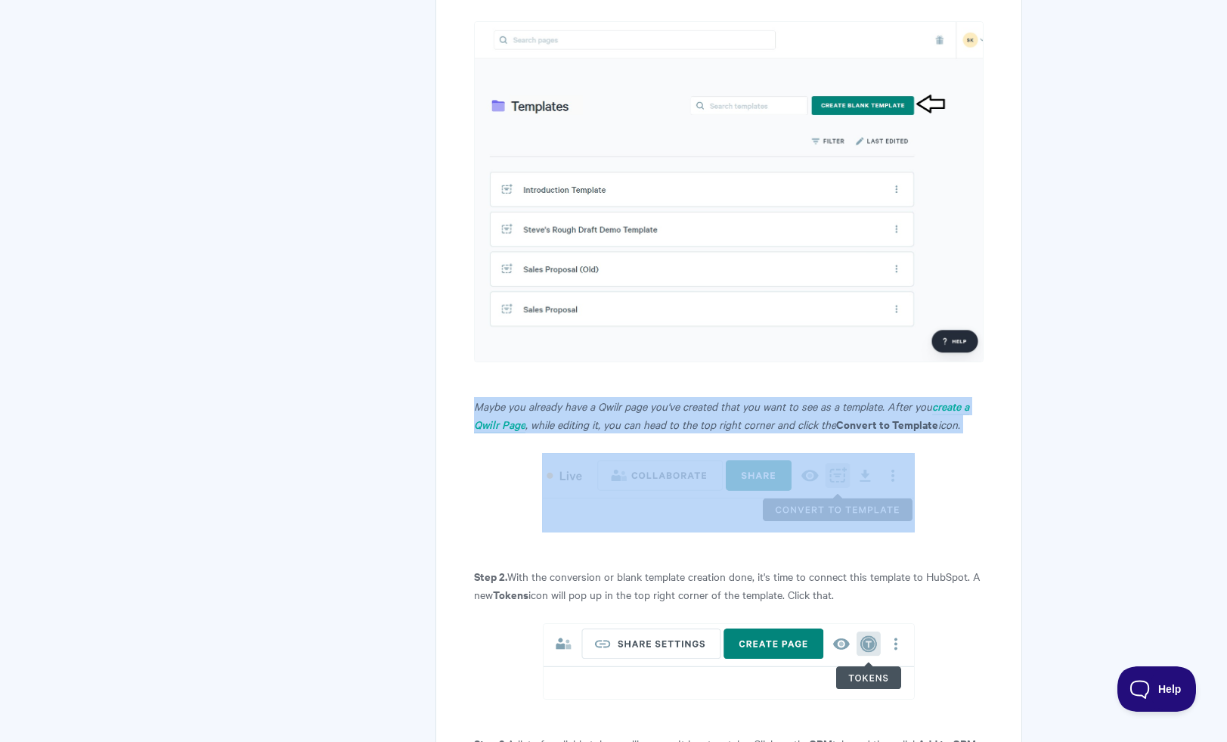
click at [572, 408] on em "Maybe you already have a Qwilr page you've created that you want to see as a te…" at bounding box center [703, 405] width 458 height 15
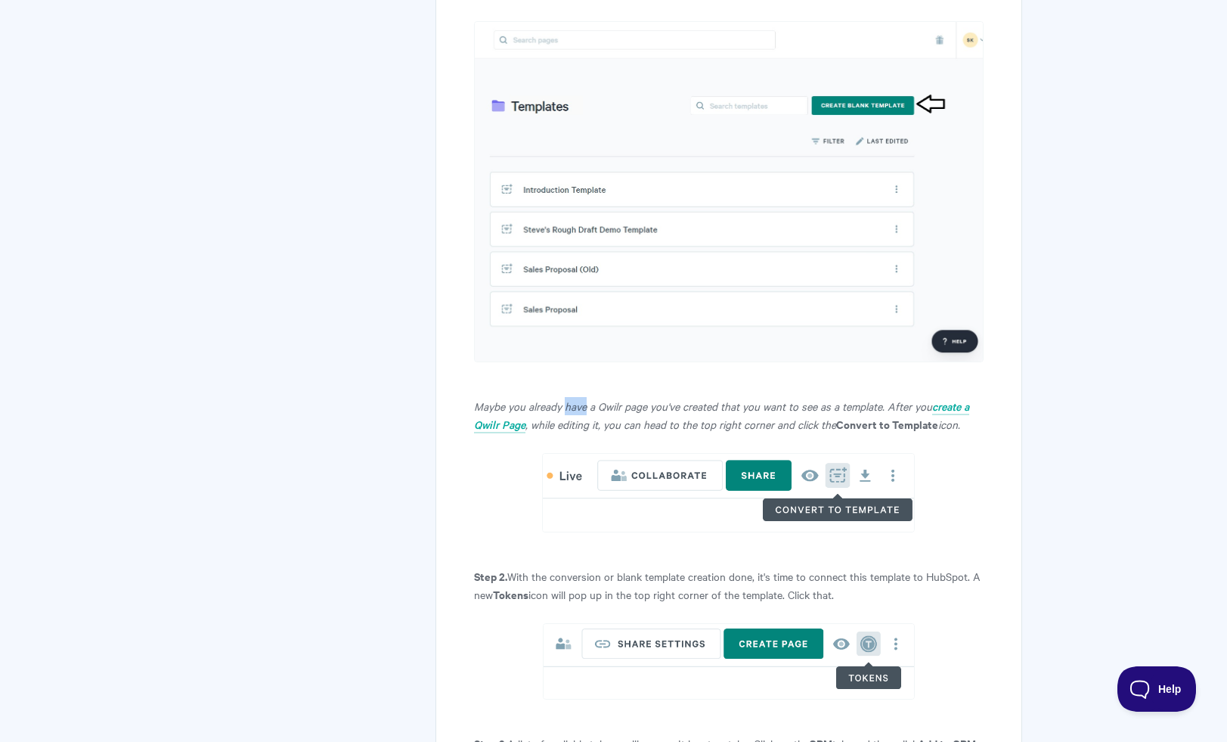
click at [572, 408] on em "Maybe you already have a Qwilr page you've created that you want to see as a te…" at bounding box center [703, 405] width 458 height 15
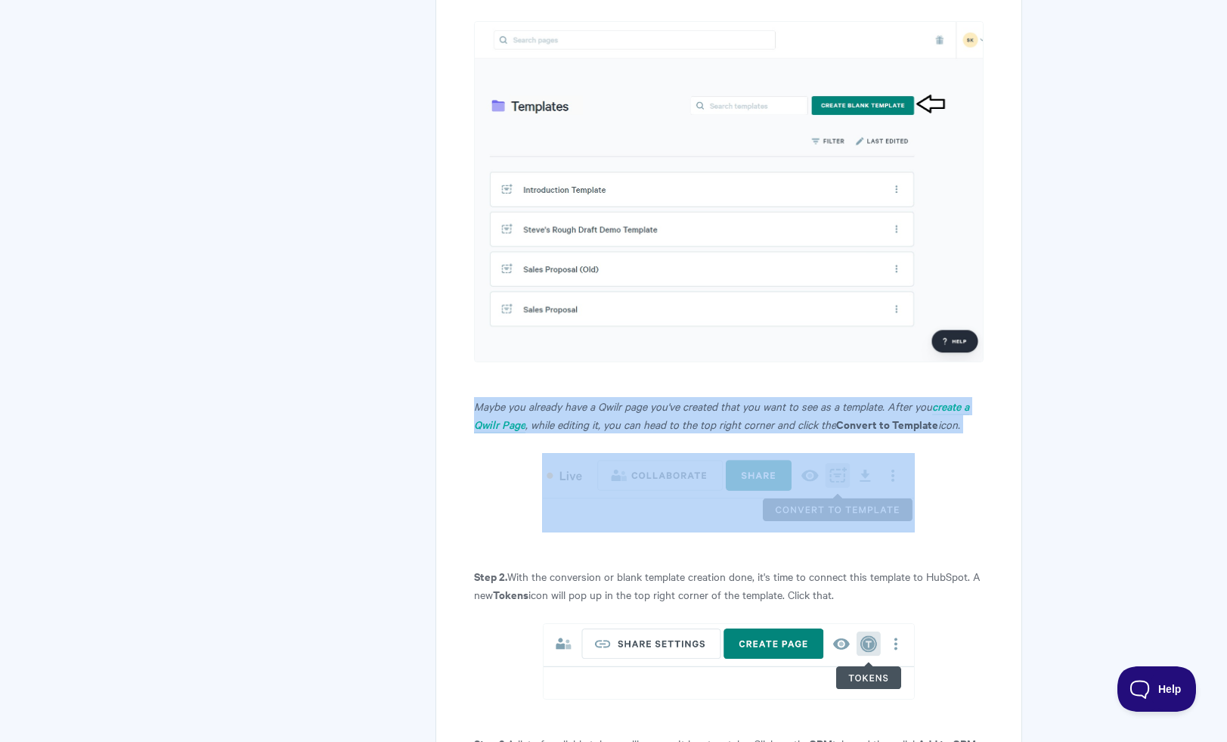
click at [572, 408] on em "Maybe you already have a Qwilr page you've created that you want to see as a te…" at bounding box center [703, 405] width 458 height 15
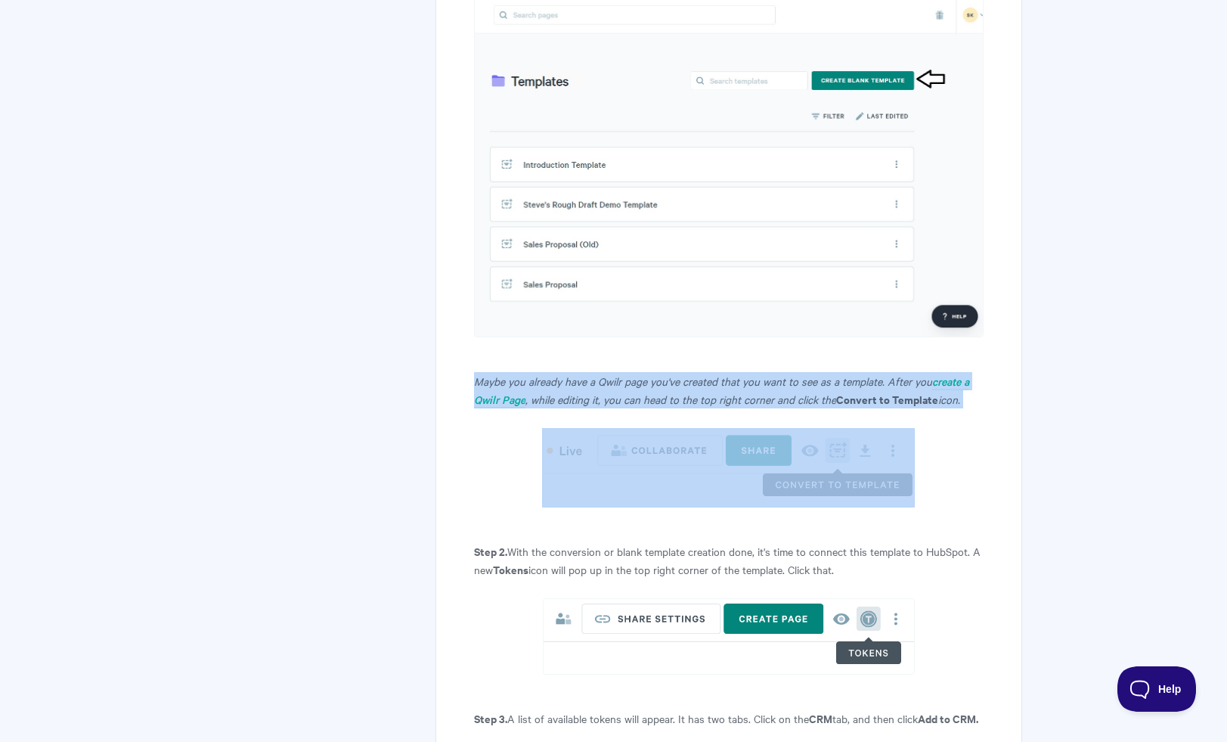
scroll to position [1531, 0]
click at [585, 392] on em ", while editing it, you can head to the top right corner and click the" at bounding box center [680, 399] width 311 height 15
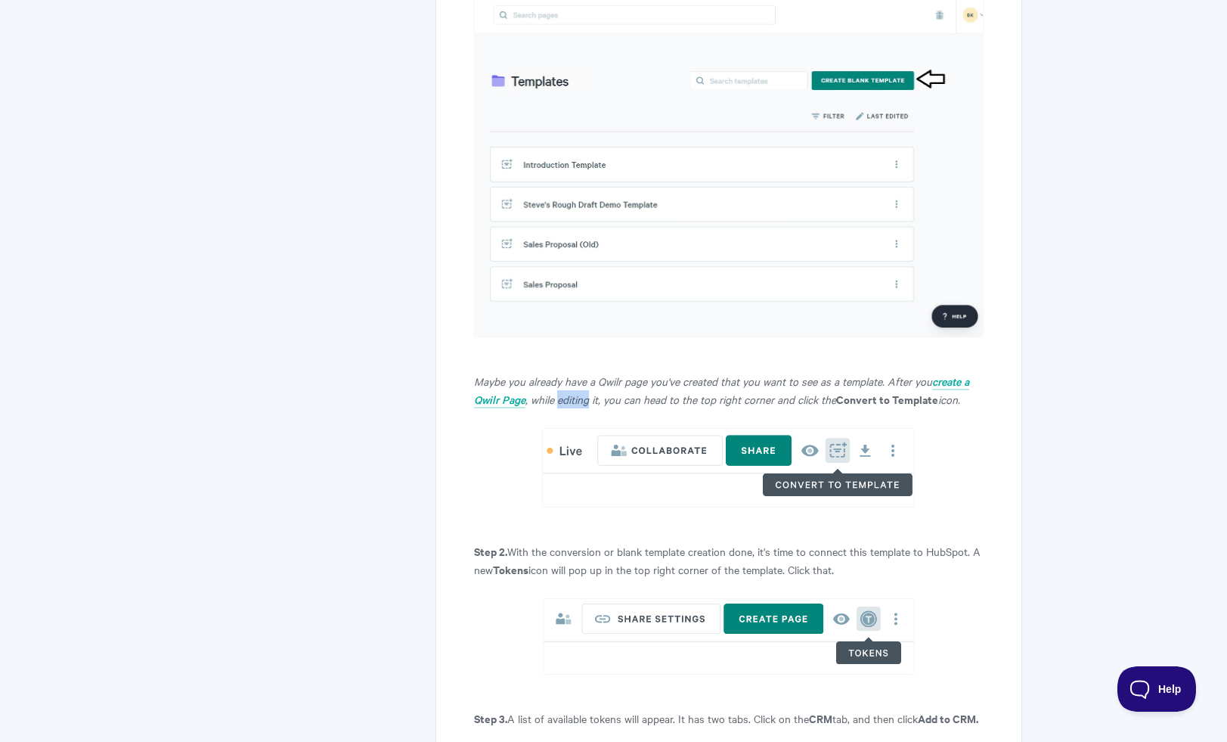
click at [585, 392] on em ", while editing it, you can head to the top right corner and click the" at bounding box center [680, 399] width 311 height 15
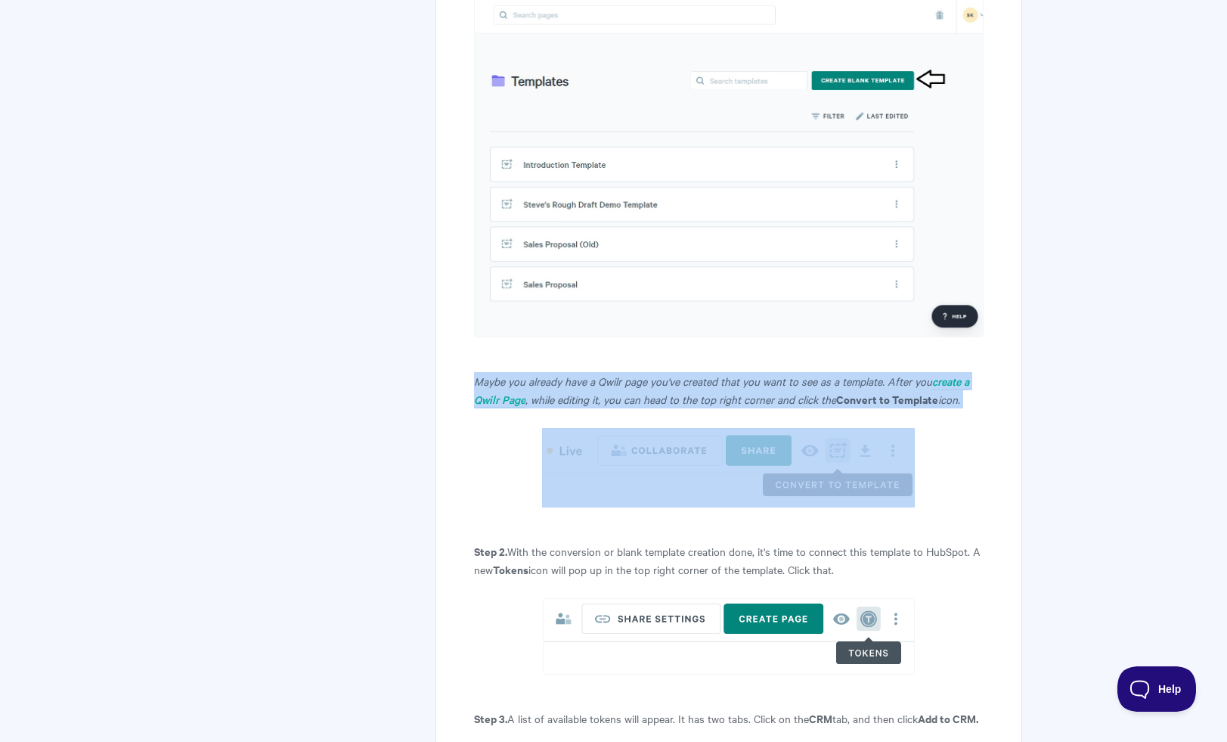
click at [585, 392] on em ", while editing it, you can head to the top right corner and click the" at bounding box center [680, 399] width 311 height 15
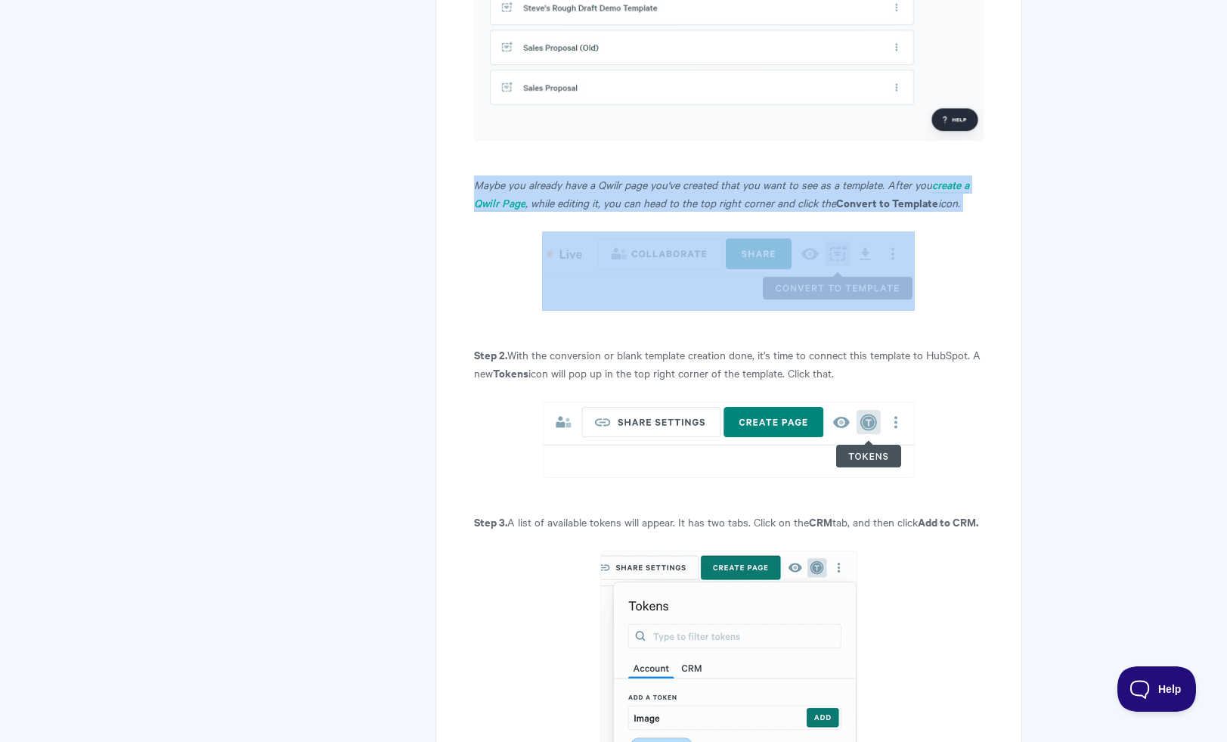
scroll to position [1777, 0]
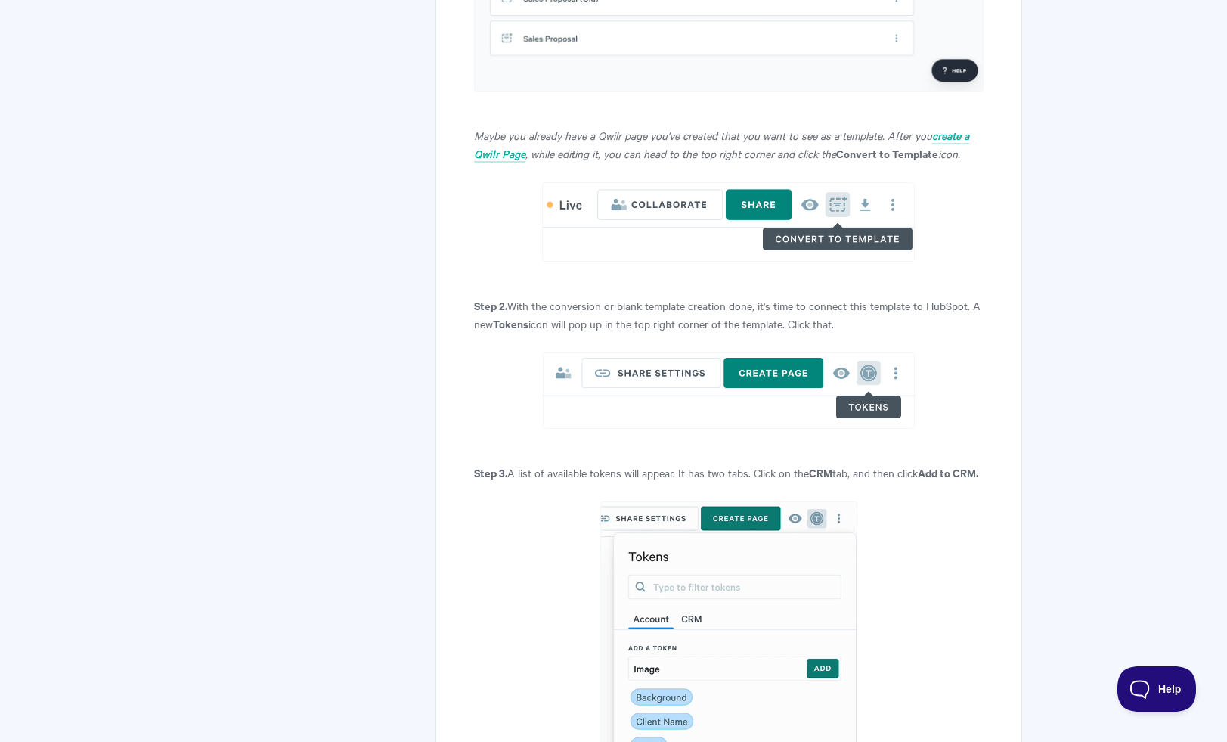
click at [578, 309] on p "Step 2. With the conversion or blank template creation done, it's time to conne…" at bounding box center [728, 314] width 509 height 36
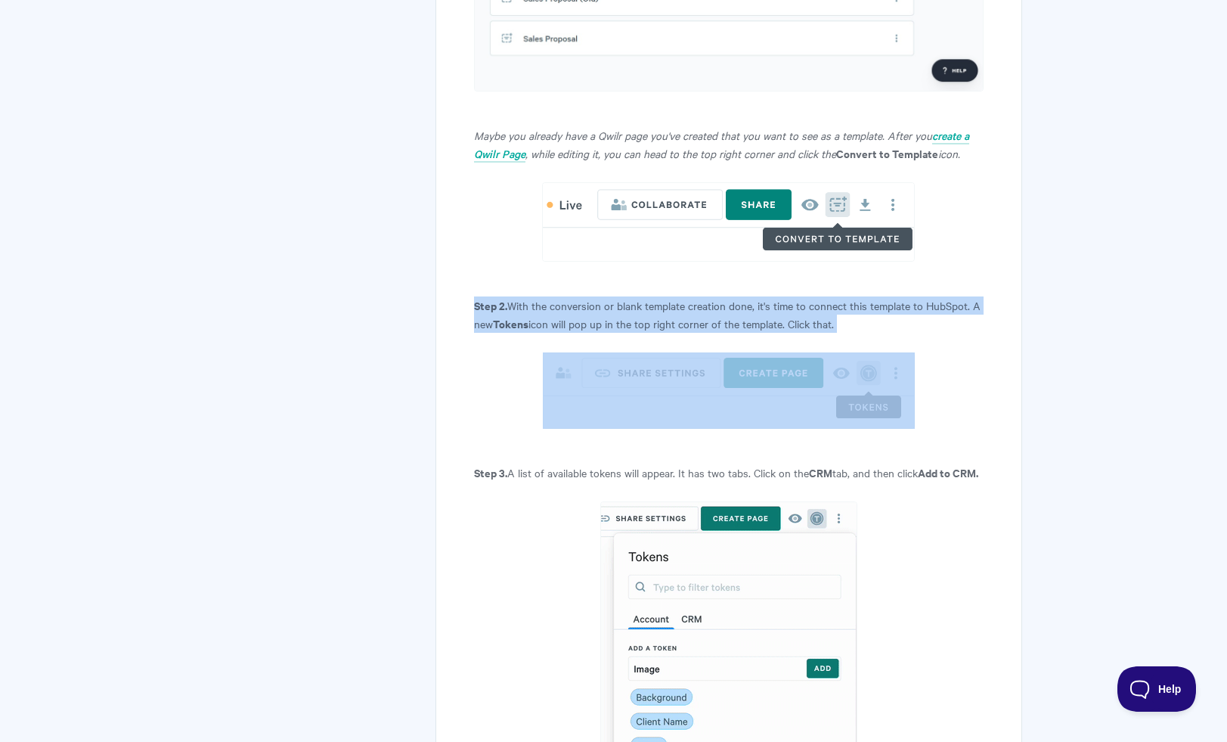
click at [578, 309] on p "Step 2. With the conversion or blank template creation done, it's time to conne…" at bounding box center [728, 314] width 509 height 36
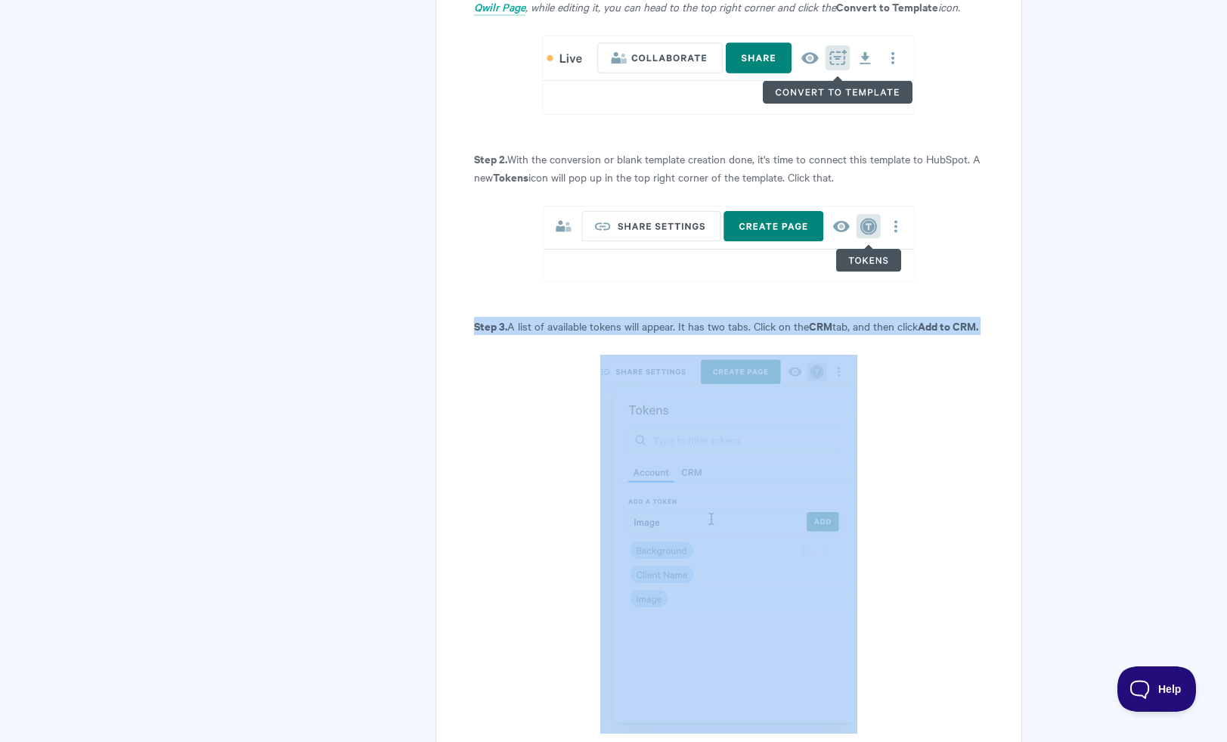
click at [580, 323] on p "Step 3. A list of available tokens will appear. It has two tabs. Click on the C…" at bounding box center [728, 326] width 509 height 18
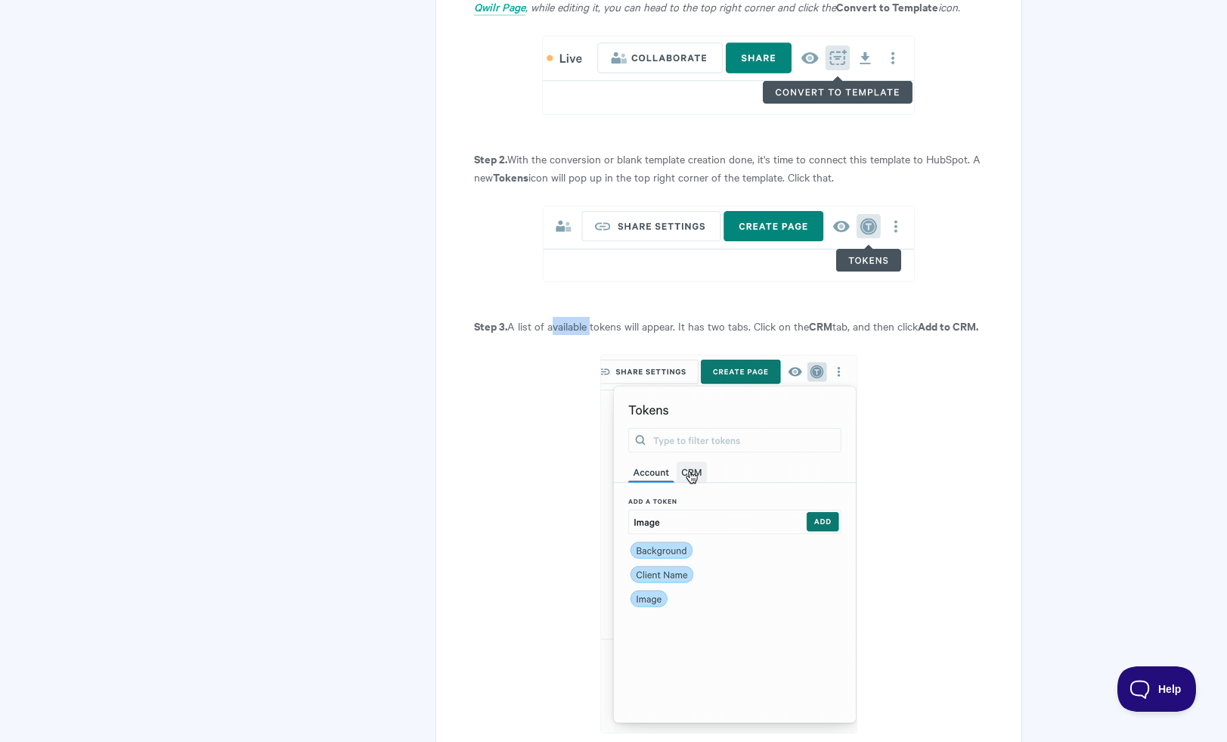
click at [580, 323] on p "Step 3. A list of available tokens will appear. It has two tabs. Click on the C…" at bounding box center [728, 326] width 509 height 18
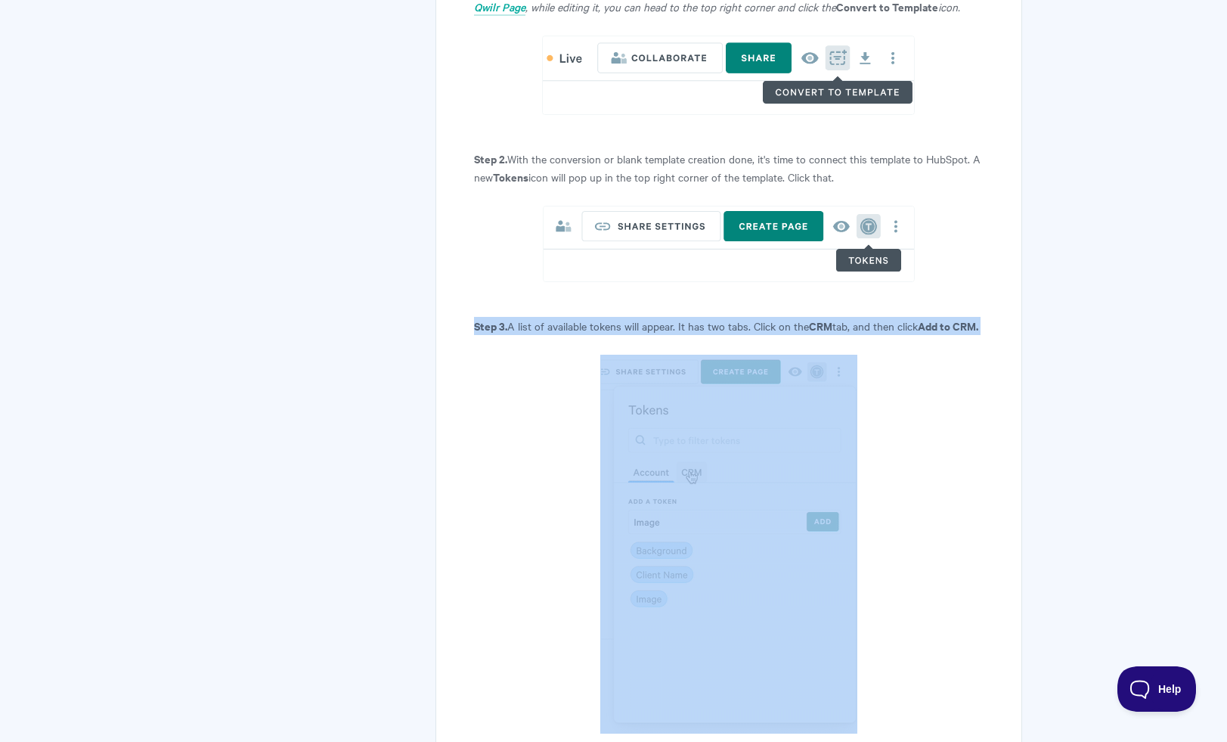
click at [580, 323] on p "Step 3. A list of available tokens will appear. It has two tabs. Click on the C…" at bounding box center [728, 326] width 509 height 18
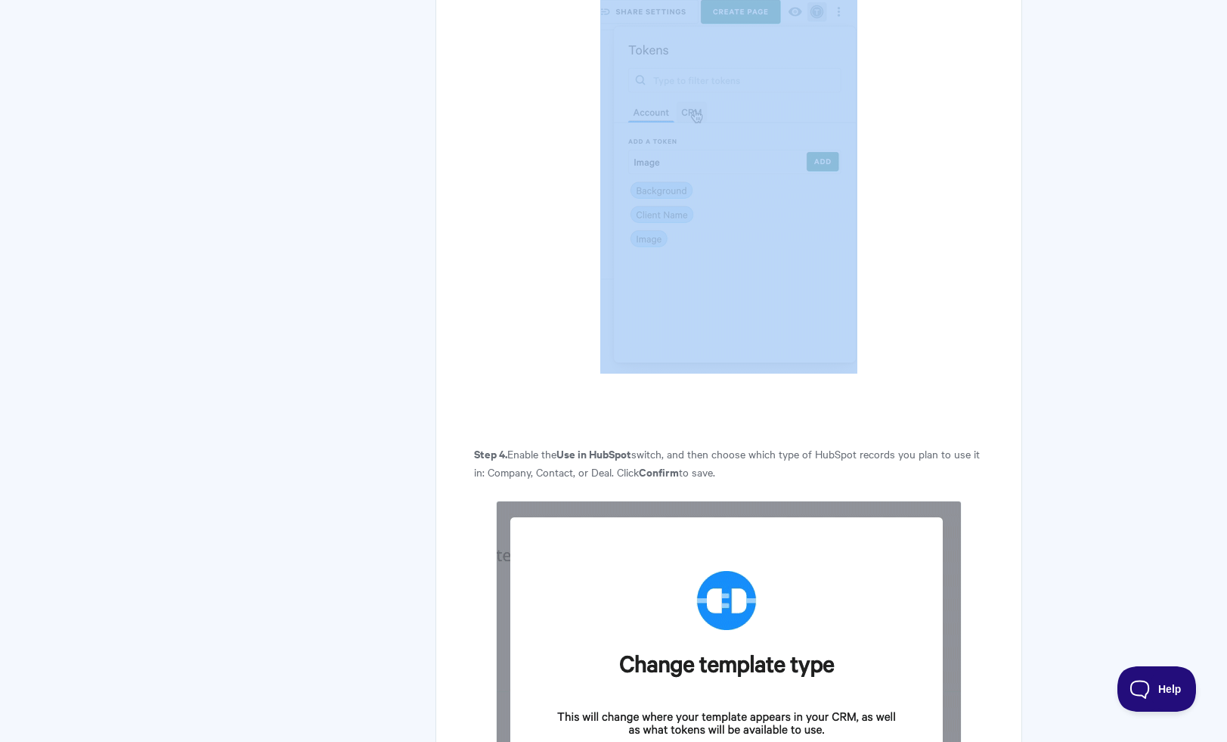
scroll to position [2321, 0]
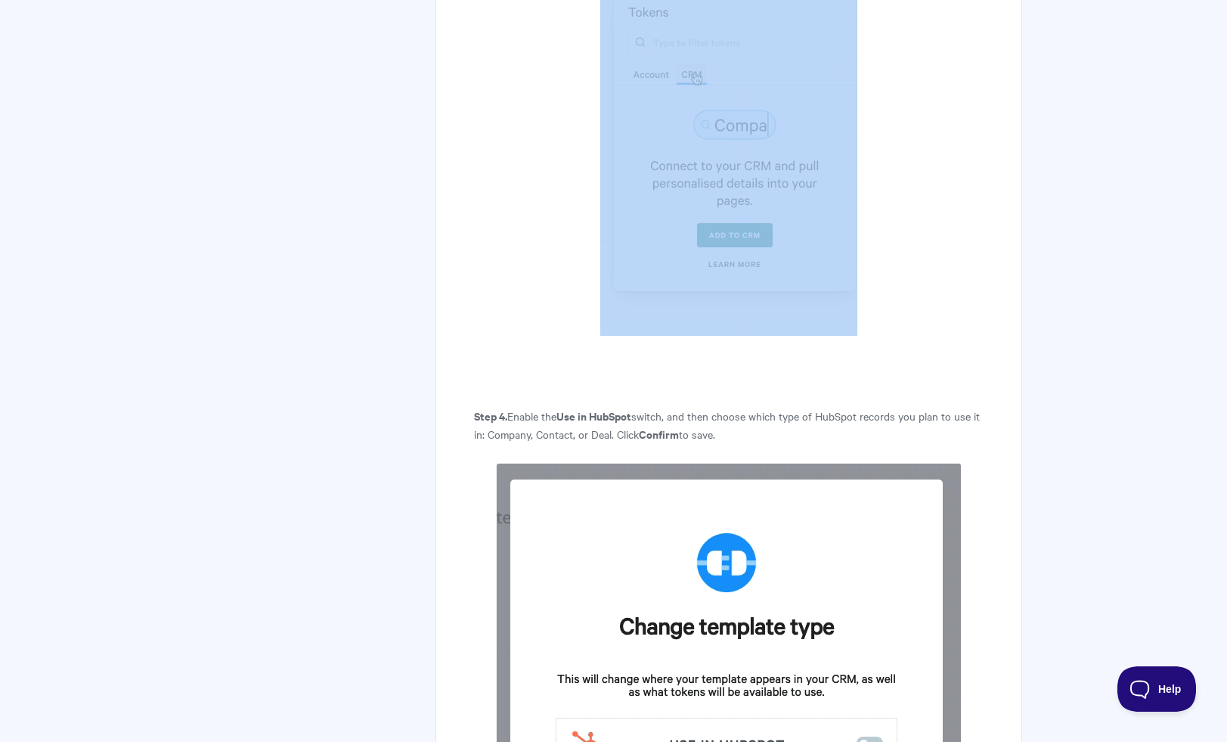
click at [591, 442] on p "Step 4. Enable the Use in HubSpot switch, and then choose which type of HubSpot…" at bounding box center [728, 425] width 509 height 36
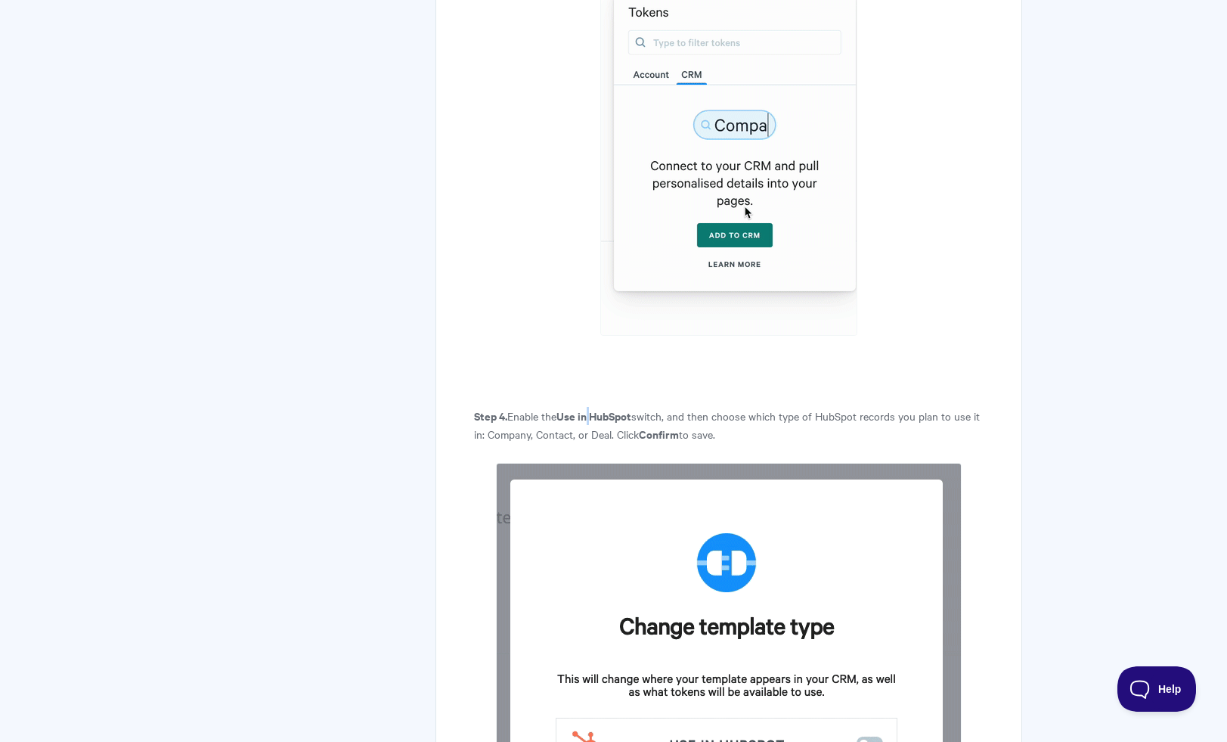
click at [591, 442] on p "Step 4. Enable the Use in HubSpot switch, and then choose which type of HubSpot…" at bounding box center [728, 425] width 509 height 36
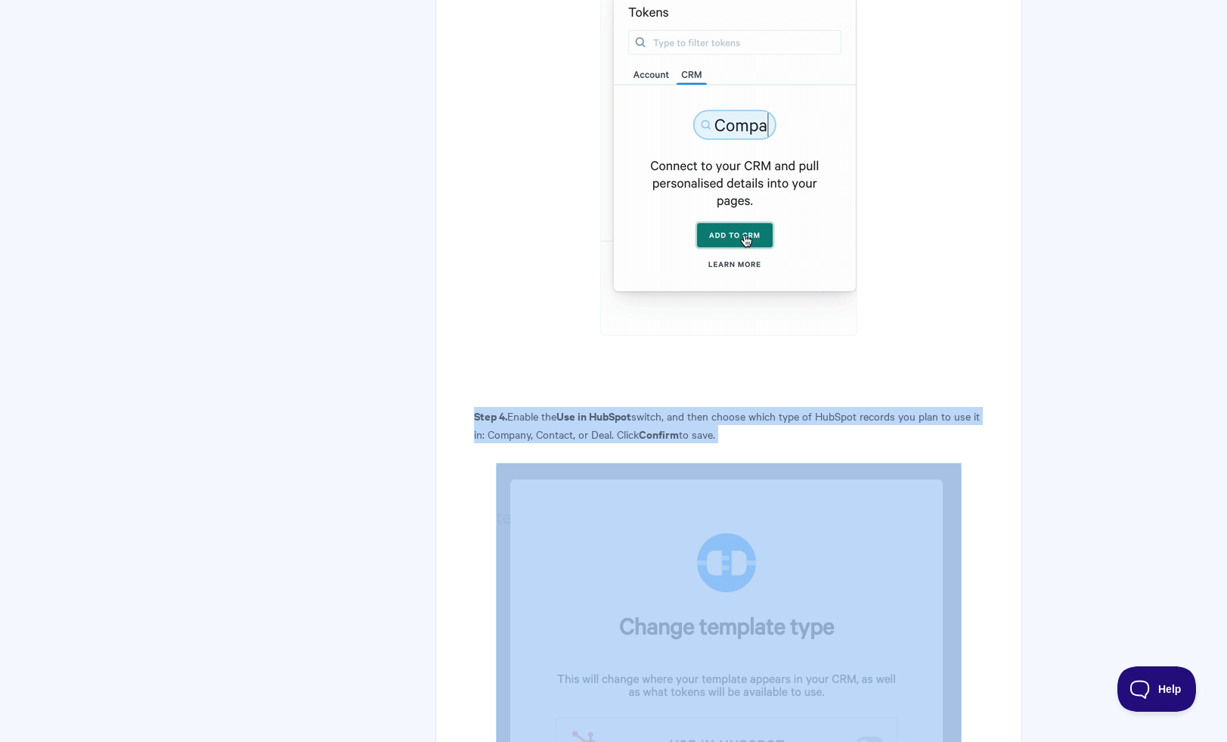
click at [591, 442] on p "Step 4. Enable the Use in HubSpot switch, and then choose which type of HubSpot…" at bounding box center [728, 425] width 509 height 36
click at [599, 423] on strong "Use in HubSpot" at bounding box center [593, 416] width 75 height 16
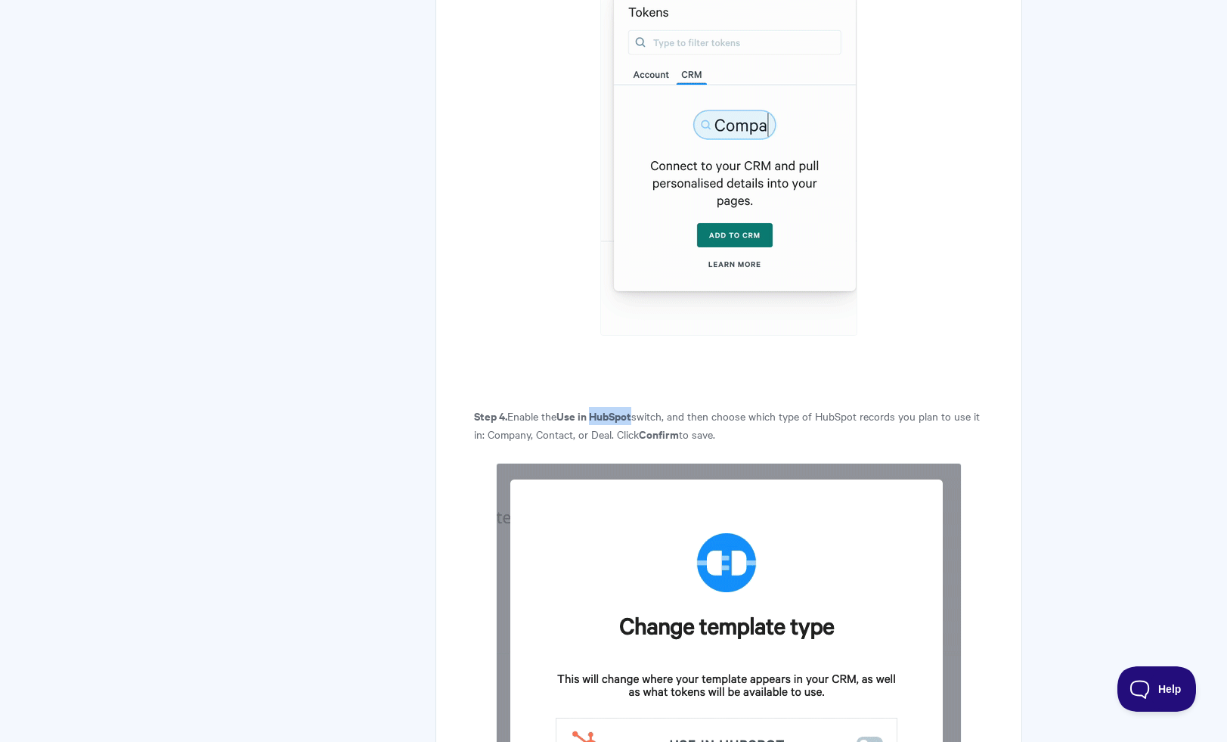
click at [599, 423] on strong "Use in HubSpot" at bounding box center [593, 416] width 75 height 16
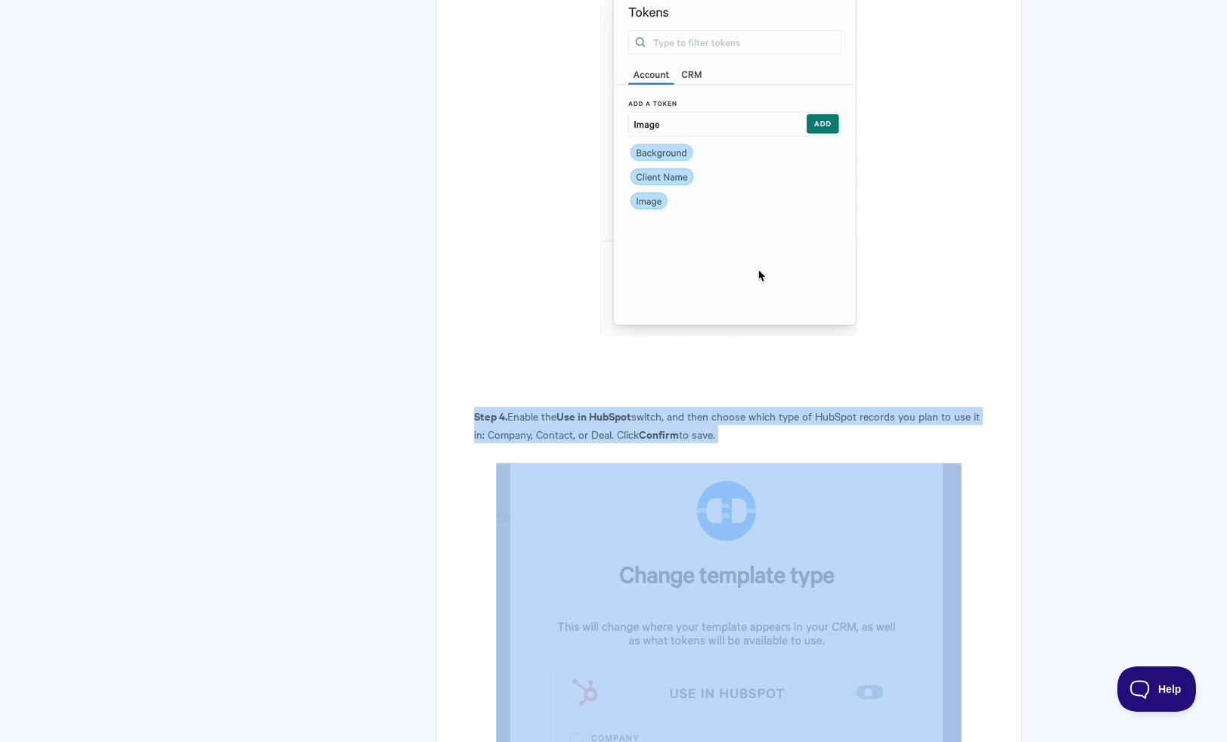
click at [599, 423] on strong "Use in HubSpot" at bounding box center [593, 416] width 75 height 16
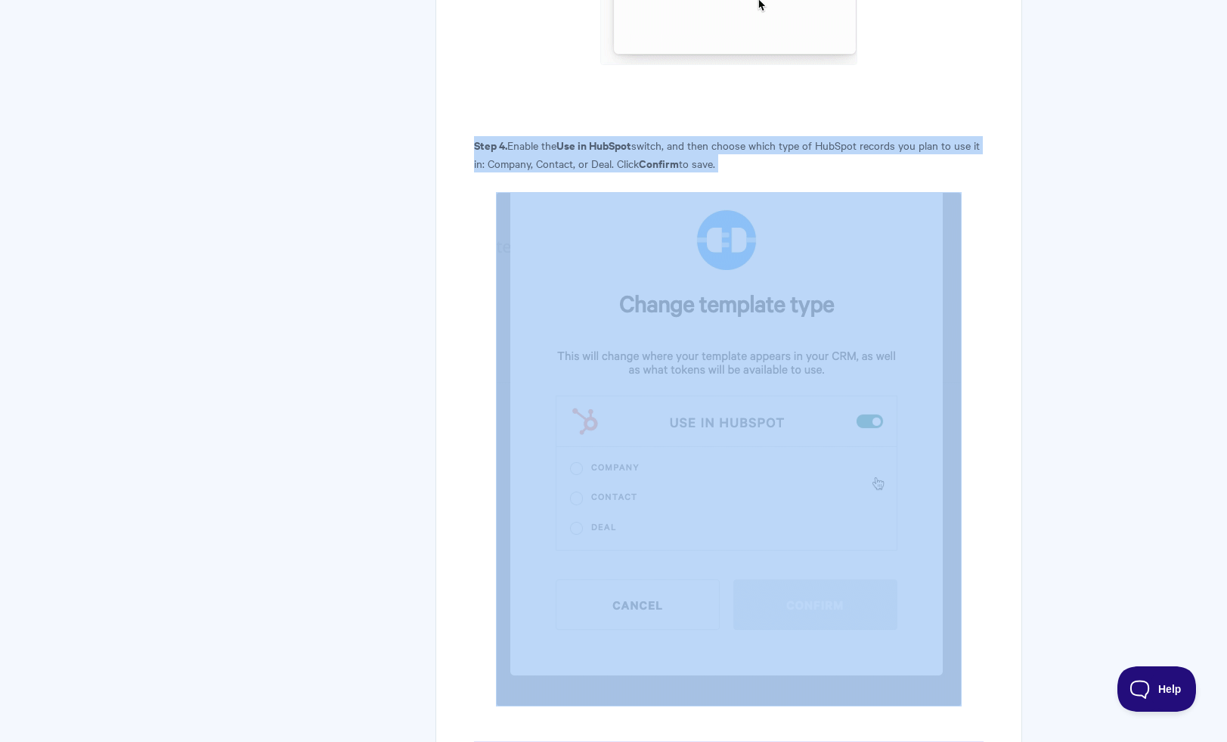
scroll to position [2878, 0]
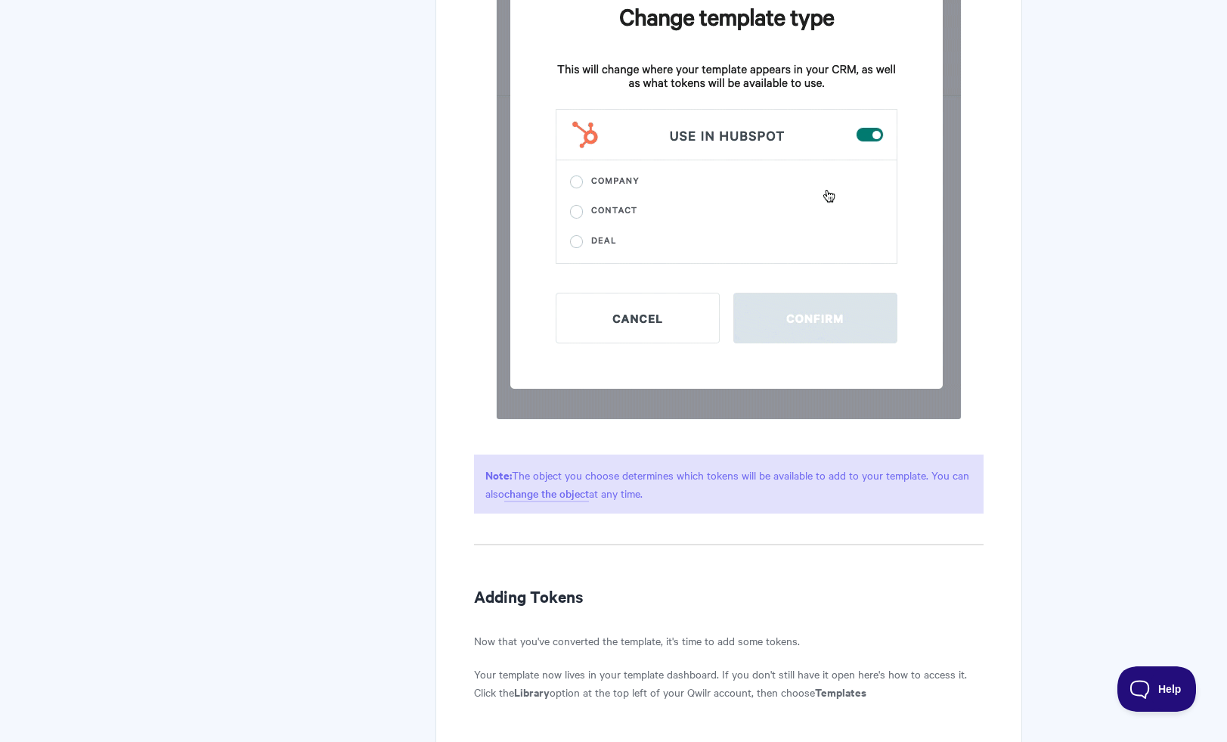
click at [599, 504] on p "Note: The object you choose determines which tokens will be available to add to…" at bounding box center [728, 483] width 509 height 59
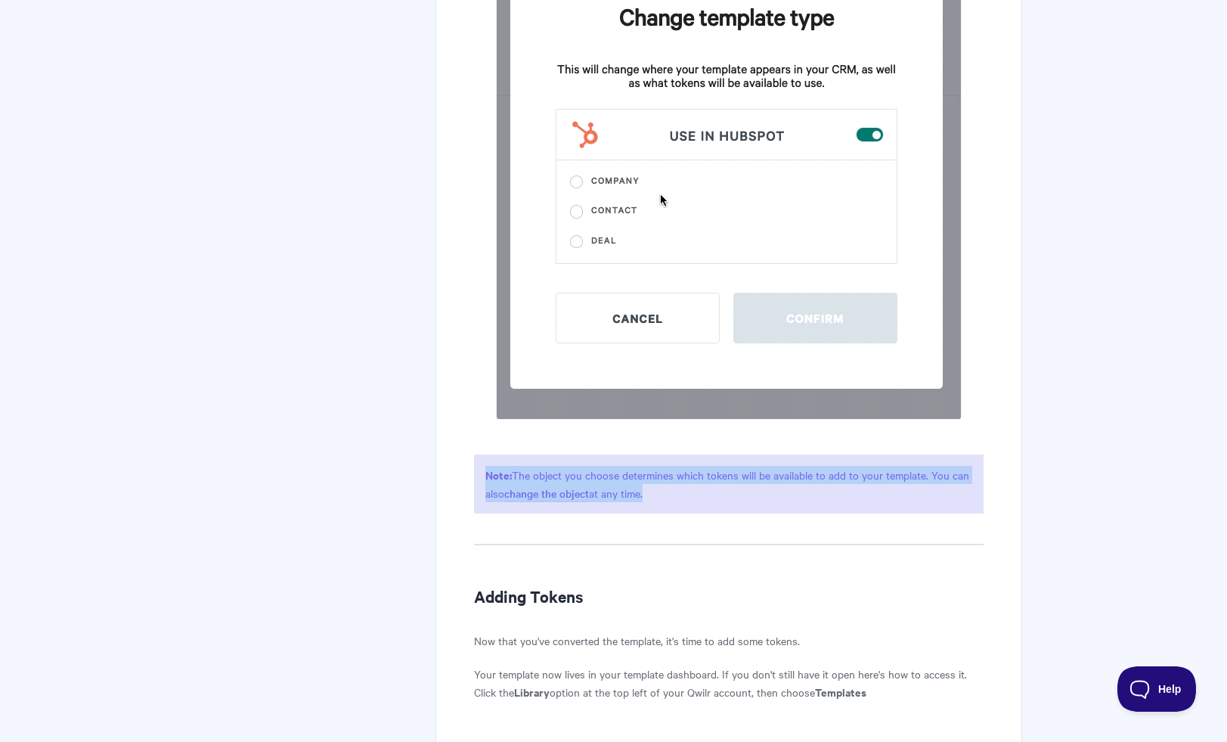
click at [599, 504] on p "Note: The object you choose determines which tokens will be available to add to…" at bounding box center [728, 483] width 509 height 59
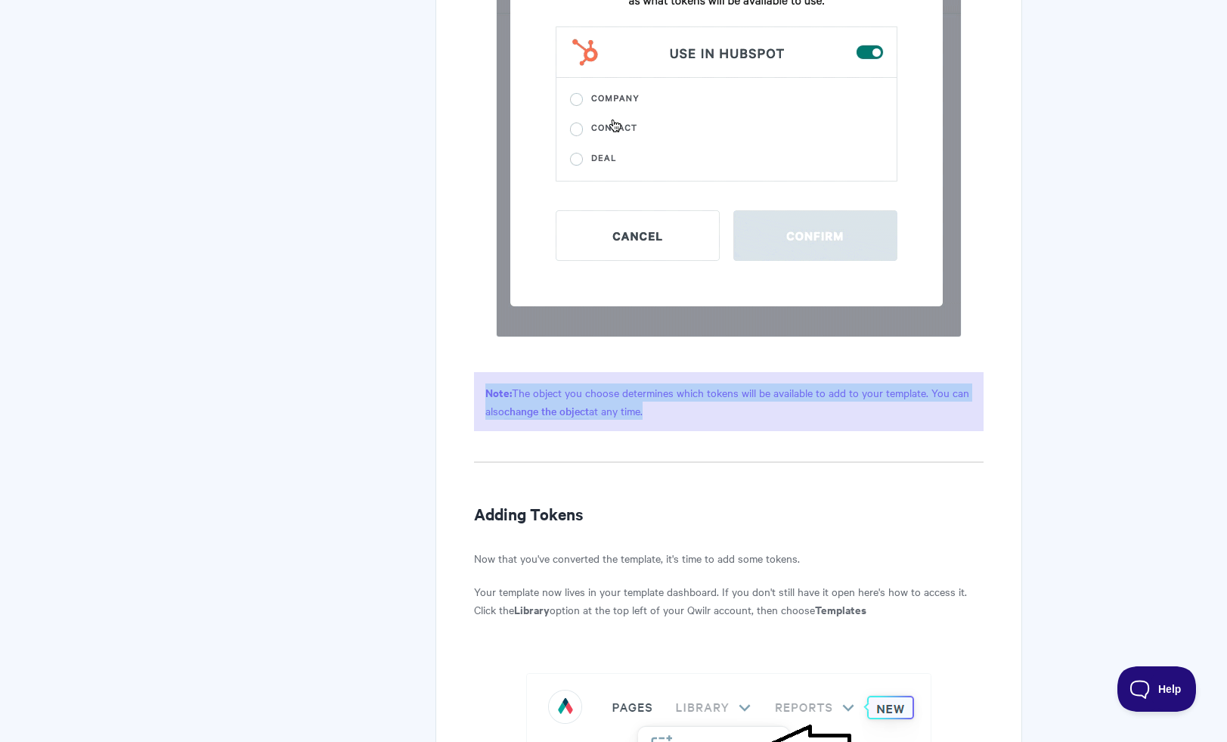
scroll to position [2995, 0]
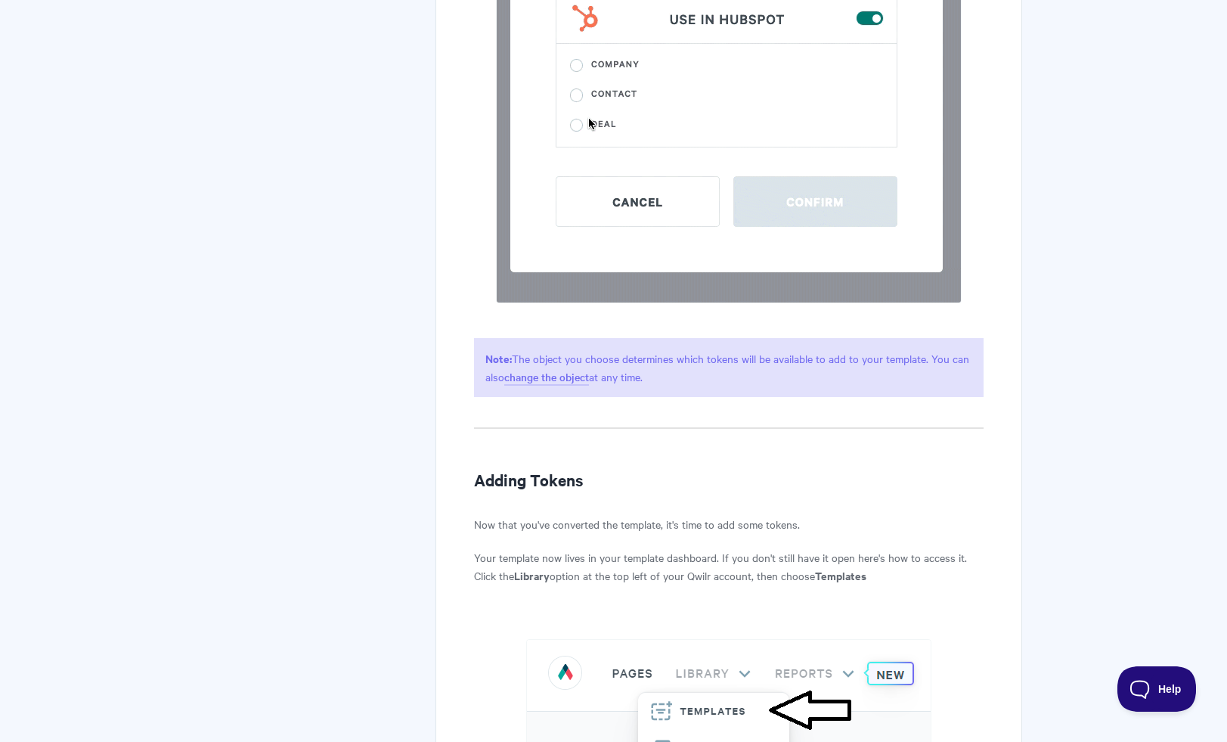
click at [599, 491] on h2 "Adding Tokens" at bounding box center [728, 479] width 509 height 24
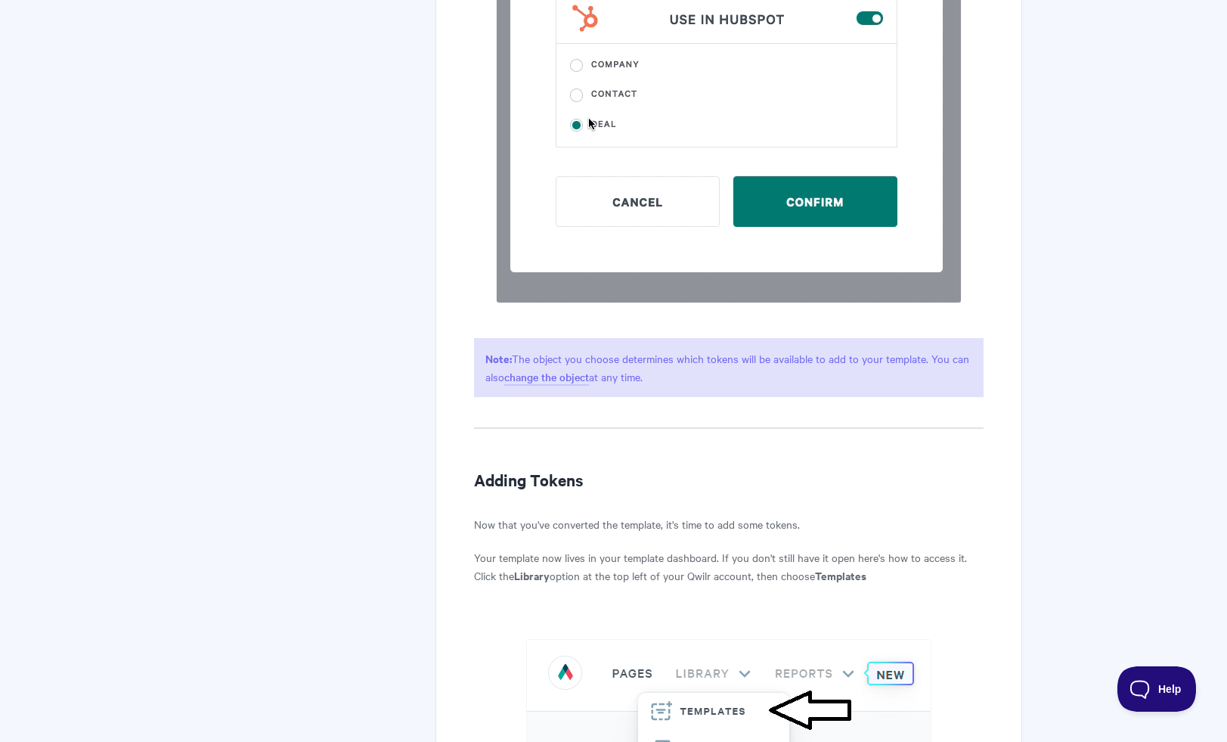
click at [599, 491] on h2 "Adding Tokens" at bounding box center [728, 479] width 509 height 24
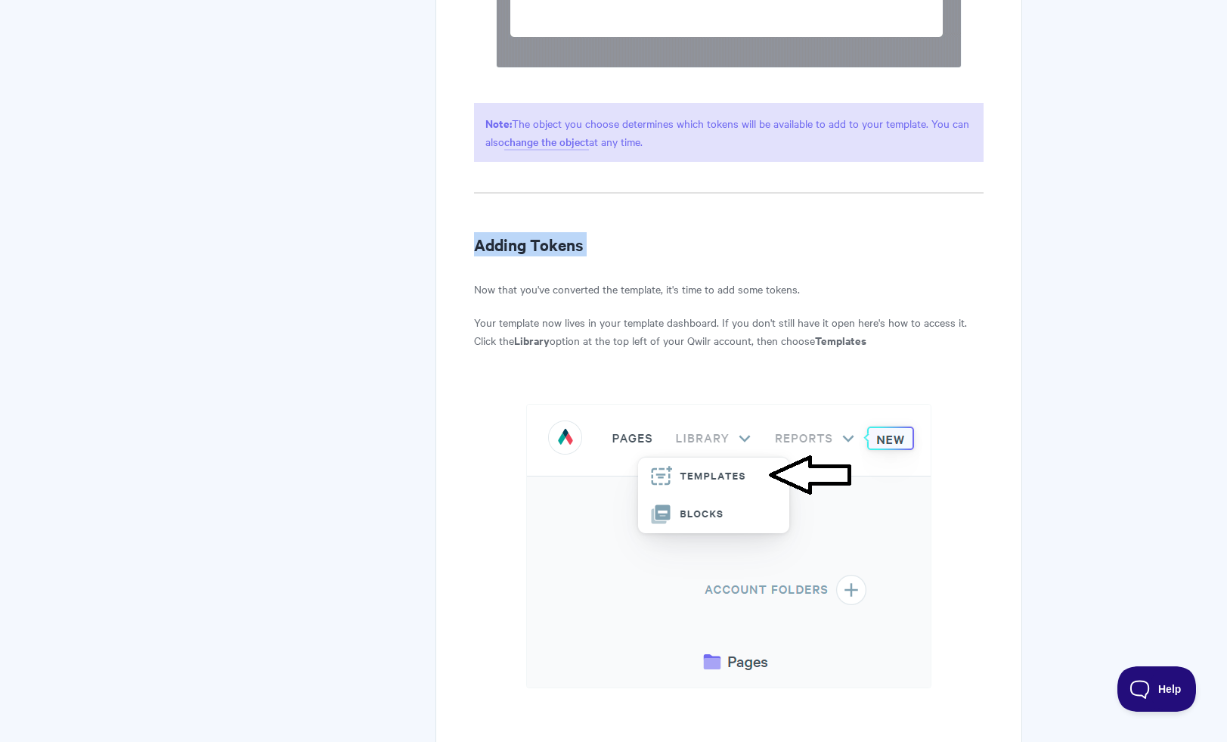
scroll to position [3240, 0]
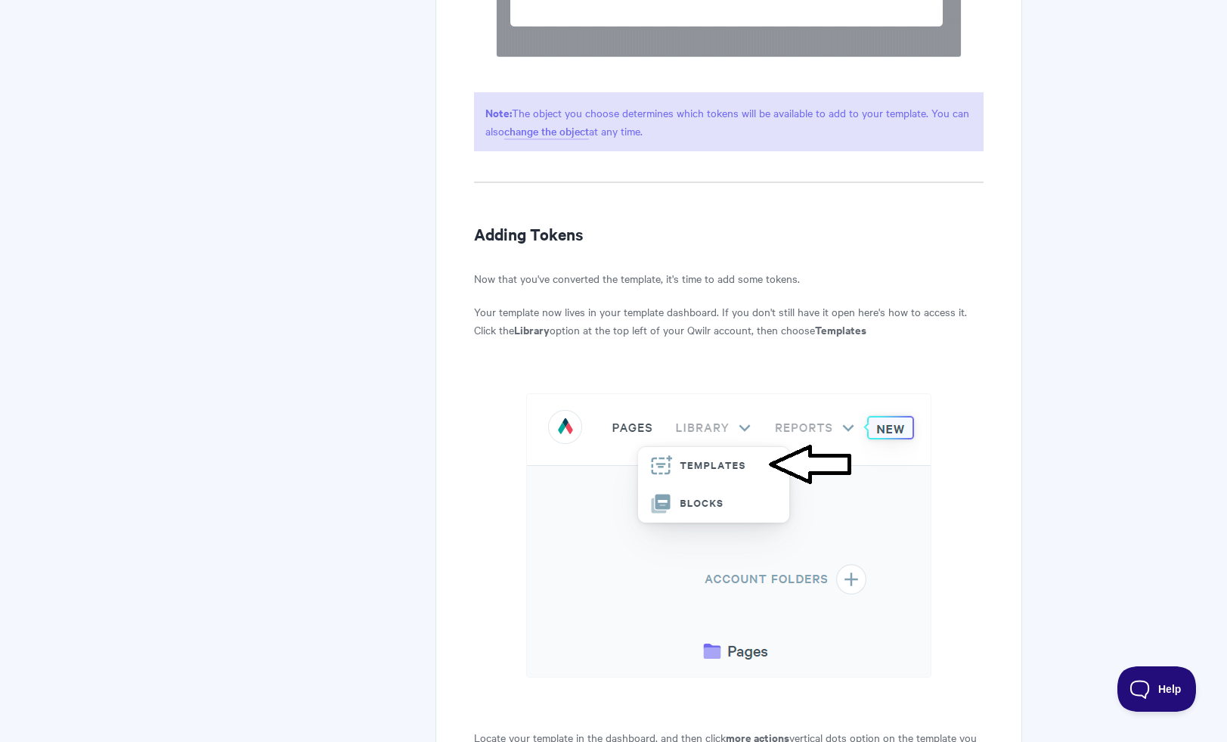
click at [571, 287] on p "Now that you've converted the template, it's time to add some tokens." at bounding box center [728, 278] width 509 height 18
click at [581, 339] on p "Your template now lives in your template dashboard. If you don't still have it …" at bounding box center [728, 320] width 509 height 36
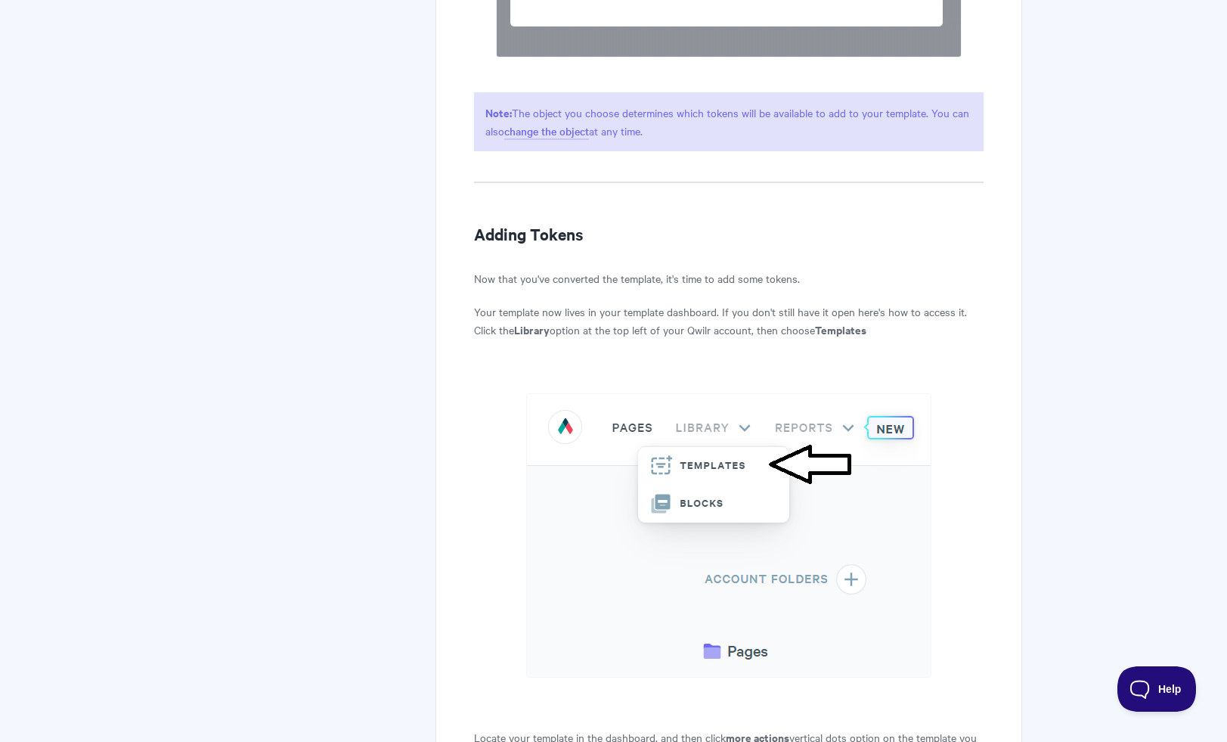
click at [581, 339] on p "Your template now lives in your template dashboard. If you don't still have it …" at bounding box center [728, 320] width 509 height 36
click at [586, 339] on p "Your template now lives in your template dashboard. If you don't still have it …" at bounding box center [728, 320] width 509 height 36
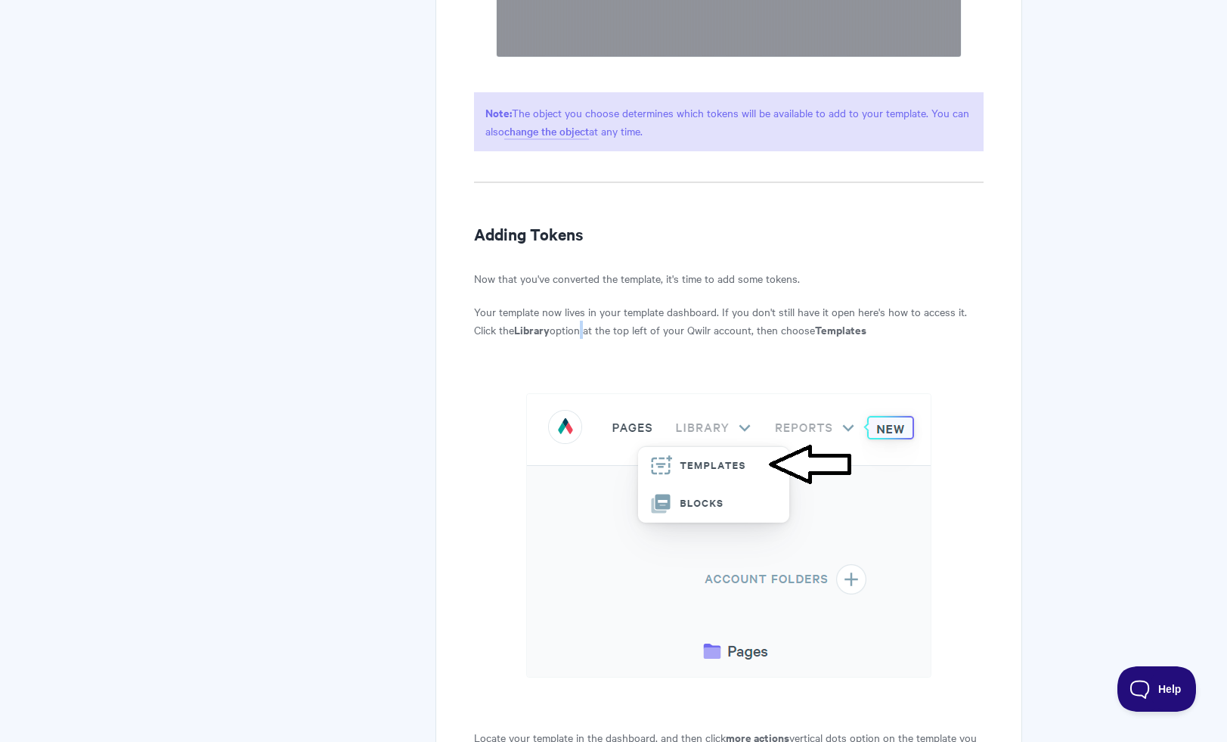
click at [586, 339] on p "Your template now lives in your template dashboard. If you don't still have it …" at bounding box center [728, 320] width 509 height 36
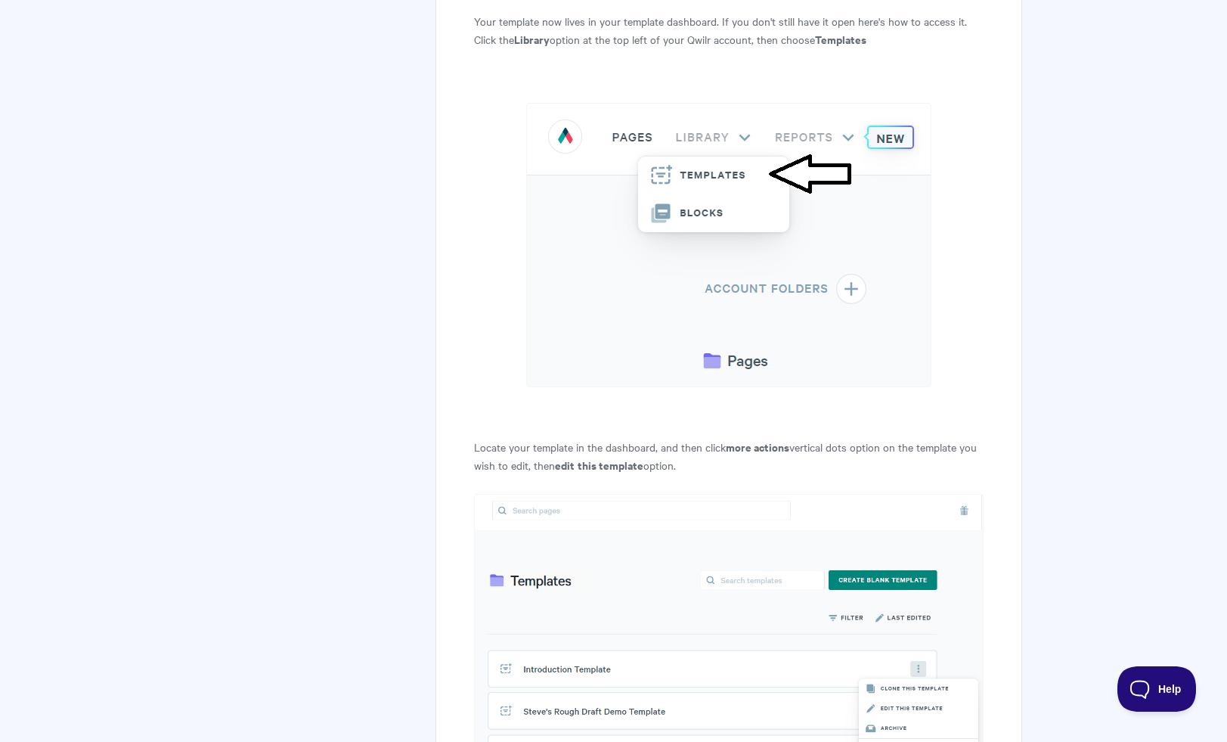
scroll to position [3541, 0]
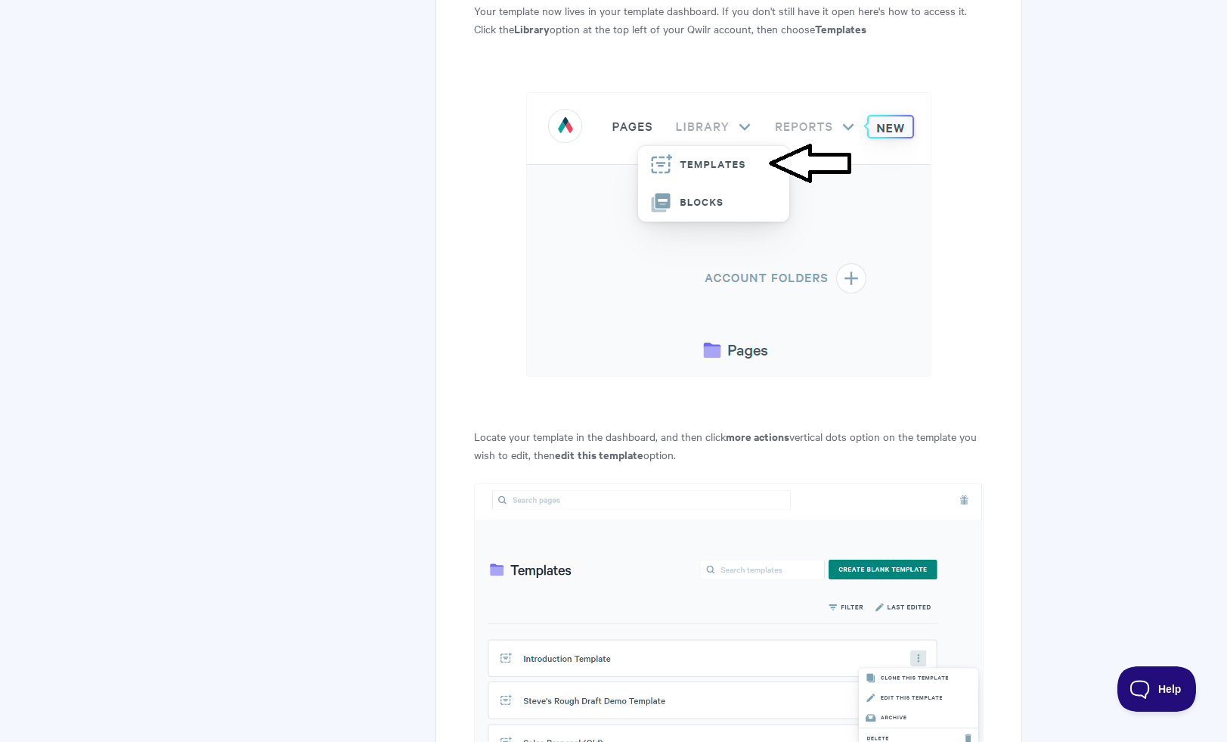
click at [643, 454] on p "Locate your template in the dashboard, and then click more actions vertical dot…" at bounding box center [728, 445] width 509 height 36
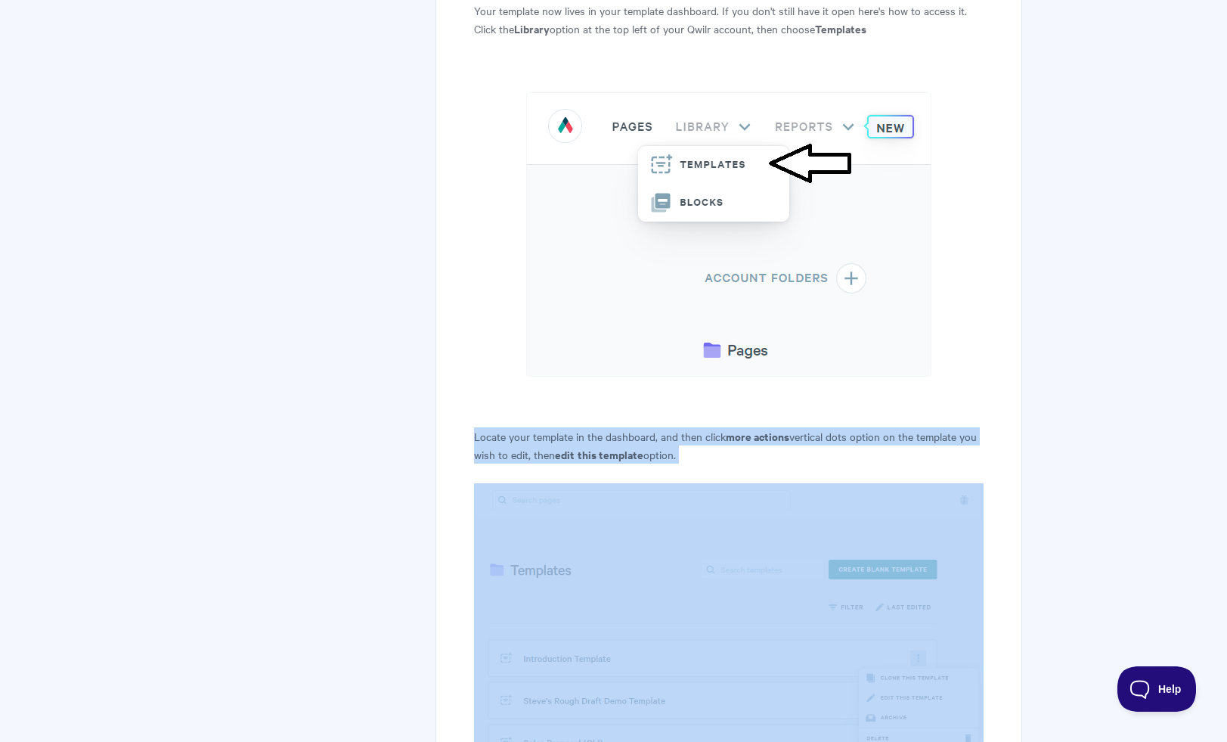
click at [643, 454] on p "Locate your template in the dashboard, and then click more actions vertical dot…" at bounding box center [728, 445] width 509 height 36
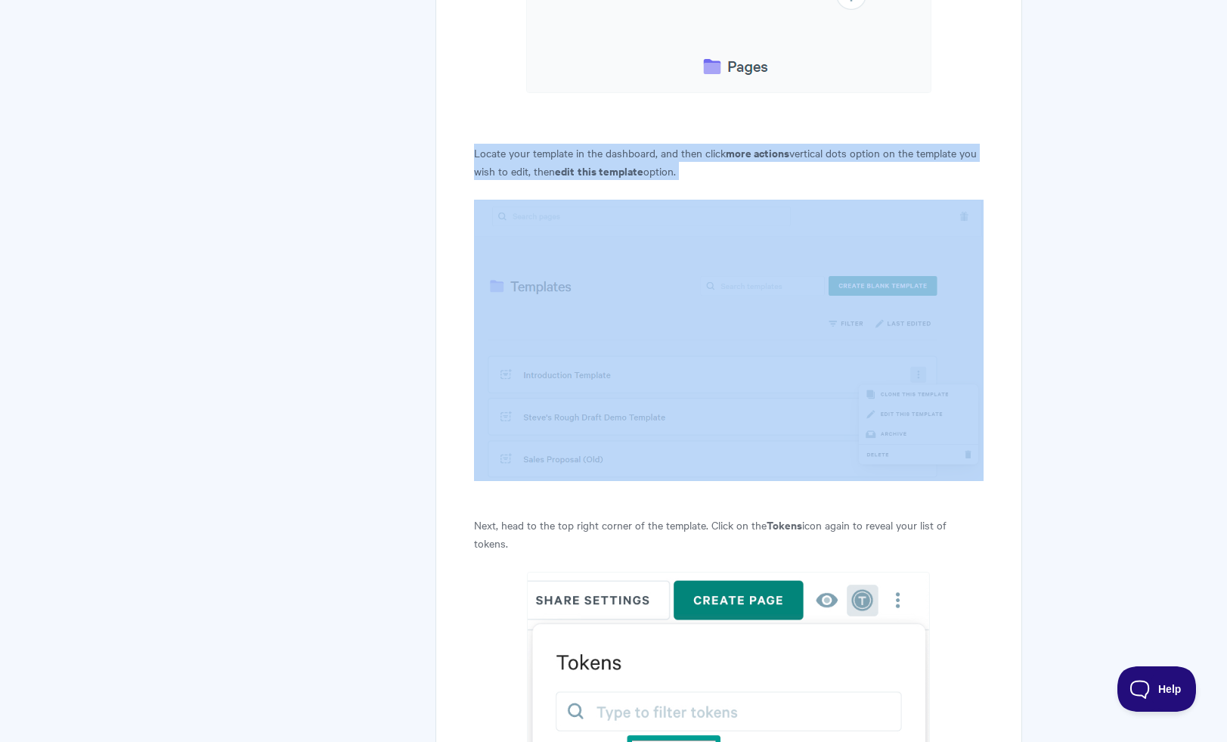
scroll to position [3907, 0]
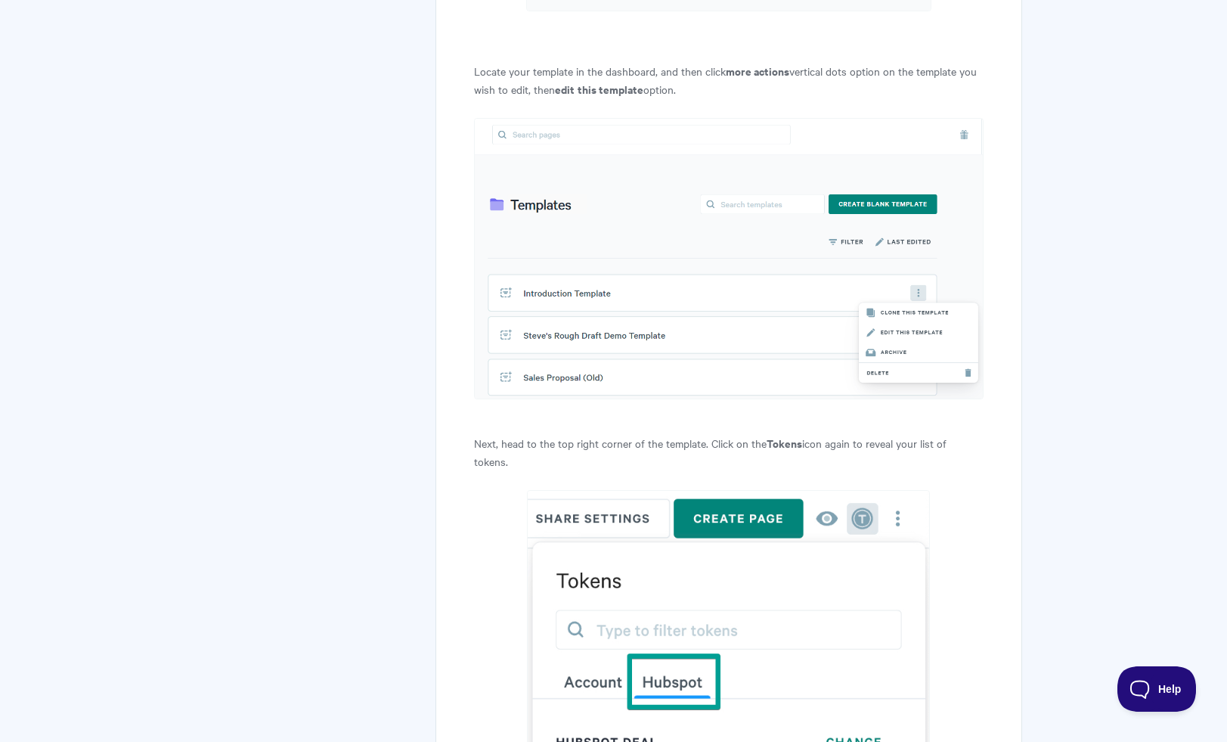
click at [643, 457] on p "Next, head to the top right corner of the template. Click on the Tokens icon ag…" at bounding box center [728, 452] width 509 height 36
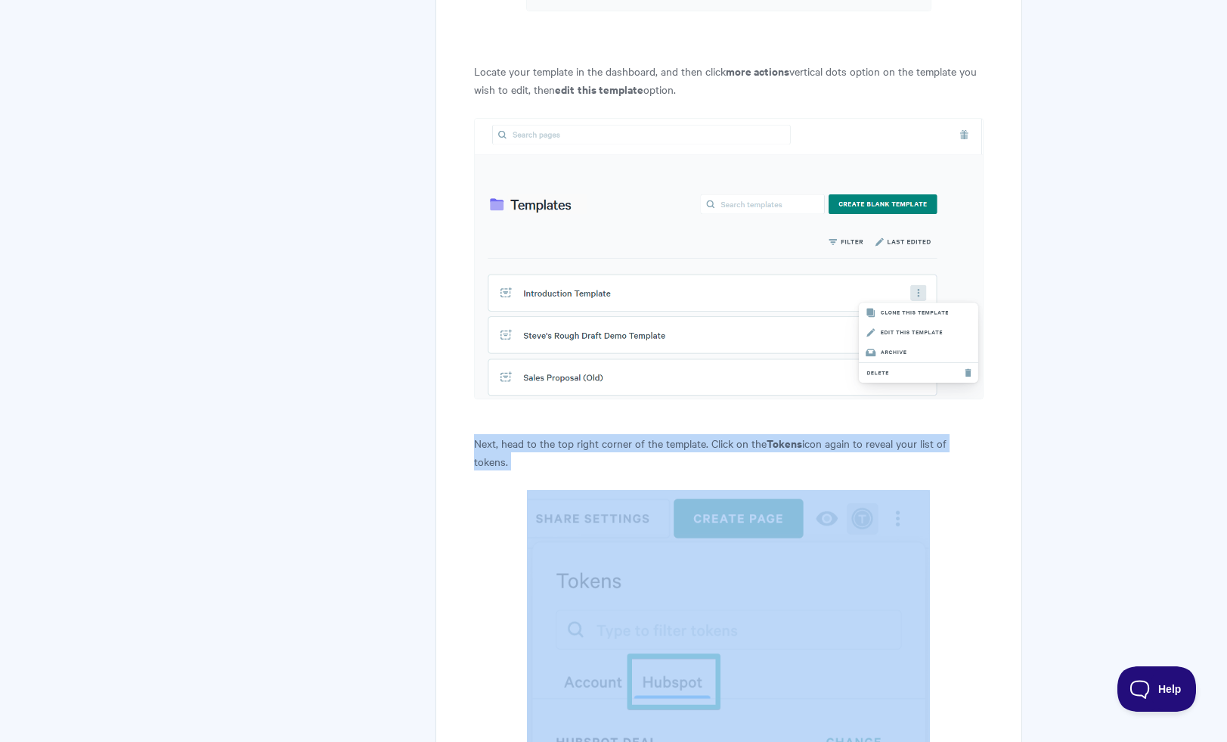
click at [643, 457] on p "Next, head to the top right corner of the template. Click on the Tokens icon ag…" at bounding box center [728, 452] width 509 height 36
click at [637, 469] on p "Next, head to the top right corner of the template. Click on the Tokens icon ag…" at bounding box center [728, 452] width 509 height 36
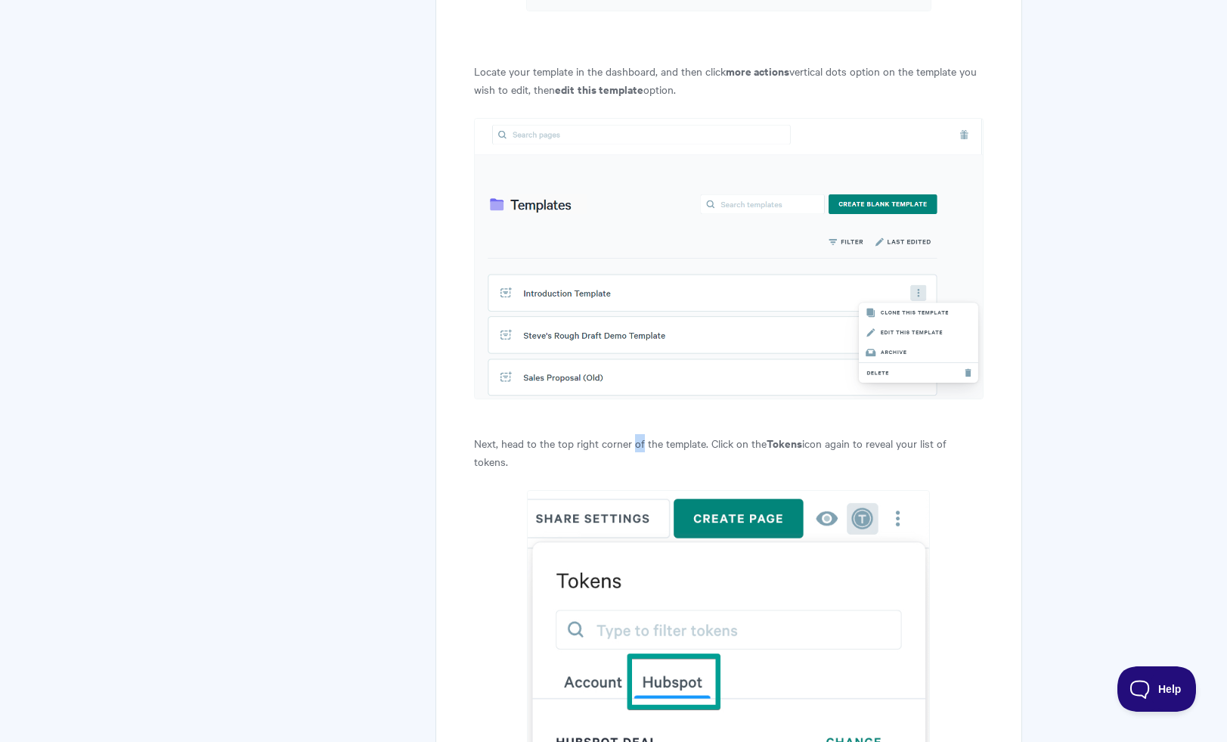
click at [637, 469] on p "Next, head to the top right corner of the template. Click on the Tokens icon ag…" at bounding box center [728, 452] width 509 height 36
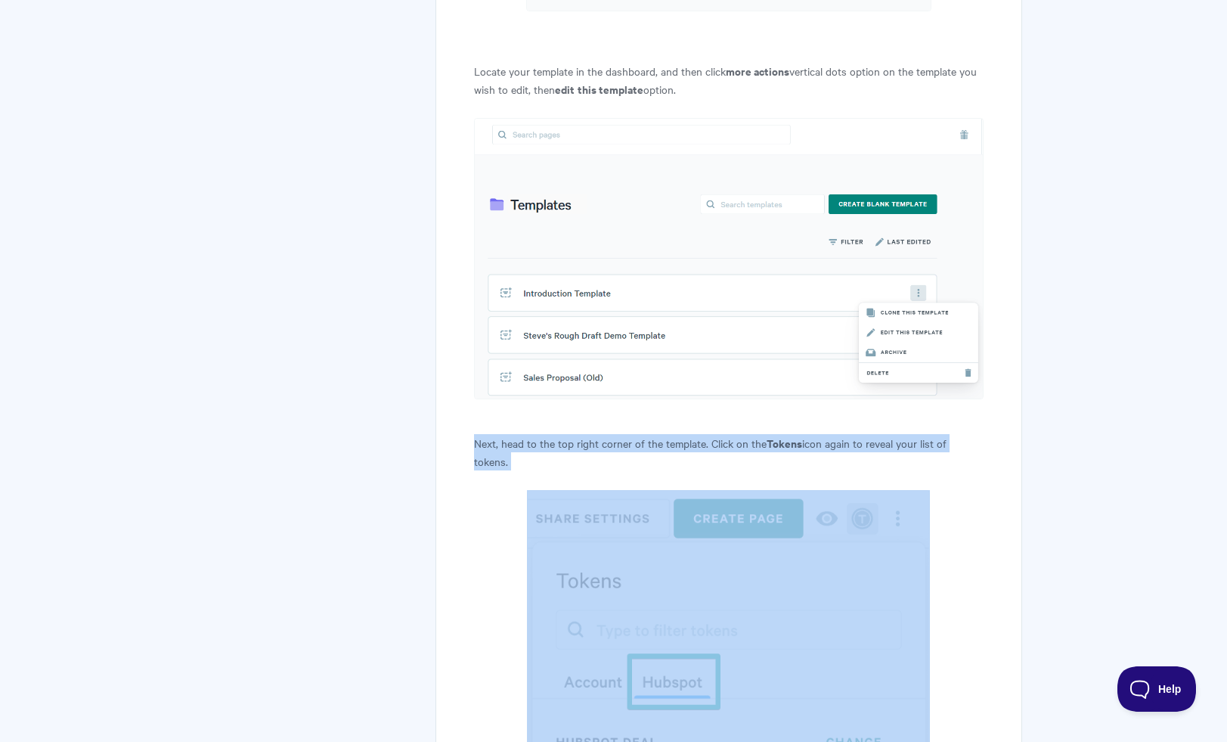
click at [637, 469] on p "Next, head to the top right corner of the template. Click on the Tokens icon ag…" at bounding box center [728, 452] width 509 height 36
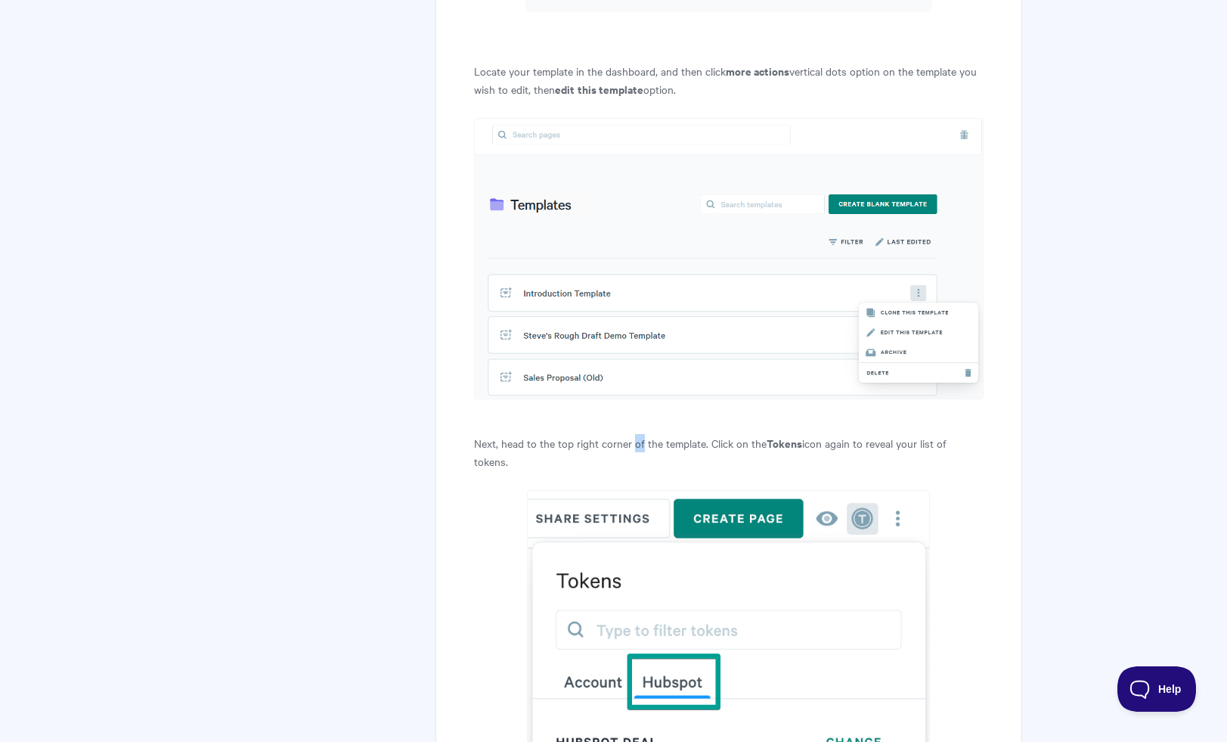
click at [637, 469] on p "Next, head to the top right corner of the template. Click on the Tokens icon ag…" at bounding box center [728, 452] width 509 height 36
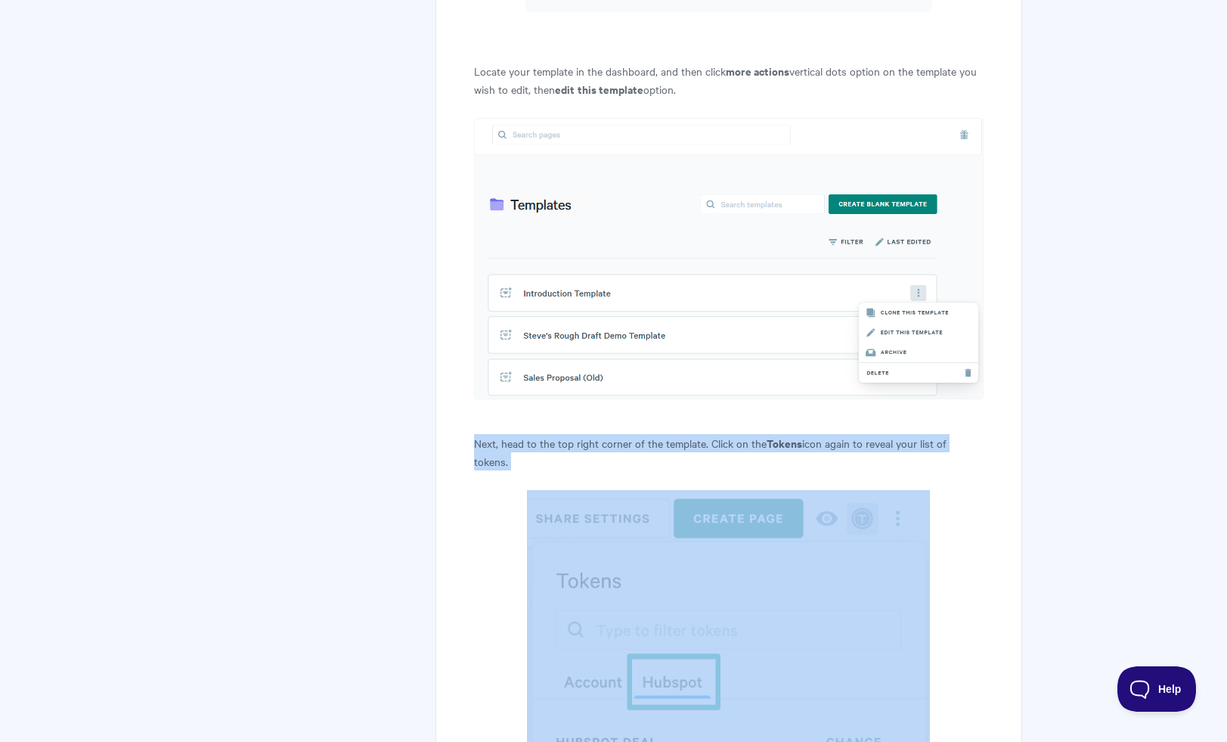
click at [637, 469] on p "Next, head to the top right corner of the template. Click on the Tokens icon ag…" at bounding box center [728, 452] width 509 height 36
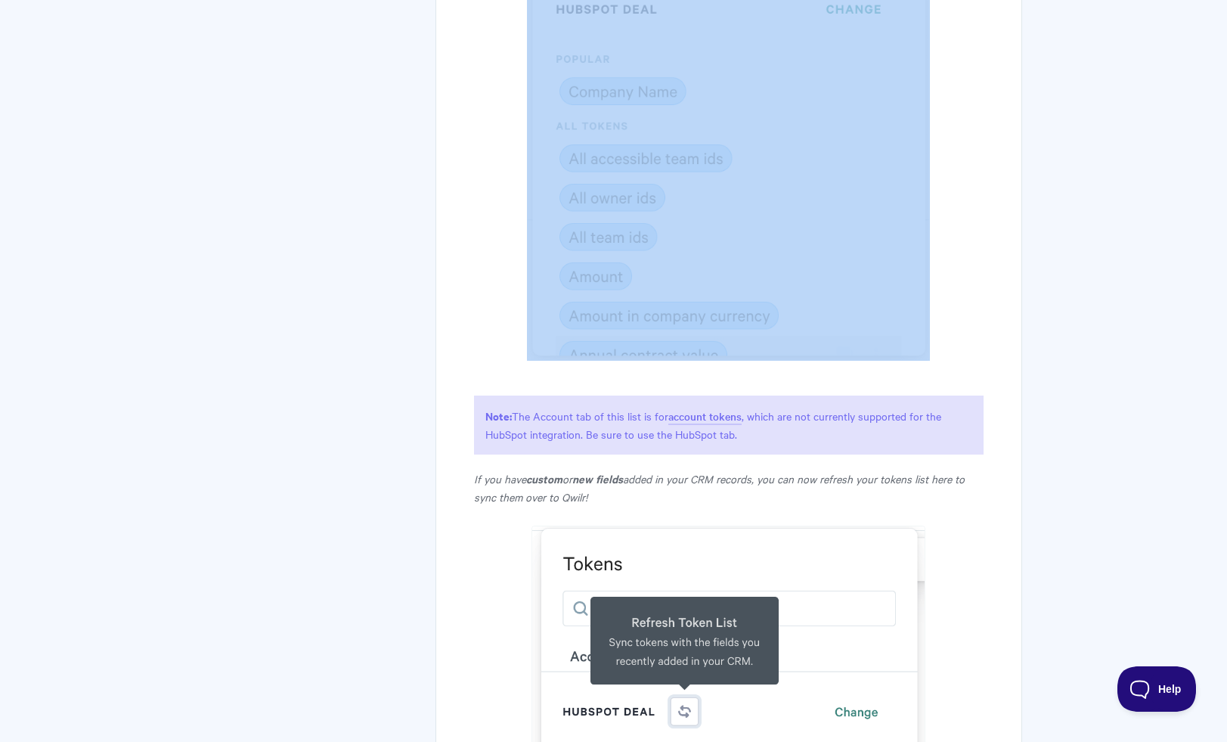
scroll to position [4673, 0]
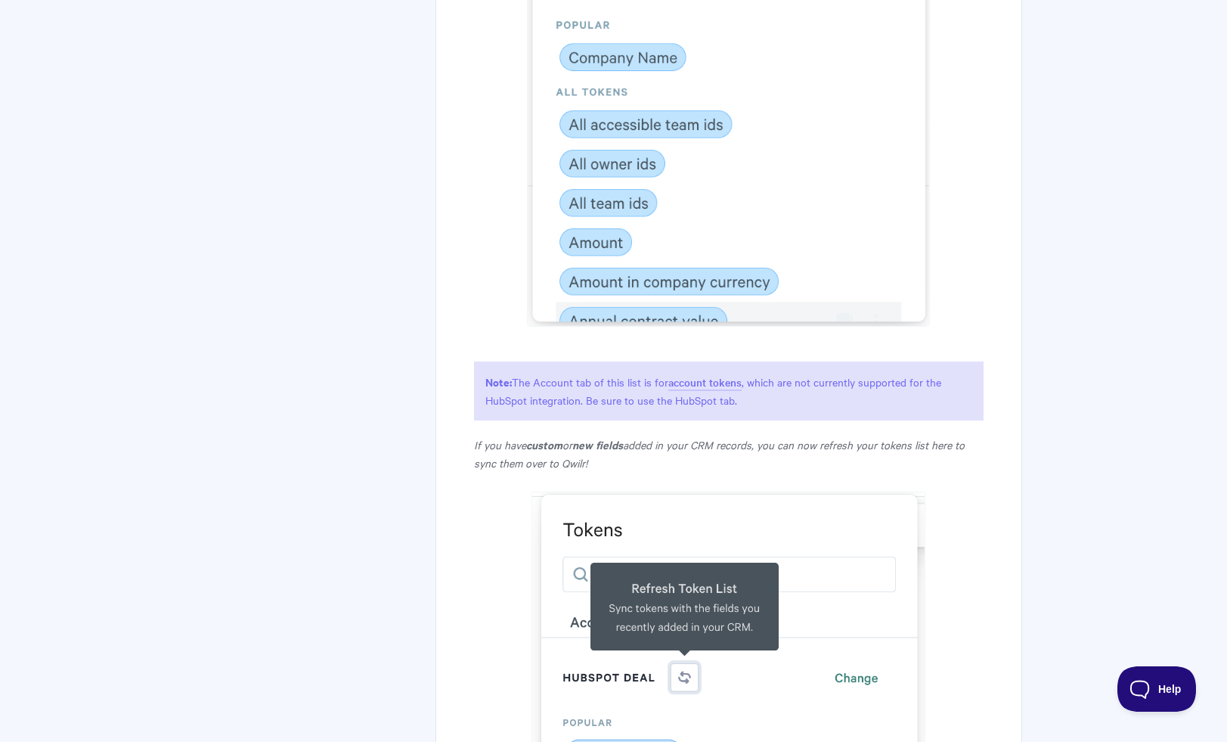
click at [610, 408] on p "Note: The Account tab of this list is for account tokens , which are not curren…" at bounding box center [728, 390] width 509 height 59
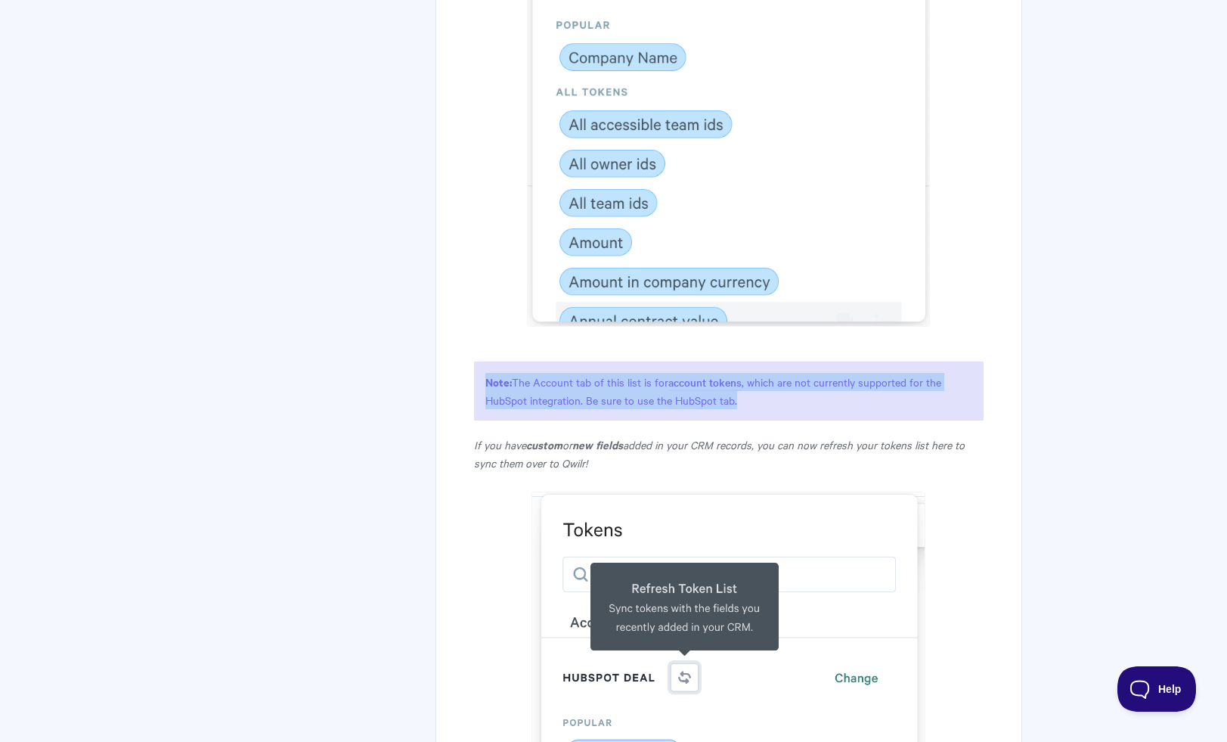
click at [610, 408] on p "Note: The Account tab of this list is for account tokens , which are not curren…" at bounding box center [728, 390] width 509 height 59
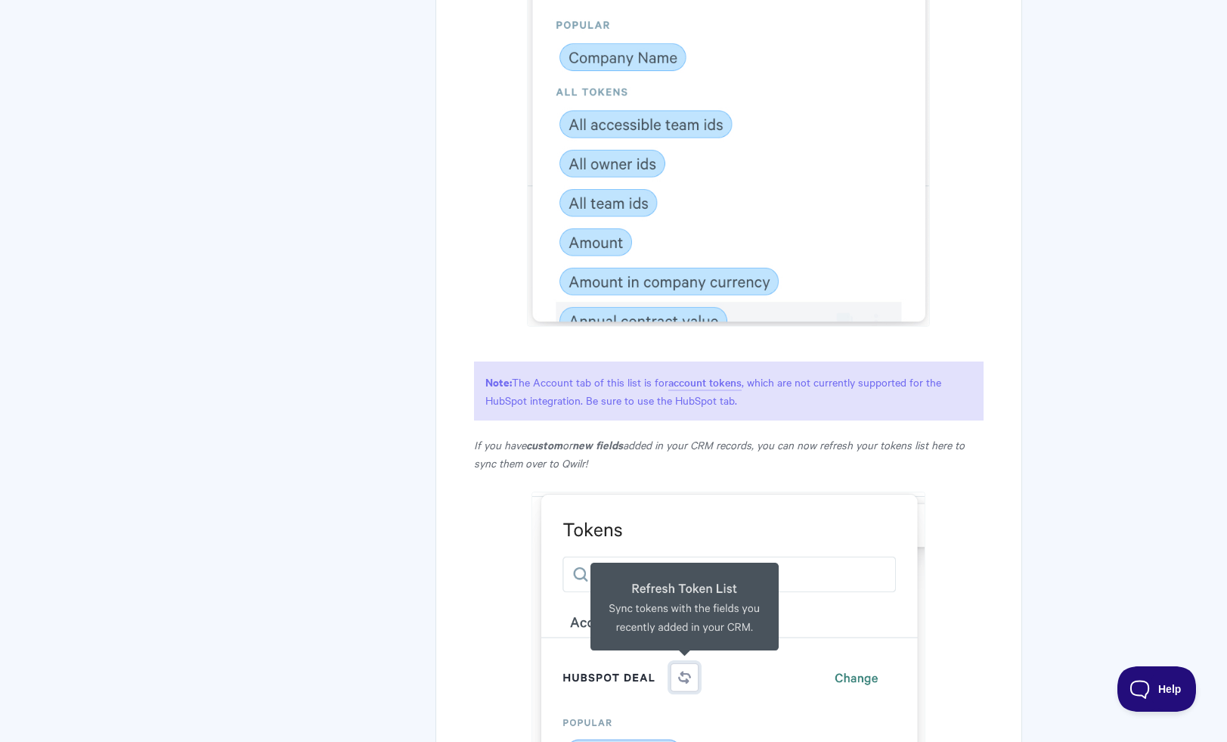
click at [607, 472] on p "If you have custom or new fields added in your CRM records, you can now refresh…" at bounding box center [728, 453] width 509 height 36
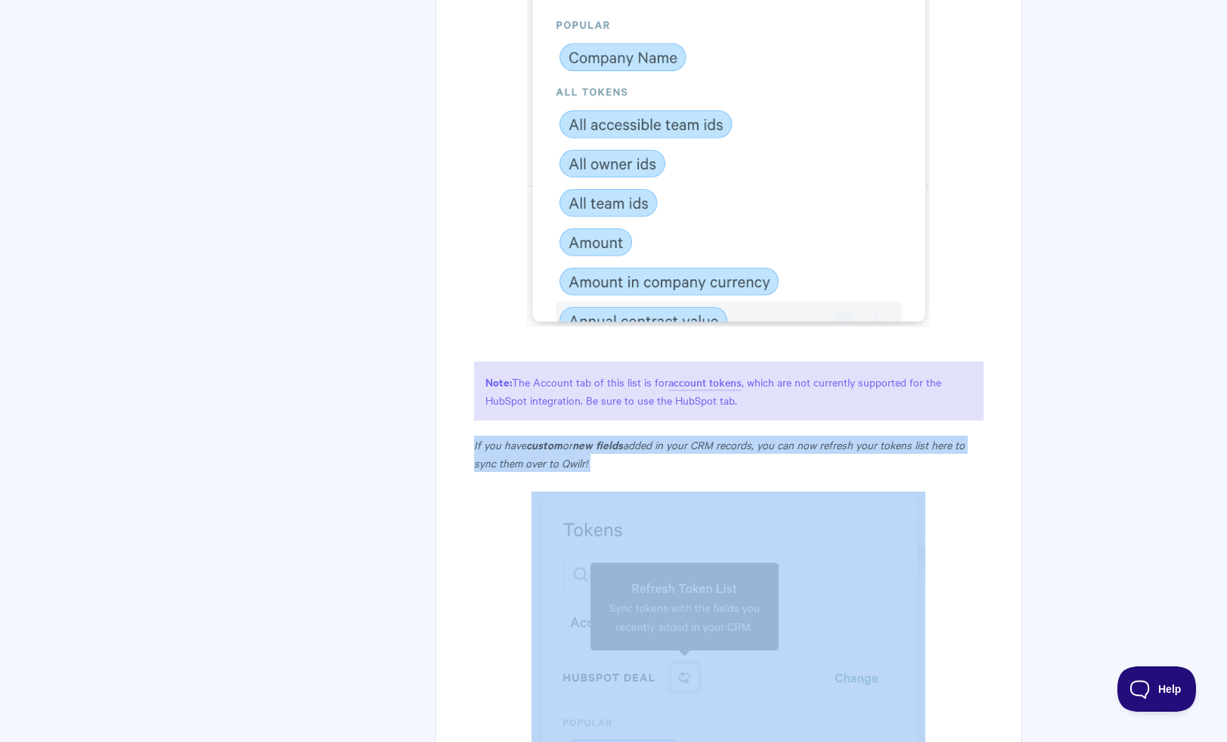
click at [607, 472] on p "If you have custom or new fields added in your CRM records, you can now refresh…" at bounding box center [728, 453] width 509 height 36
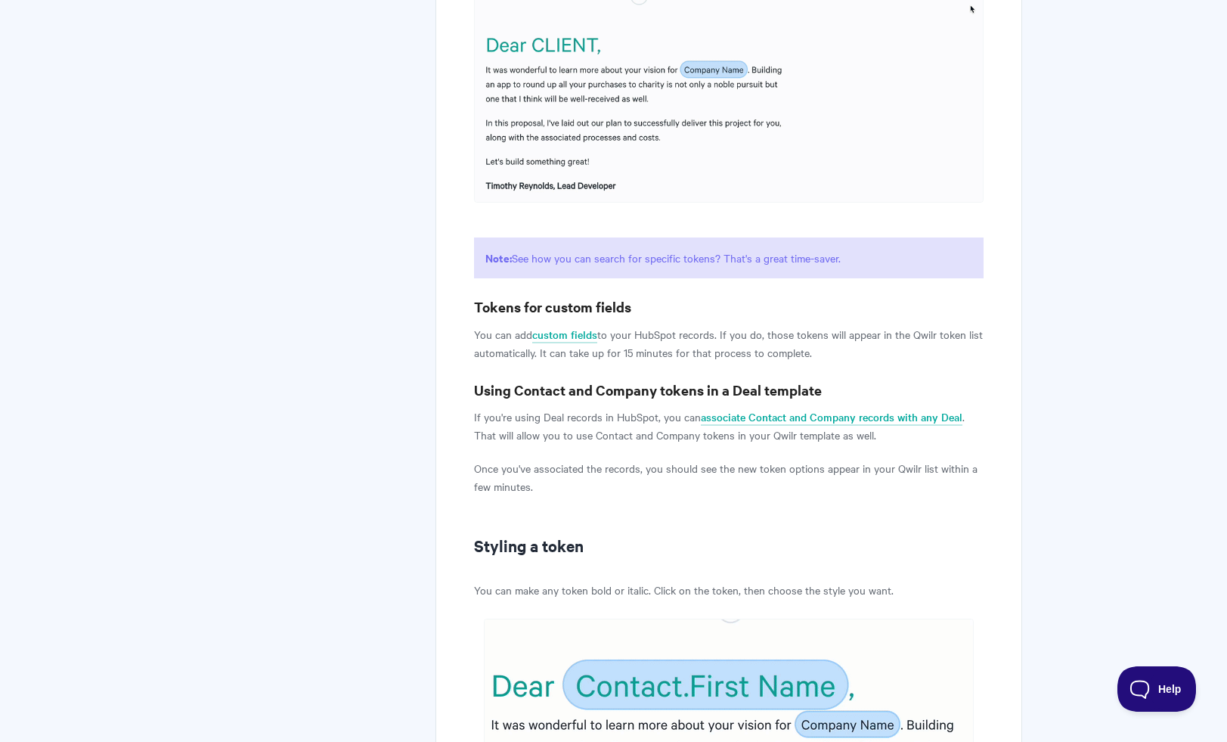
scroll to position [6370, 0]
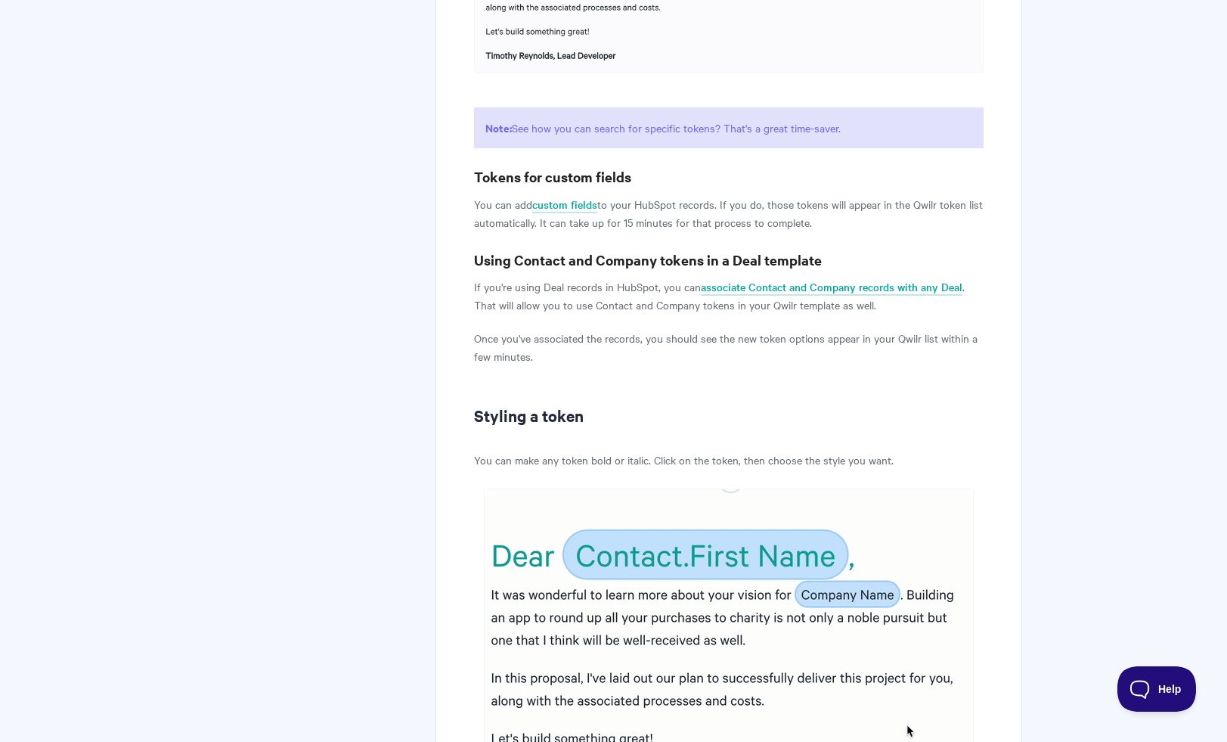
click at [652, 231] on p "You can add custom fields to your HubSpot records. If you do, those tokens will…" at bounding box center [728, 213] width 509 height 36
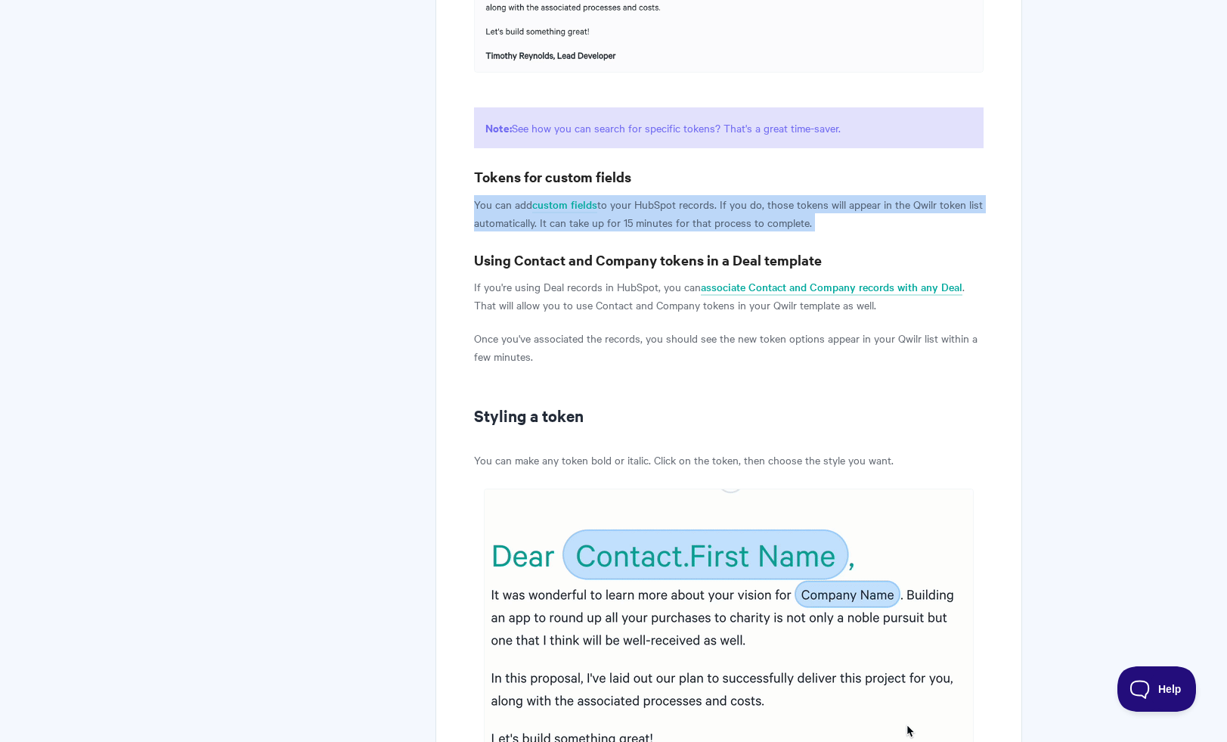
click at [652, 231] on p "You can add custom fields to your HubSpot records. If you do, those tokens will…" at bounding box center [728, 213] width 509 height 36
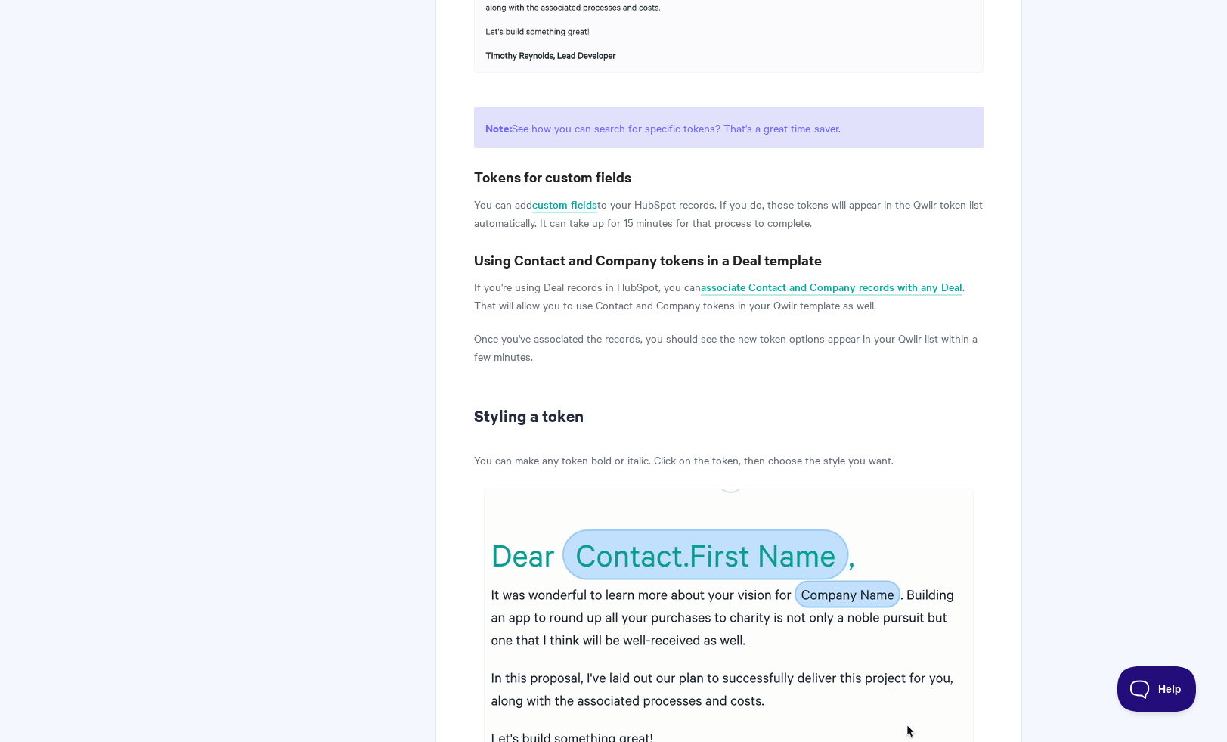
click at [628, 298] on p "If you're using Deal records in HubSpot, you can associate Contact and Company …" at bounding box center [728, 295] width 509 height 36
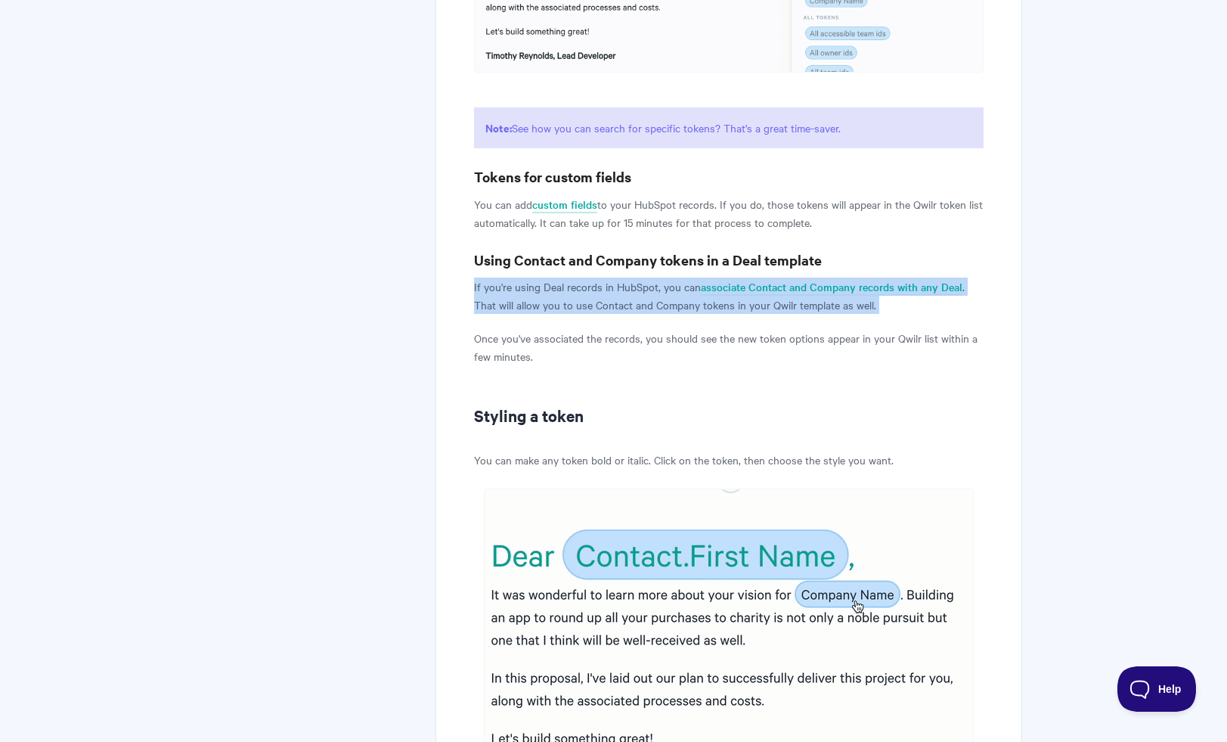
click at [628, 298] on p "If you're using Deal records in HubSpot, you can associate Contact and Company …" at bounding box center [728, 295] width 509 height 36
click at [628, 302] on p "If you're using Deal records in HubSpot, you can associate Contact and Company …" at bounding box center [728, 295] width 509 height 36
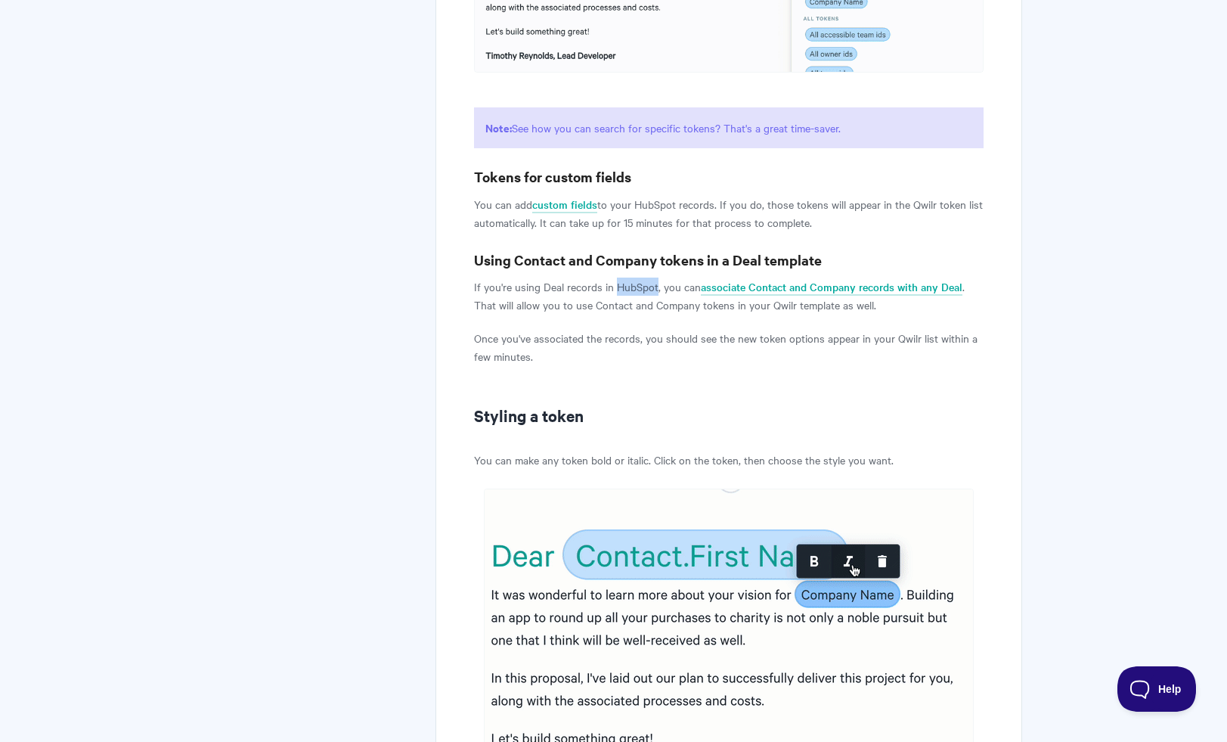
click at [628, 302] on p "If you're using Deal records in HubSpot, you can associate Contact and Company …" at bounding box center [728, 295] width 509 height 36
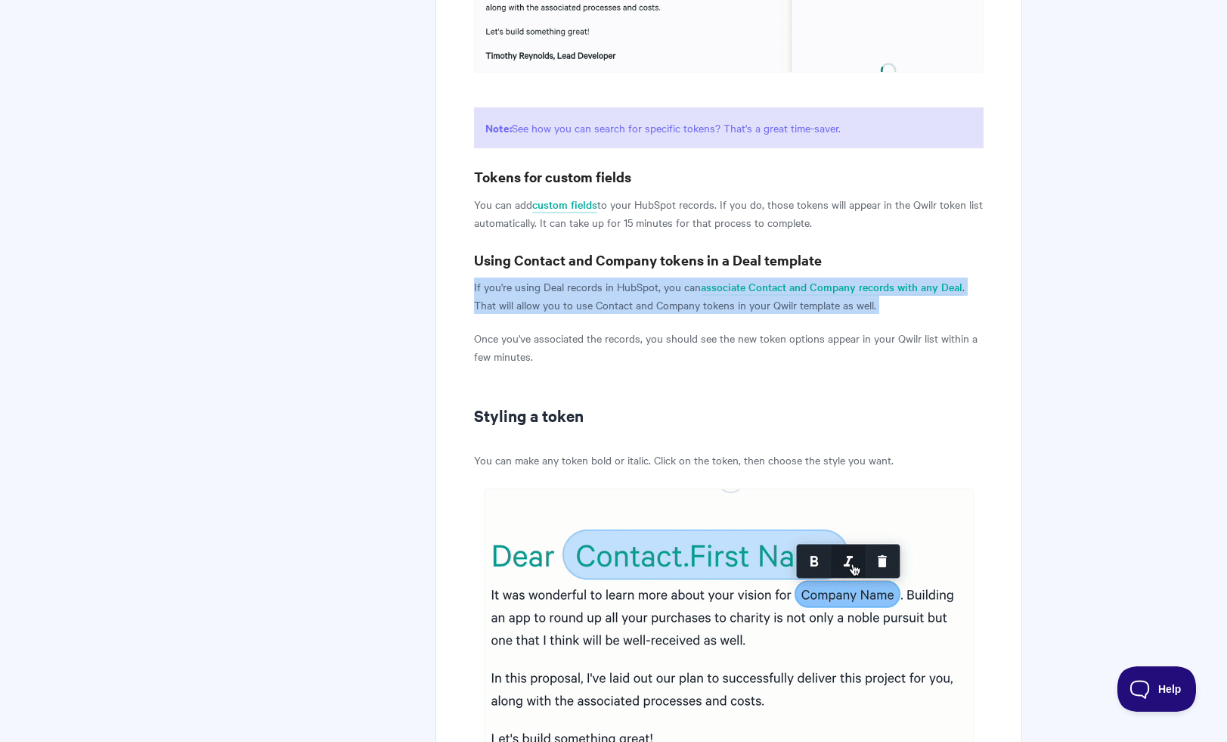
click at [628, 302] on p "If you're using Deal records in HubSpot, you can associate Contact and Company …" at bounding box center [728, 295] width 509 height 36
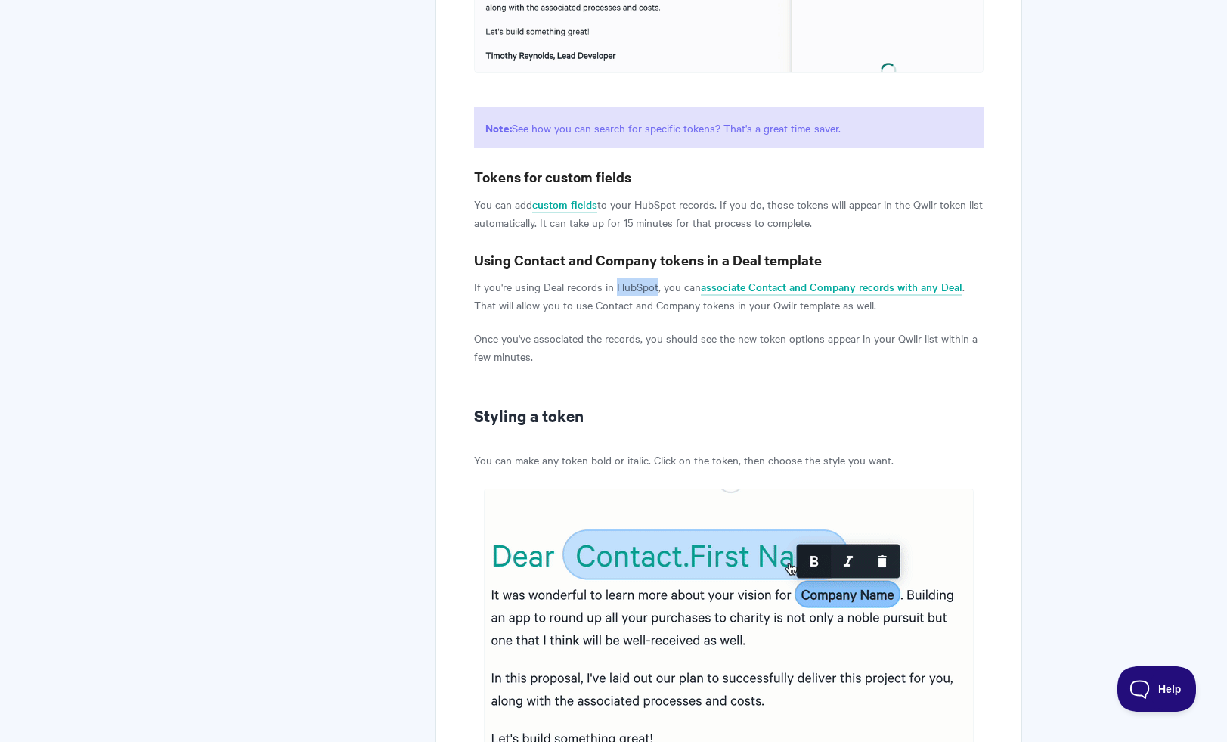
click at [628, 302] on p "If you're using Deal records in HubSpot, you can associate Contact and Company …" at bounding box center [728, 295] width 509 height 36
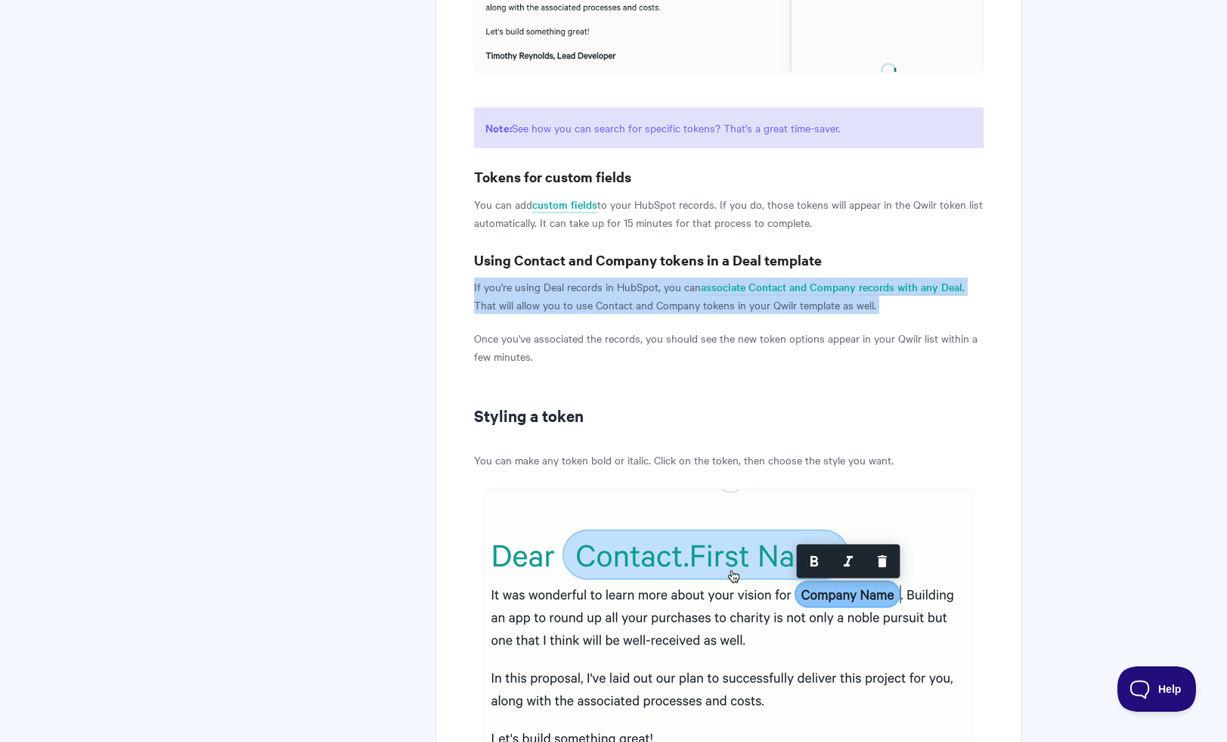
click at [628, 302] on p "If you're using Deal records in HubSpot, you can associate Contact and Company …" at bounding box center [728, 295] width 509 height 36
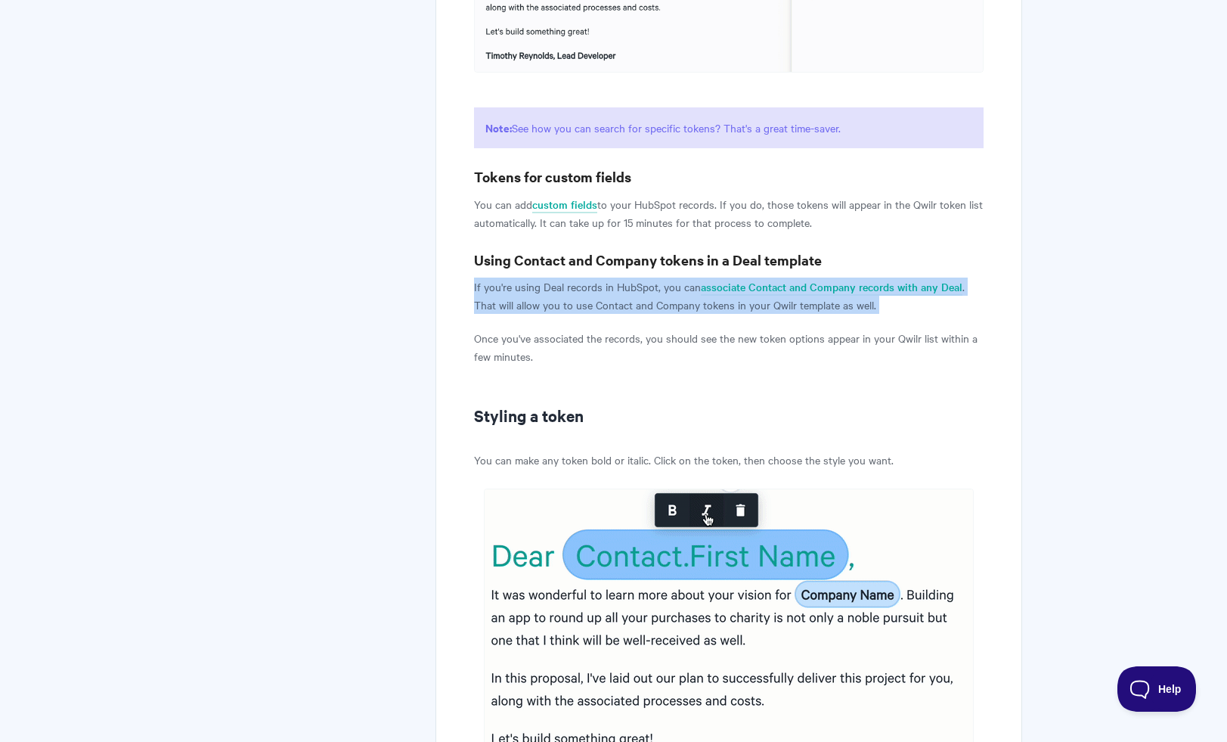
click at [680, 314] on p "If you're using Deal records in HubSpot, you can associate Contact and Company …" at bounding box center [728, 295] width 509 height 36
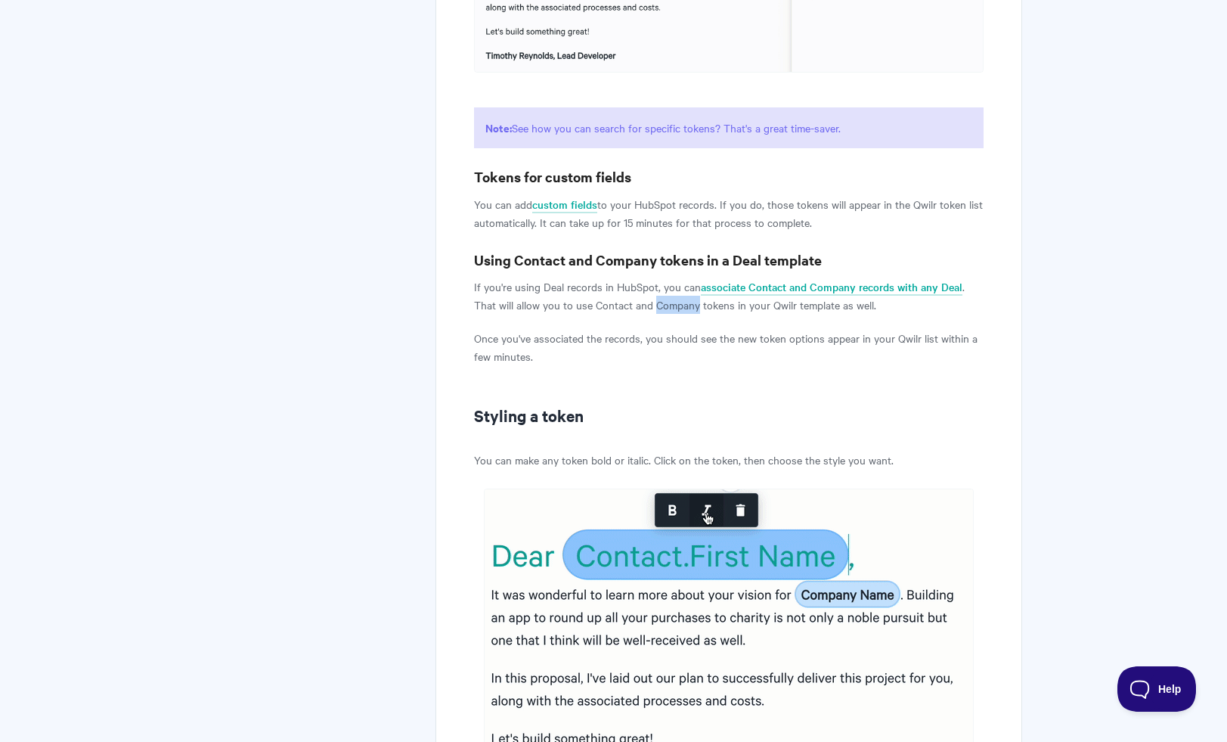
click at [680, 314] on p "If you're using Deal records in HubSpot, you can associate Contact and Company …" at bounding box center [728, 295] width 509 height 36
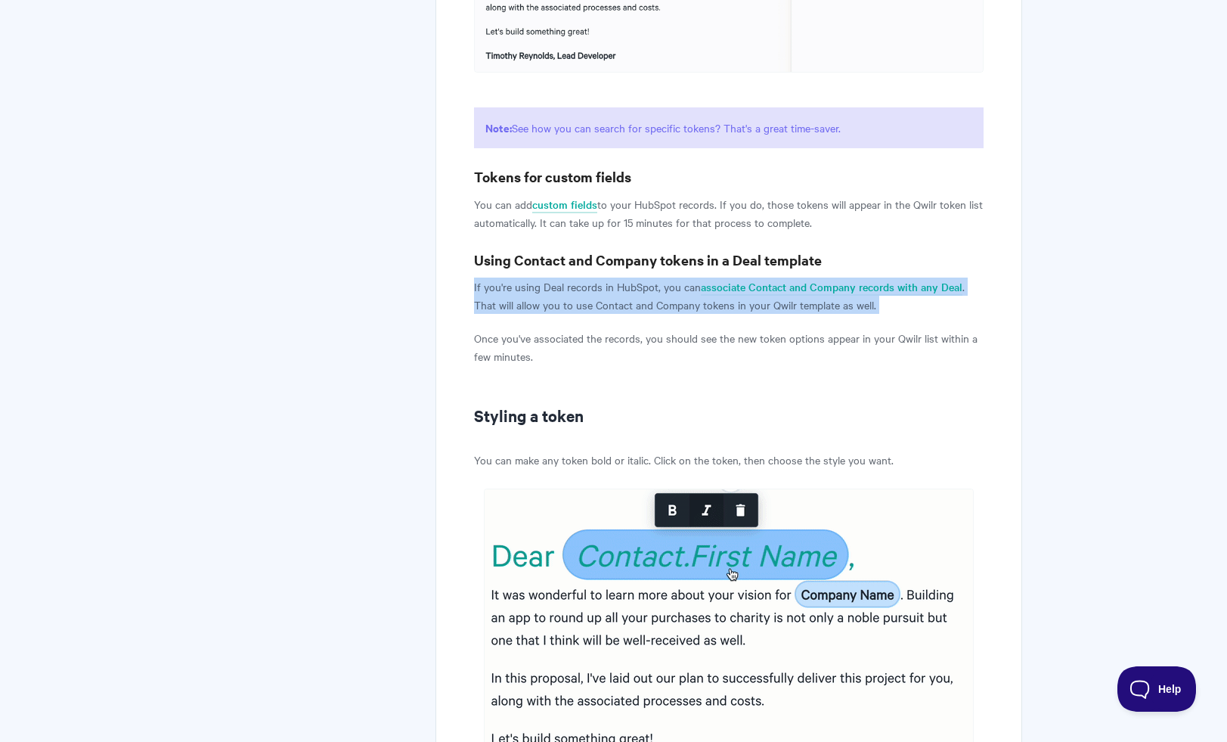
click at [680, 314] on p "If you're using Deal records in HubSpot, you can associate Contact and Company …" at bounding box center [728, 295] width 509 height 36
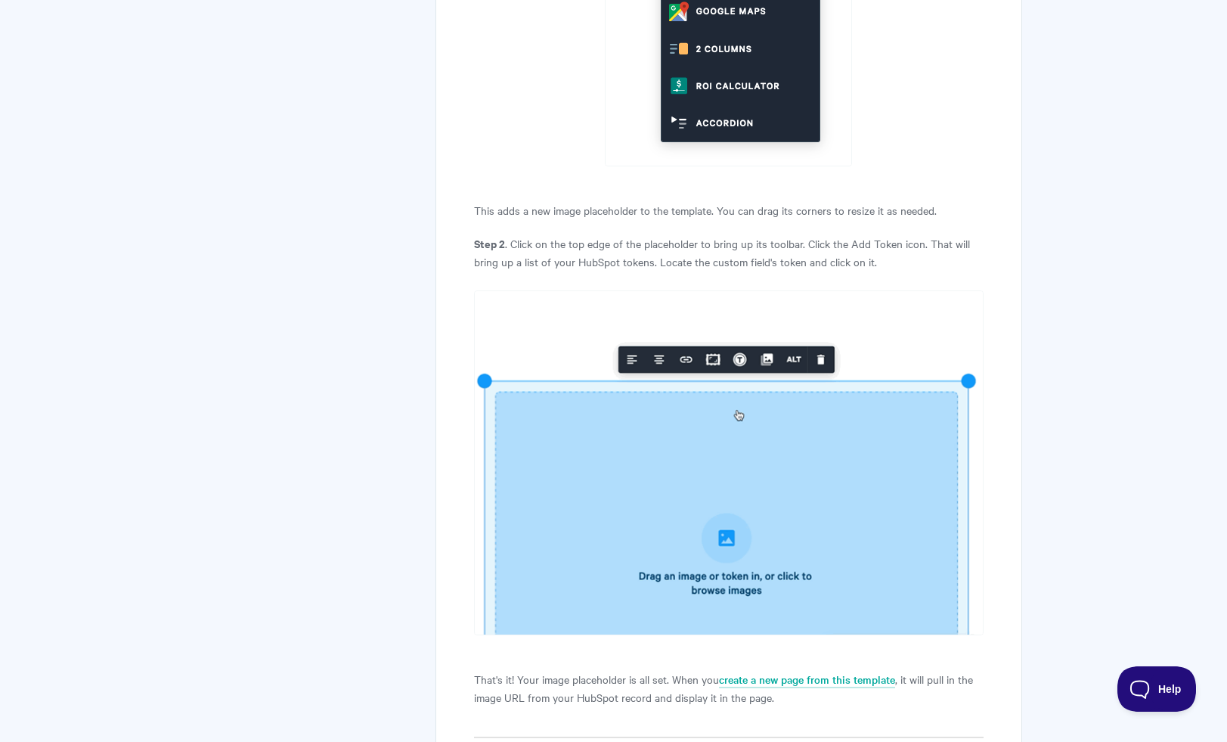
scroll to position [8453, 0]
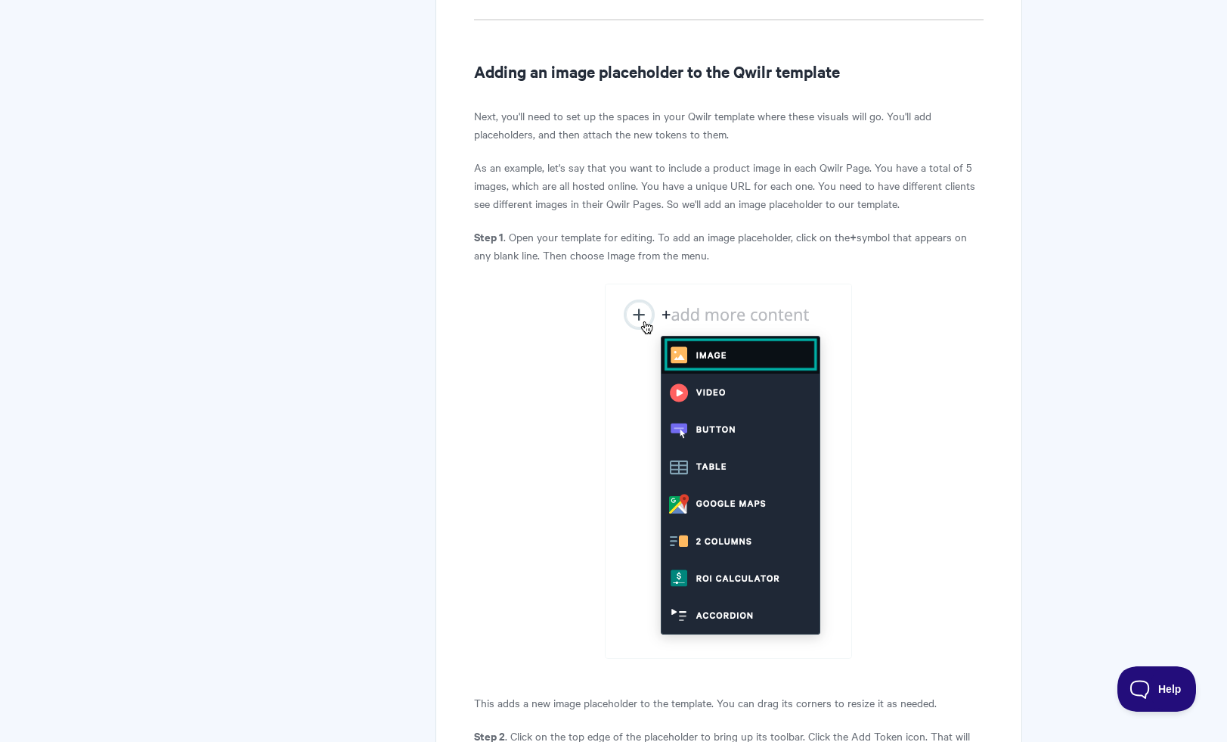
click at [577, 185] on p "As an example, let's say that you want to include a product image in each Qwilr…" at bounding box center [728, 185] width 509 height 54
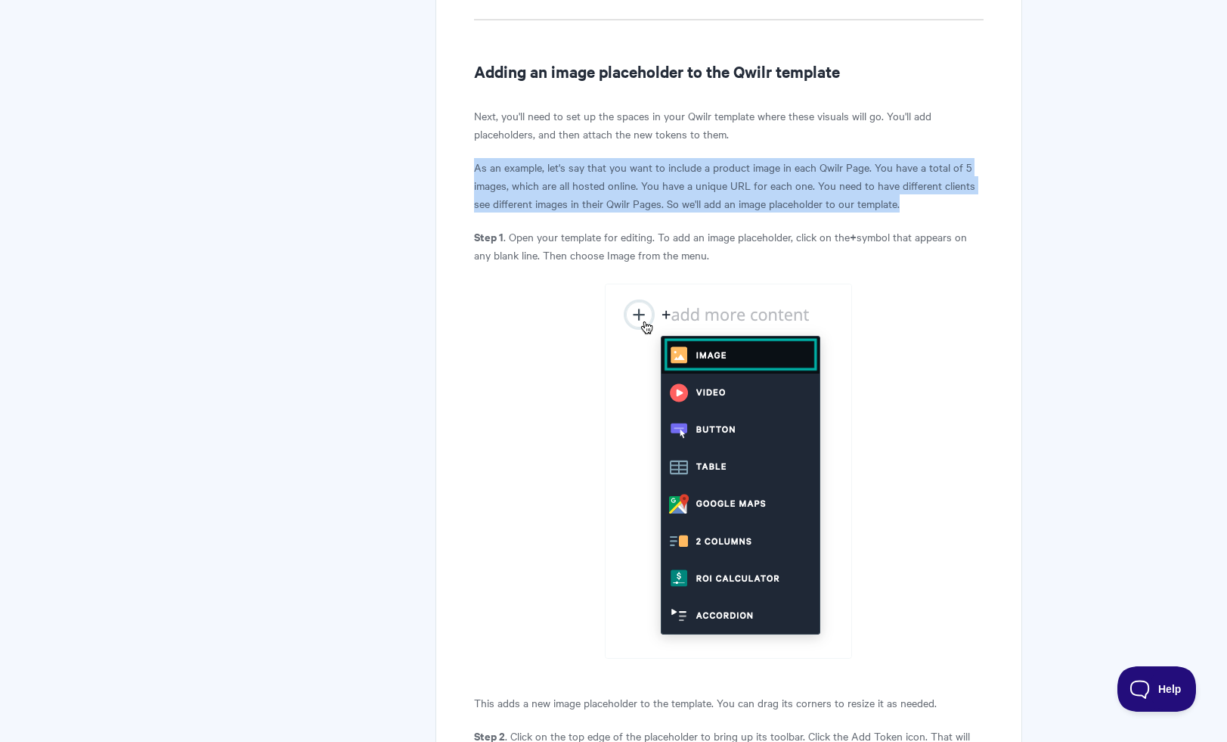
click at [577, 186] on p "As an example, let's say that you want to include a product image in each Qwilr…" at bounding box center [728, 185] width 509 height 54
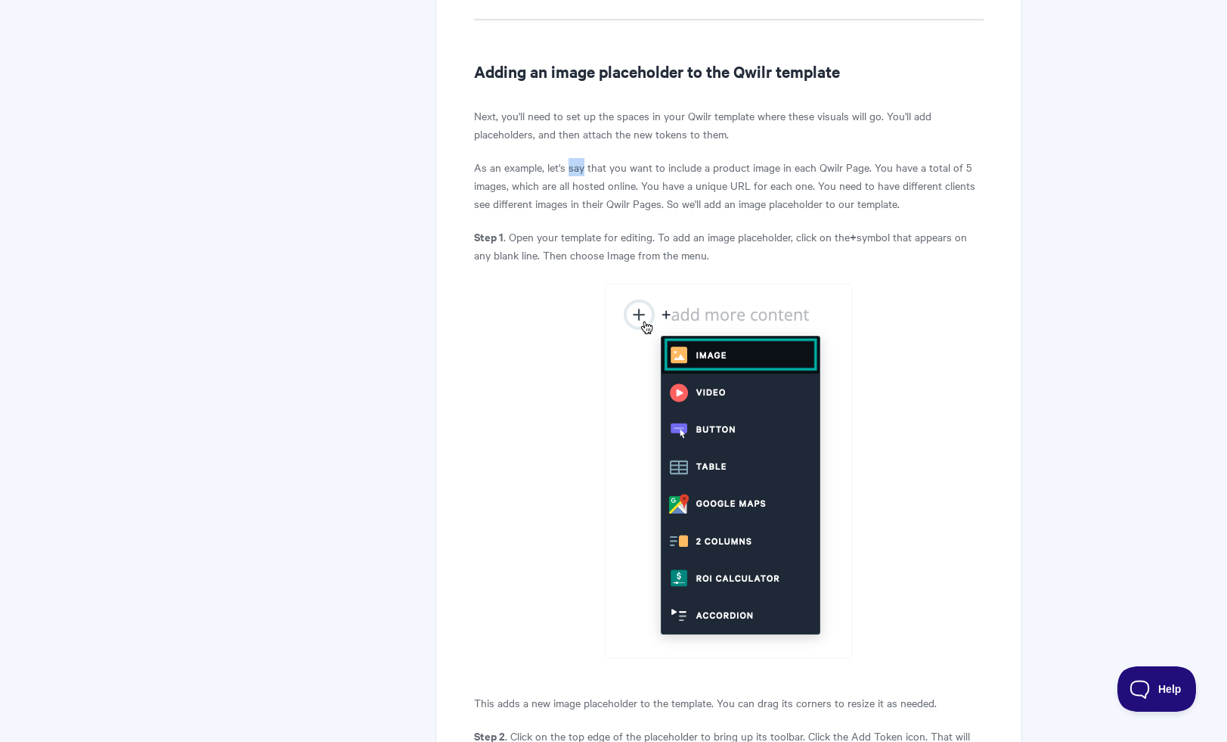
click at [577, 186] on p "As an example, let's say that you want to include a product image in each Qwilr…" at bounding box center [728, 185] width 509 height 54
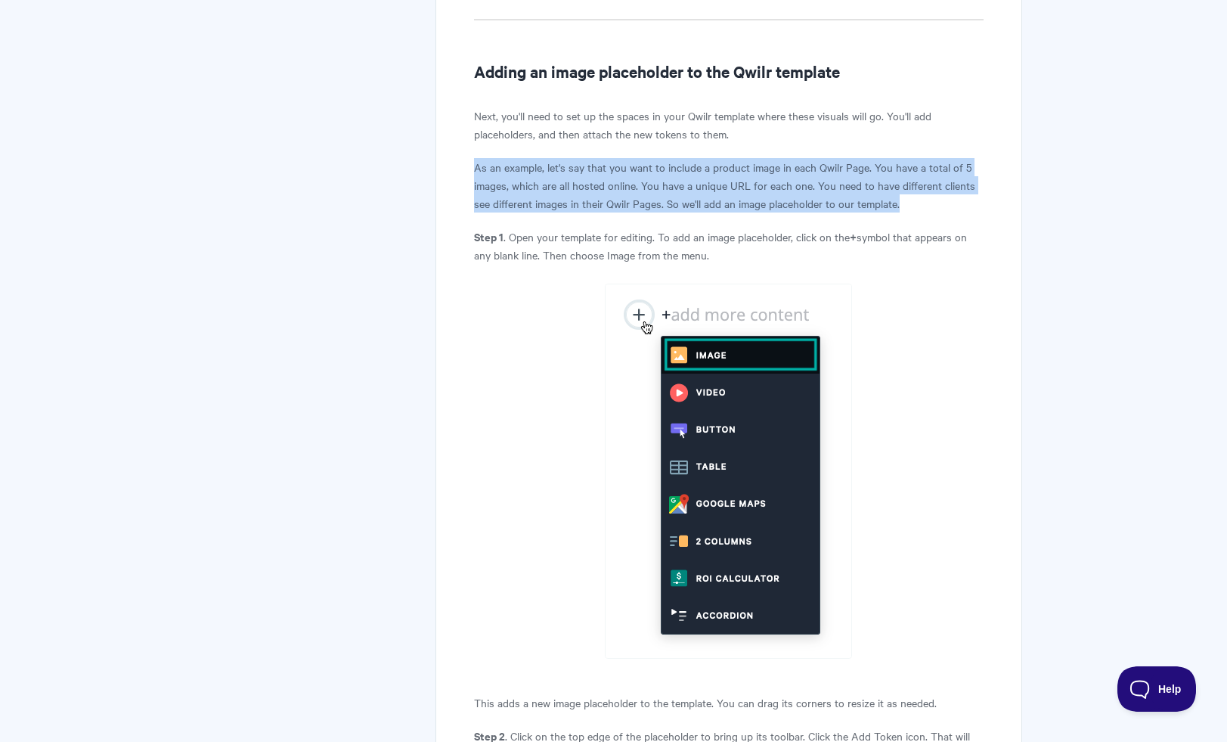
click at [577, 186] on p "As an example, let's say that you want to include a product image in each Qwilr…" at bounding box center [728, 185] width 509 height 54
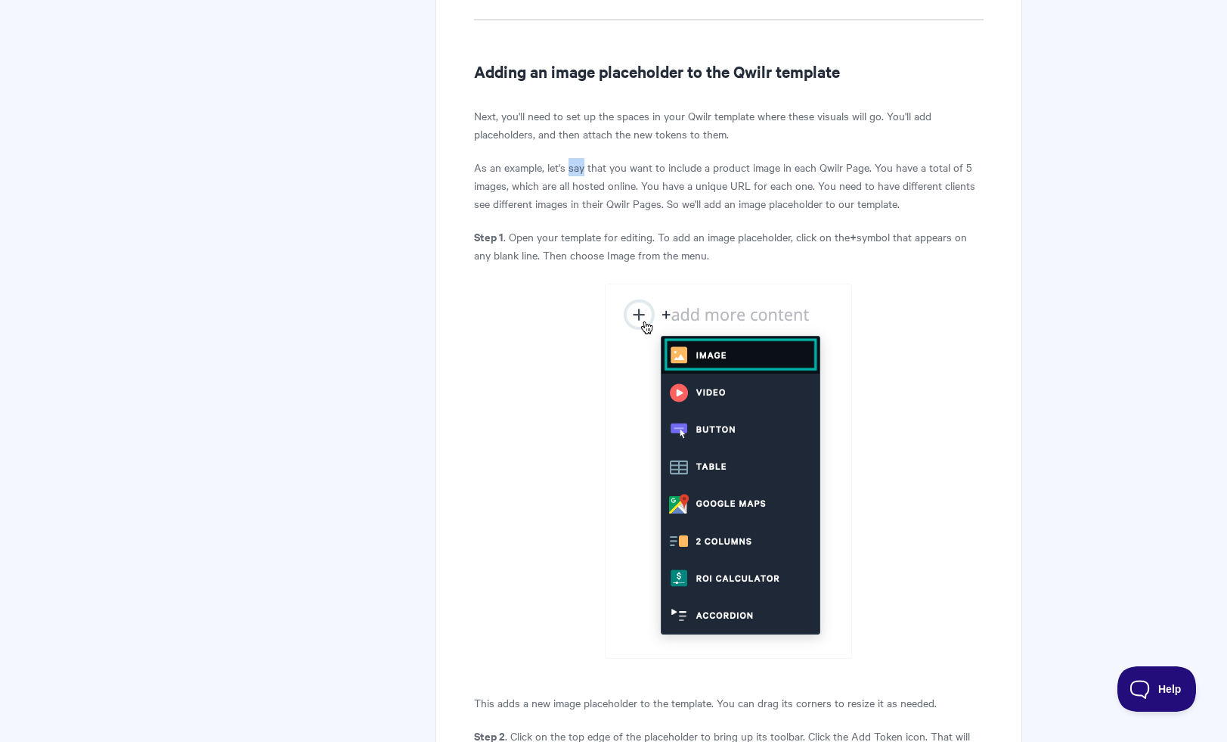
click at [577, 186] on p "As an example, let's say that you want to include a product image in each Qwilr…" at bounding box center [728, 185] width 509 height 54
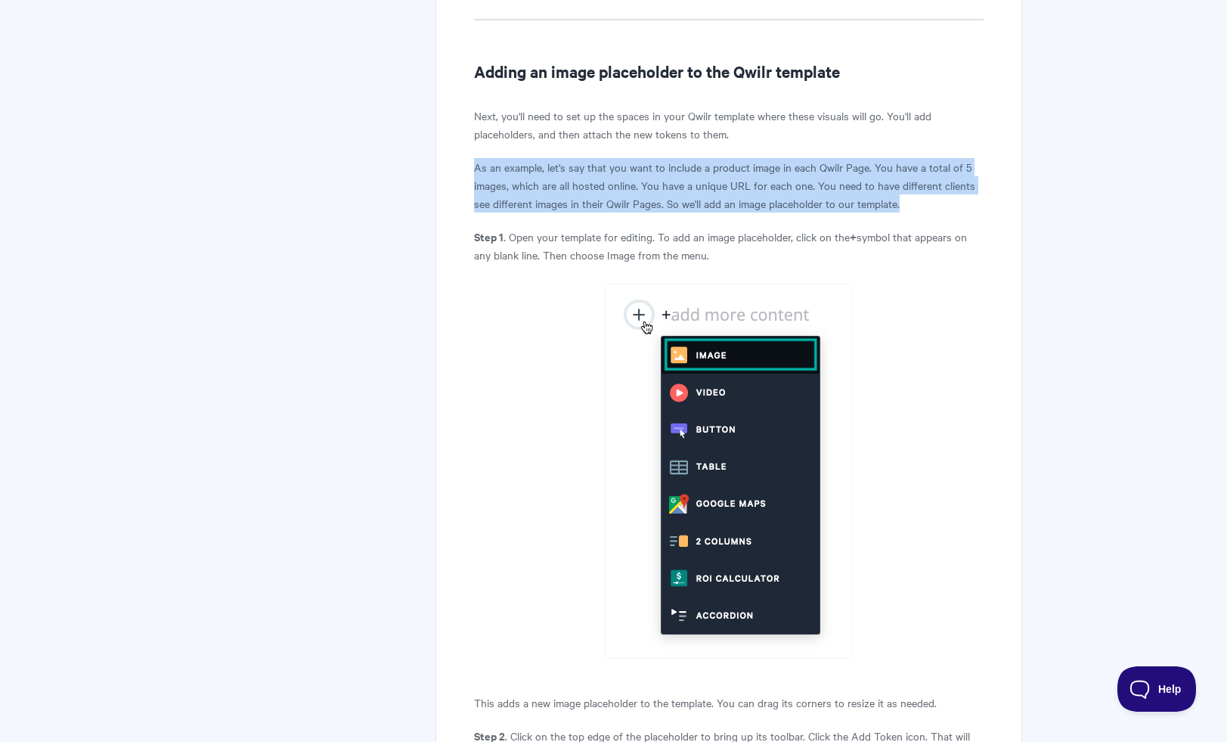
click at [577, 186] on p "As an example, let's say that you want to include a product image in each Qwilr…" at bounding box center [728, 185] width 509 height 54
click at [578, 204] on p "As an example, let's say that you want to include a product image in each Qwilr…" at bounding box center [728, 185] width 509 height 54
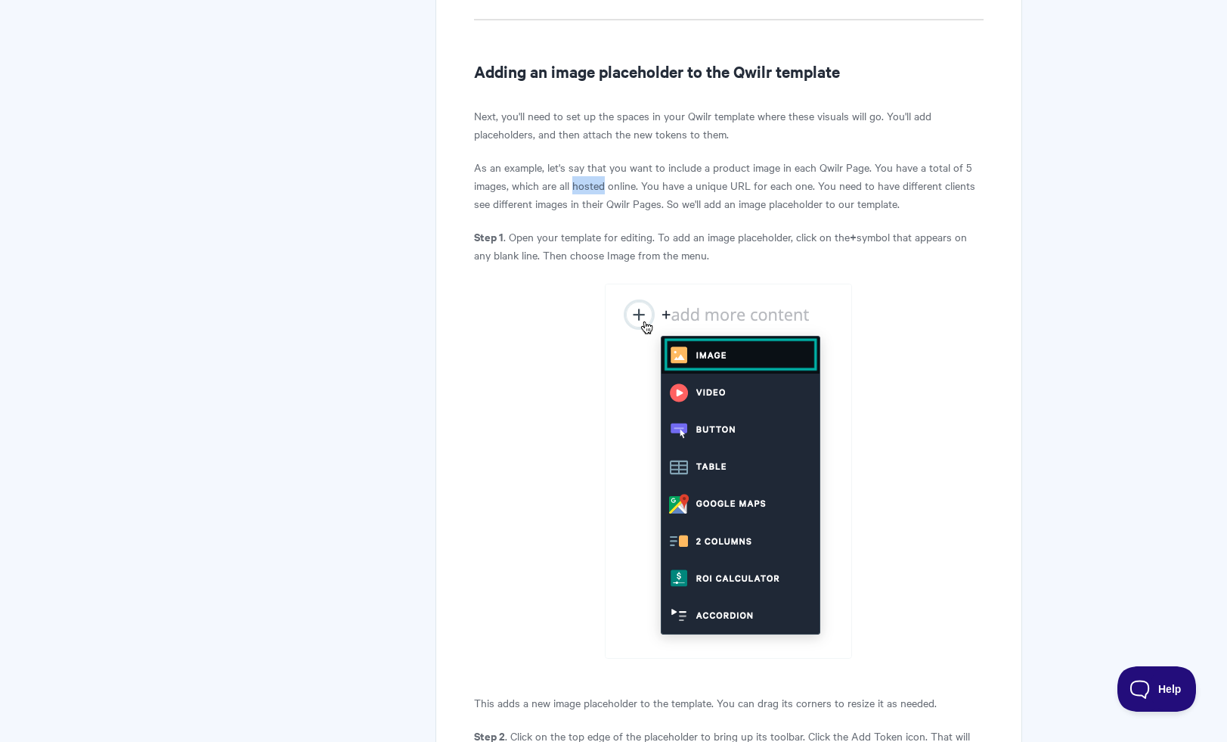
click at [578, 204] on p "As an example, let's say that you want to include a product image in each Qwilr…" at bounding box center [728, 185] width 509 height 54
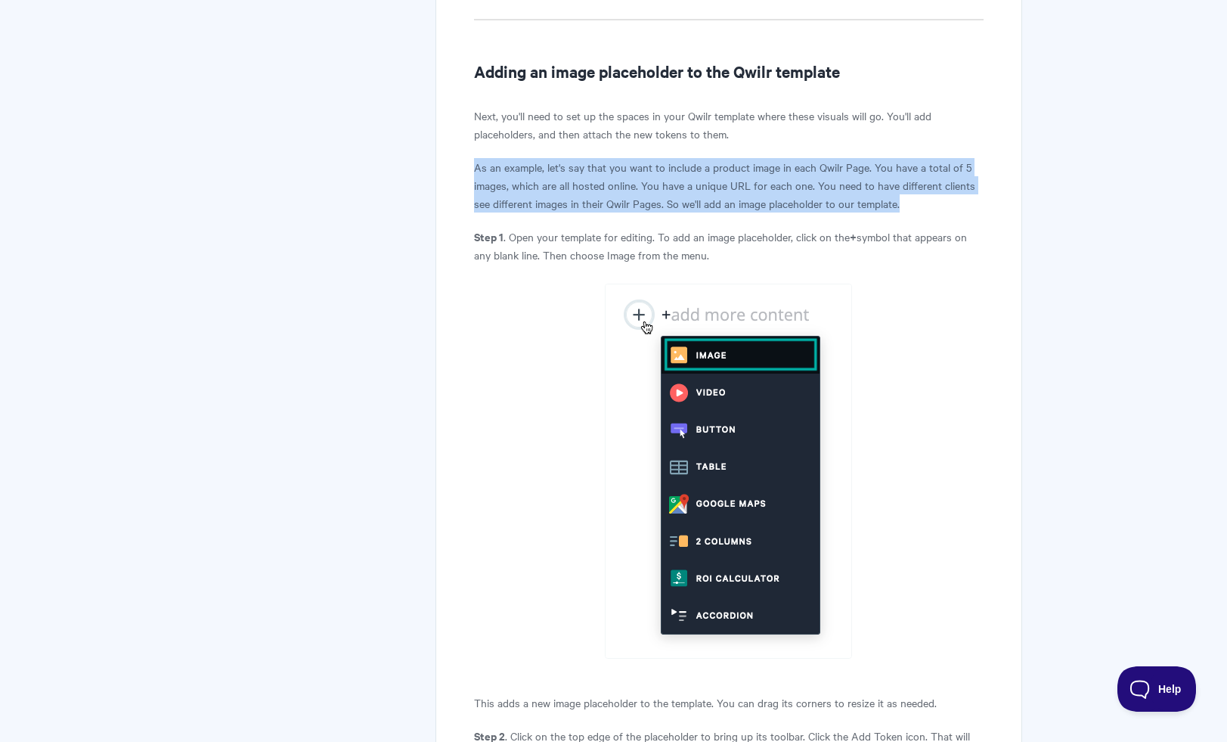
click at [578, 204] on p "As an example, let's say that you want to include a product image in each Qwilr…" at bounding box center [728, 185] width 509 height 54
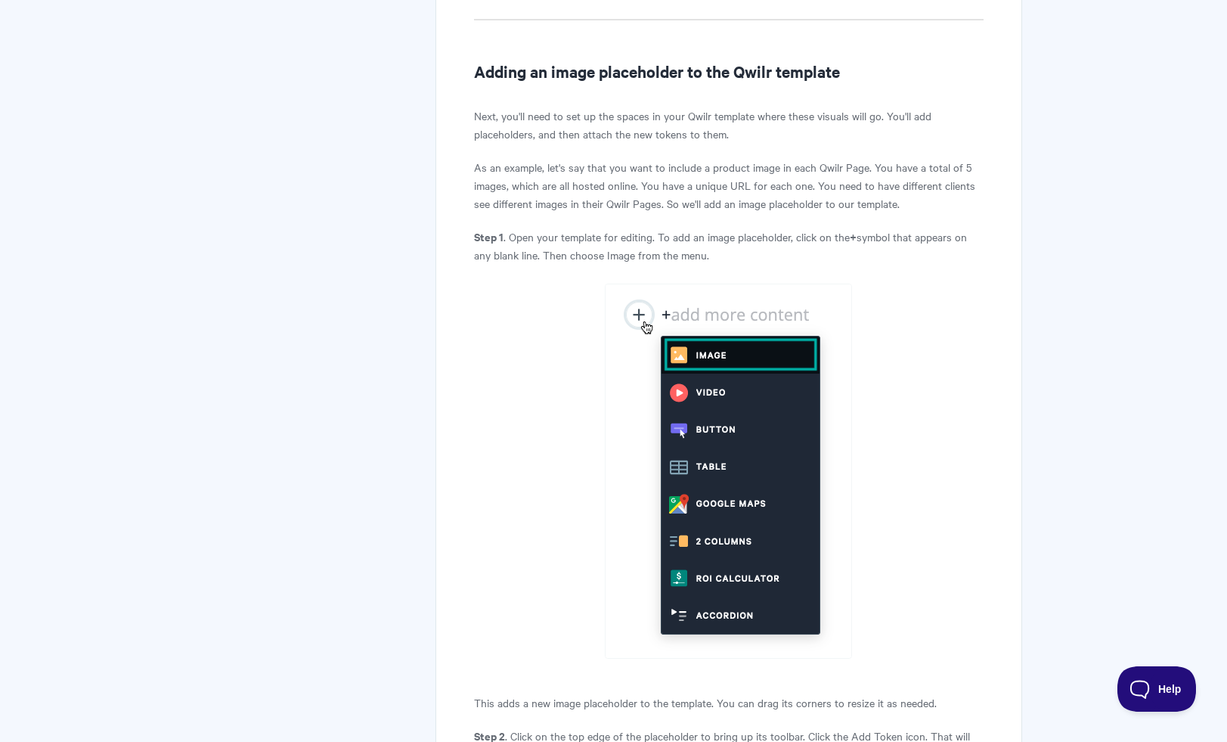
click at [581, 262] on p "Step 1 . Open your template for editing. To add an image placeholder, click on …" at bounding box center [728, 246] width 509 height 36
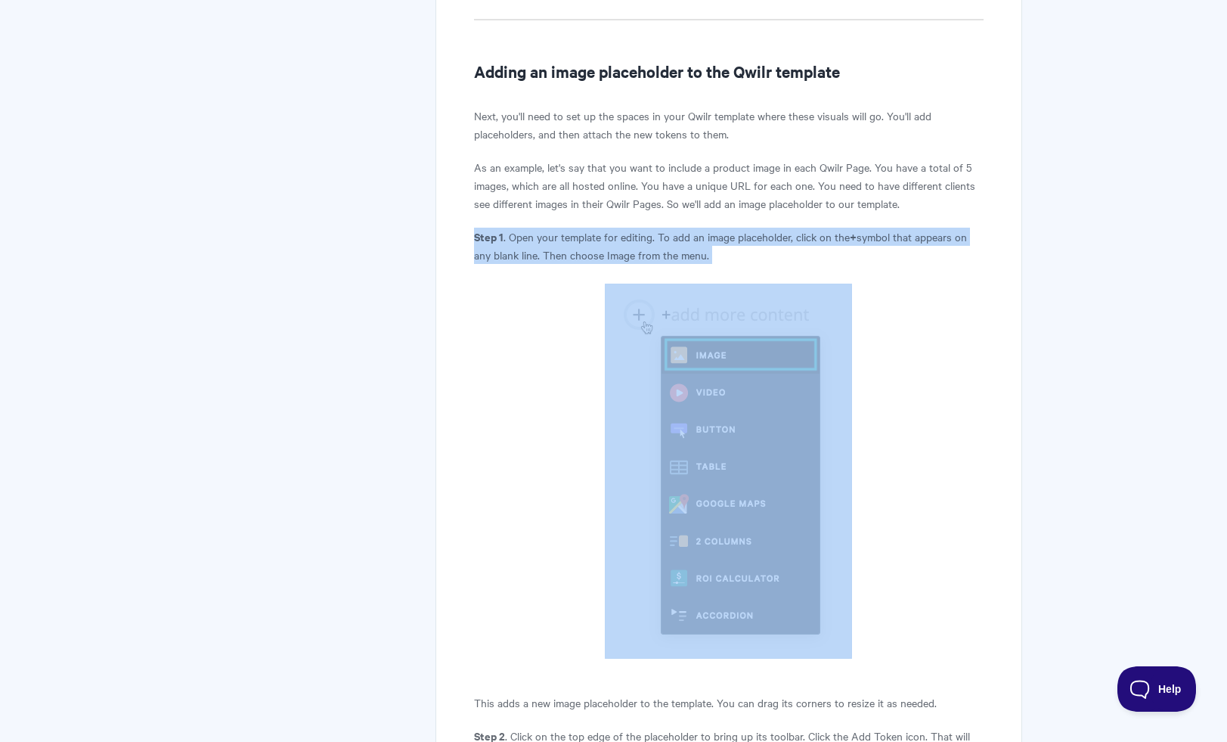
click at [581, 262] on p "Step 1 . Open your template for editing. To add an image placeholder, click on …" at bounding box center [728, 246] width 509 height 36
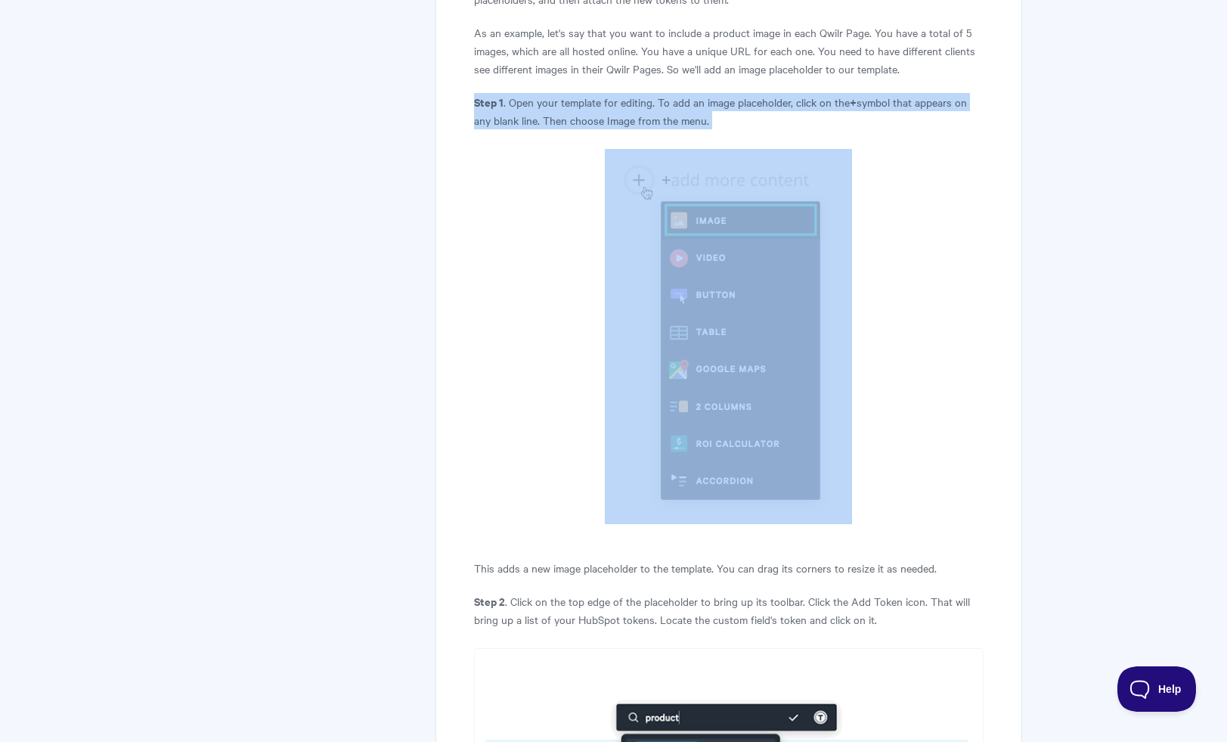
scroll to position [8506, 0]
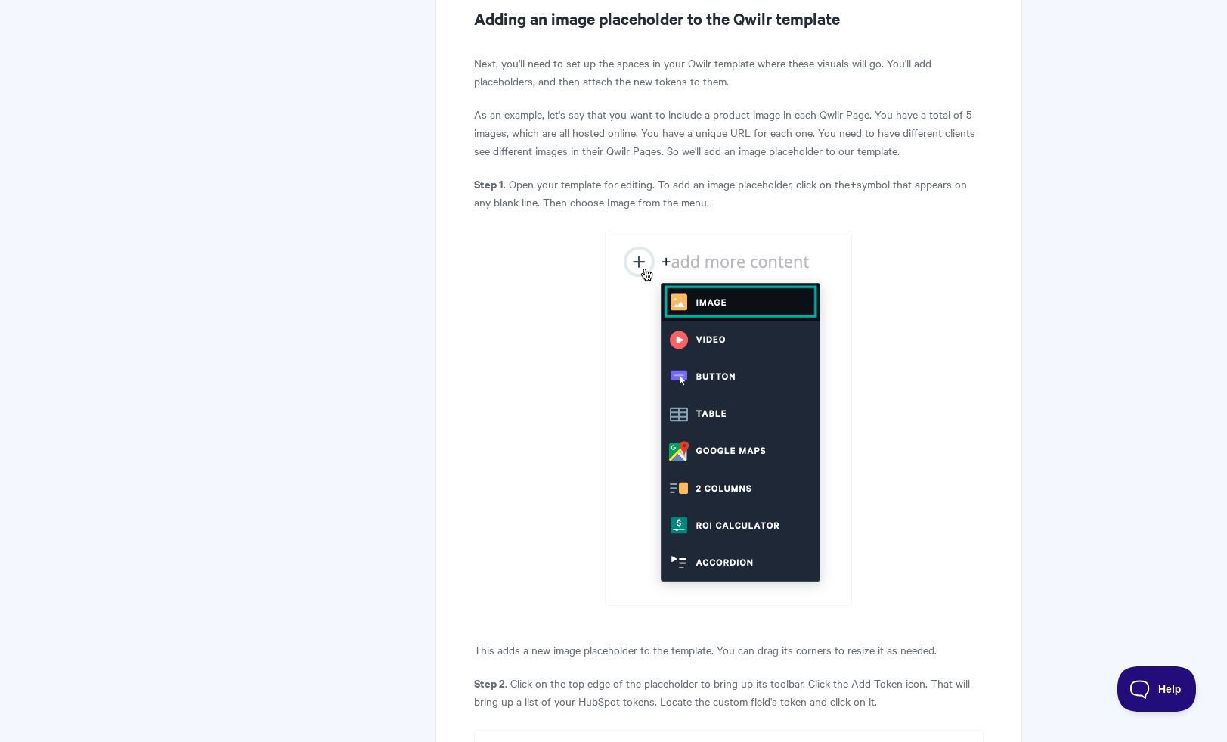
click at [640, 150] on p "As an example, let's say that you want to include a product image in each Qwilr…" at bounding box center [728, 132] width 509 height 54
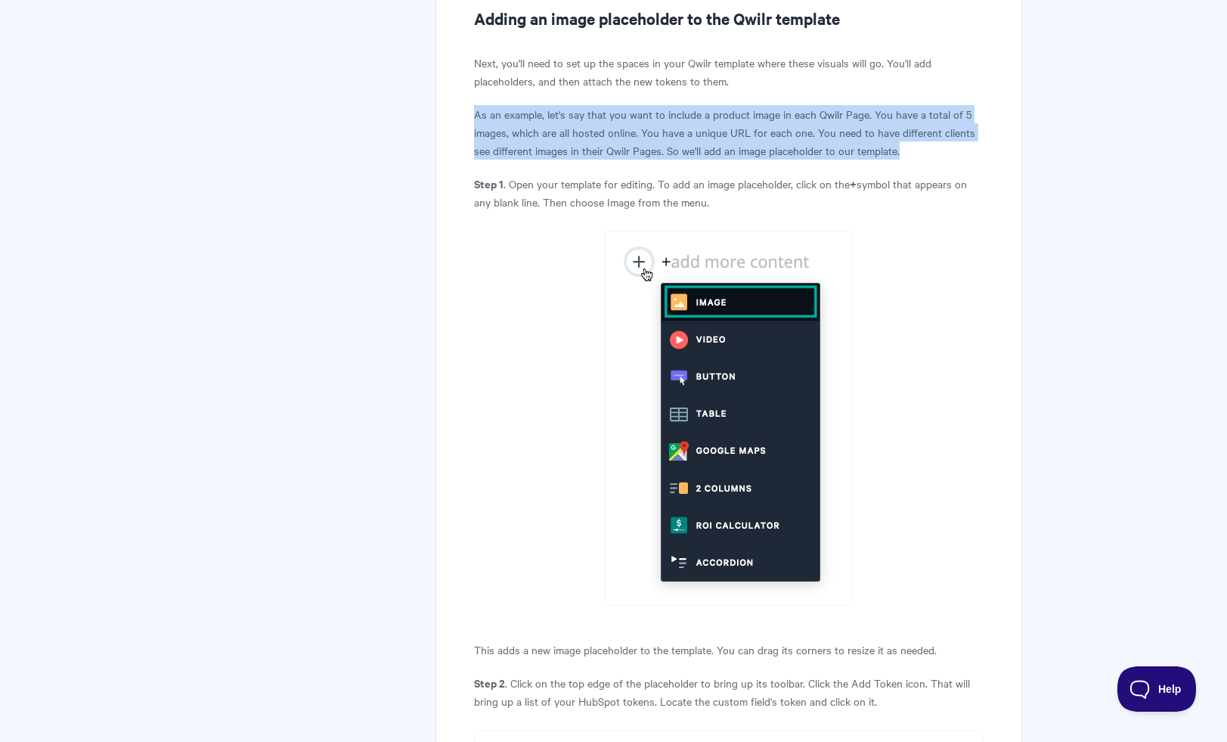
click at [640, 150] on p "As an example, let's say that you want to include a product image in each Qwilr…" at bounding box center [728, 132] width 509 height 54
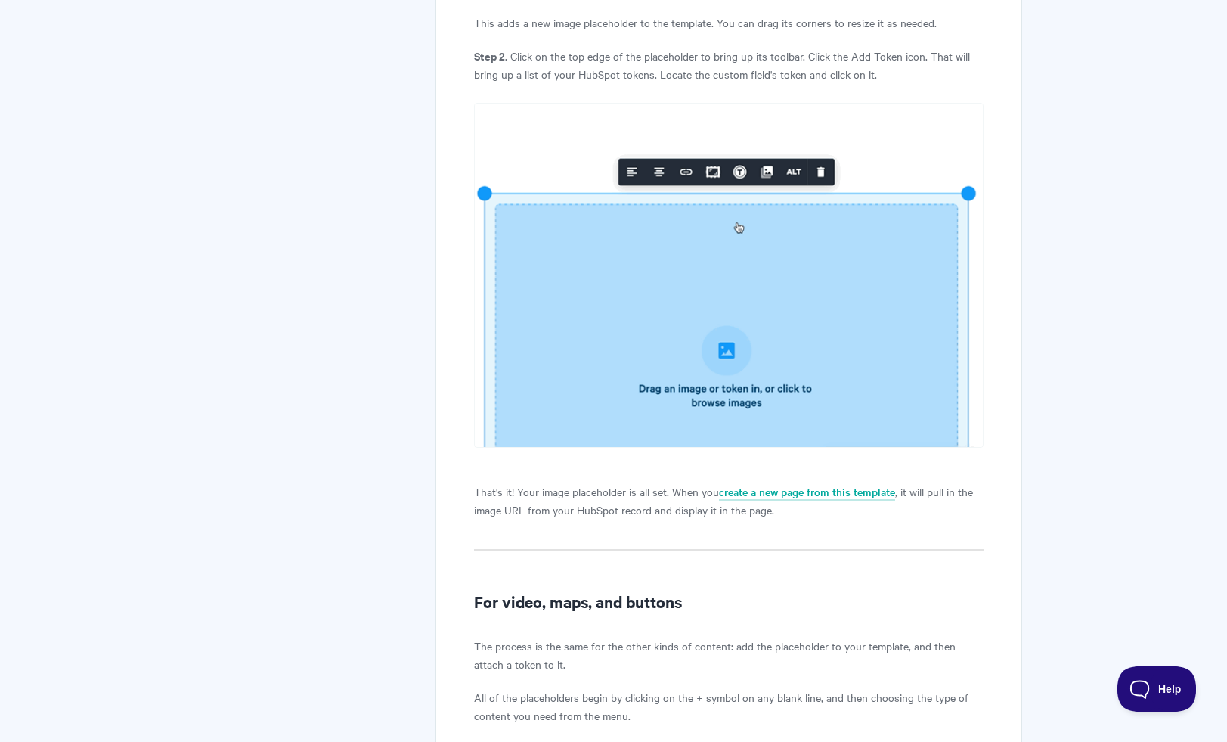
scroll to position [9155, 0]
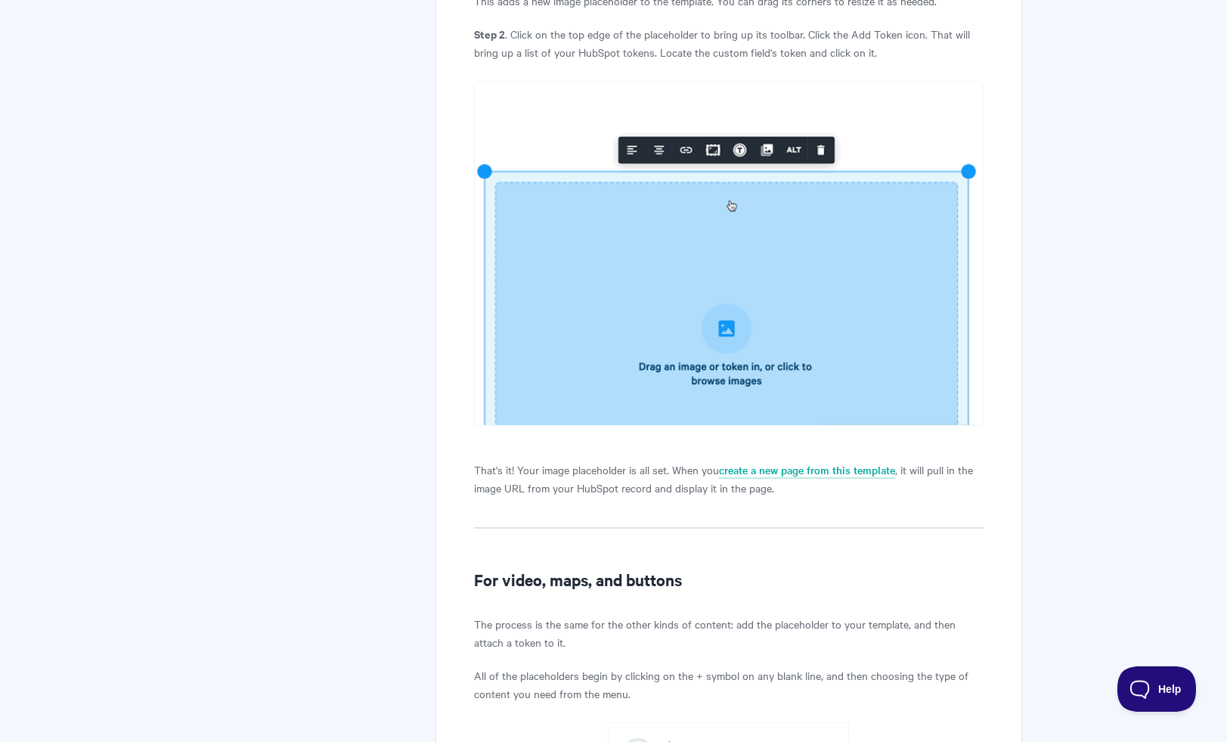
click at [618, 479] on p "That's it! Your image placeholder is all set. When you create a new page from t…" at bounding box center [728, 478] width 509 height 36
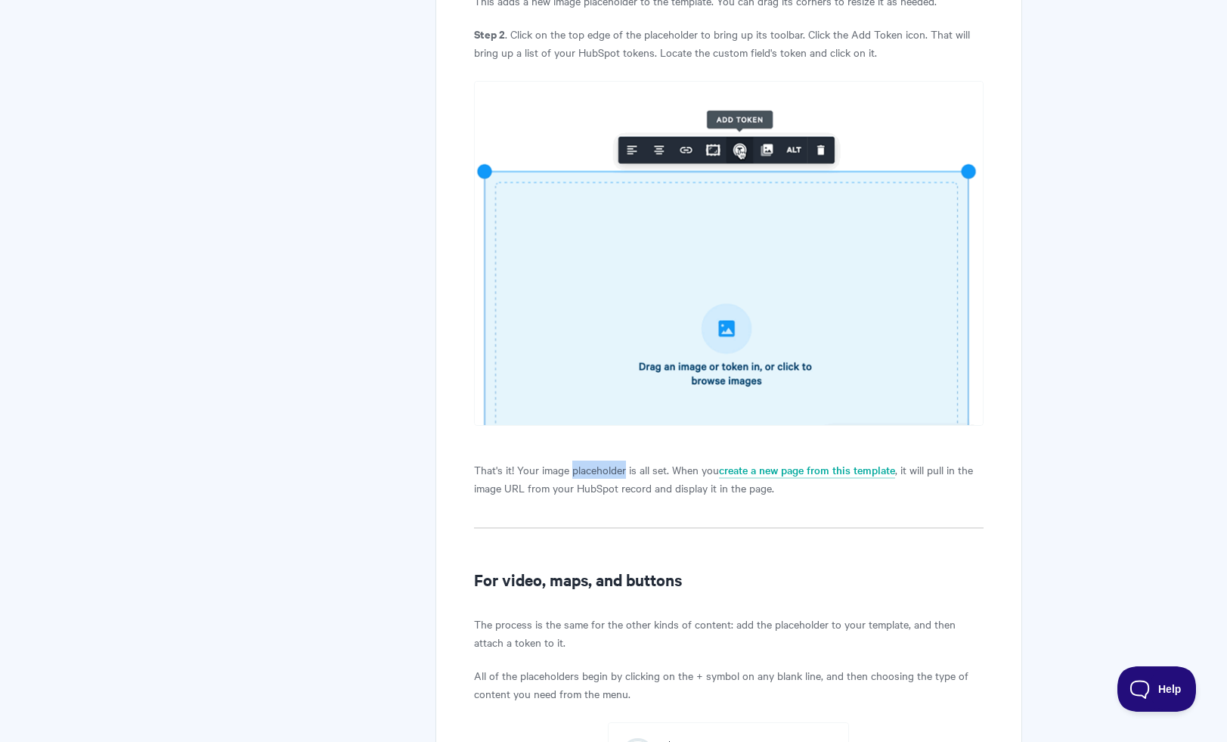
click at [618, 479] on p "That's it! Your image placeholder is all set. When you create a new page from t…" at bounding box center [728, 478] width 509 height 36
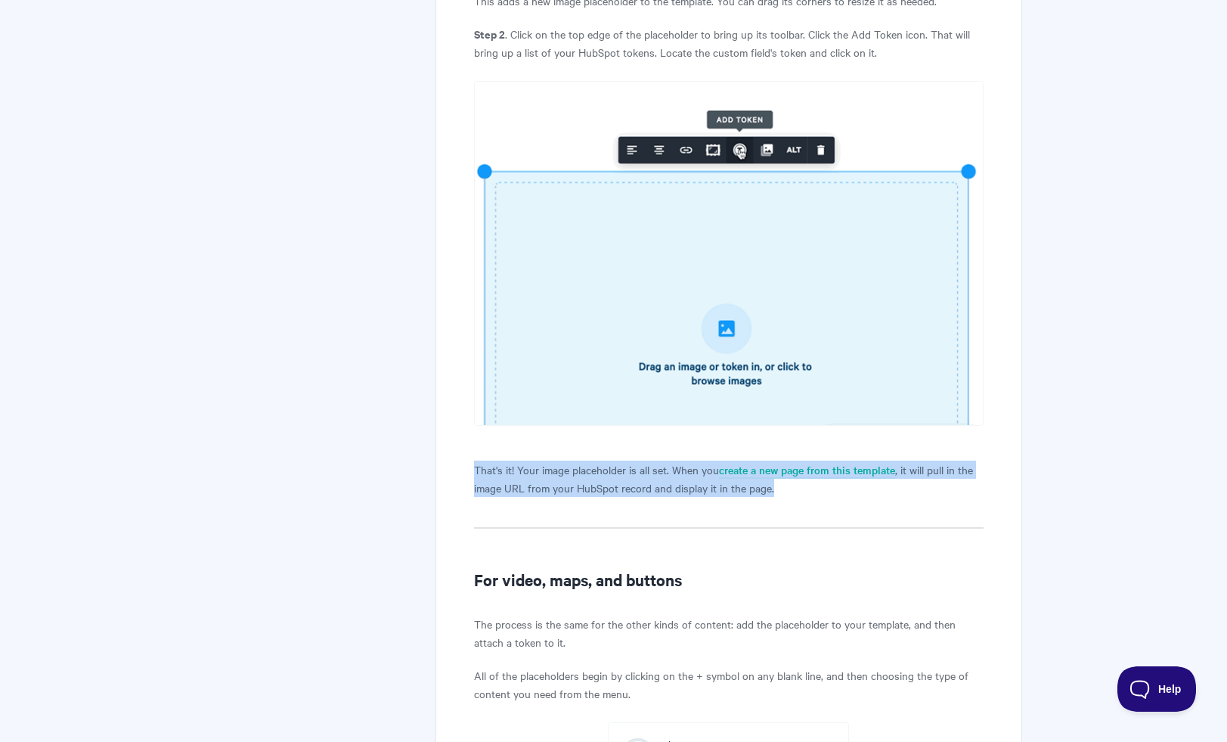
click at [618, 479] on p "That's it! Your image placeholder is all set. When you create a new page from t…" at bounding box center [728, 478] width 509 height 36
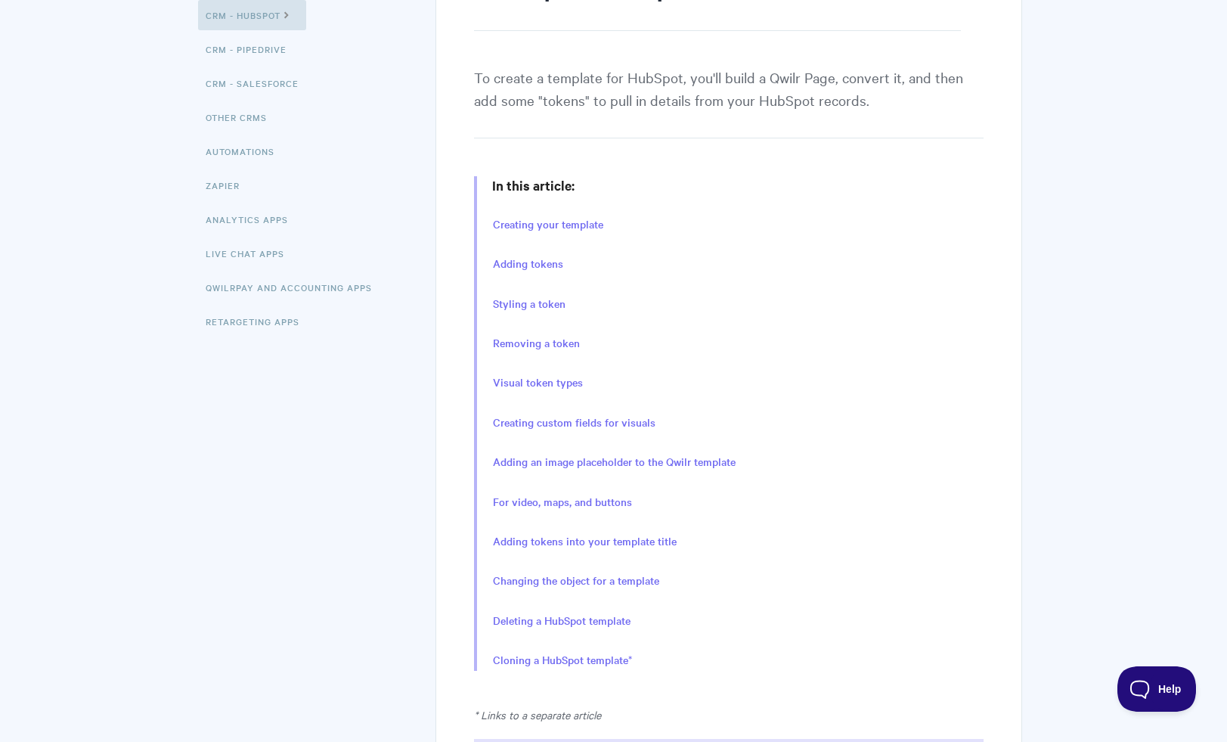
scroll to position [0, 0]
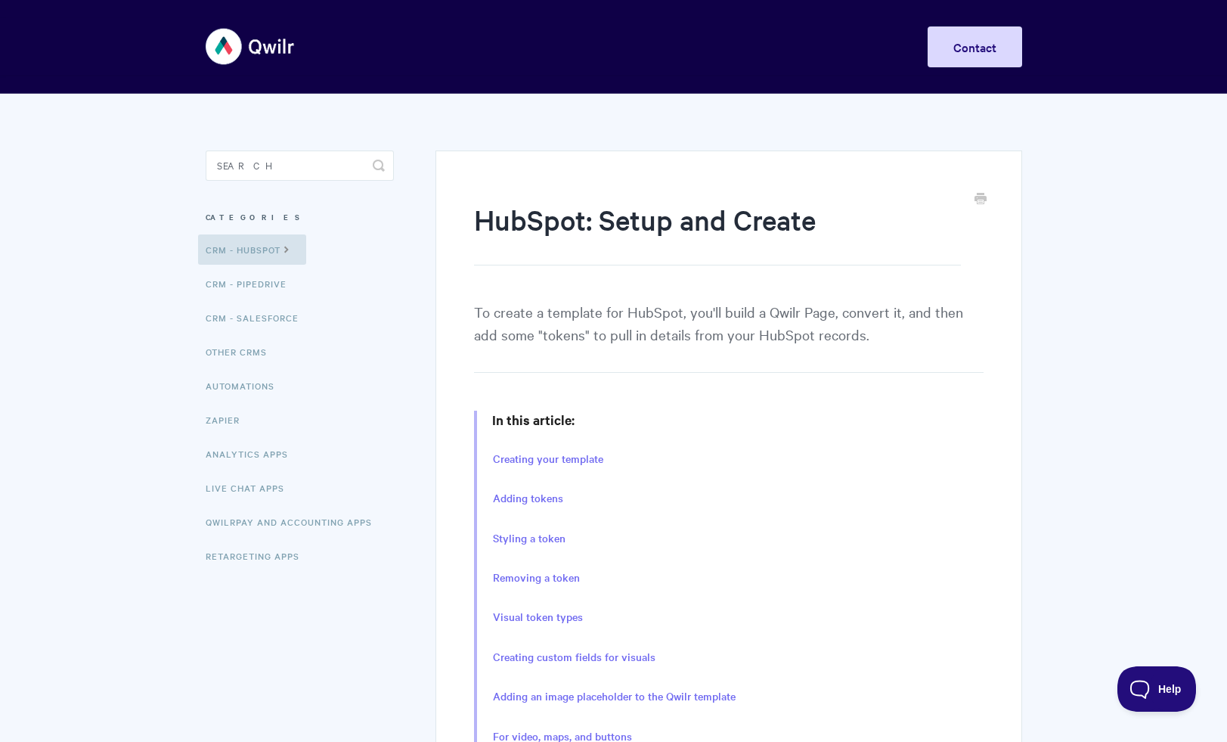
click at [529, 315] on p "To create a template for HubSpot, you'll build a Qwilr Page, convert it, and th…" at bounding box center [728, 336] width 509 height 73
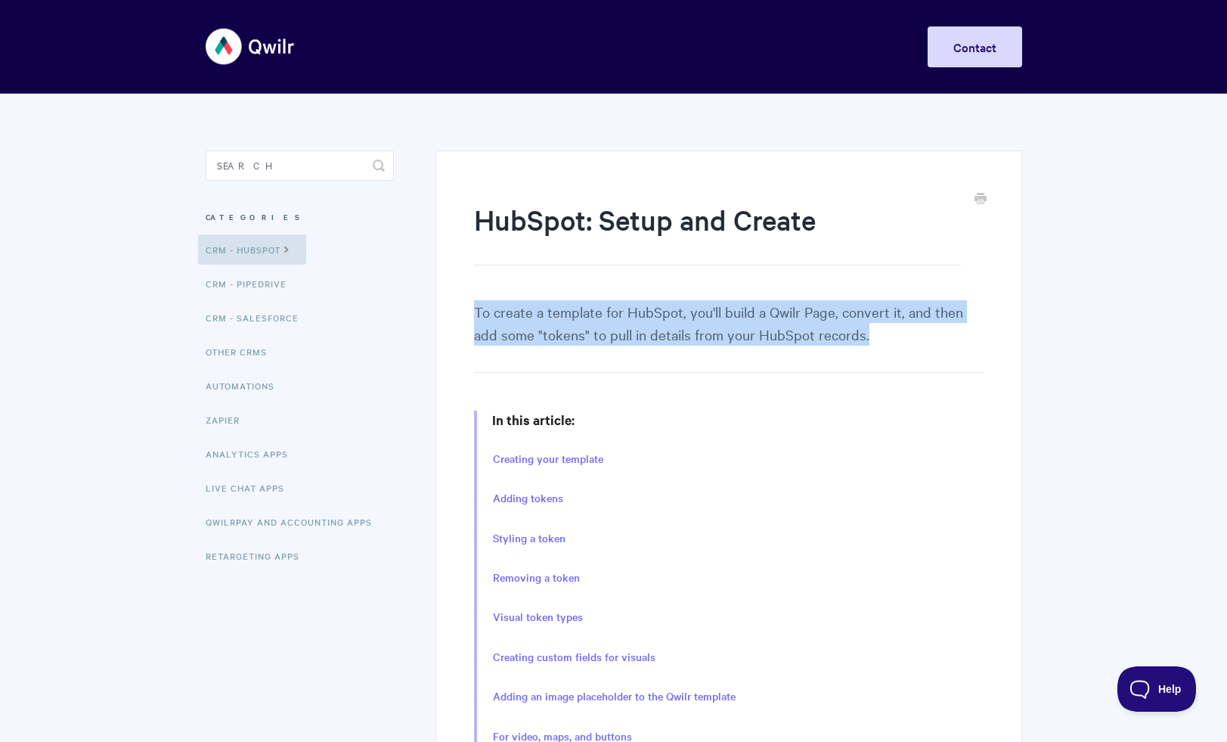
click at [529, 315] on p "To create a template for HubSpot, you'll build a Qwilr Page, convert it, and th…" at bounding box center [728, 336] width 509 height 73
click at [253, 239] on link "CRM - HubSpot" at bounding box center [252, 249] width 108 height 30
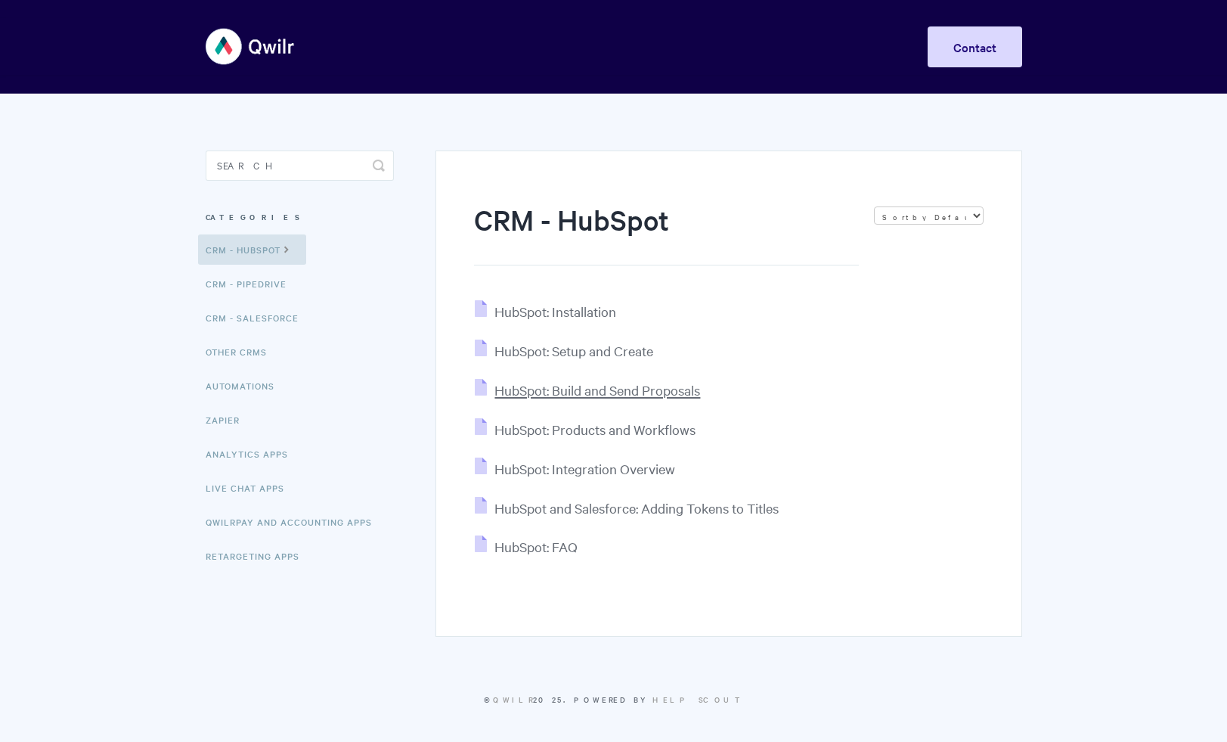
click at [629, 390] on span "HubSpot: Build and Send Proposals" at bounding box center [597, 389] width 206 height 17
click at [611, 433] on span "HubSpot: Products and Workflows" at bounding box center [594, 428] width 201 height 17
click at [625, 468] on span "HubSpot: Integration Overview" at bounding box center [584, 468] width 181 height 17
click at [635, 508] on span "HubSpot and Salesforce: Adding Tokens to Titles" at bounding box center [636, 507] width 284 height 17
click at [564, 552] on span "HubSpot: FAQ" at bounding box center [535, 546] width 83 height 17
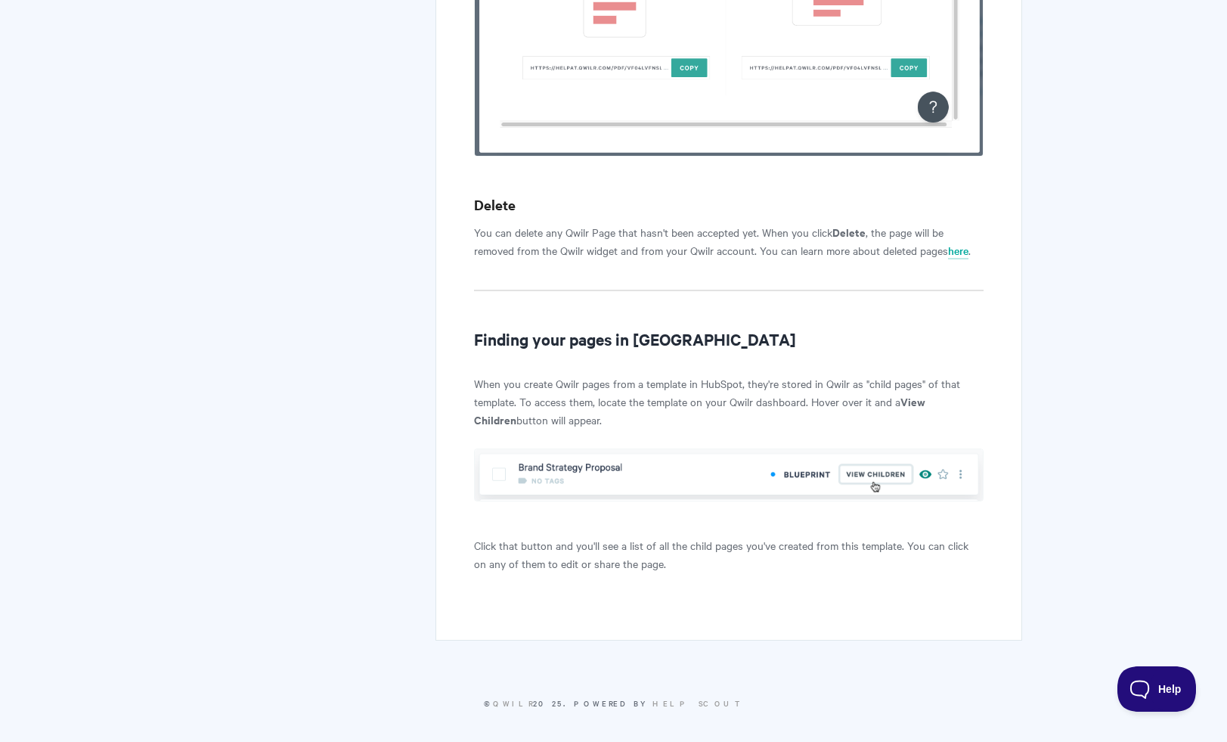
scroll to position [5236, 0]
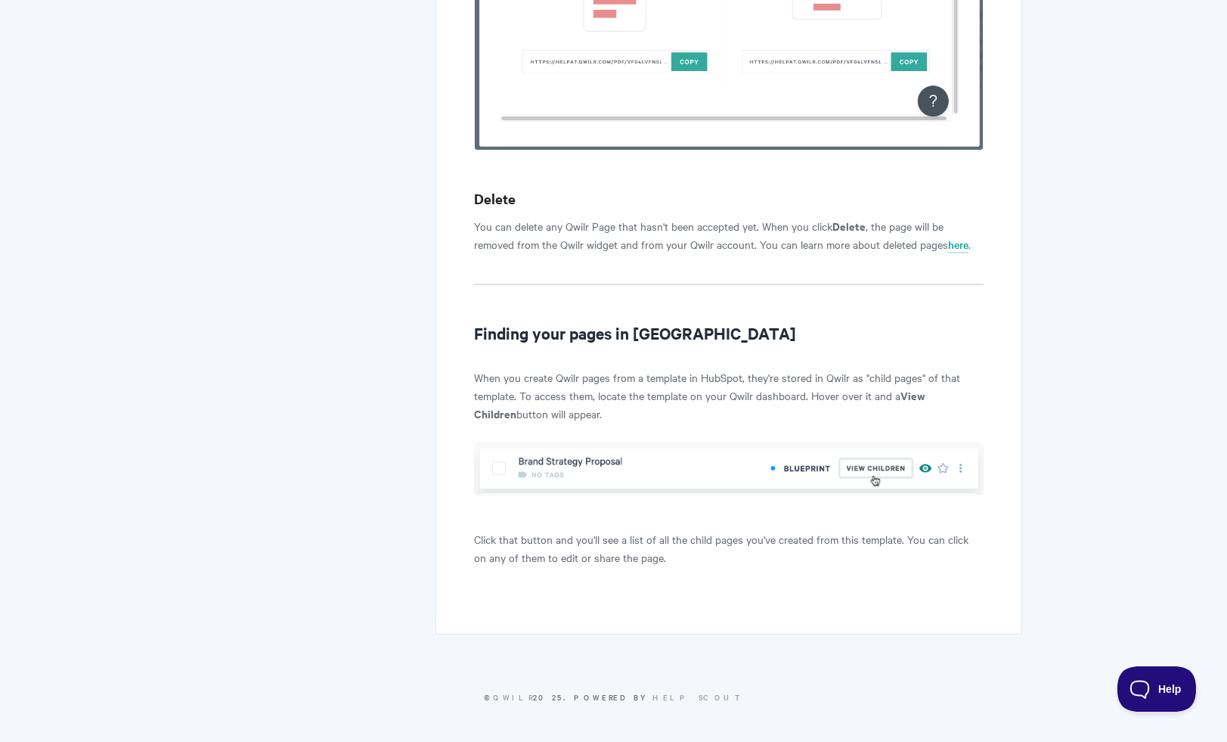
click at [632, 391] on p "When you create Qwilr pages from a template in HubSpot, they're stored in Qwilr…" at bounding box center [728, 395] width 509 height 54
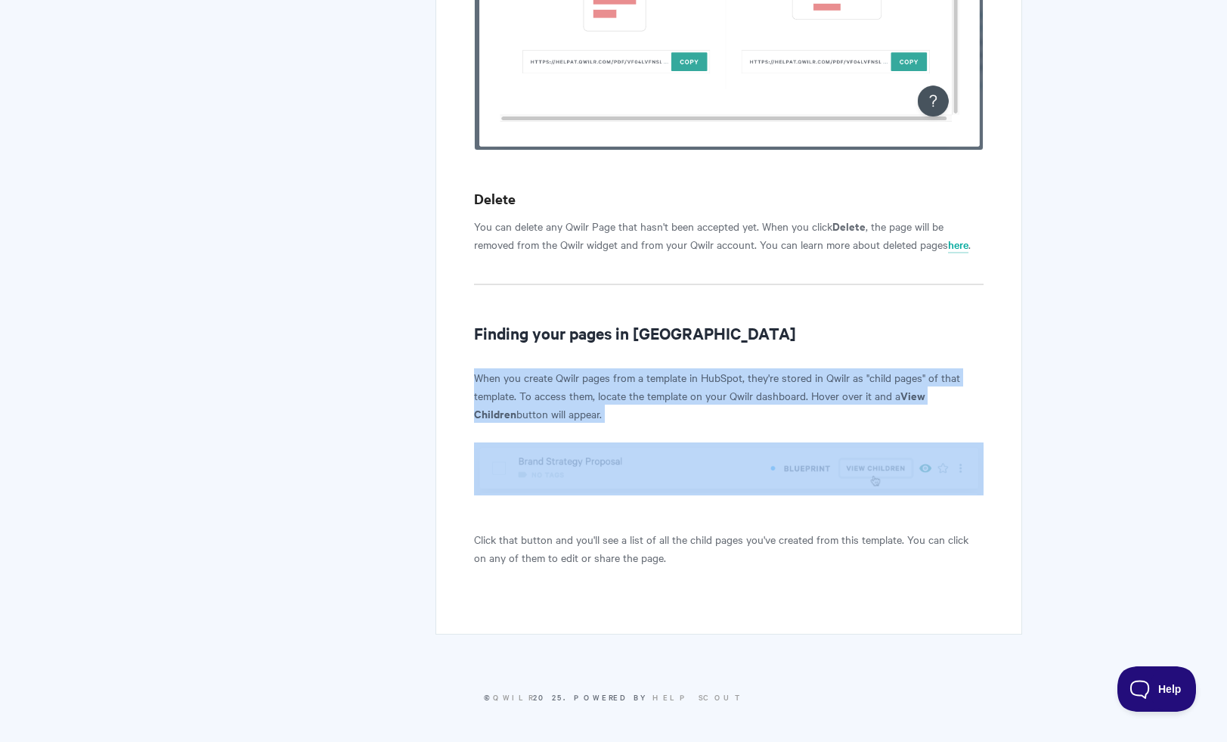
click at [632, 391] on p "When you create Qwilr pages from a template in HubSpot, they're stored in Qwilr…" at bounding box center [728, 395] width 509 height 54
click at [636, 399] on p "When you create Qwilr pages from a template in HubSpot, they're stored in Qwilr…" at bounding box center [728, 395] width 509 height 54
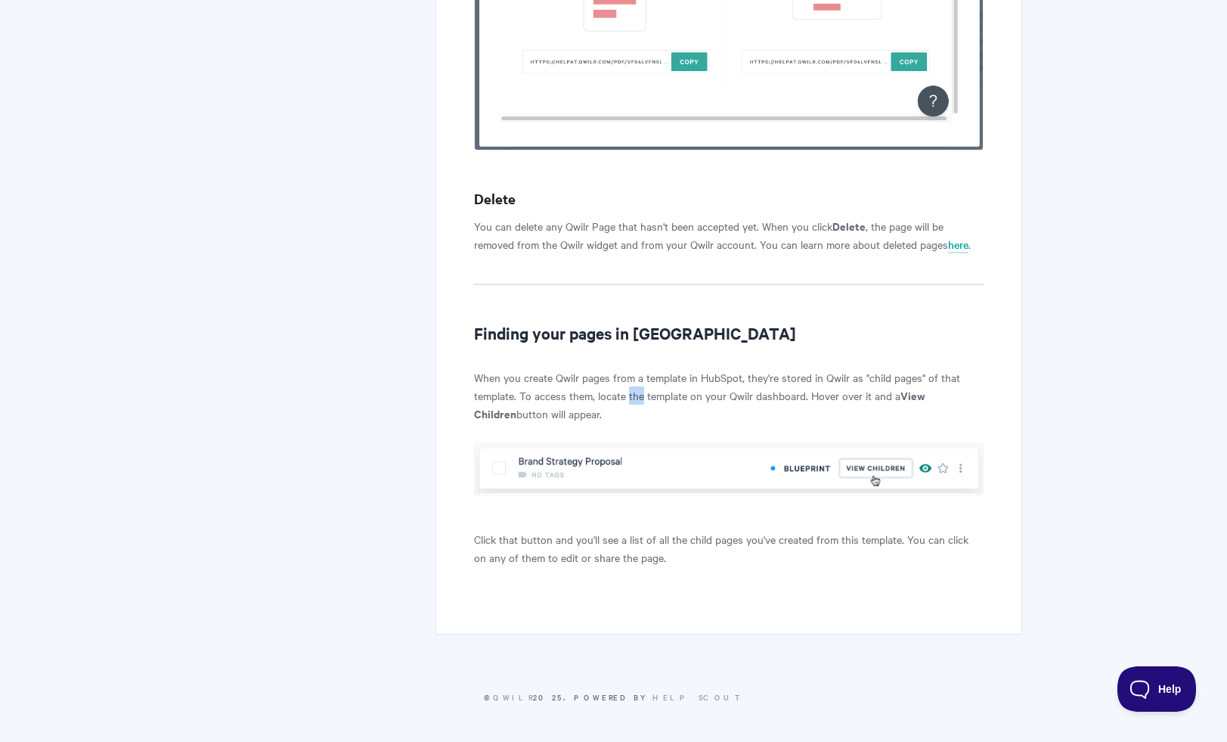
click at [636, 399] on p "When you create Qwilr pages from a template in HubSpot, they're stored in Qwilr…" at bounding box center [728, 395] width 509 height 54
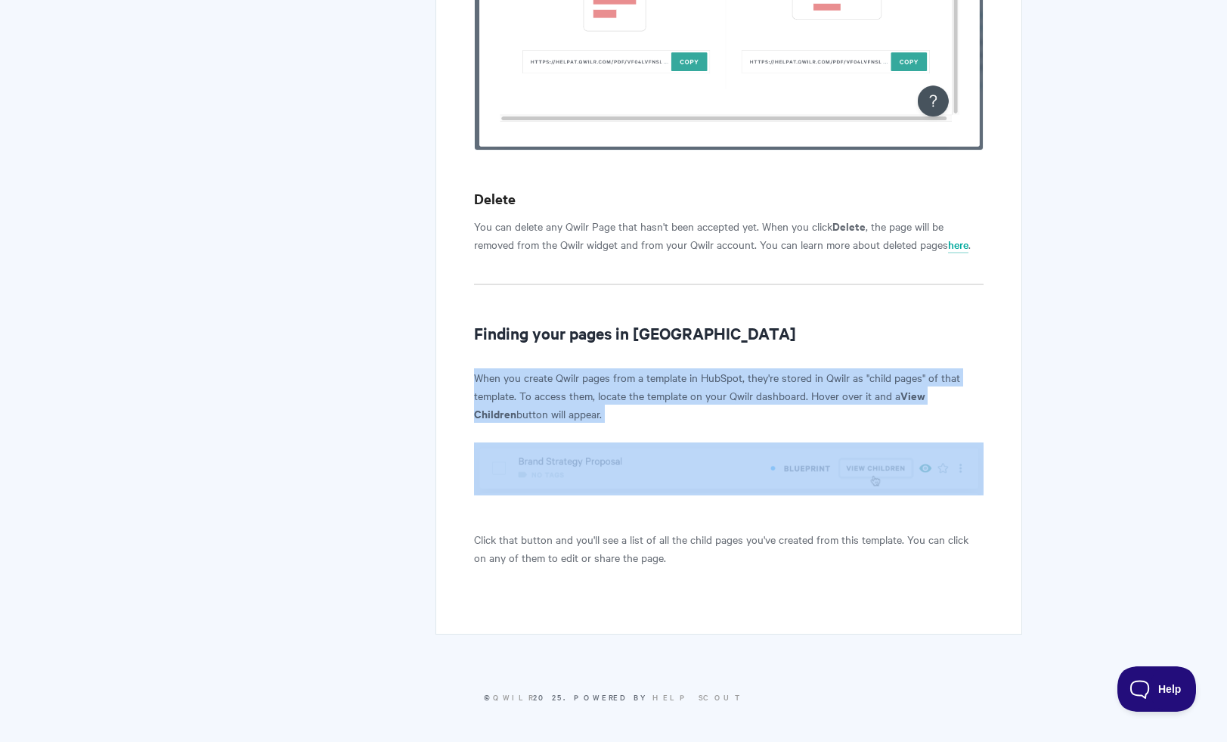
click at [636, 399] on p "When you create Qwilr pages from a template in HubSpot, they're stored in Qwilr…" at bounding box center [728, 395] width 509 height 54
click at [637, 412] on p "When you create Qwilr pages from a template in HubSpot, they're stored in Qwilr…" at bounding box center [728, 395] width 509 height 54
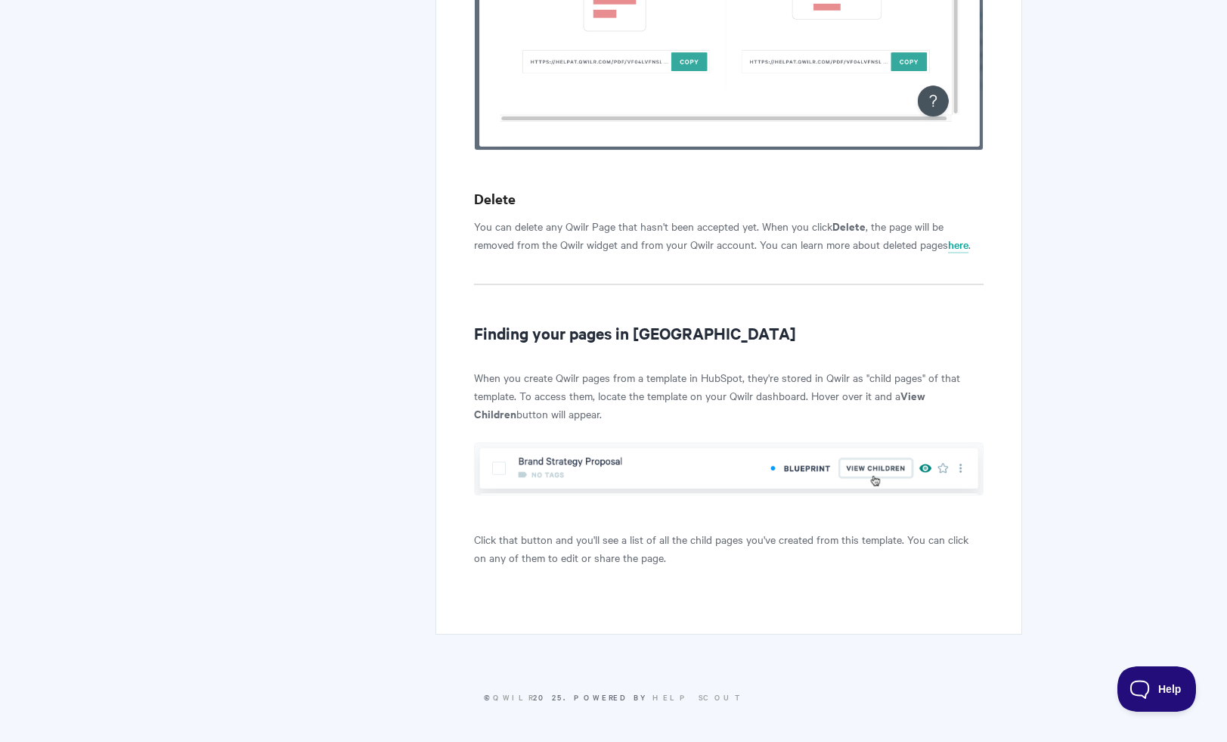
click at [637, 412] on p "When you create Qwilr pages from a template in HubSpot, they're stored in Qwilr…" at bounding box center [728, 395] width 509 height 54
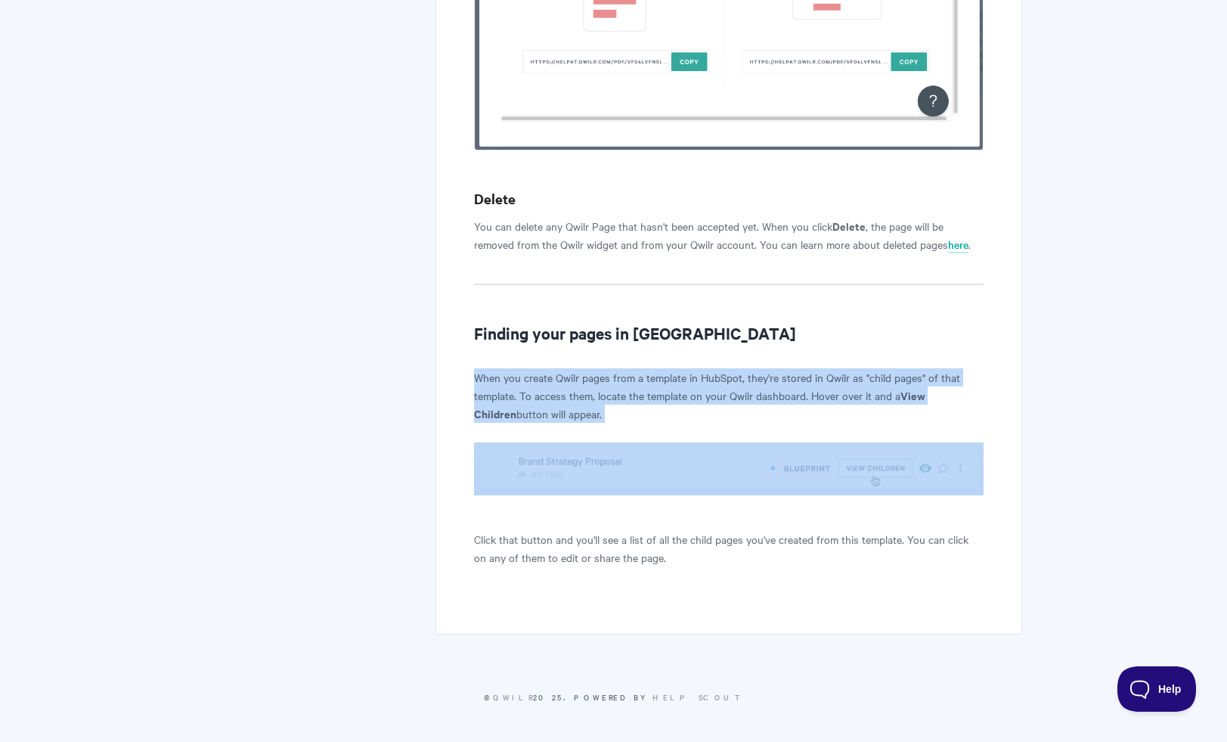
click at [637, 412] on p "When you create Qwilr pages from a template in HubSpot, they're stored in Qwilr…" at bounding box center [728, 395] width 509 height 54
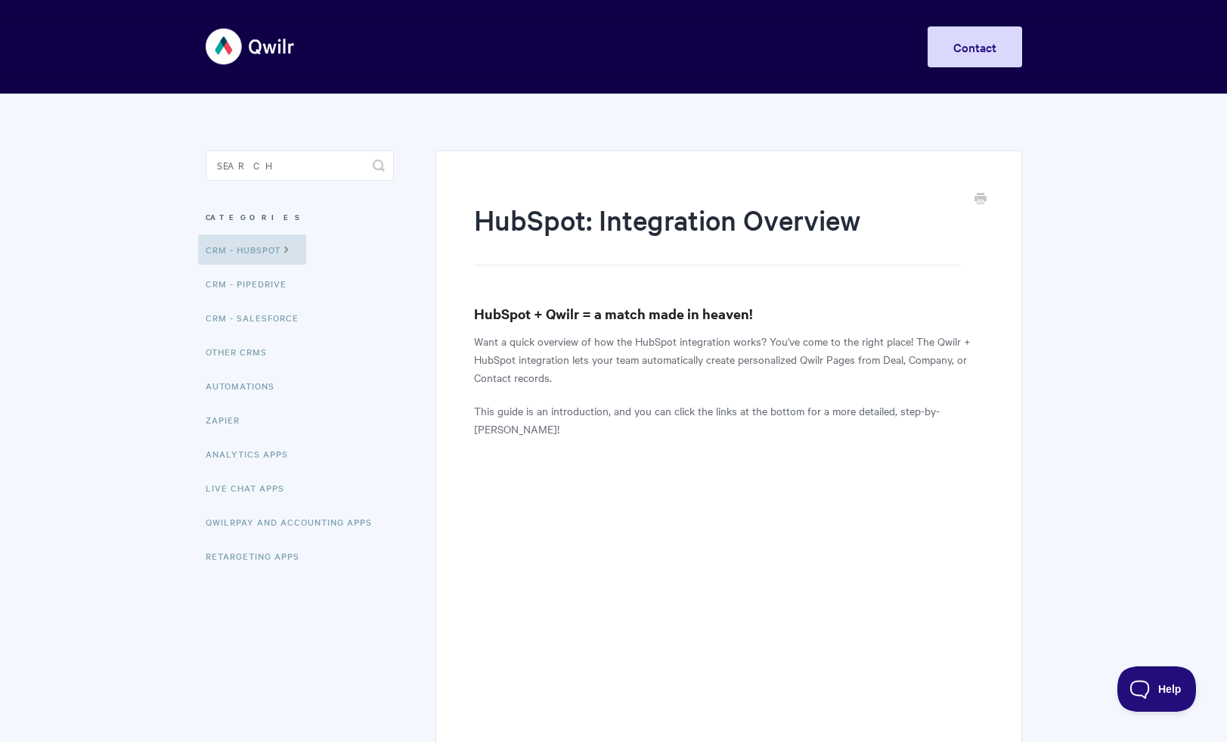
click at [626, 357] on p "Want a quick overview of how the HubSpot integration works? You've come to the …" at bounding box center [728, 359] width 509 height 54
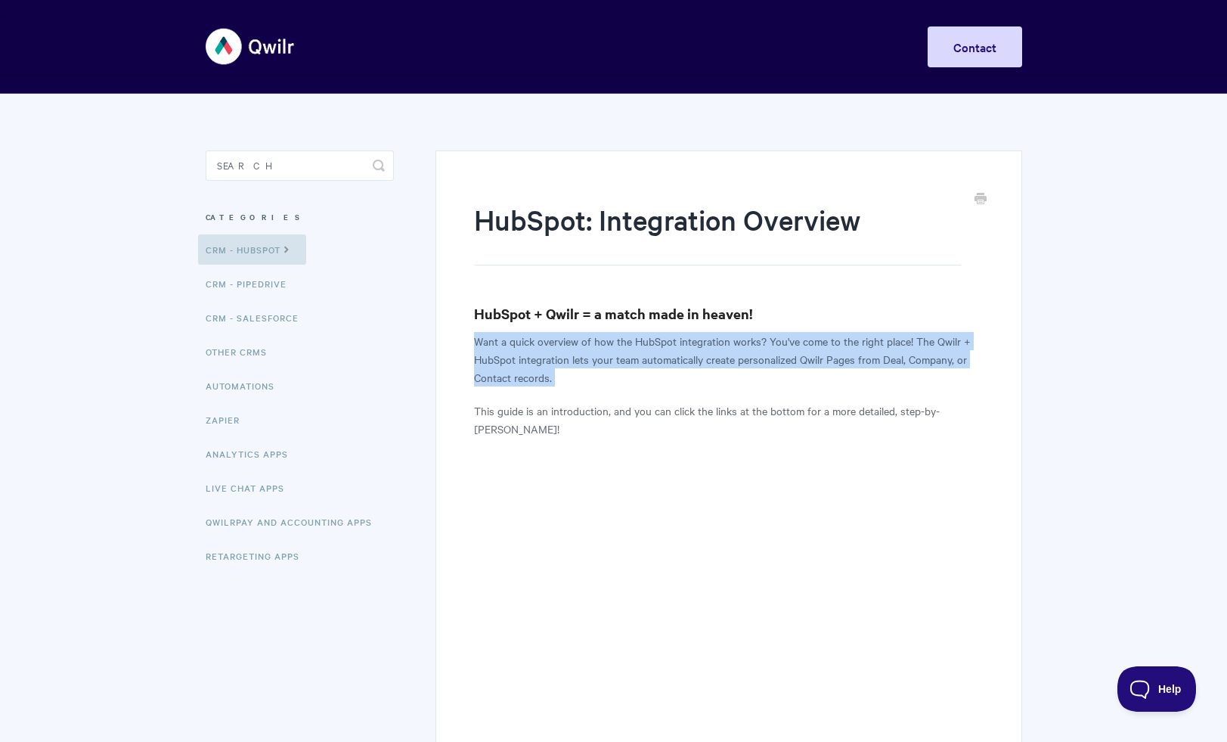
click at [626, 357] on p "Want a quick overview of how the HubSpot integration works? You've come to the …" at bounding box center [728, 359] width 509 height 54
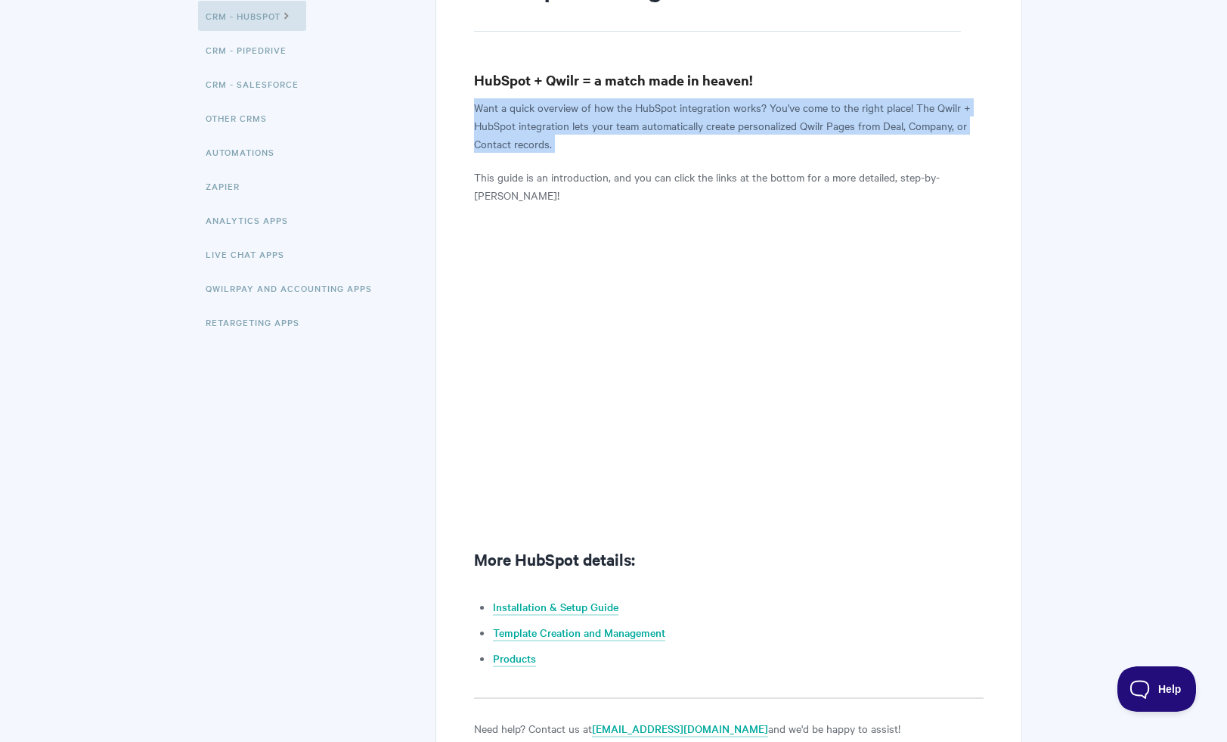
scroll to position [404, 0]
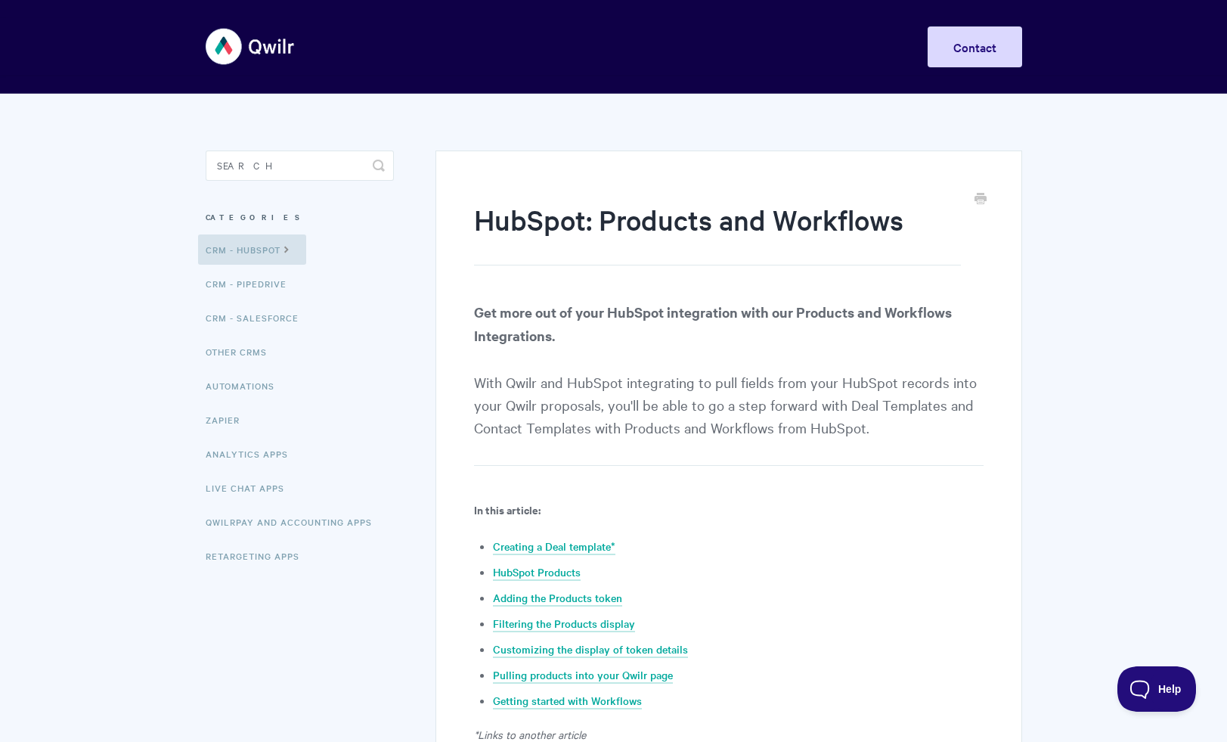
click at [652, 314] on strong "Get more out of your HubSpot integration with our Products and Workflows Integr…" at bounding box center [713, 323] width 478 height 42
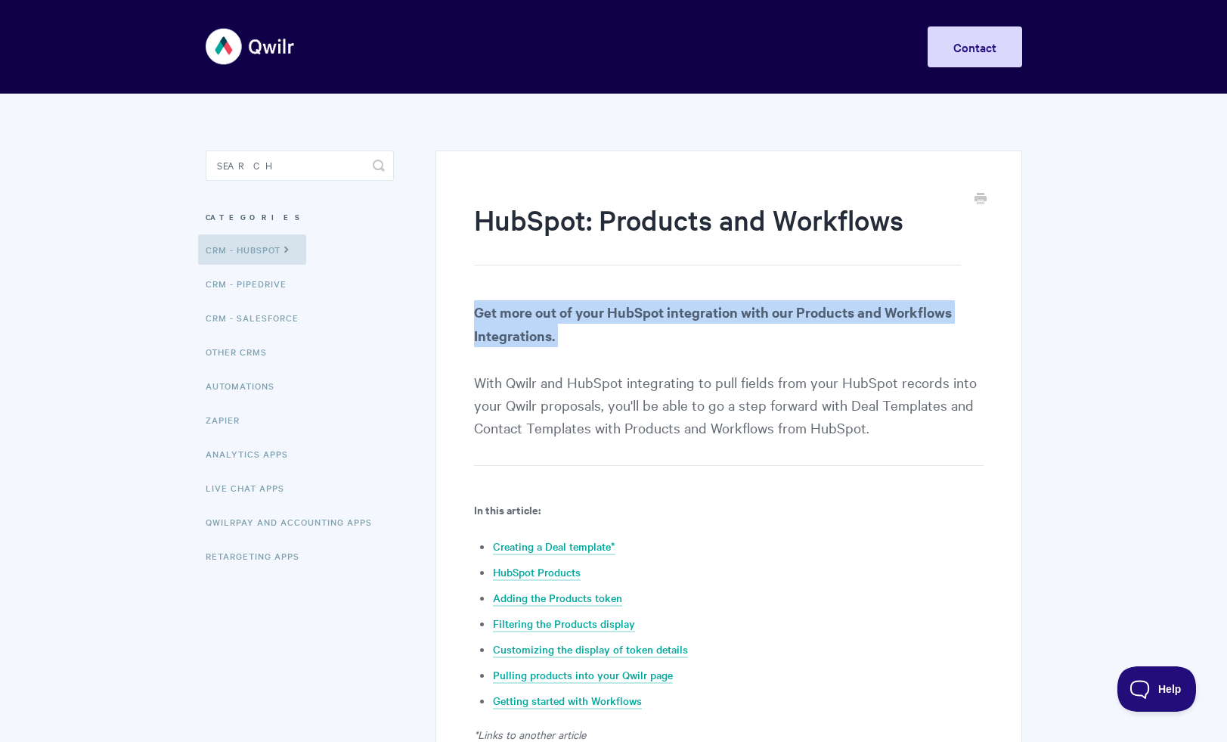
click at [652, 314] on strong "Get more out of your HubSpot integration with our Products and Workflows Integr…" at bounding box center [713, 323] width 478 height 42
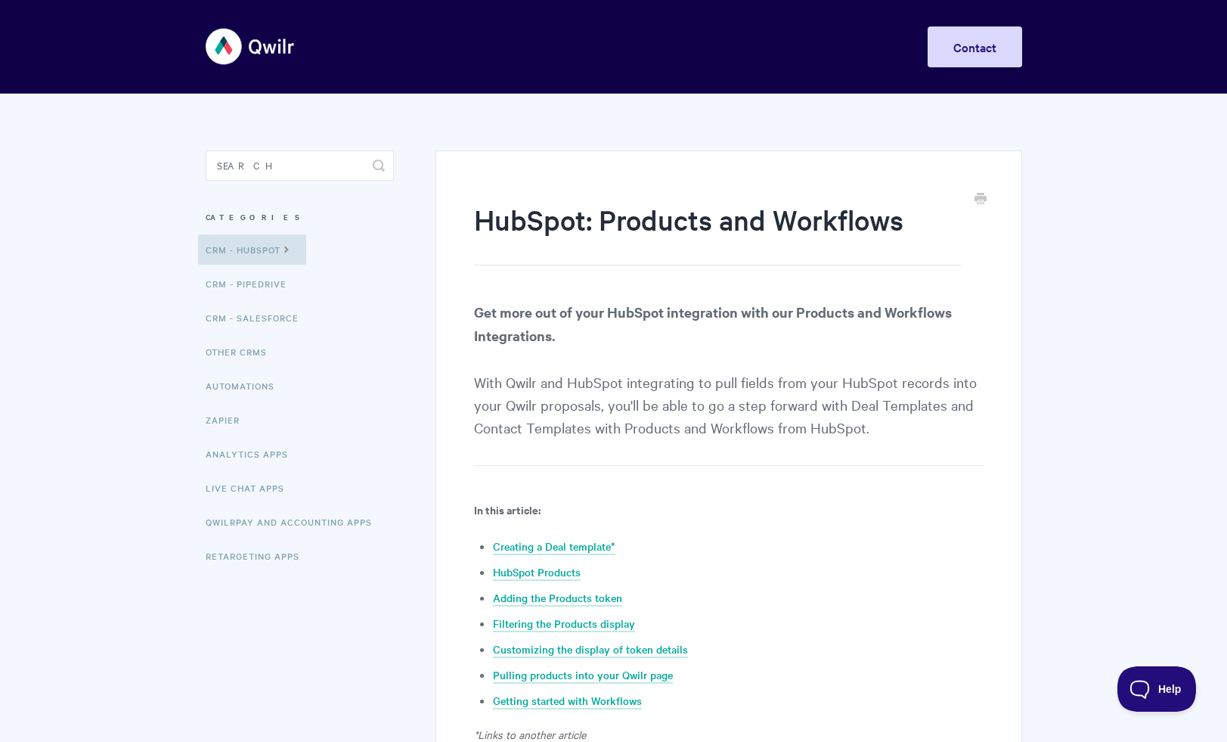
click at [680, 393] on p "Get more out of your HubSpot integration with our Products and Workflows Integr…" at bounding box center [728, 383] width 509 height 166
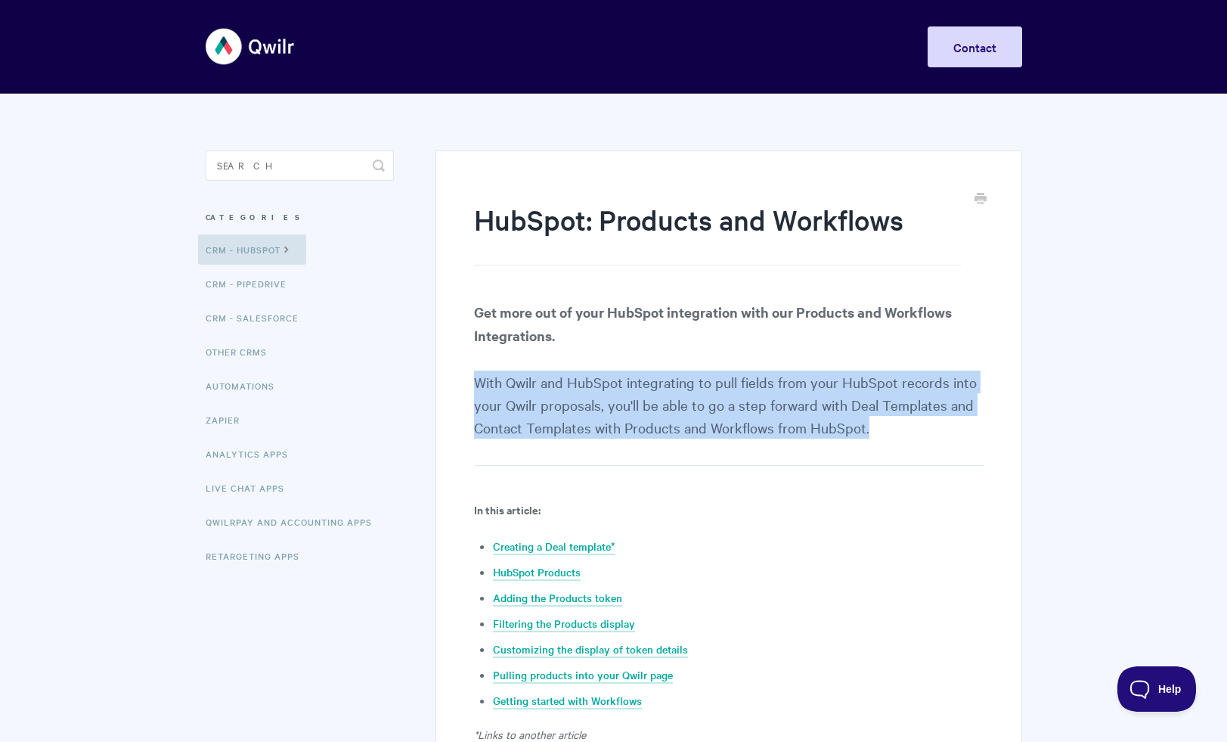
click at [680, 393] on p "Get more out of your HubSpot integration with our Products and Workflows Integr…" at bounding box center [728, 383] width 509 height 166
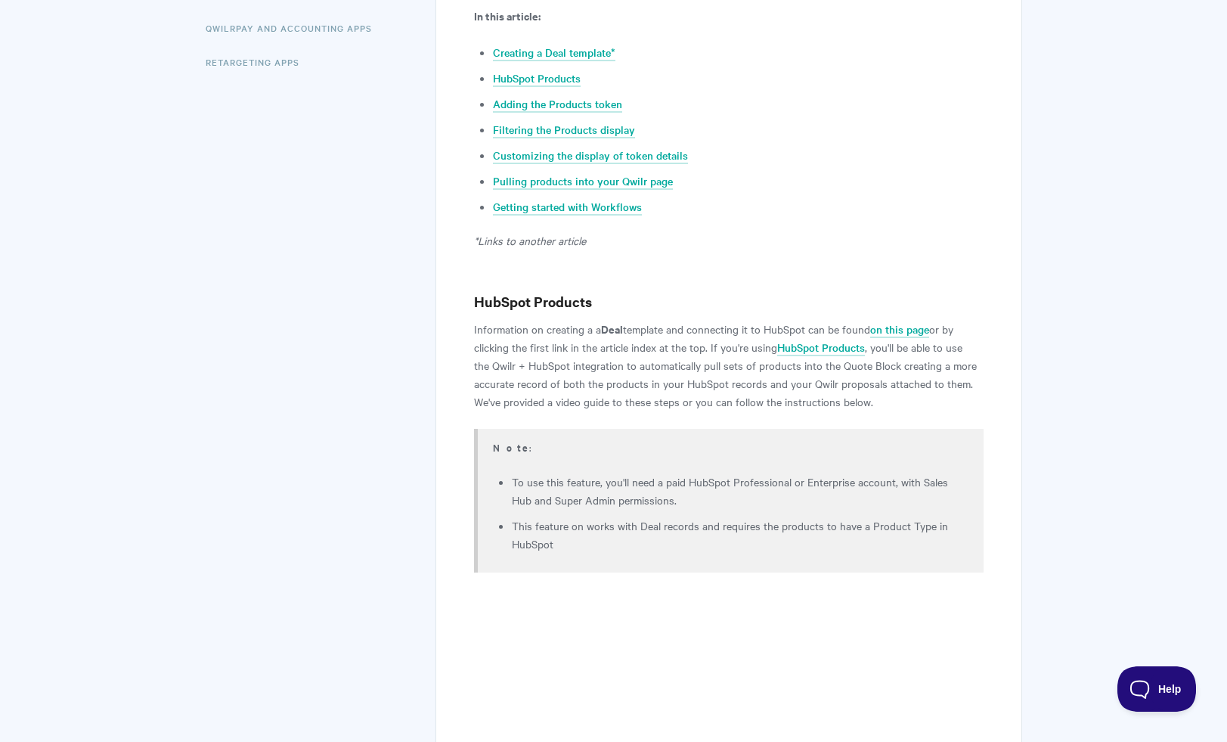
scroll to position [556, 0]
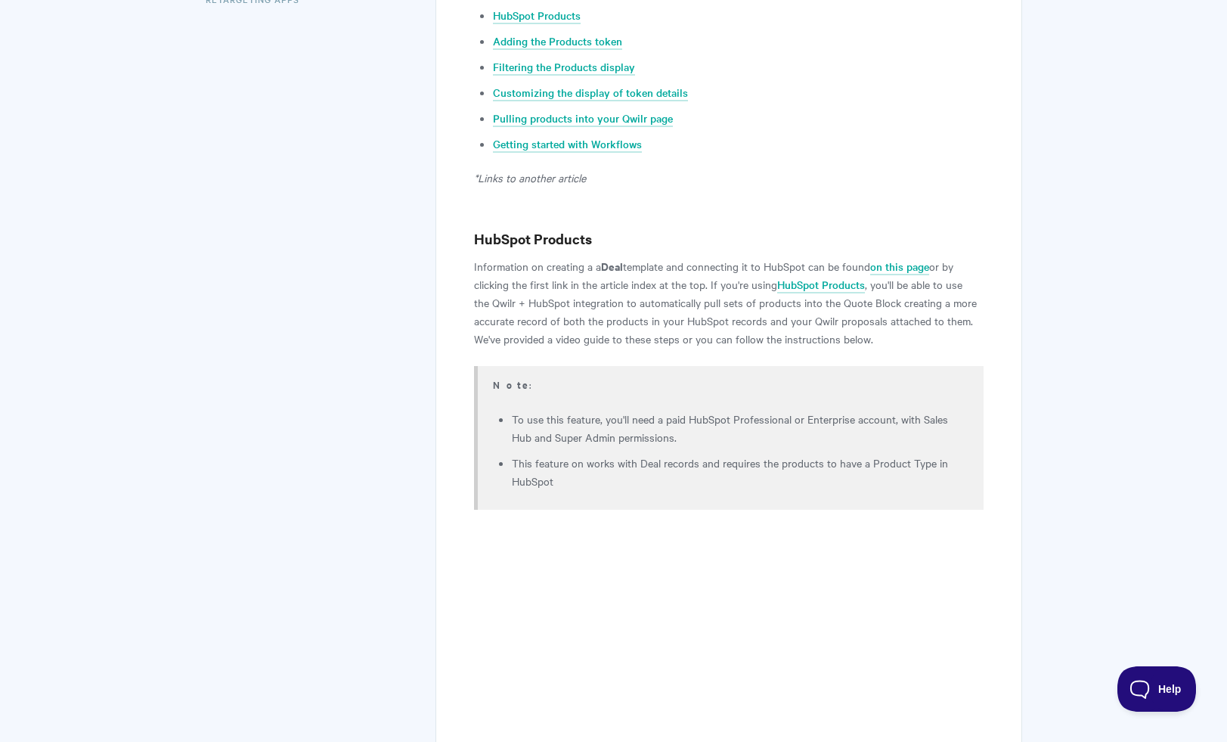
click at [656, 269] on p "Information on creating a a Deal template and connecting it to HubSpot can be f…" at bounding box center [728, 302] width 509 height 91
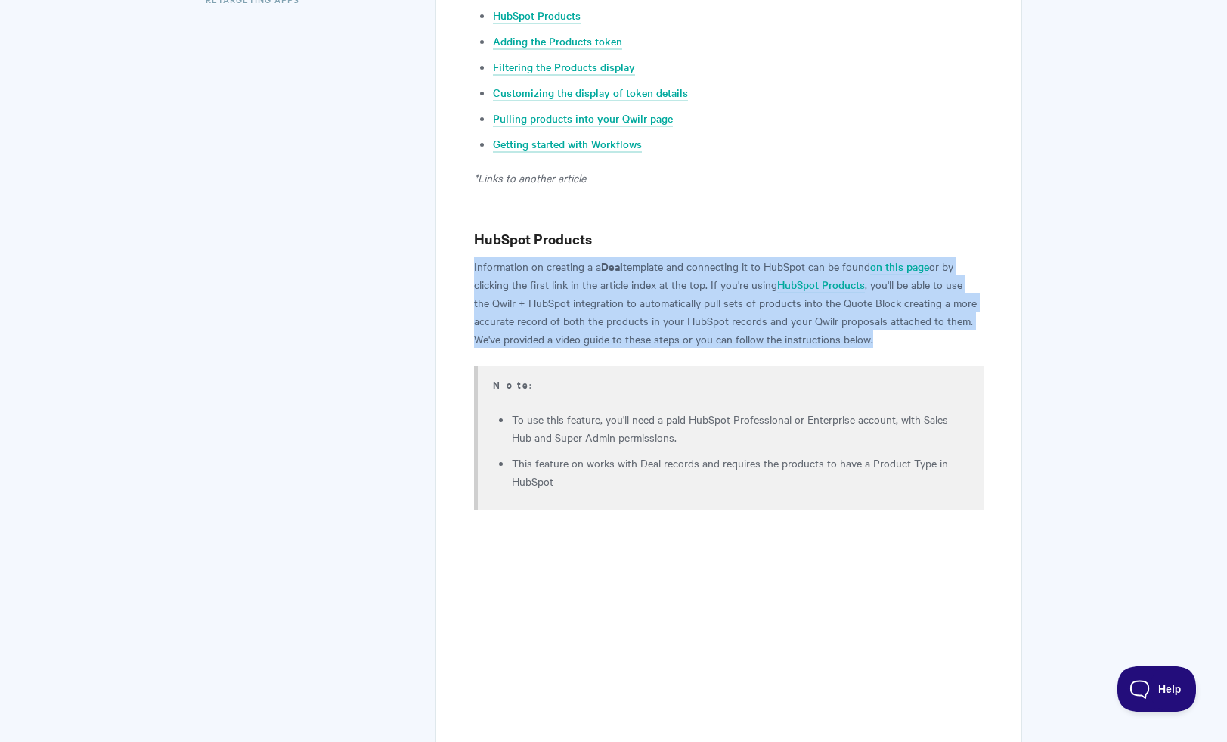
click at [656, 269] on p "Information on creating a a Deal template and connecting it to HubSpot can be f…" at bounding box center [728, 302] width 509 height 91
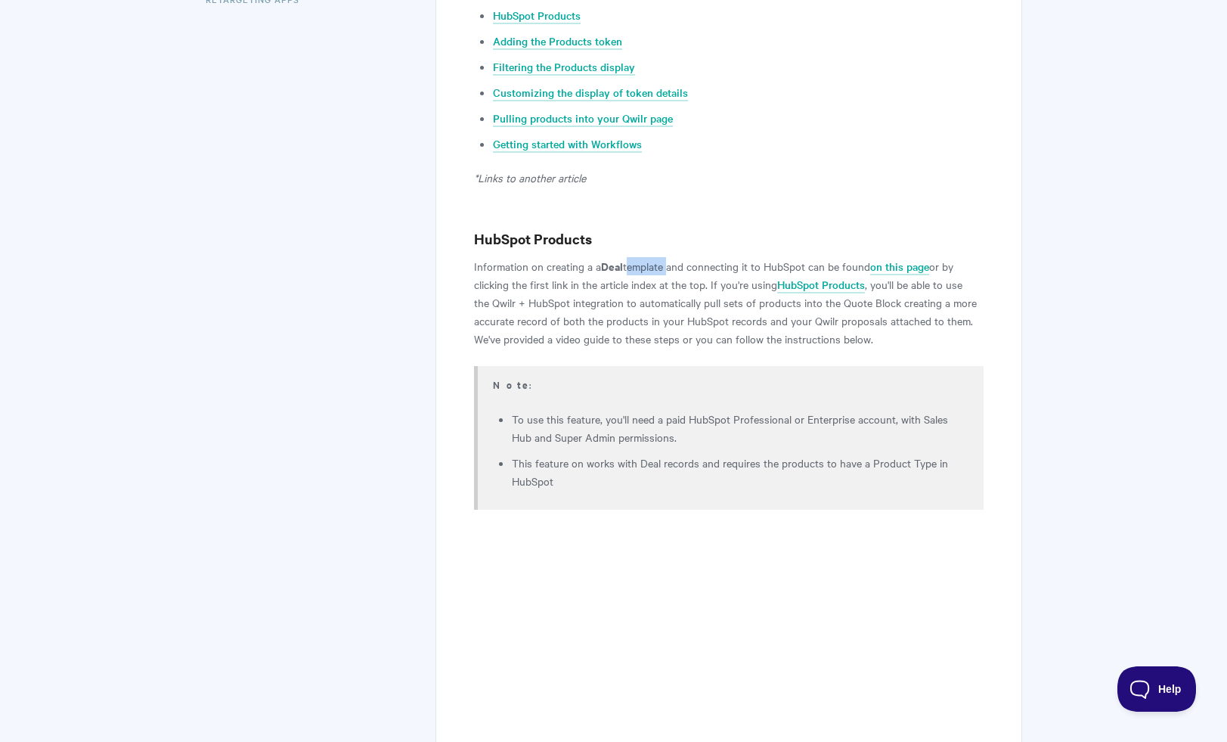
click at [656, 269] on p "Information on creating a a Deal template and connecting it to HubSpot can be f…" at bounding box center [728, 302] width 509 height 91
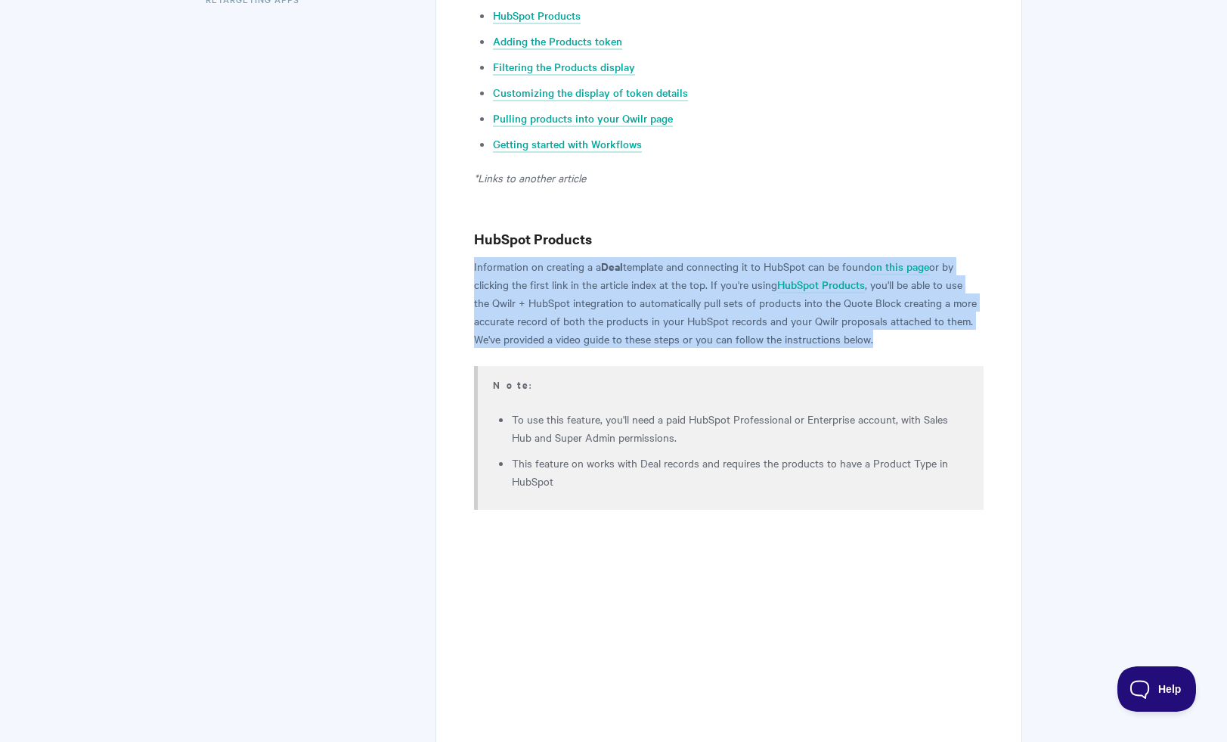
click at [656, 269] on p "Information on creating a a Deal template and connecting it to HubSpot can be f…" at bounding box center [728, 302] width 509 height 91
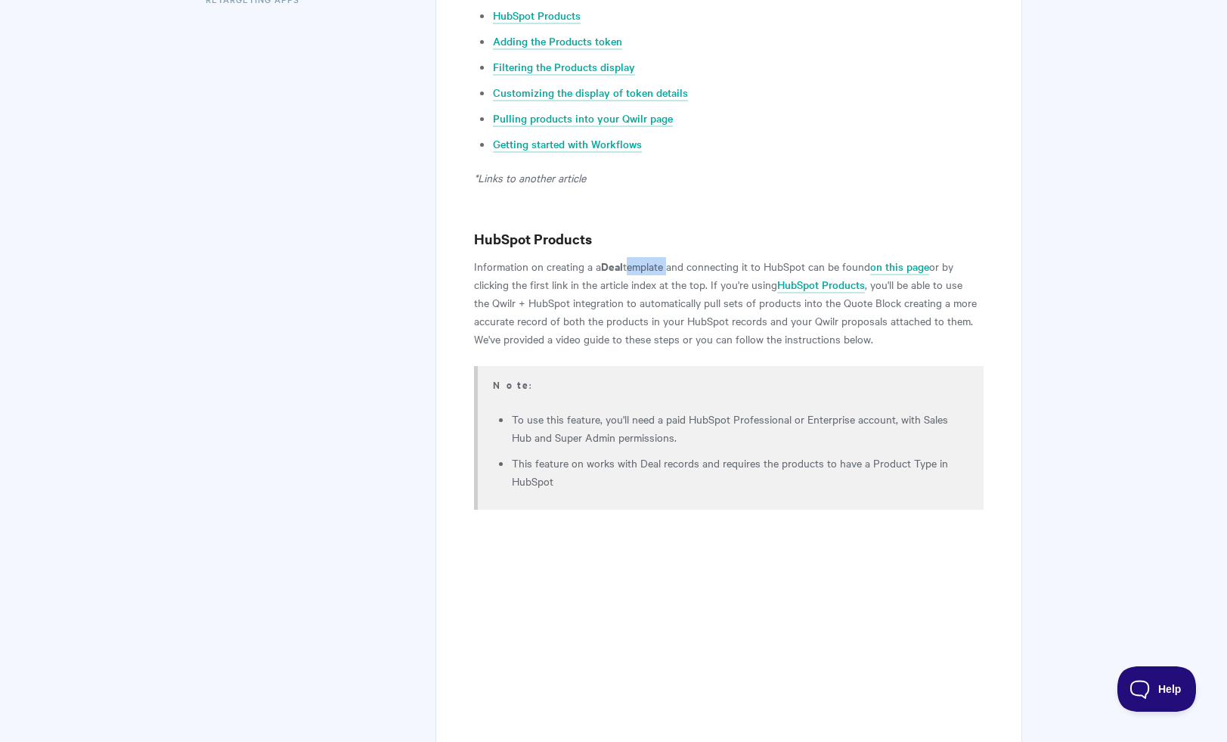
click at [656, 269] on p "Information on creating a a Deal template and connecting it to HubSpot can be f…" at bounding box center [728, 302] width 509 height 91
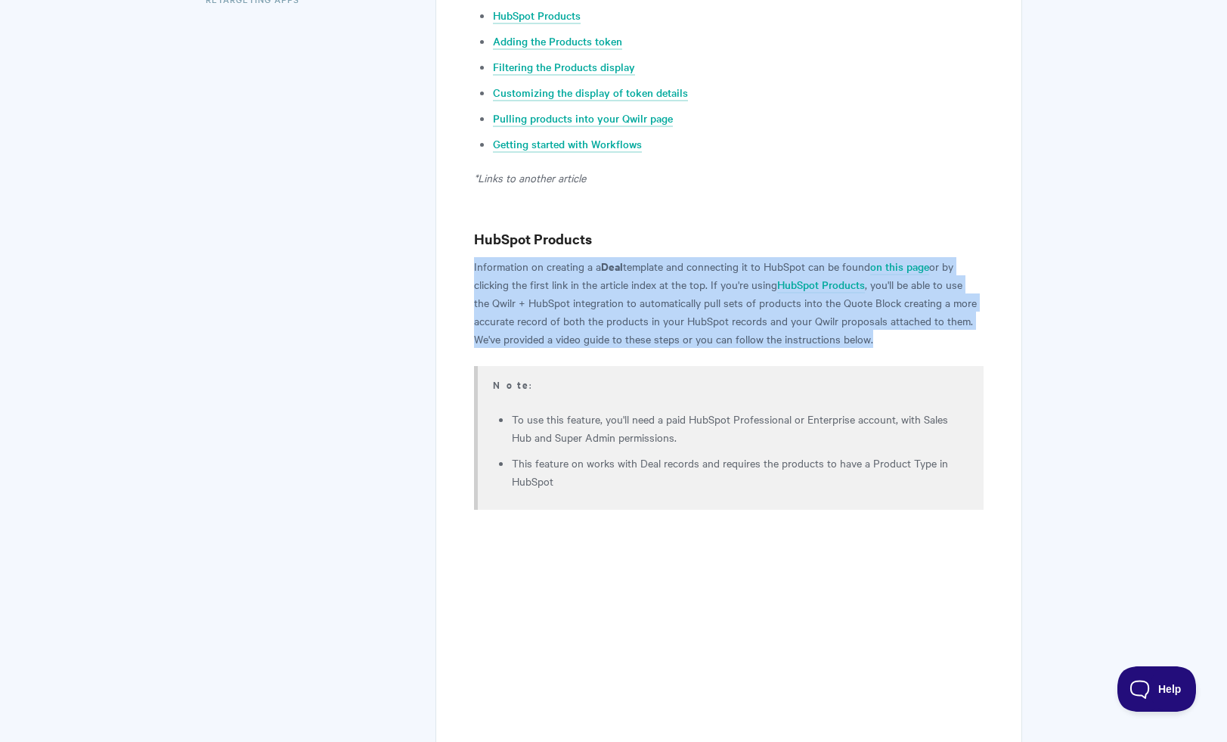
click at [656, 269] on p "Information on creating a a Deal template and connecting it to HubSpot can be f…" at bounding box center [728, 302] width 509 height 91
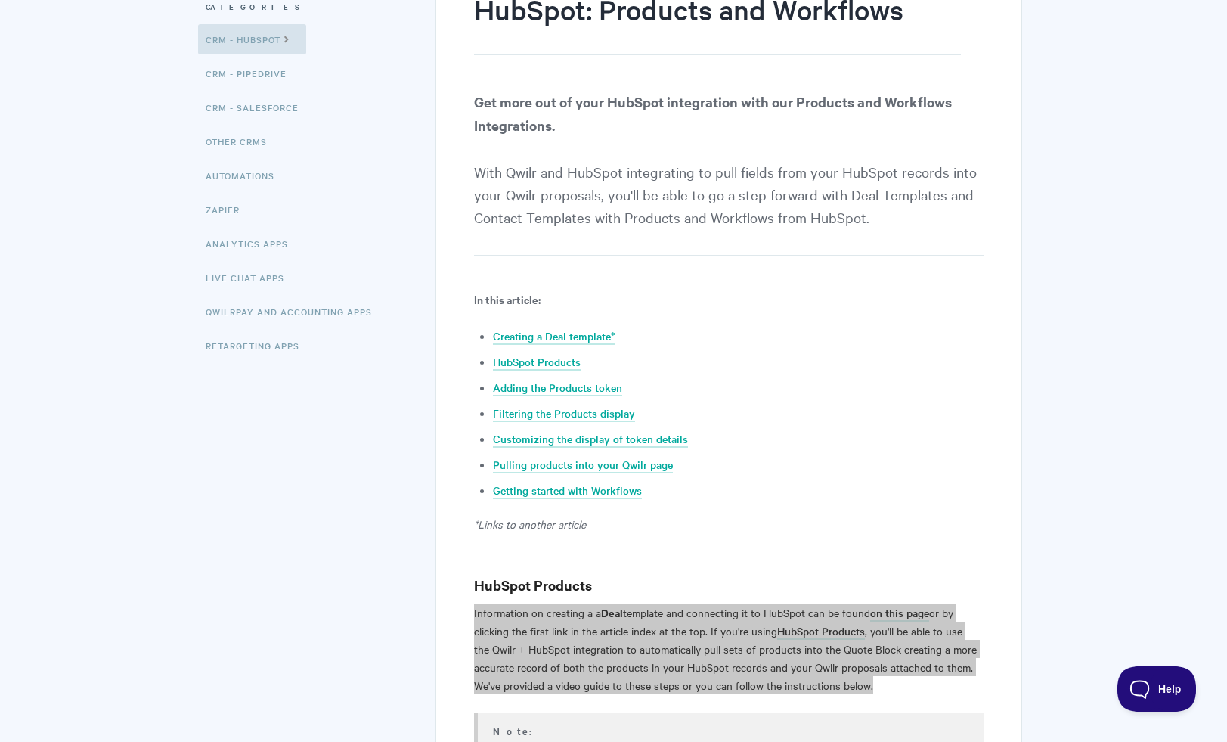
scroll to position [0, 0]
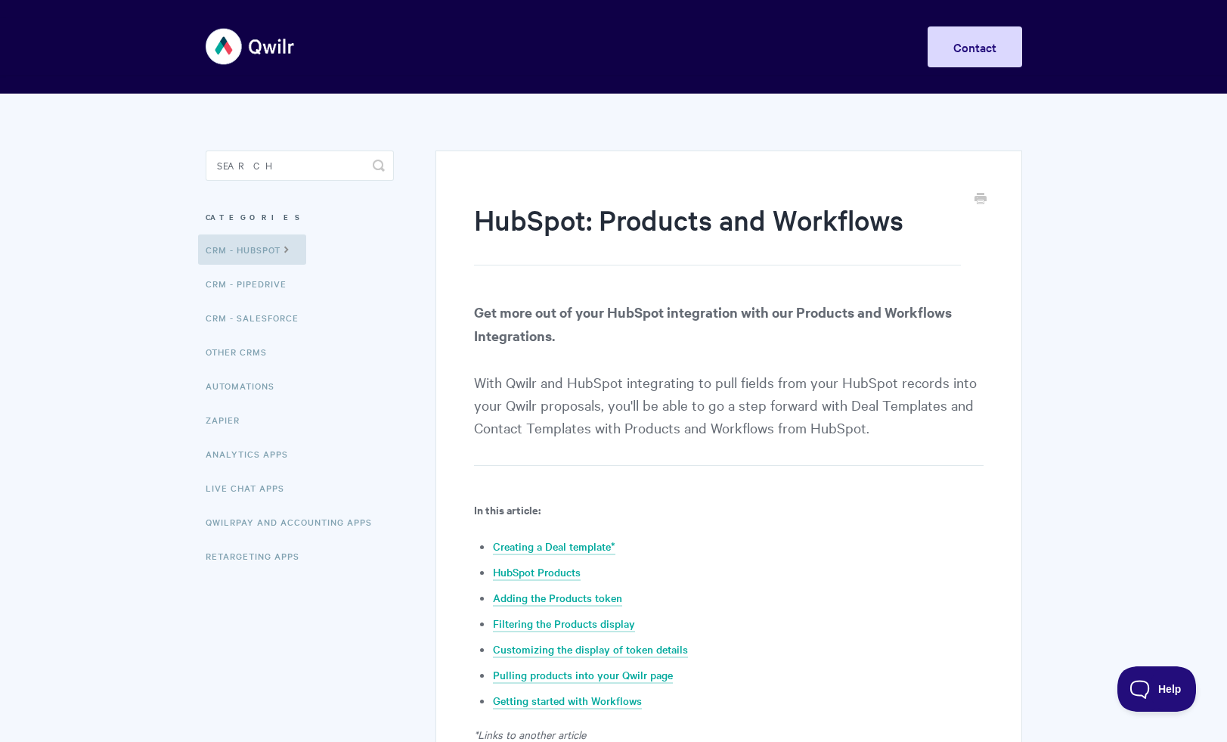
click at [510, 316] on strong "Get more out of your HubSpot integration with our Products and Workflows Integr…" at bounding box center [713, 323] width 478 height 42
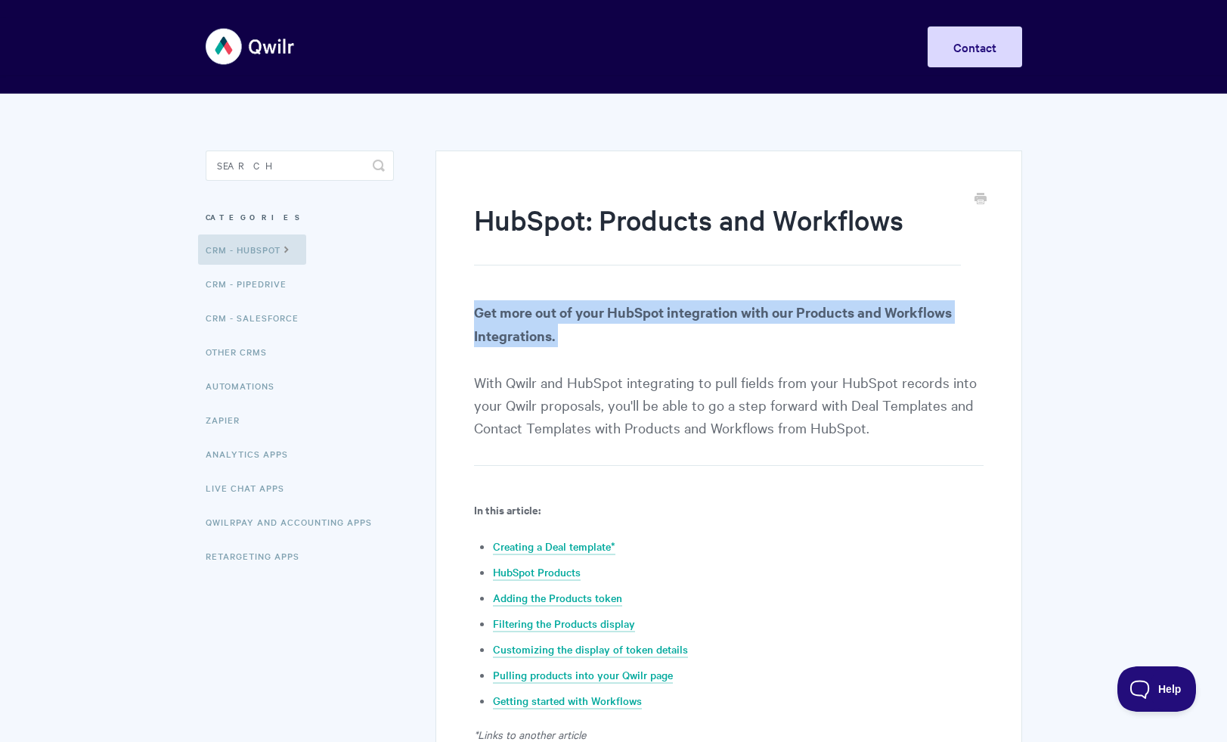
click at [510, 316] on strong "Get more out of your HubSpot integration with our Products and Workflows Integr…" at bounding box center [713, 323] width 478 height 42
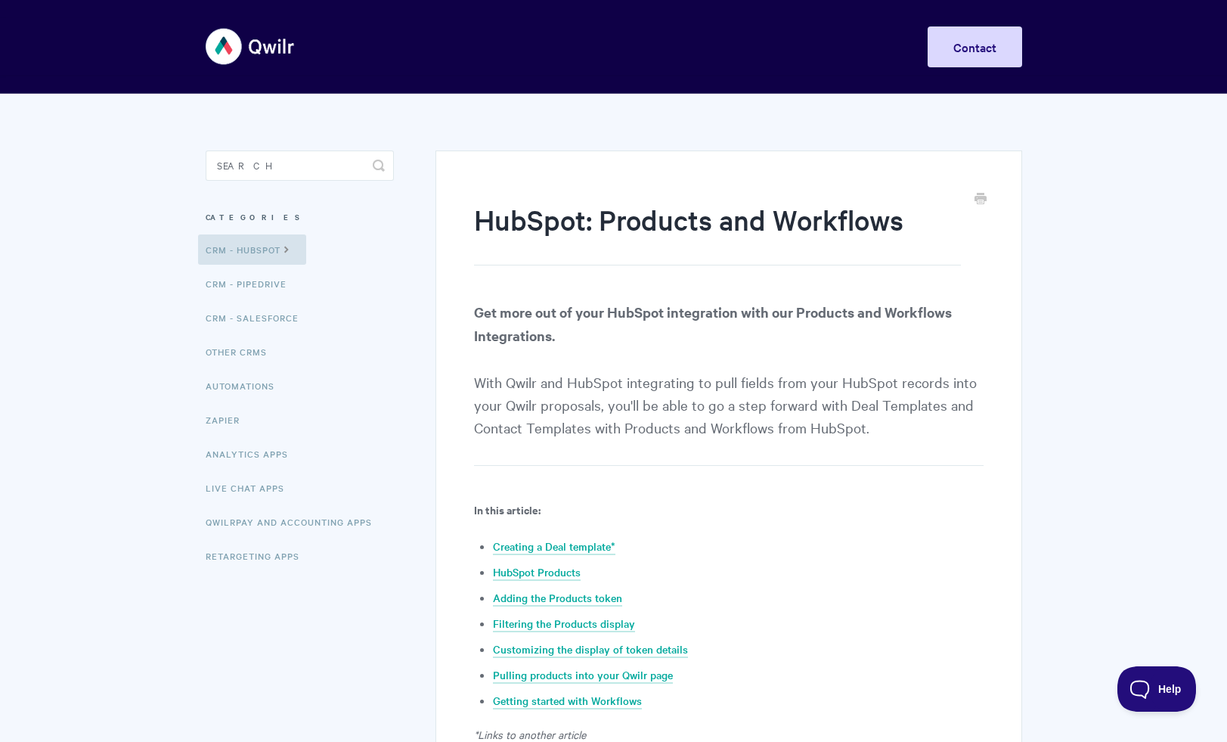
click at [528, 374] on p "Get more out of your HubSpot integration with our Products and Workflows Integr…" at bounding box center [728, 383] width 509 height 166
click at [529, 374] on p "Get more out of your HubSpot integration with our Products and Workflows Integr…" at bounding box center [728, 383] width 509 height 166
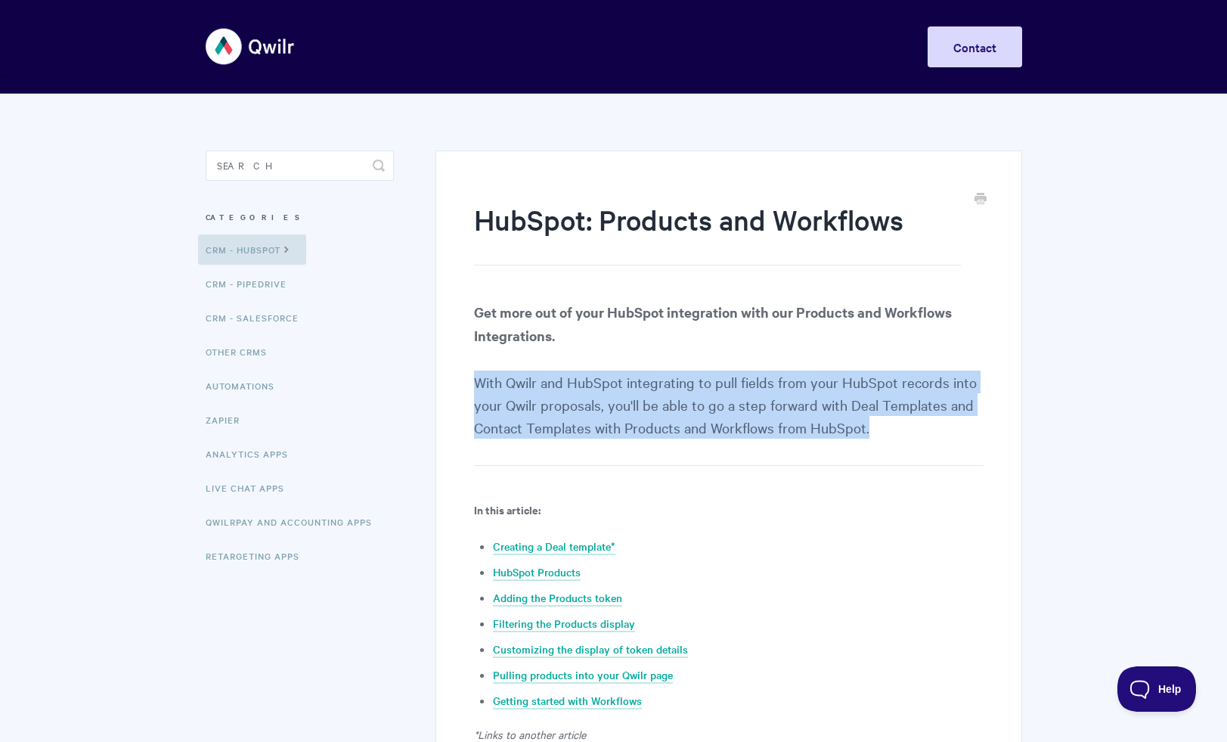
click at [529, 374] on p "Get more out of your HubSpot integration with our Products and Workflows Integr…" at bounding box center [728, 383] width 509 height 166
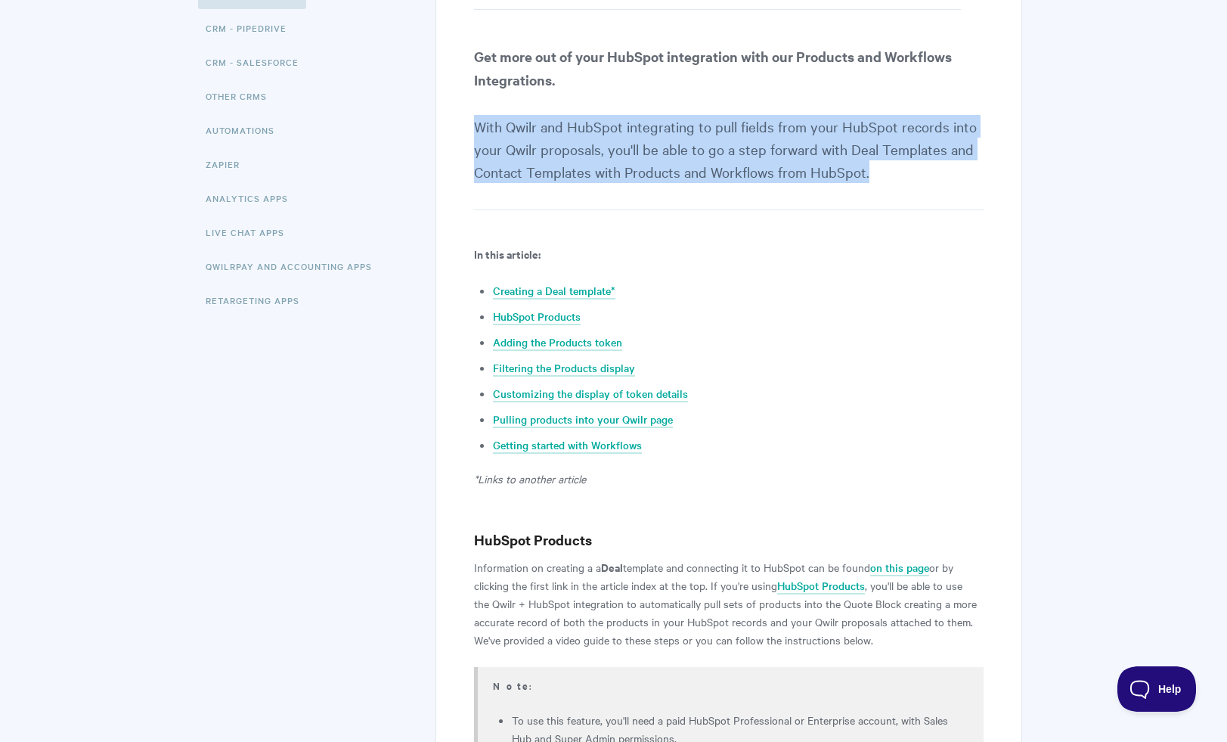
scroll to position [256, 0]
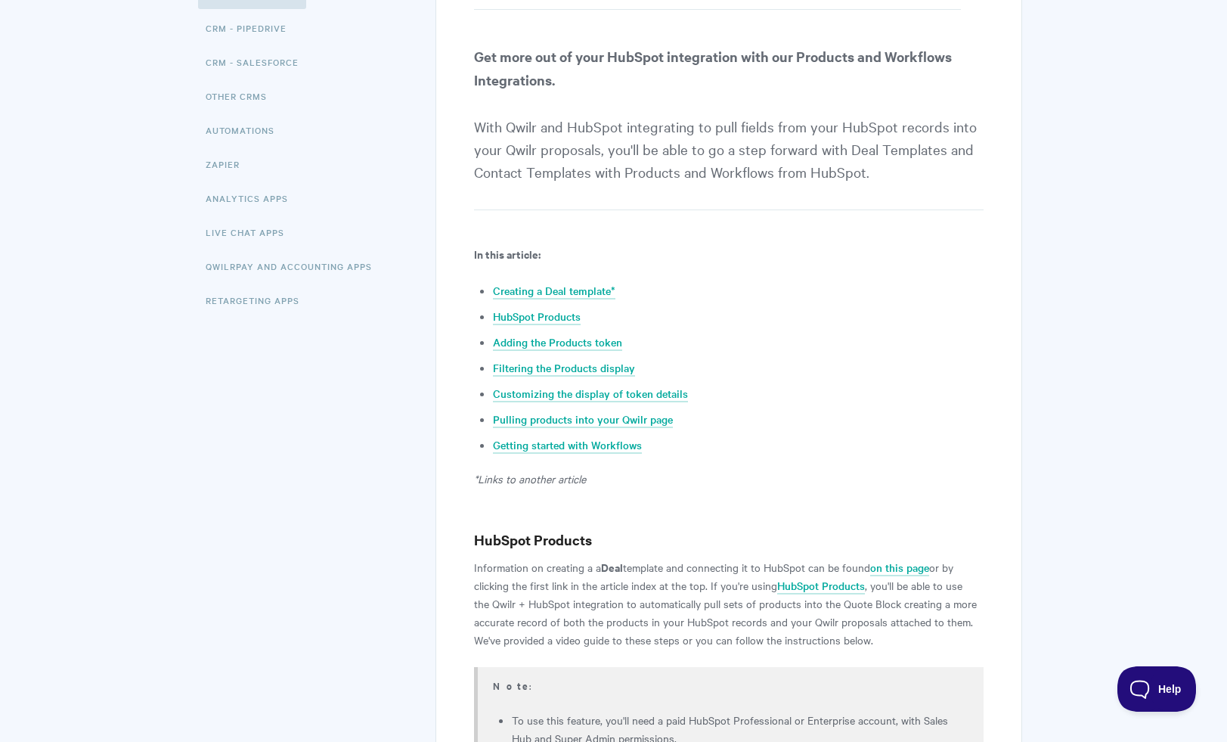
click at [612, 166] on p "Get more out of your HubSpot integration with our Products and Workflows Integr…" at bounding box center [728, 128] width 509 height 166
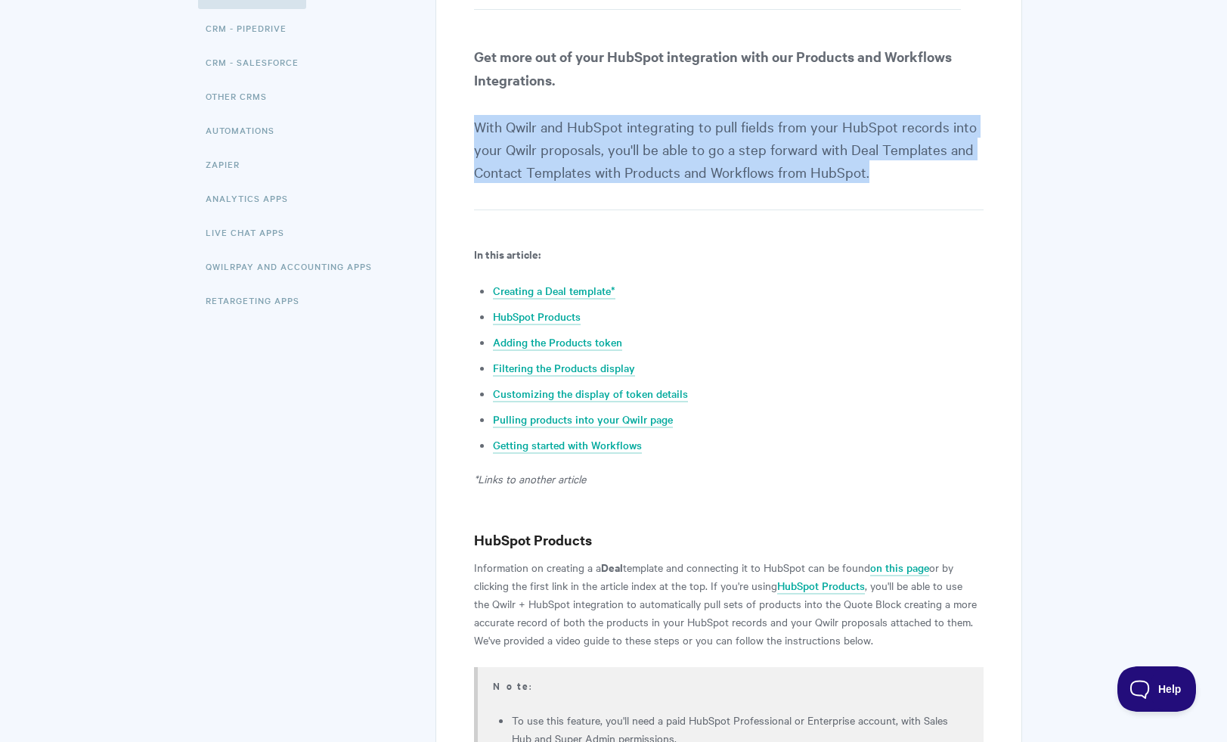
click at [612, 166] on p "Get more out of your HubSpot integration with our Products and Workflows Integr…" at bounding box center [728, 128] width 509 height 166
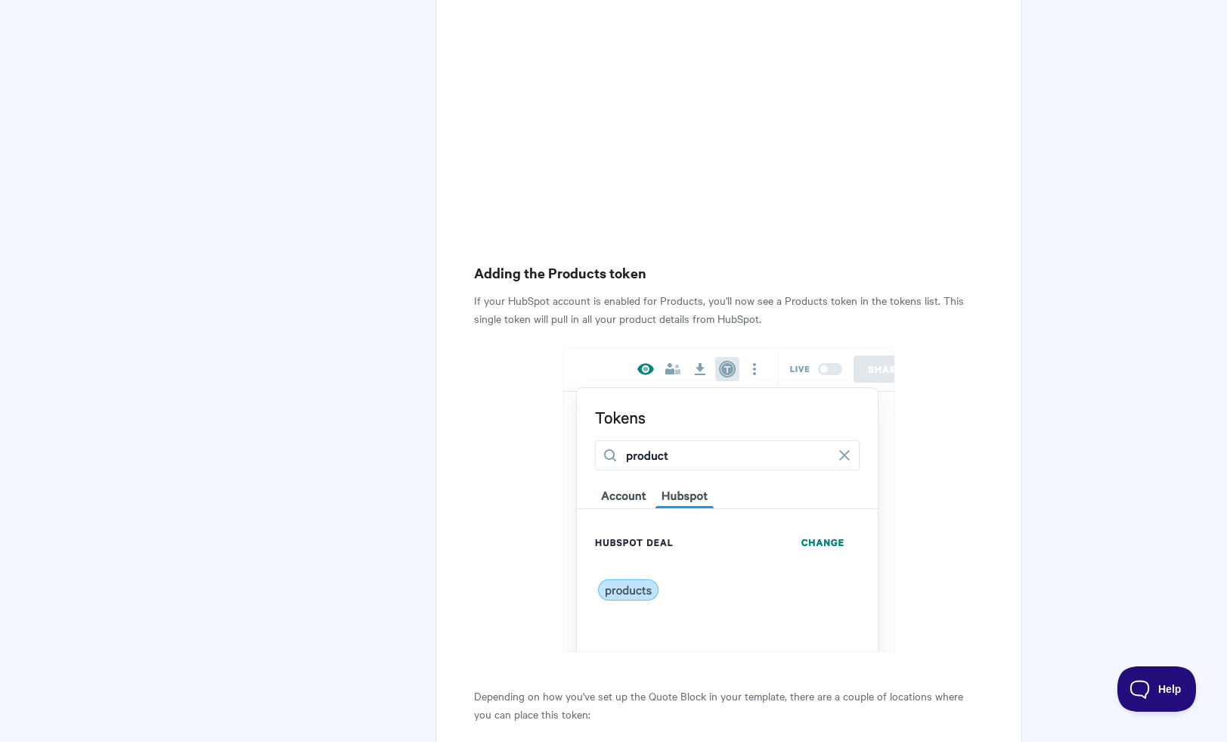
scroll to position [1141, 0]
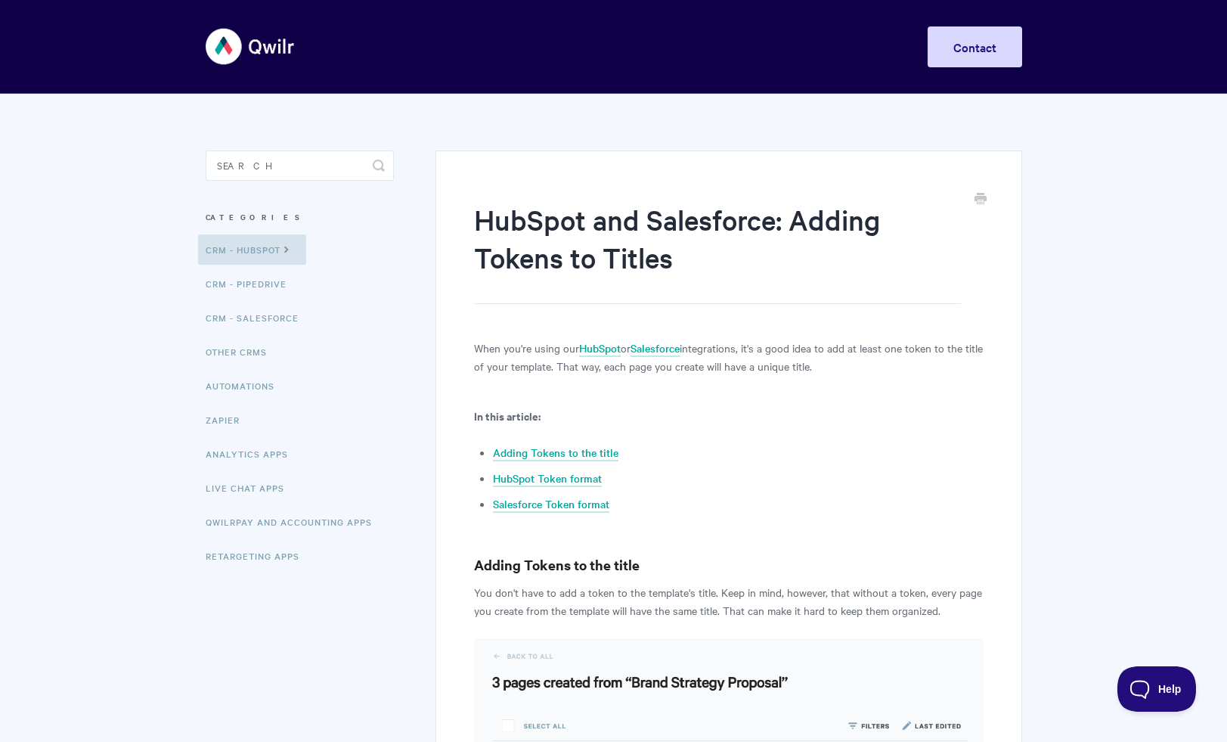
click at [783, 363] on p "When you're using our HubSpot or Salesforce integrations, it's a good idea to a…" at bounding box center [728, 357] width 509 height 36
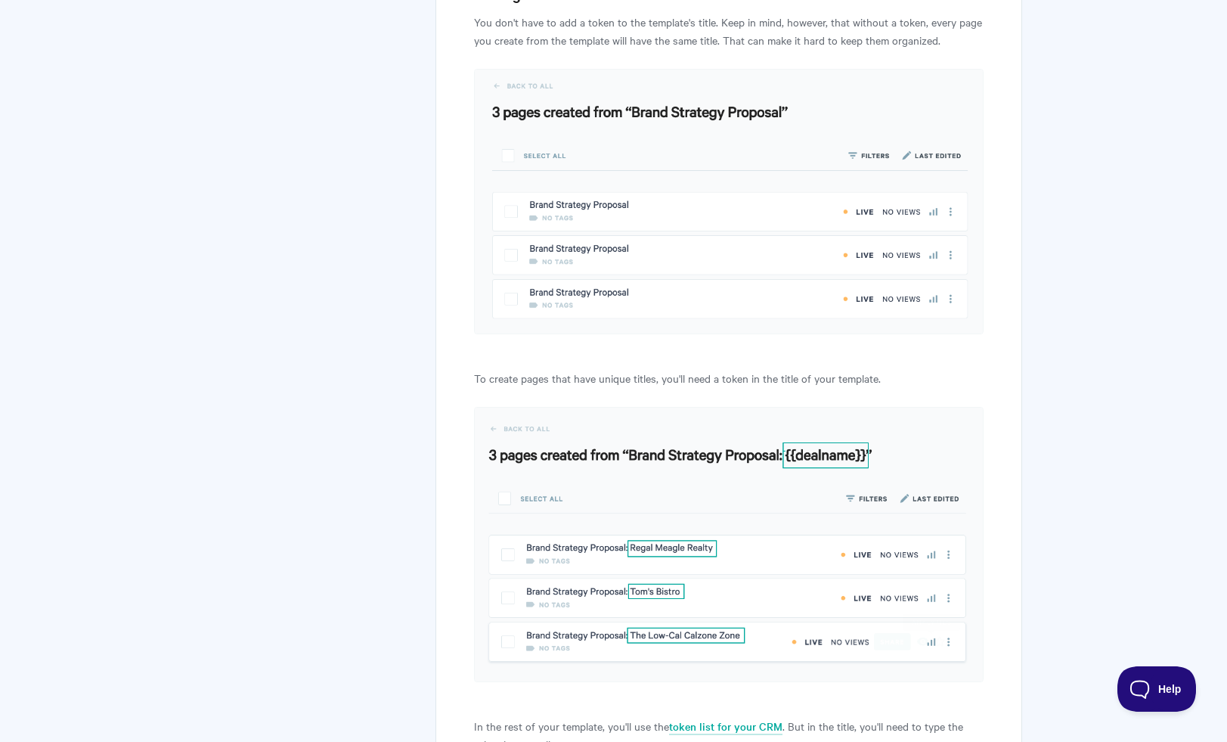
scroll to position [129, 0]
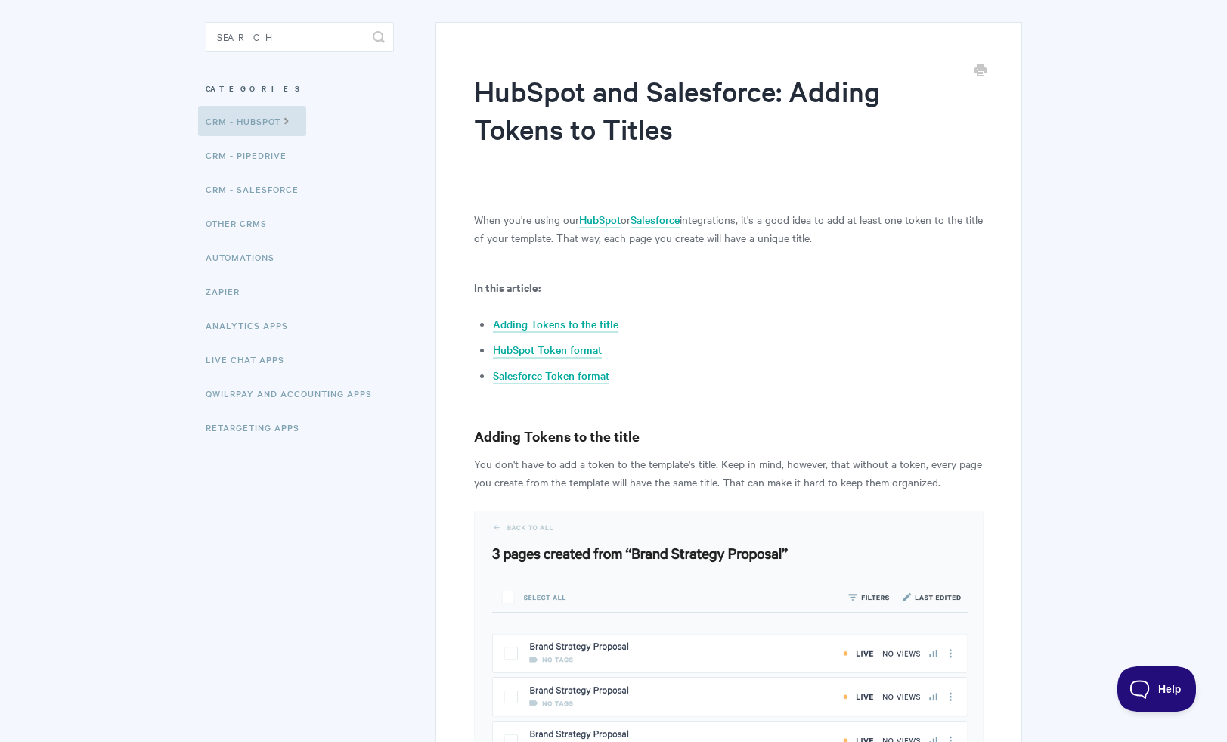
click at [733, 466] on p "You don't have to add a token to the template's title. Keep in mind, however, t…" at bounding box center [728, 472] width 509 height 36
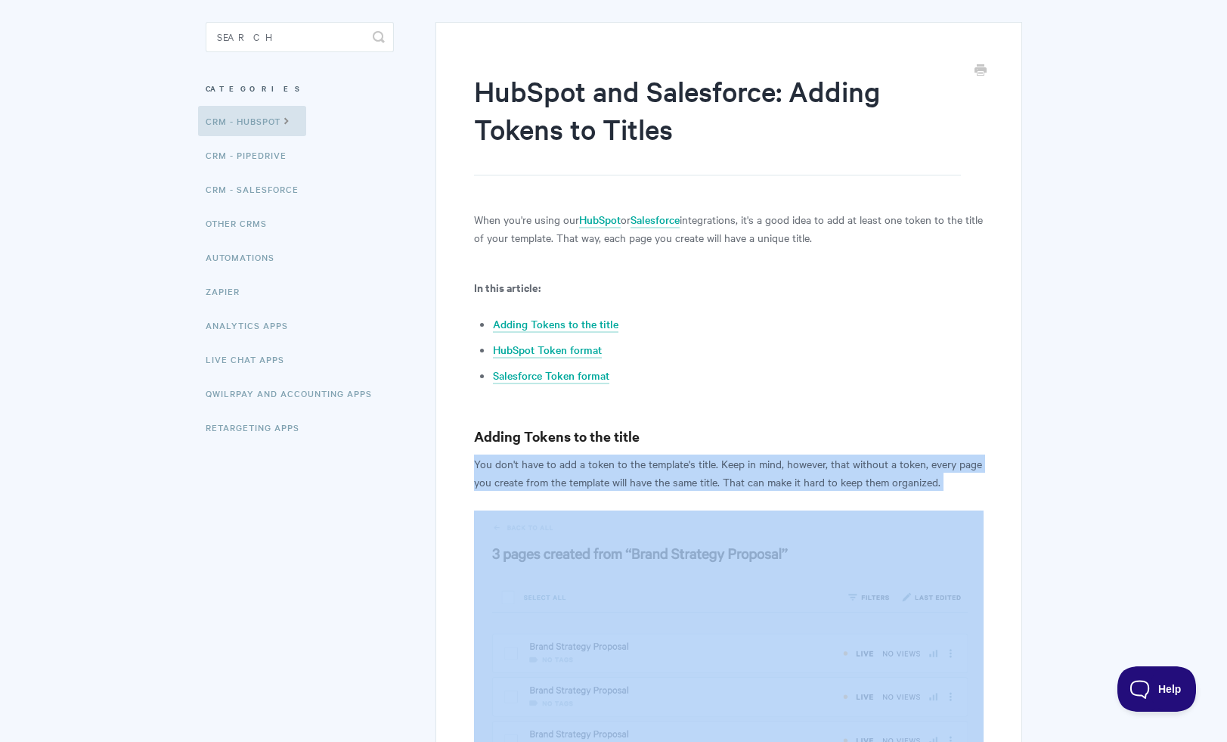
click at [733, 466] on p "You don't have to add a token to the template's title. Keep in mind, however, t…" at bounding box center [728, 472] width 509 height 36
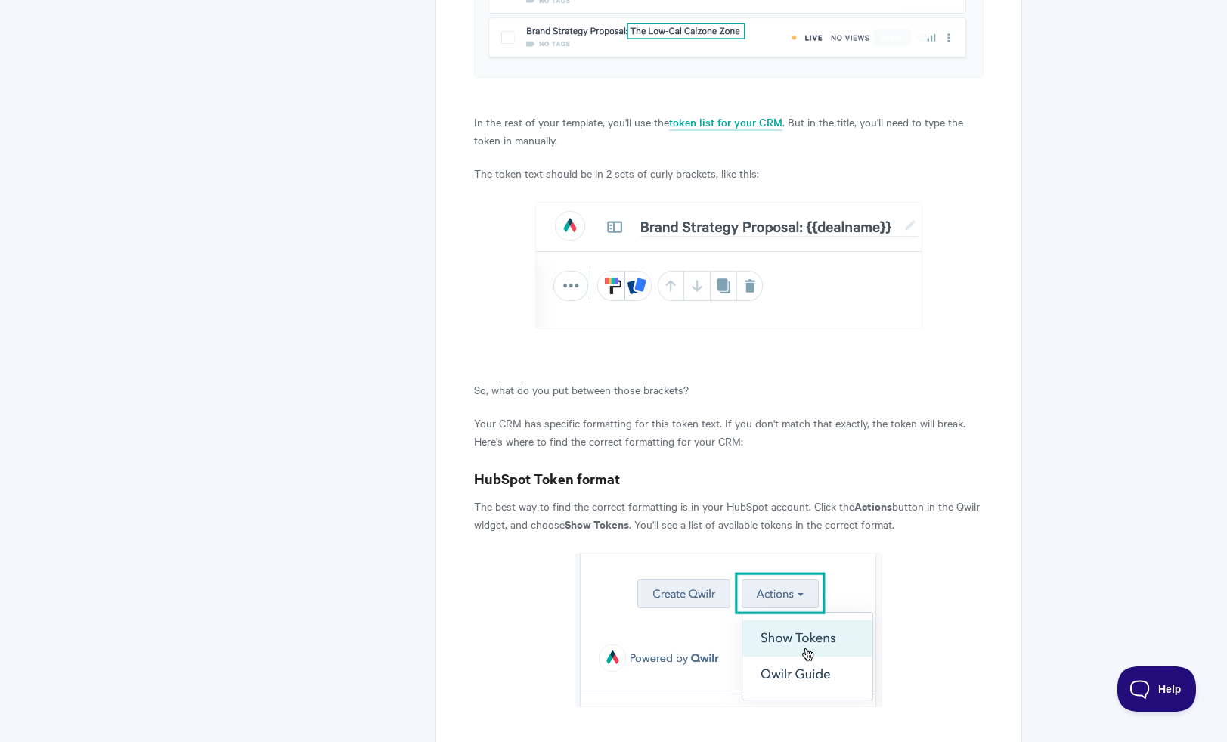
scroll to position [1178, 0]
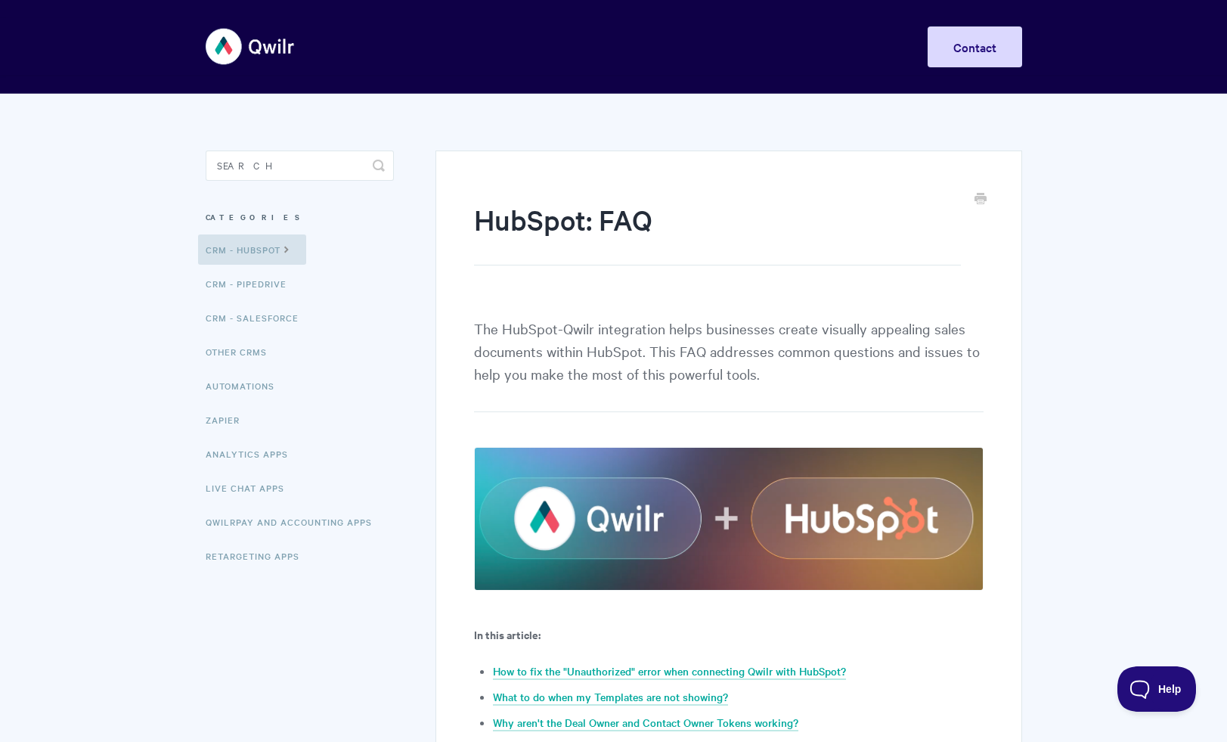
click at [744, 377] on p "The HubSpot-Qwilr integration helps businesses create visually appealing sales …" at bounding box center [728, 364] width 509 height 95
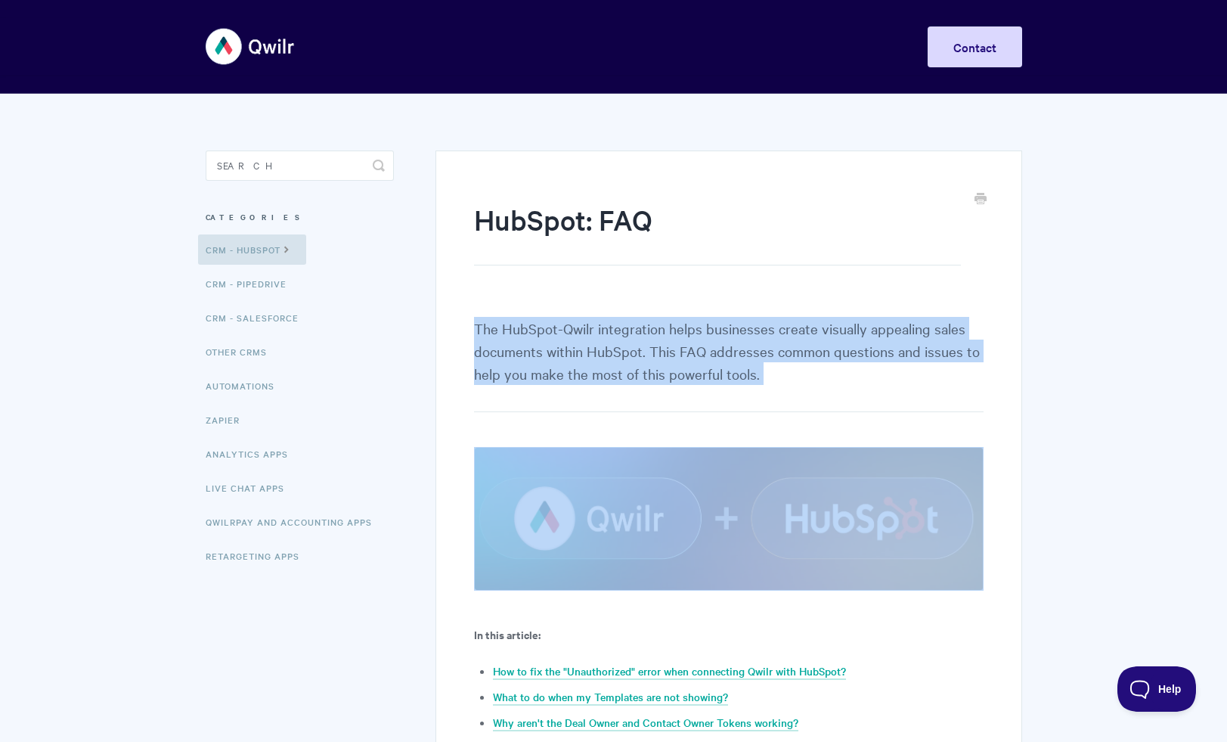
click at [744, 377] on p "The HubSpot-Qwilr integration helps businesses create visually appealing sales …" at bounding box center [728, 364] width 509 height 95
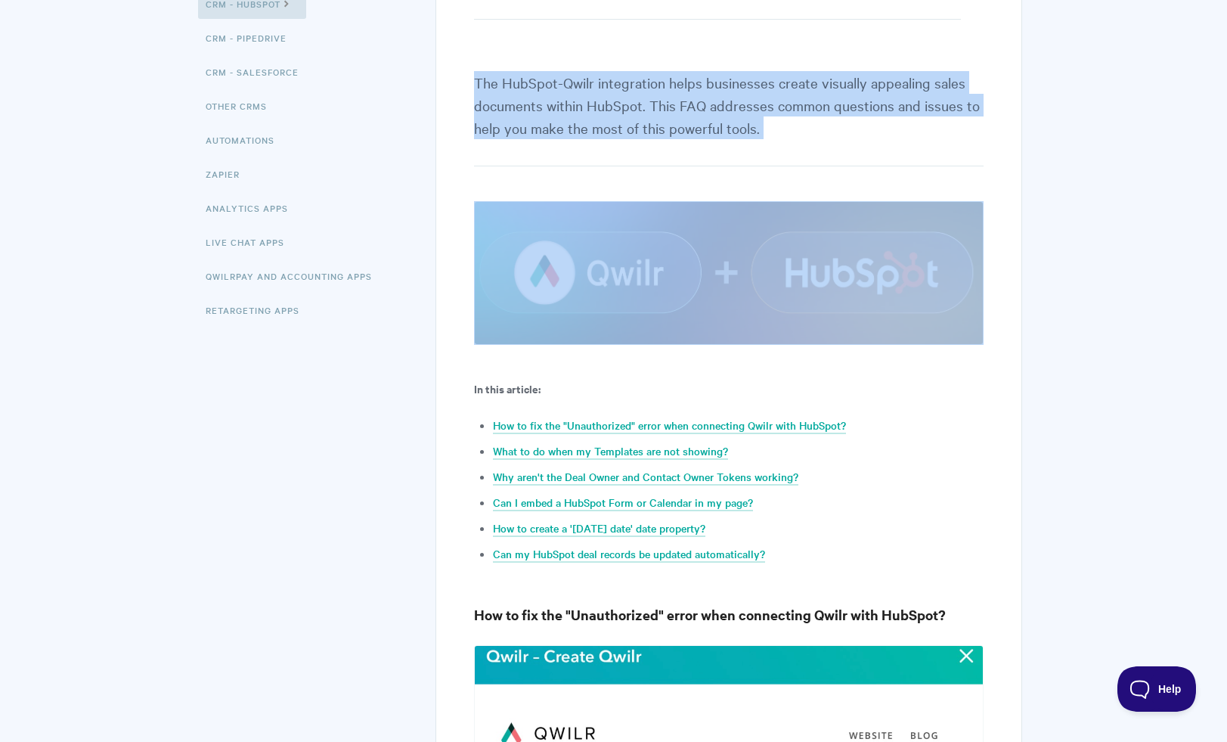
scroll to position [426, 0]
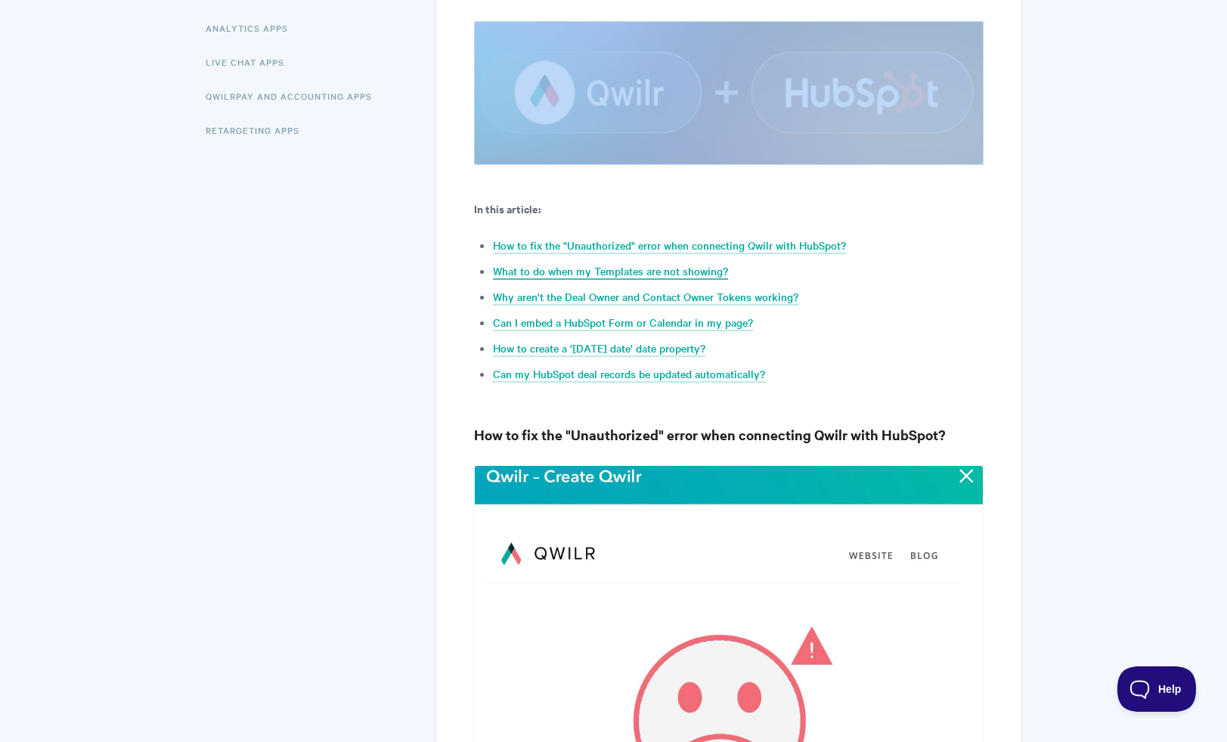
click at [682, 272] on link "What to do when my Templates are not showing?" at bounding box center [610, 271] width 235 height 17
click at [693, 299] on link "Why aren't the Deal Owner and Contact Owner Tokens working?" at bounding box center [645, 297] width 305 height 17
click at [693, 346] on link "How to create a '[DATE] date' date property?" at bounding box center [599, 348] width 212 height 17
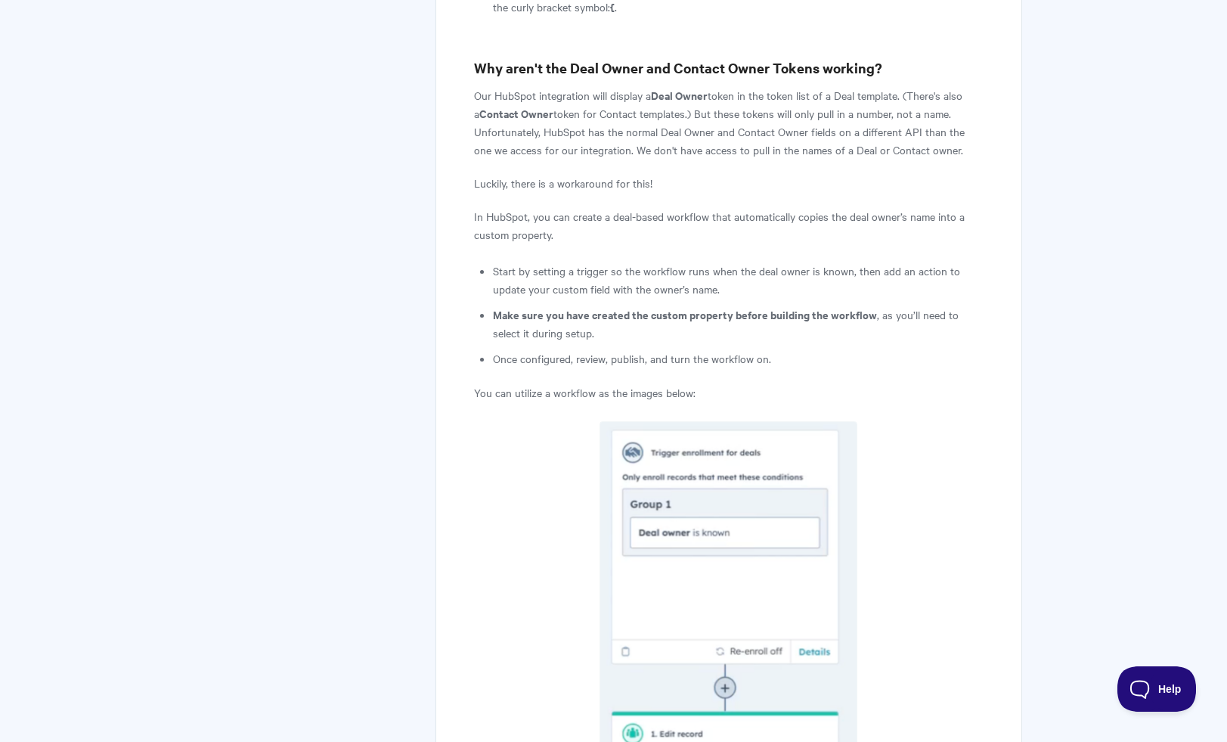
scroll to position [2778, 0]
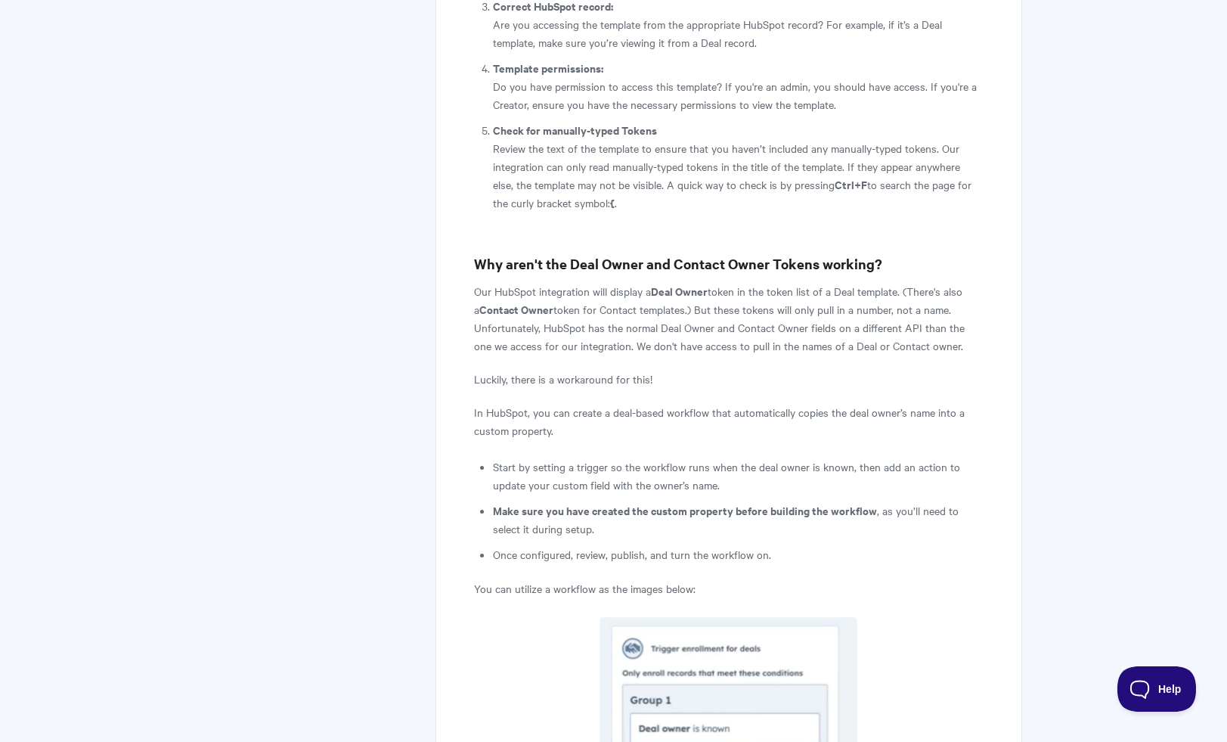
click at [681, 333] on p "Our HubSpot integration will display a Deal Owner token in the token list of a …" at bounding box center [728, 318] width 509 height 73
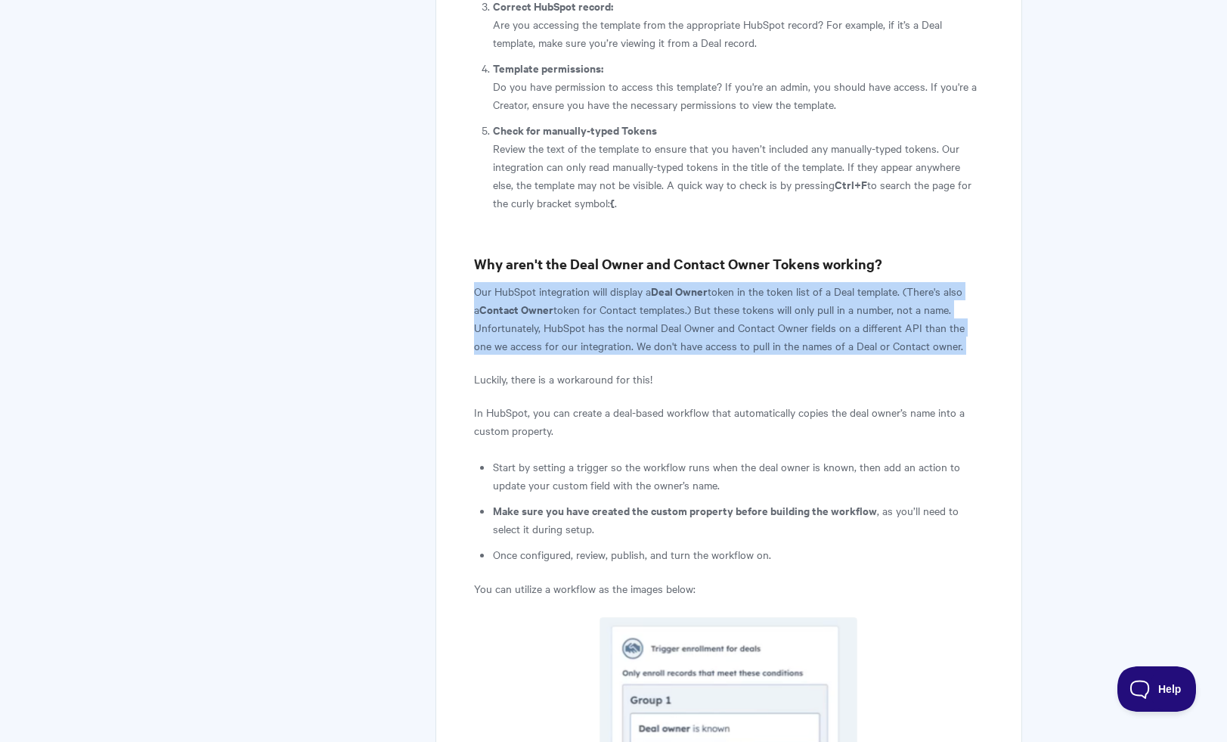
click at [681, 333] on p "Our HubSpot integration will display a Deal Owner token in the token list of a …" at bounding box center [728, 318] width 509 height 73
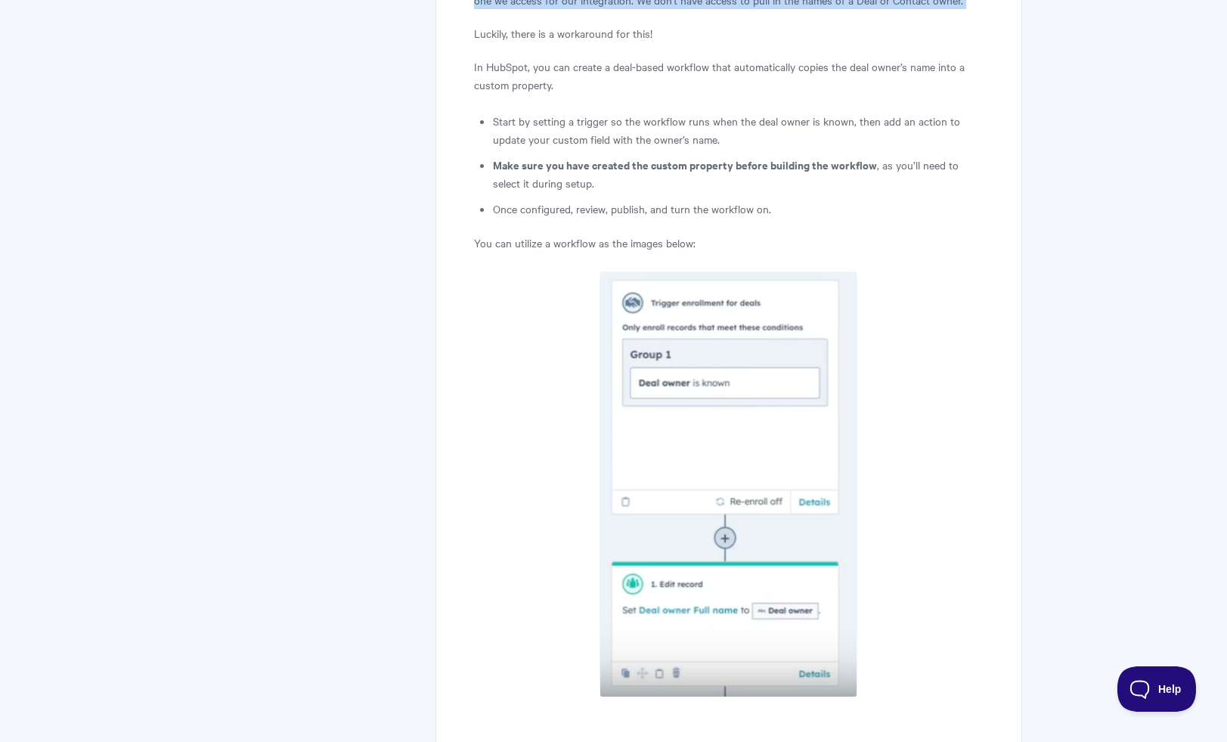
scroll to position [2862, 0]
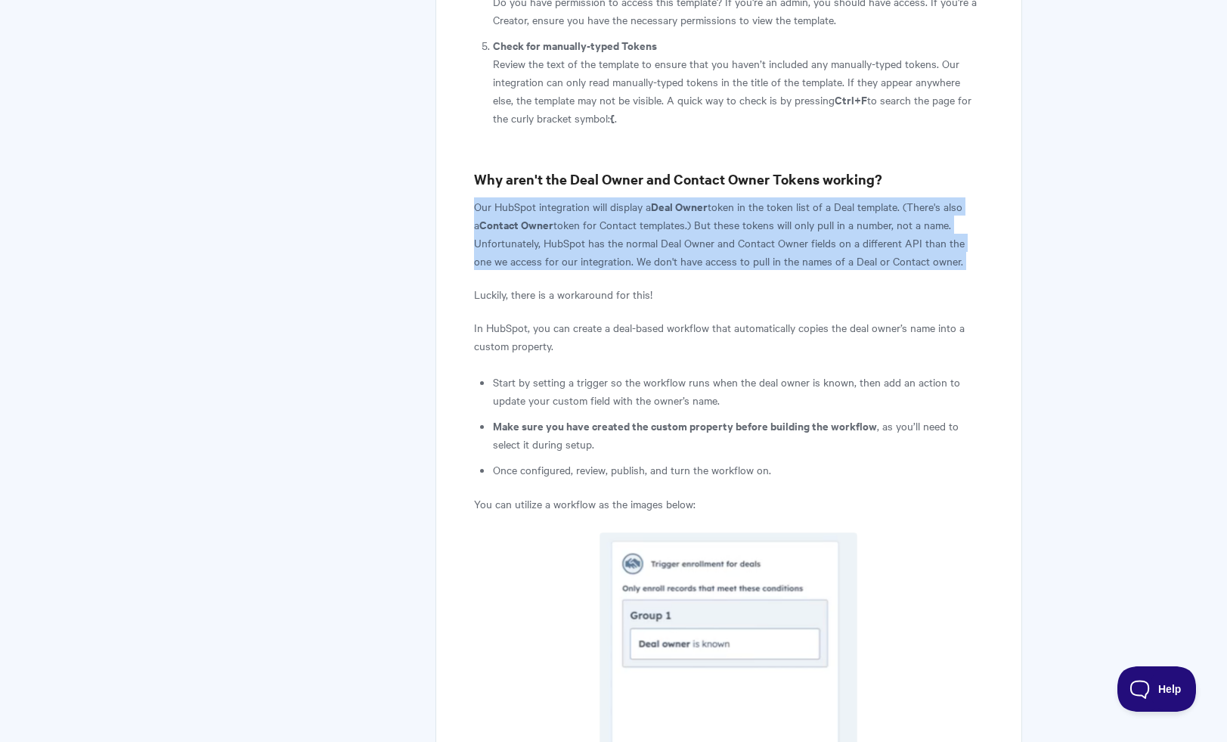
click at [700, 250] on p "Our HubSpot integration will display a Deal Owner token in the token list of a …" at bounding box center [728, 233] width 509 height 73
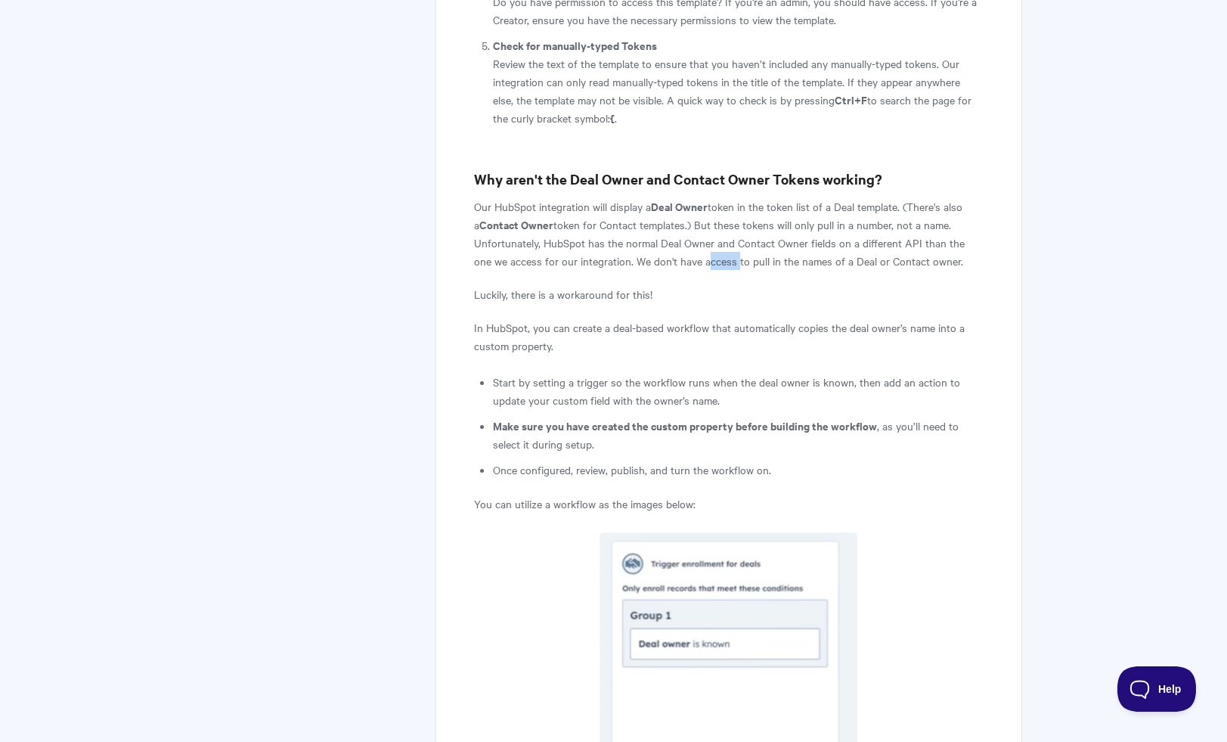
click at [700, 250] on p "Our HubSpot integration will display a Deal Owner token in the token list of a …" at bounding box center [728, 233] width 509 height 73
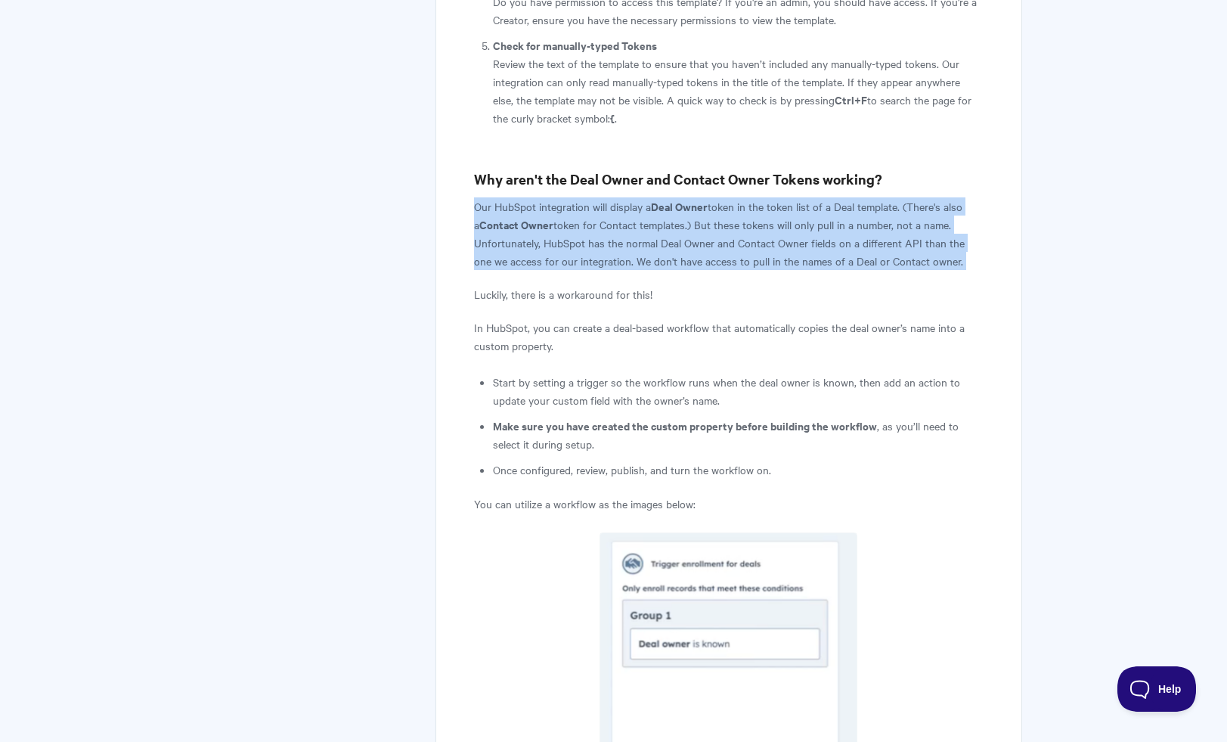
click at [700, 250] on p "Our HubSpot integration will display a Deal Owner token in the token list of a …" at bounding box center [728, 233] width 509 height 73
click at [702, 231] on p "Our HubSpot integration will display a Deal Owner token in the token list of a …" at bounding box center [728, 233] width 509 height 73
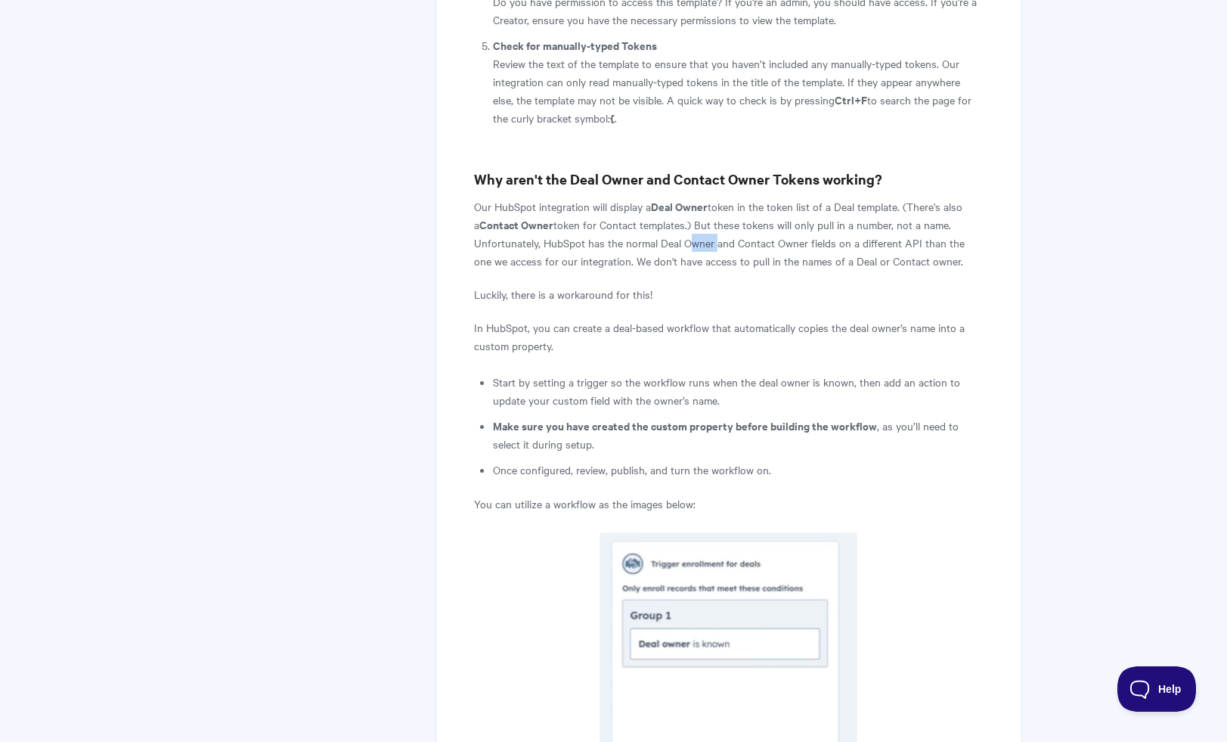
click at [702, 231] on p "Our HubSpot integration will display a Deal Owner token in the token list of a …" at bounding box center [728, 233] width 509 height 73
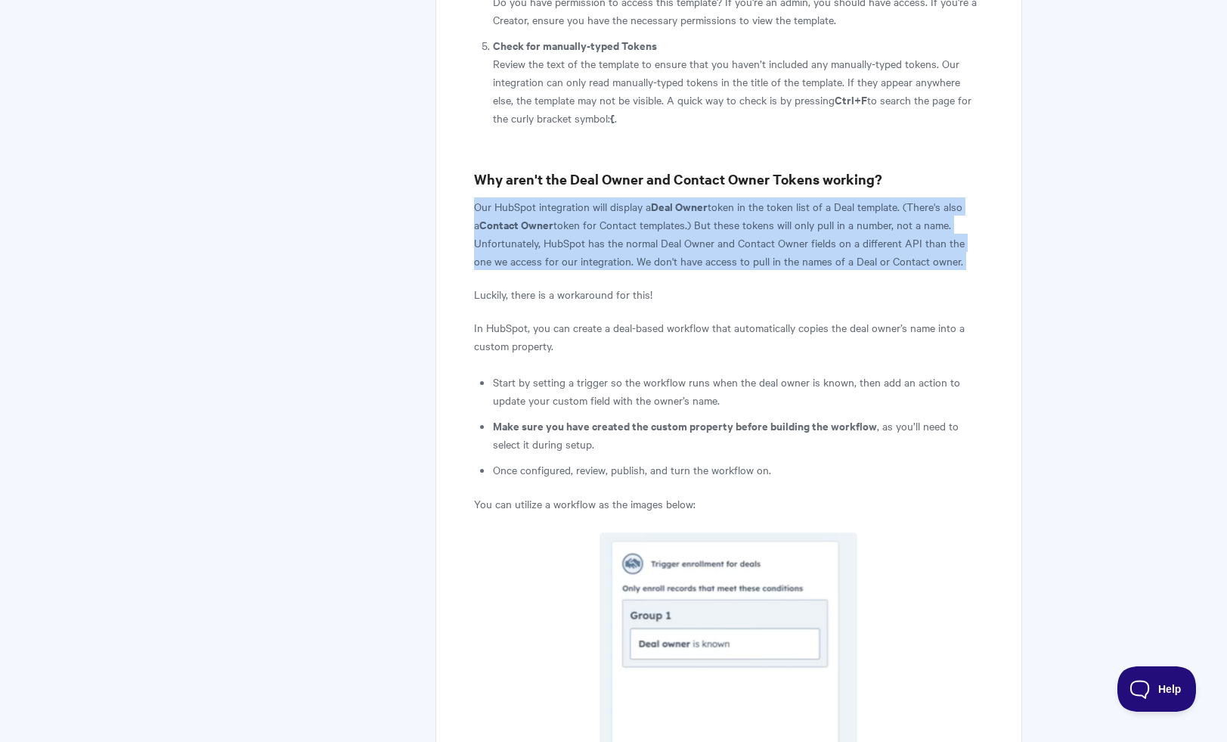
click at [702, 231] on p "Our HubSpot integration will display a Deal Owner token in the token list of a …" at bounding box center [728, 233] width 509 height 73
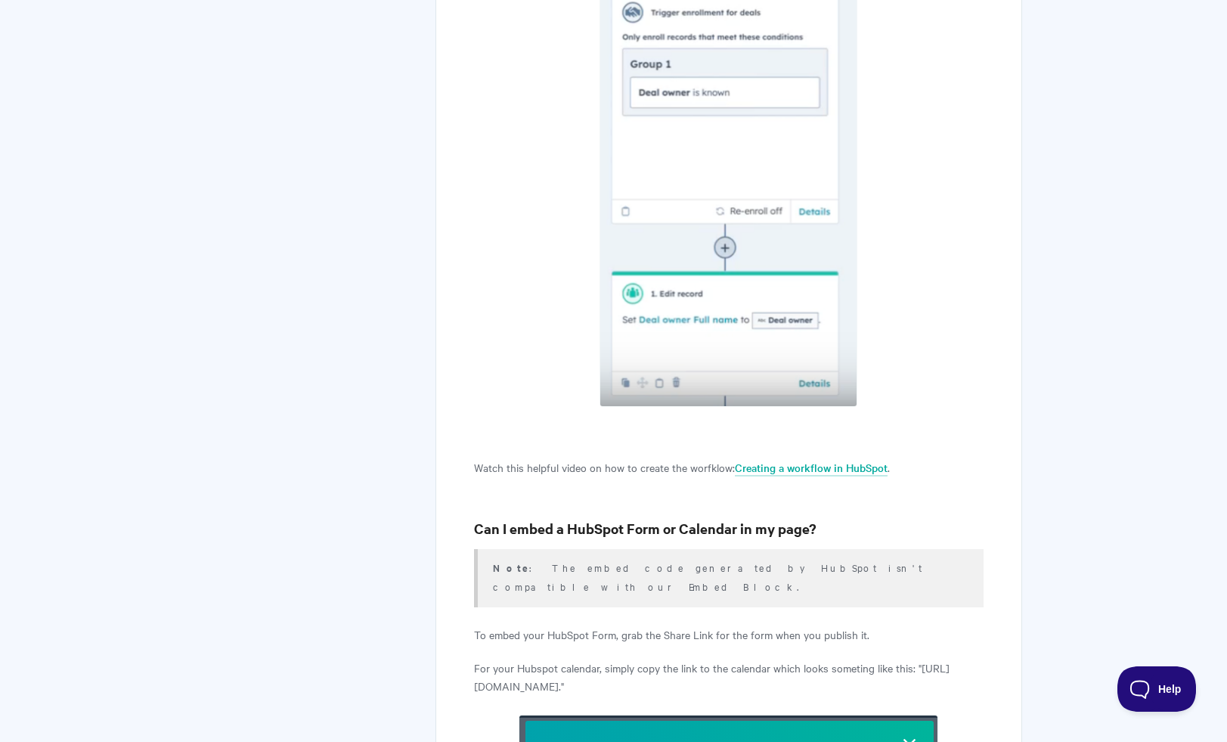
scroll to position [3496, 0]
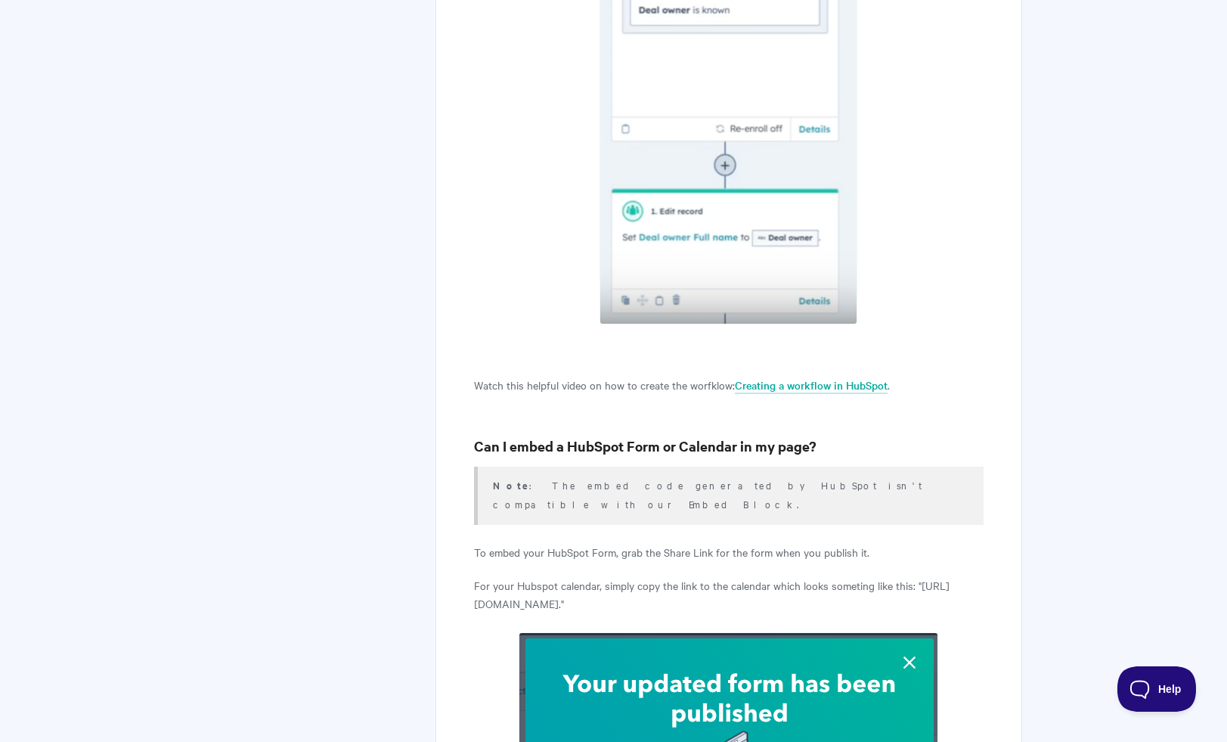
click at [676, 435] on h3 "Can I embed a HubSpot Form or Calendar in my page?" at bounding box center [728, 445] width 509 height 21
